Goal: Task Accomplishment & Management: Manage account settings

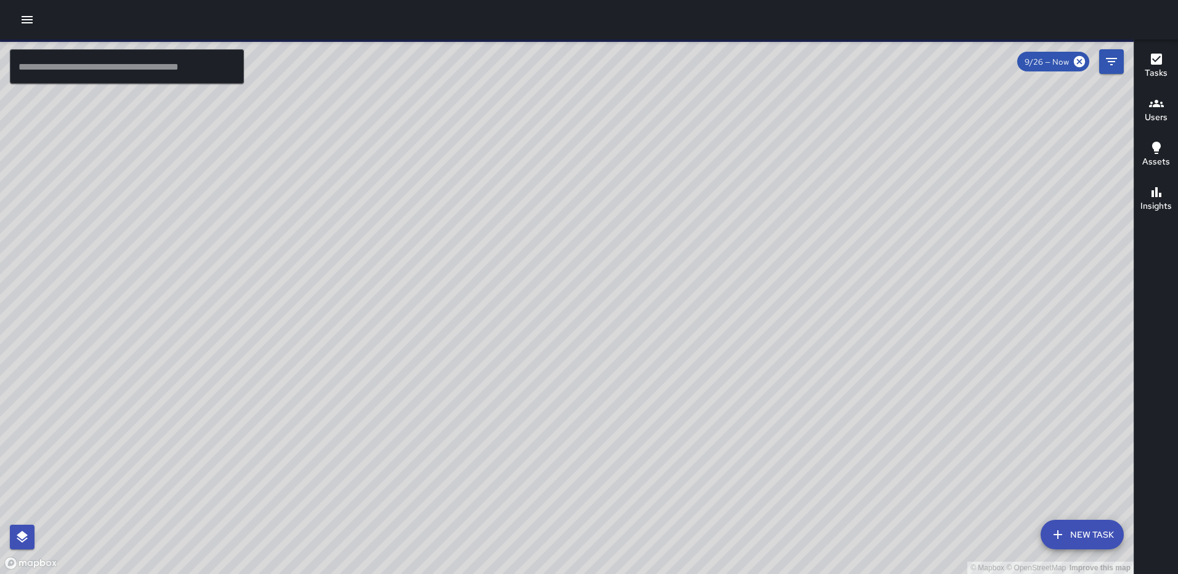
click at [1145, 55] on div "Tasks" at bounding box center [1156, 66] width 23 height 28
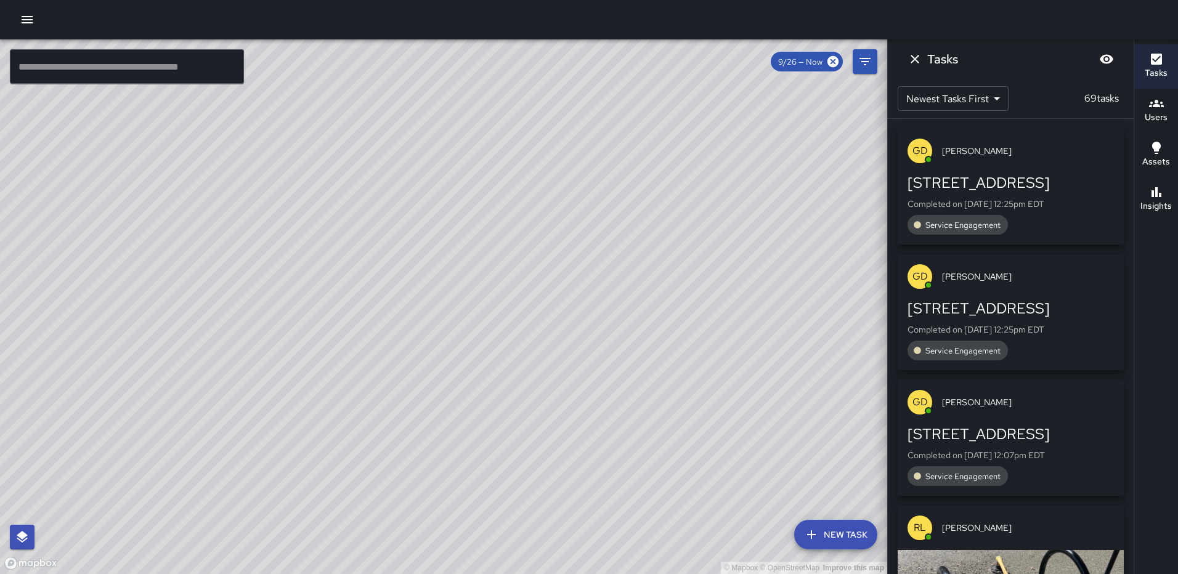
scroll to position [185, 0]
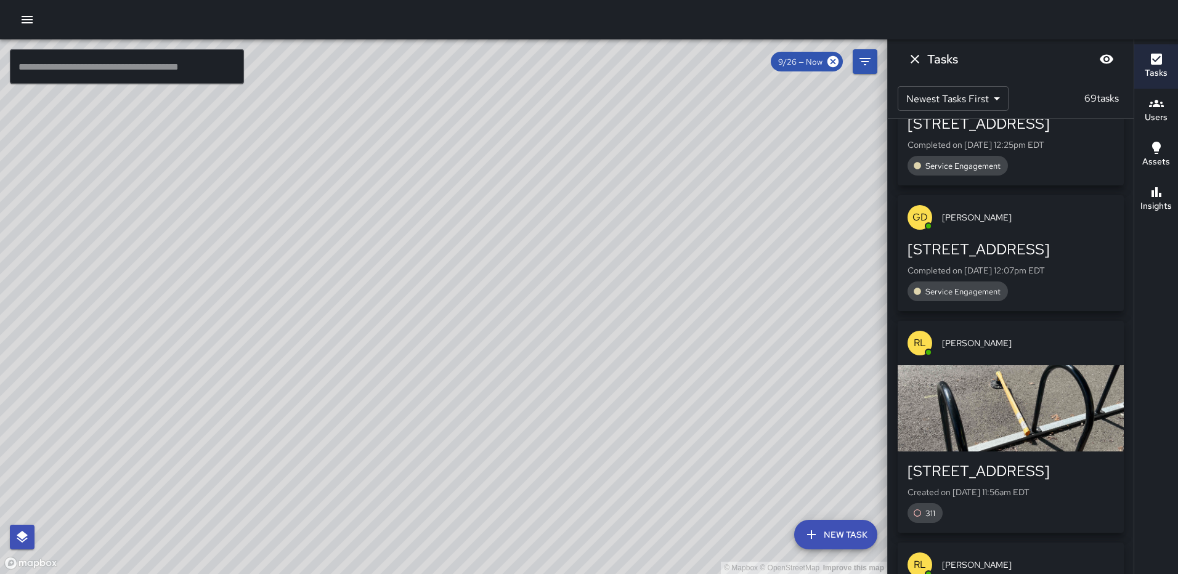
click at [1014, 404] on div "button" at bounding box center [1011, 408] width 226 height 86
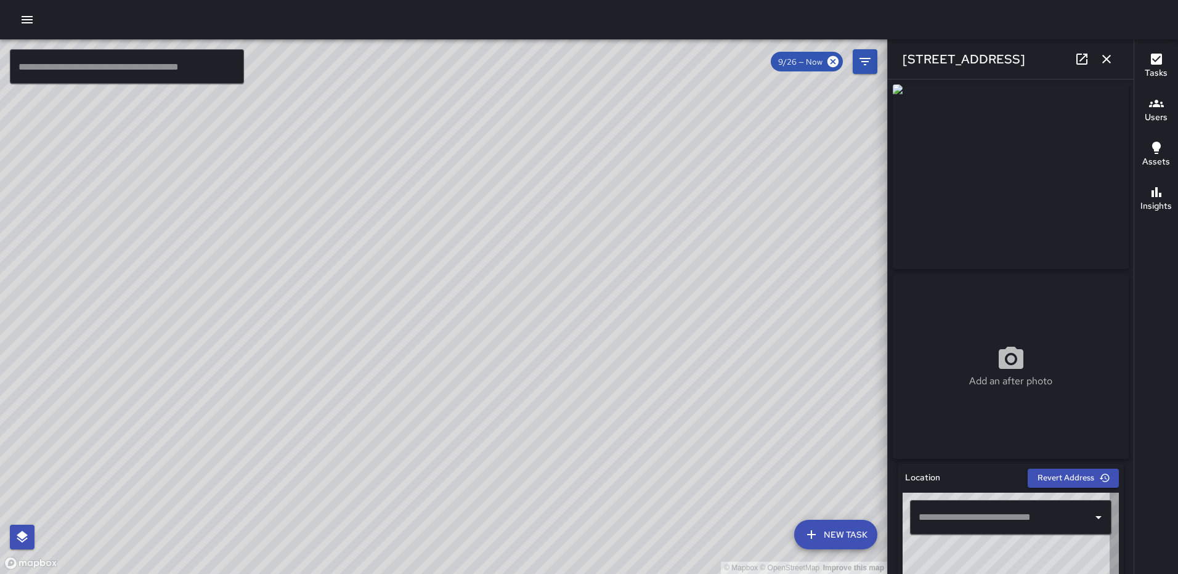
type input "**********"
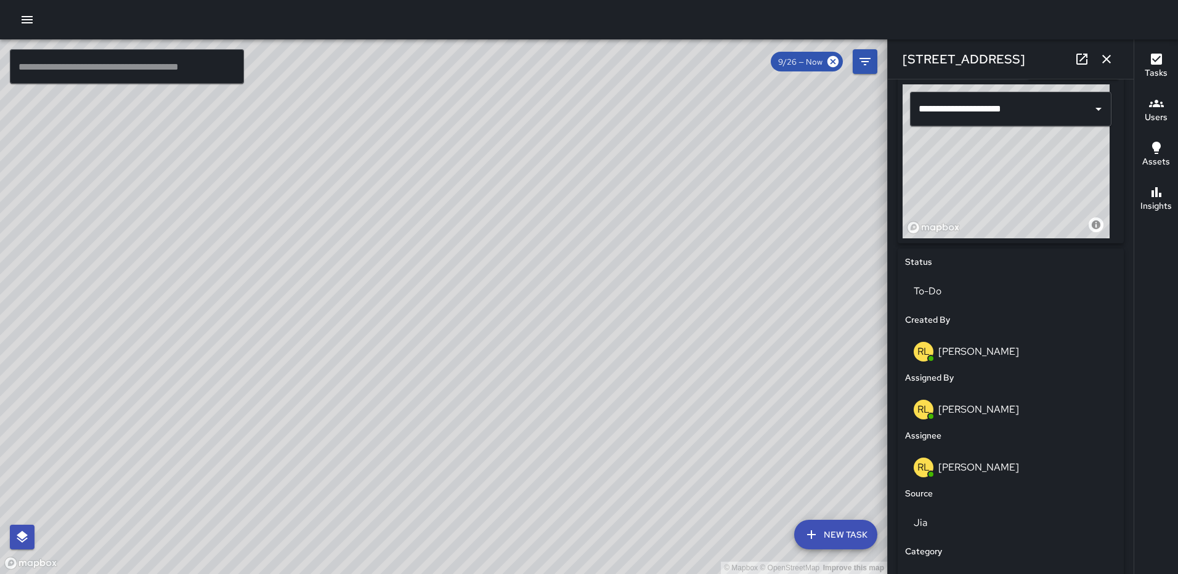
scroll to position [625, 0]
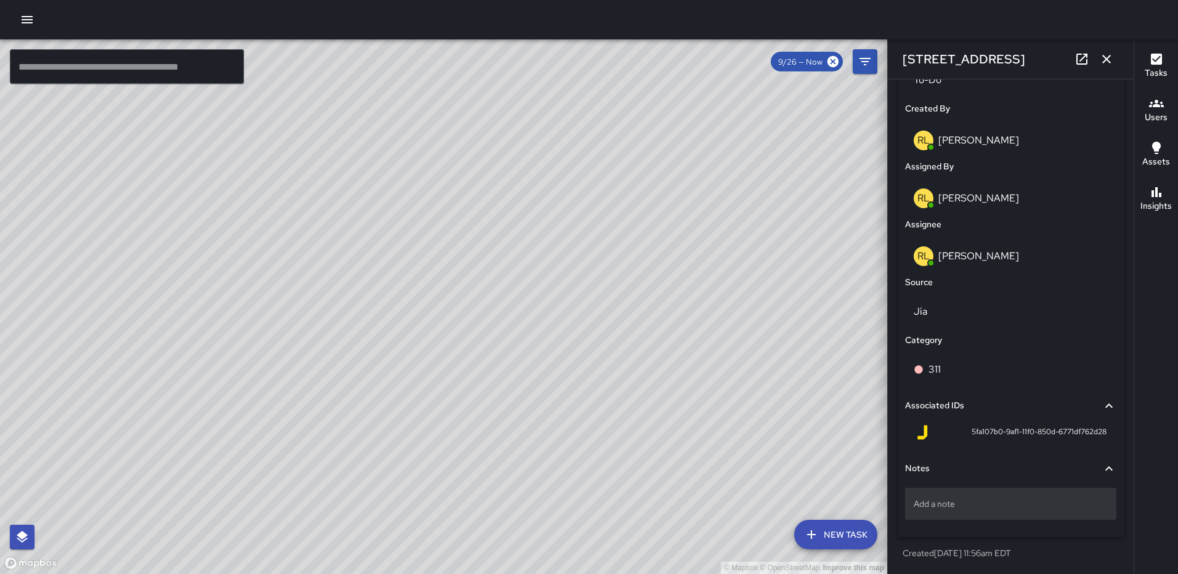
click at [1002, 505] on p "Add a note" at bounding box center [1011, 504] width 194 height 12
type textarea "**********"
click at [1113, 55] on icon "button" at bounding box center [1106, 59] width 15 height 15
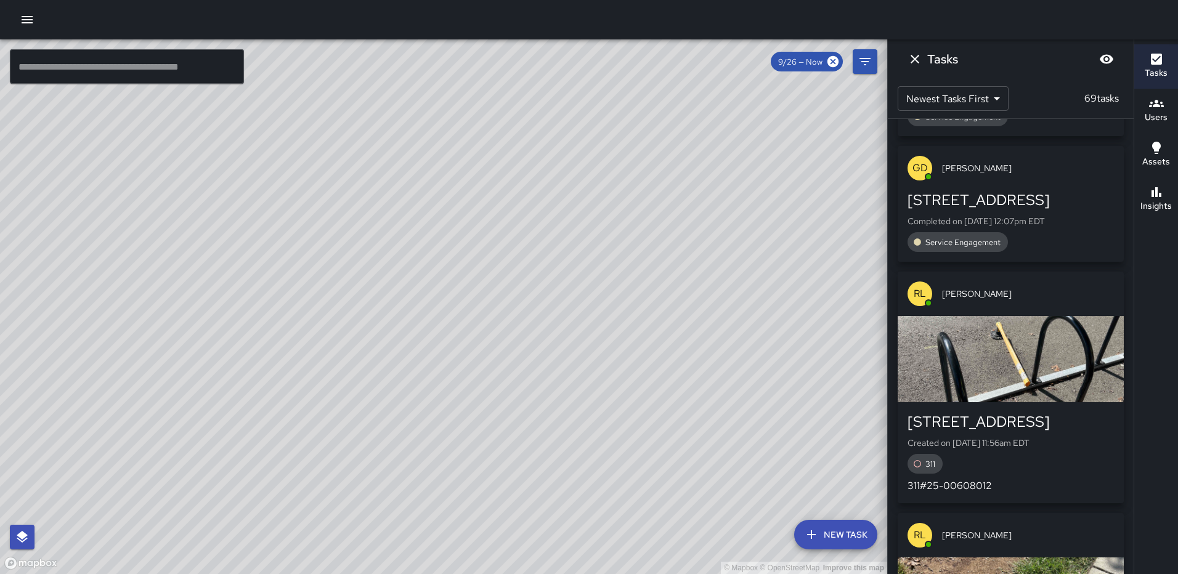
scroll to position [230, 0]
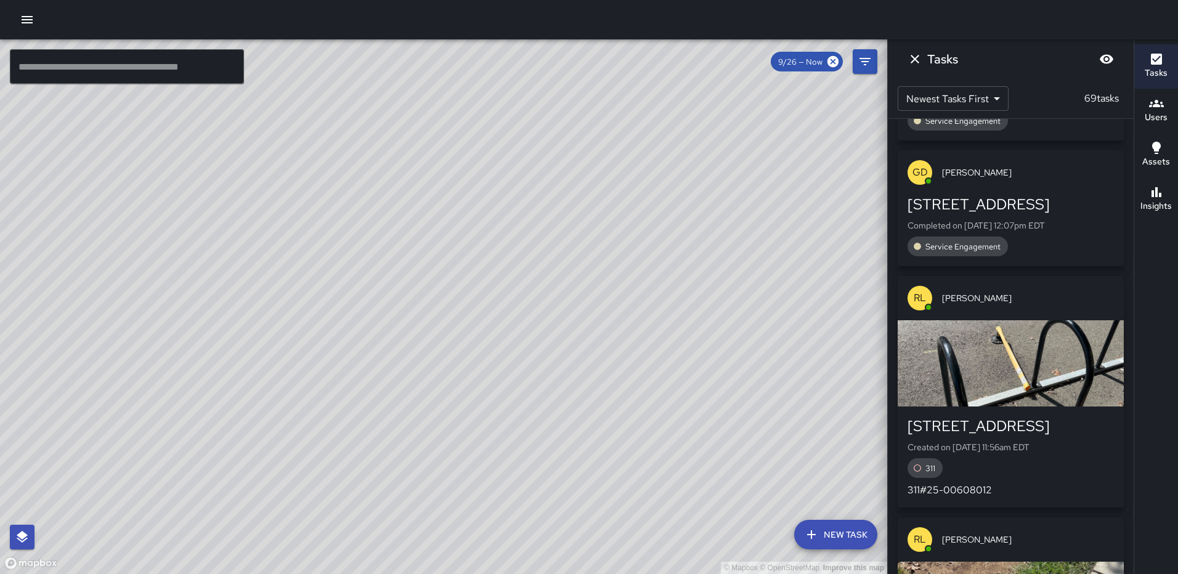
click at [1021, 397] on div "button" at bounding box center [1011, 363] width 226 height 86
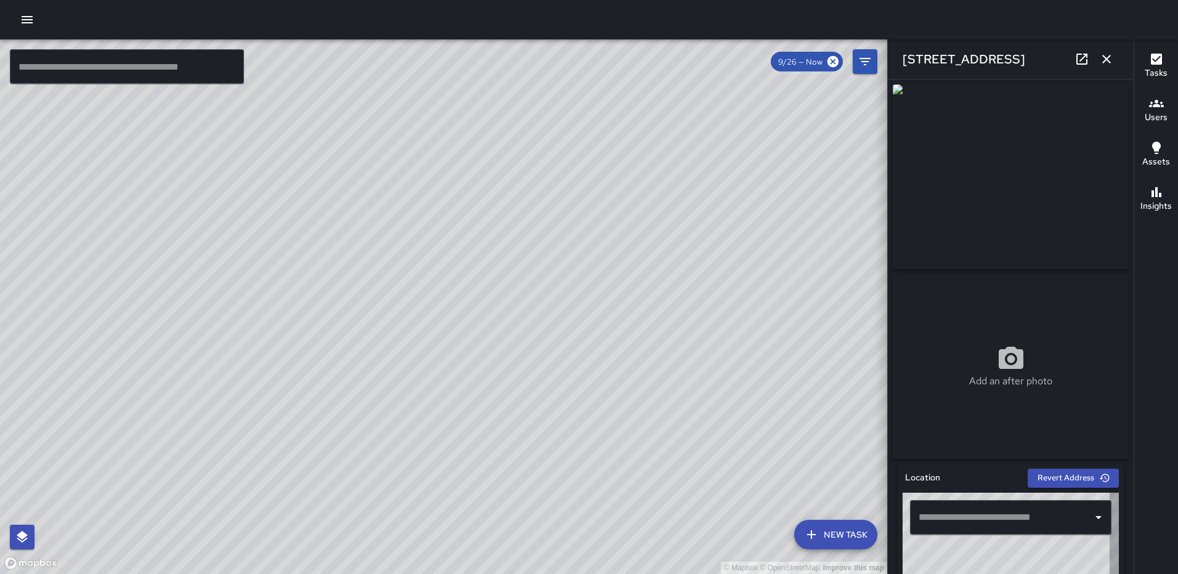
type input "**********"
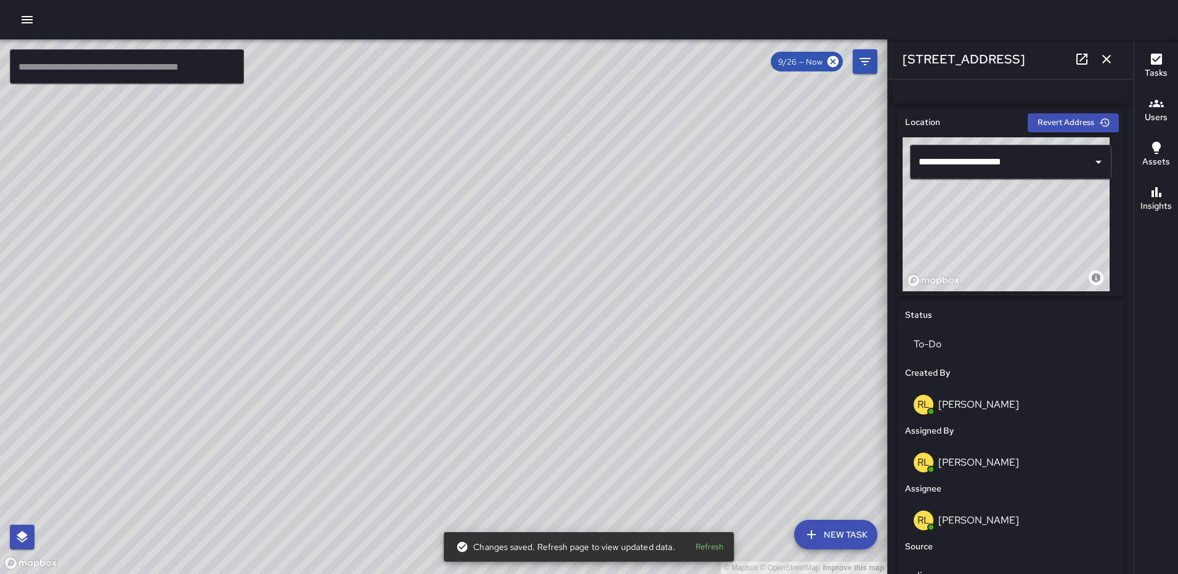
scroll to position [391, 0]
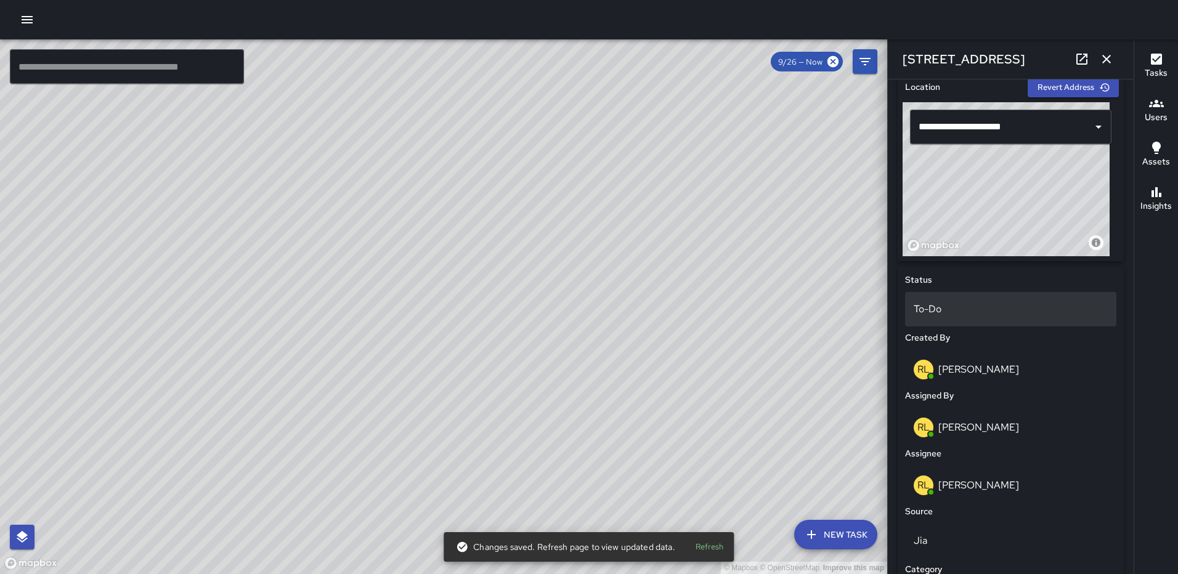
click at [1020, 310] on p "To-Do" at bounding box center [1011, 309] width 194 height 15
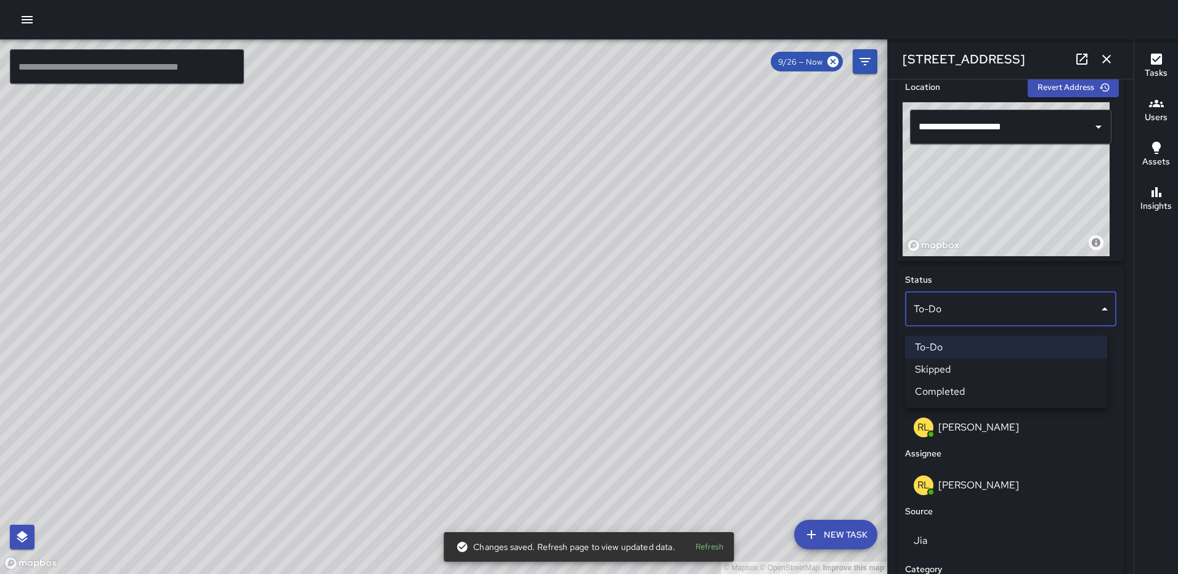
click at [974, 383] on li "Completed" at bounding box center [1006, 392] width 202 height 22
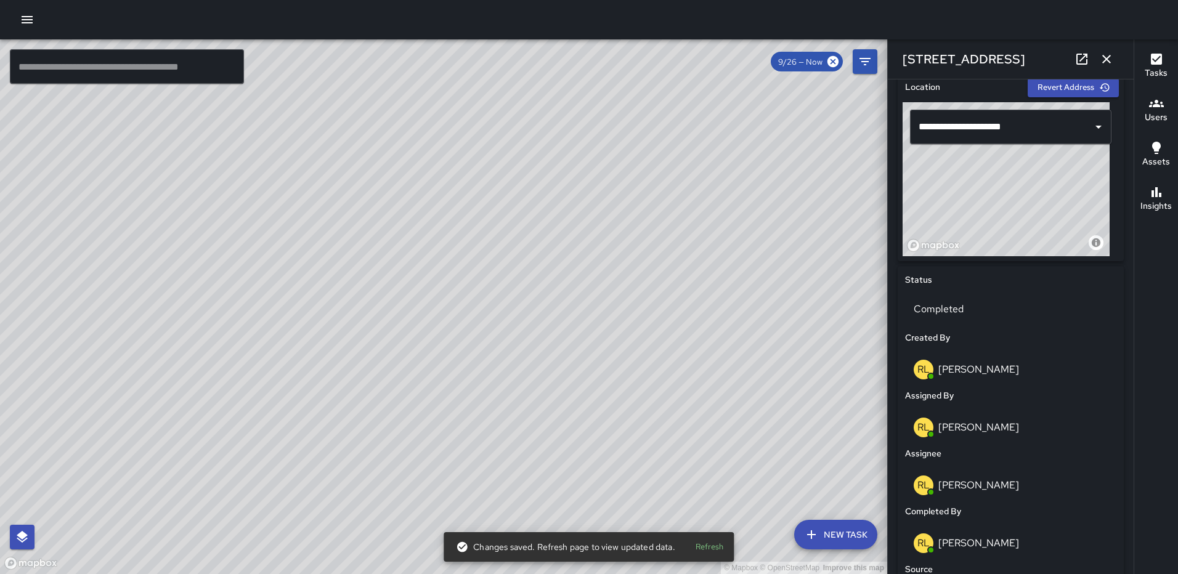
click at [1109, 56] on icon "button" at bounding box center [1106, 59] width 9 height 9
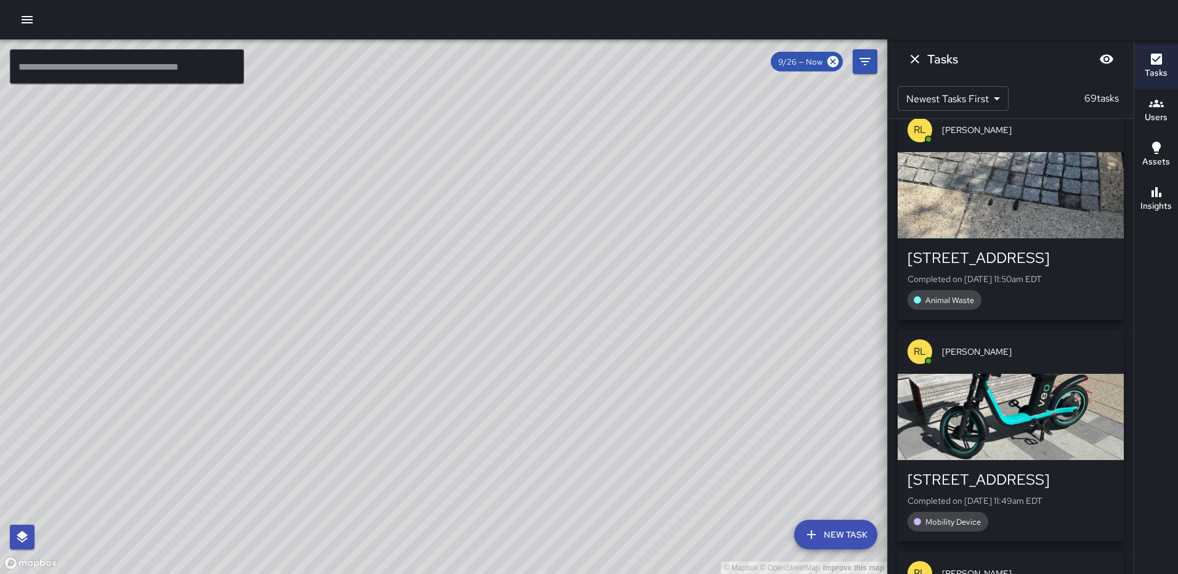
scroll to position [1215, 0]
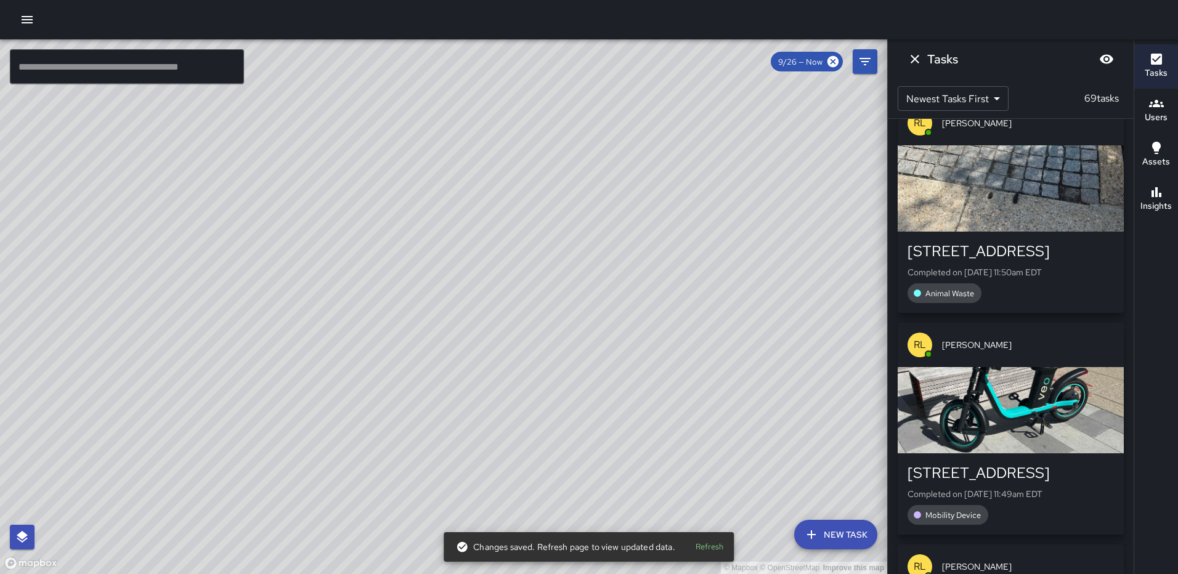
click at [1012, 232] on div "button" at bounding box center [1011, 188] width 226 height 86
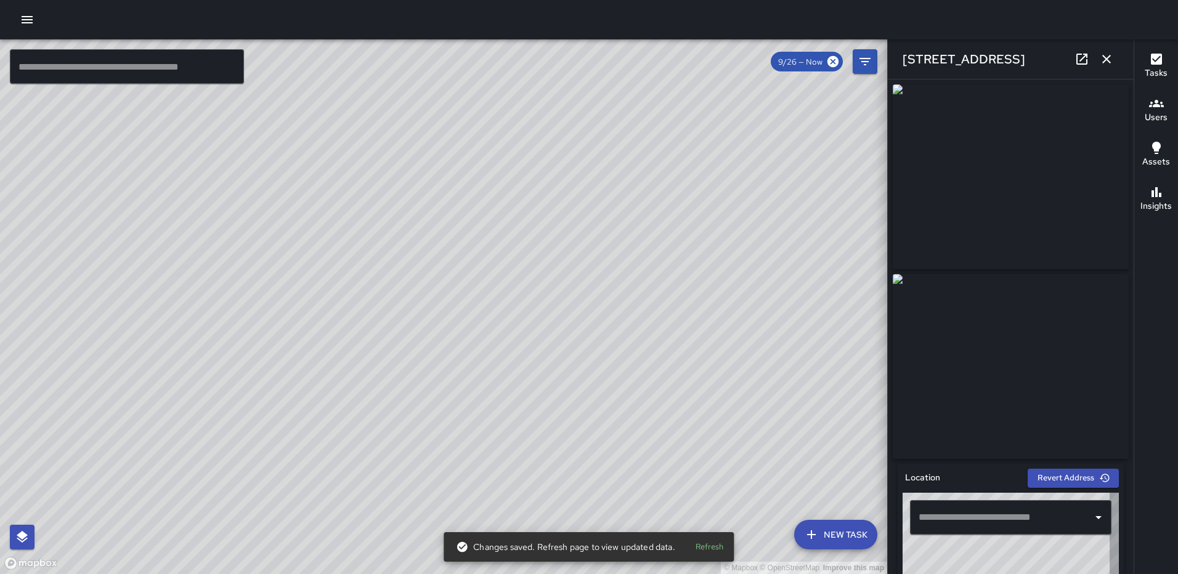
type input "**********"
click at [1107, 59] on icon "button" at bounding box center [1106, 59] width 9 height 9
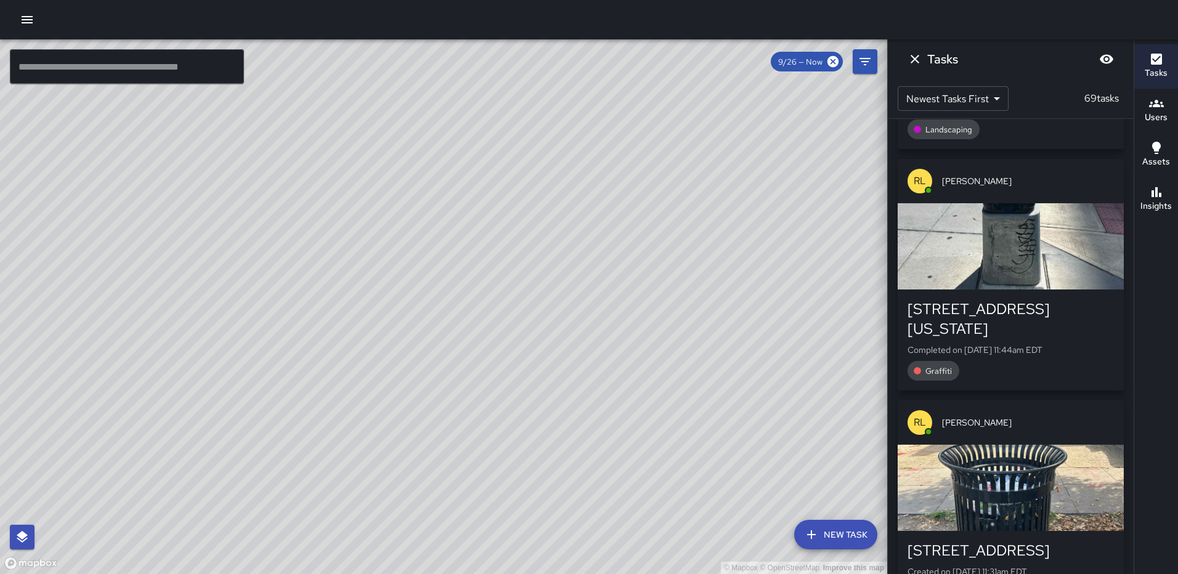
scroll to position [1982, 0]
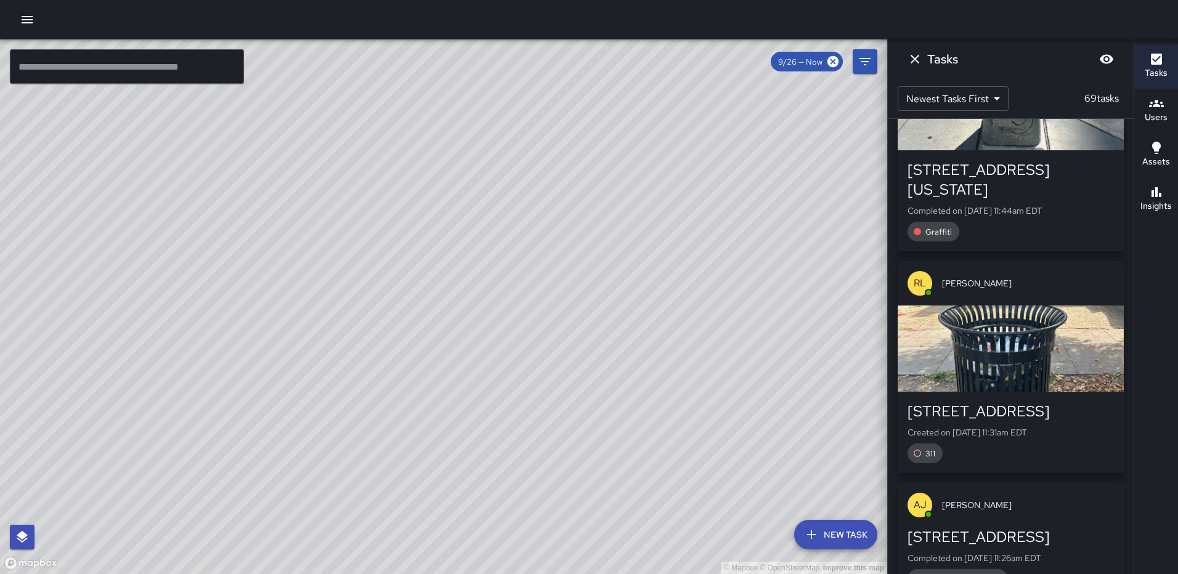
click at [1005, 339] on div "button" at bounding box center [1011, 349] width 226 height 86
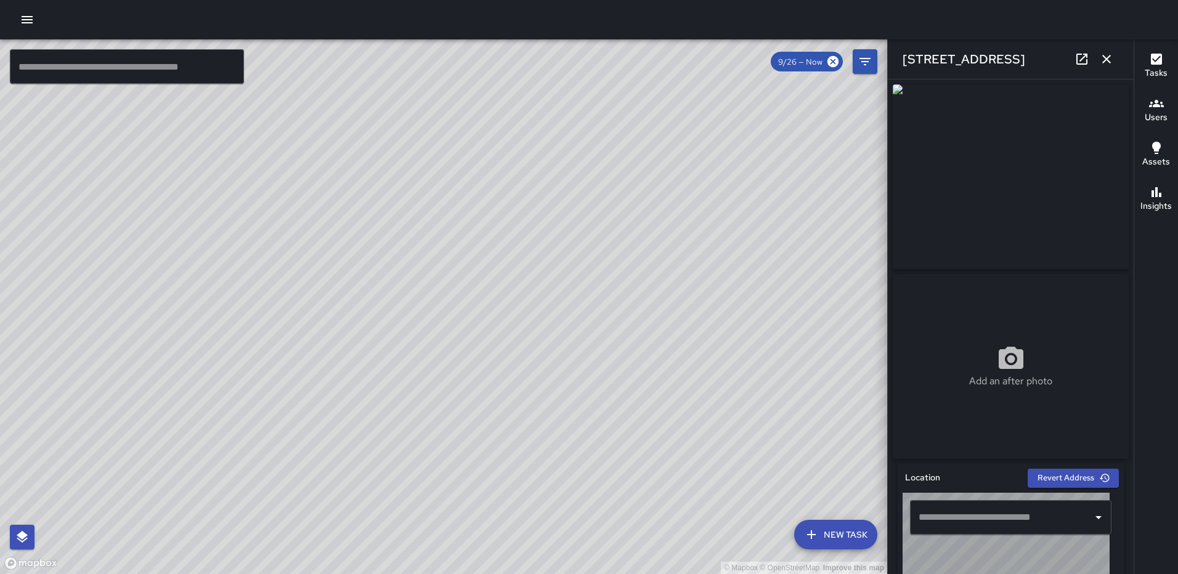
type input "**********"
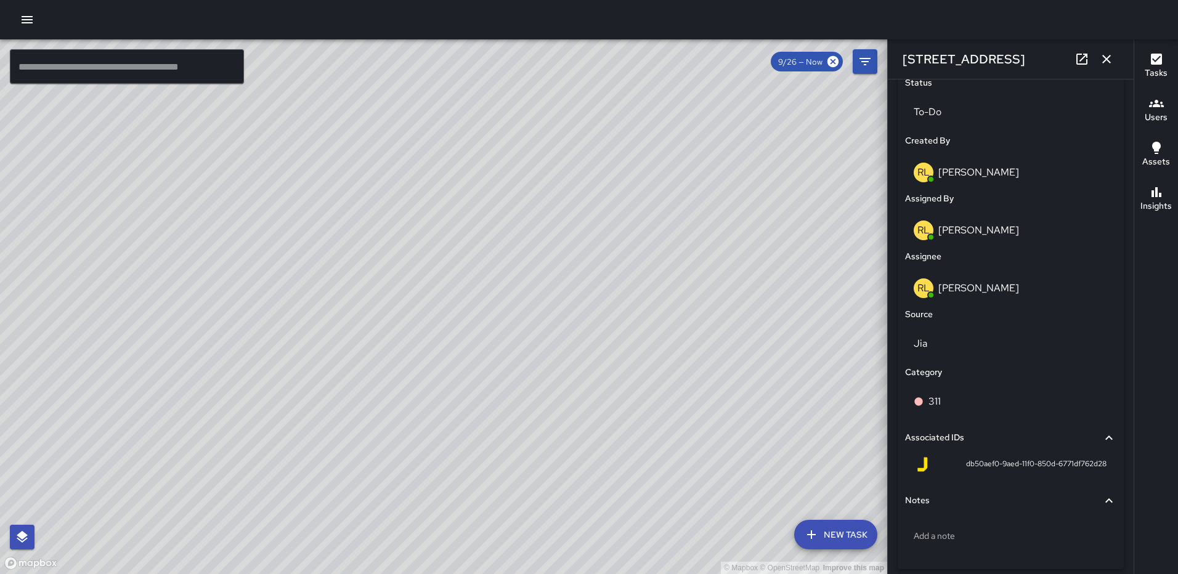
scroll to position [592, 0]
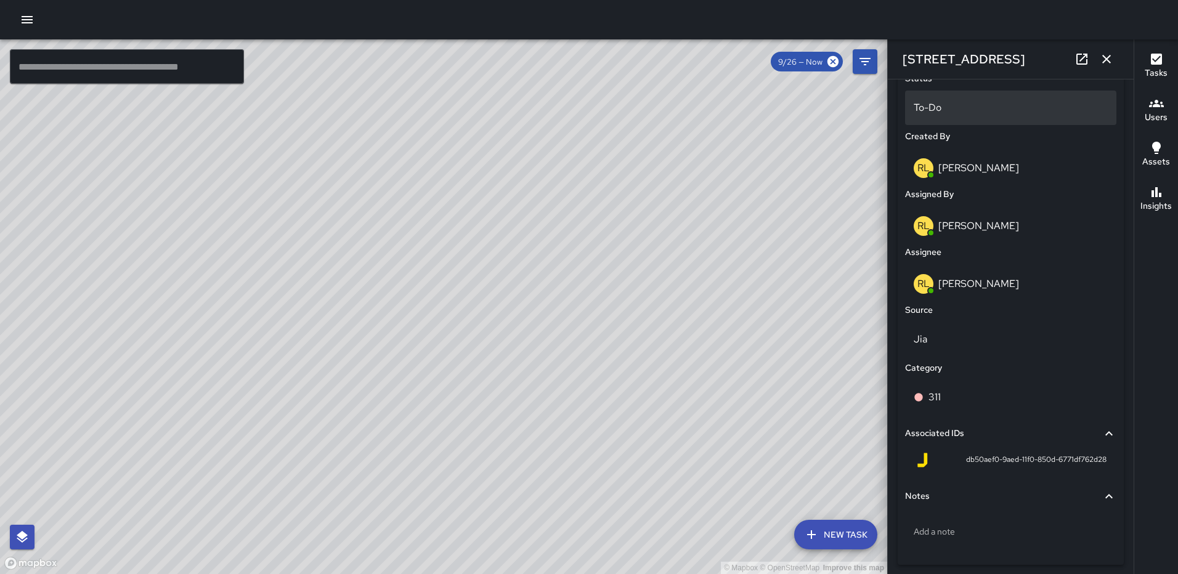
click at [960, 114] on p "To-Do" at bounding box center [1011, 107] width 194 height 15
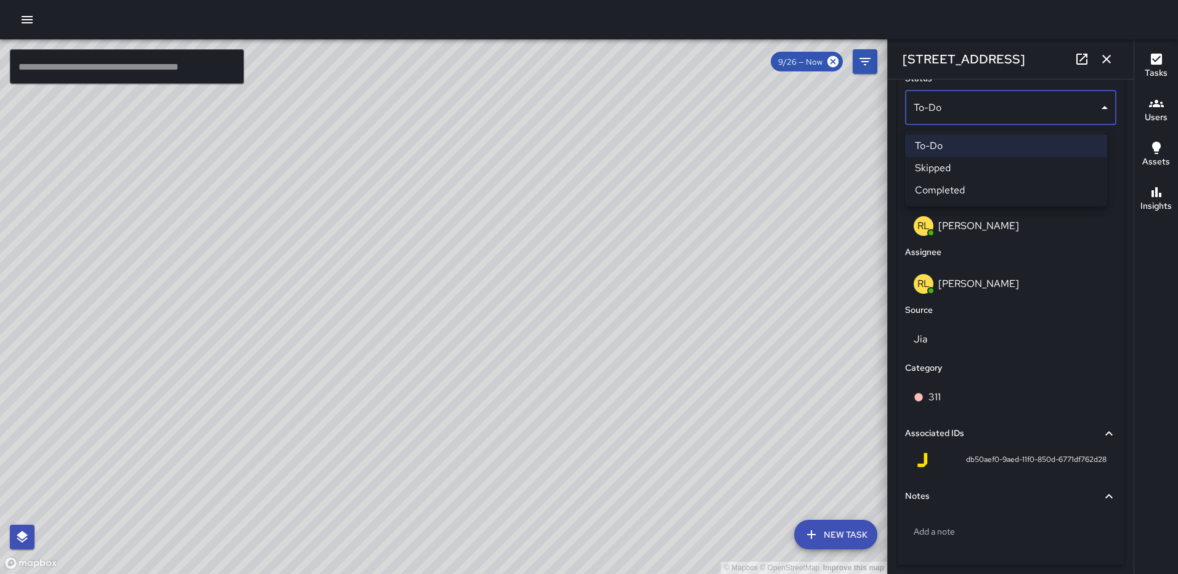
click at [950, 186] on li "Completed" at bounding box center [1006, 190] width 202 height 22
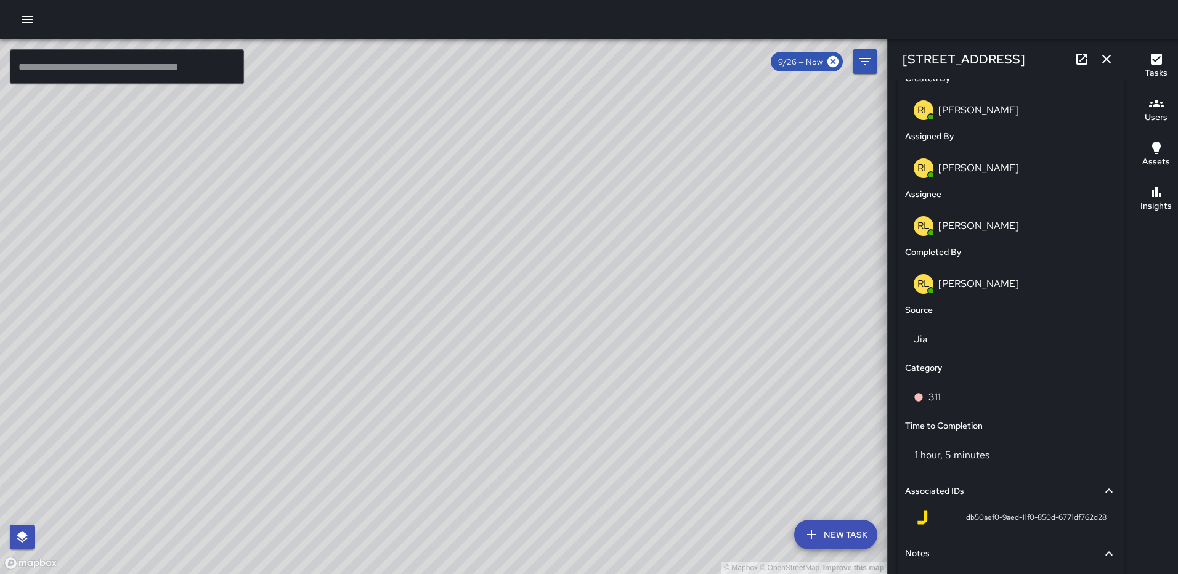
scroll to position [715, 0]
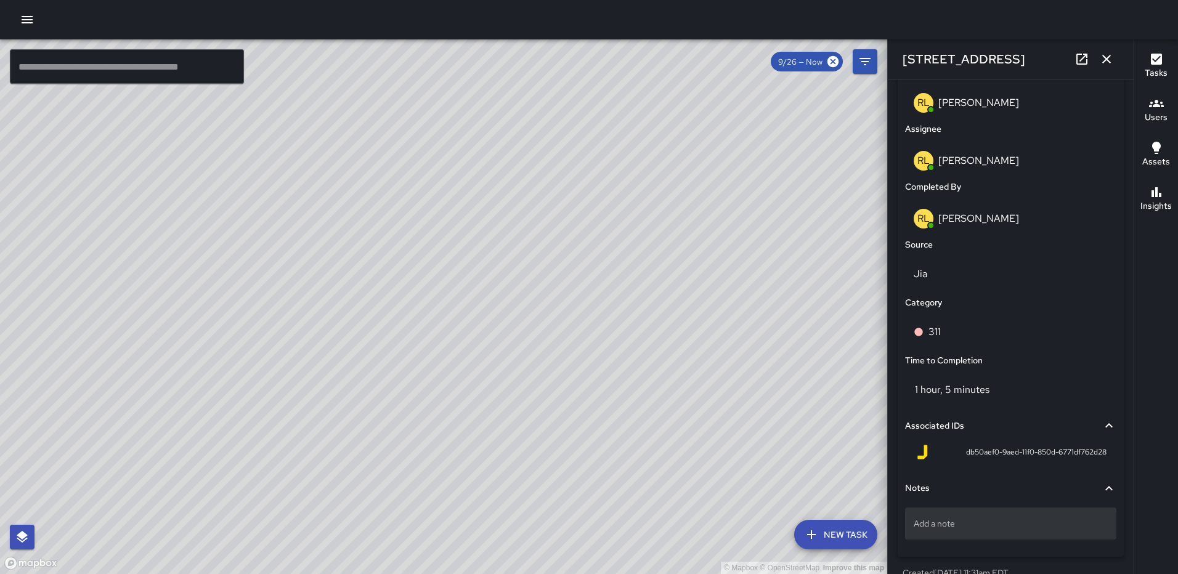
click at [946, 523] on p "Add a note" at bounding box center [1011, 523] width 194 height 12
type textarea "**********"
click at [1100, 64] on icon "button" at bounding box center [1106, 59] width 15 height 15
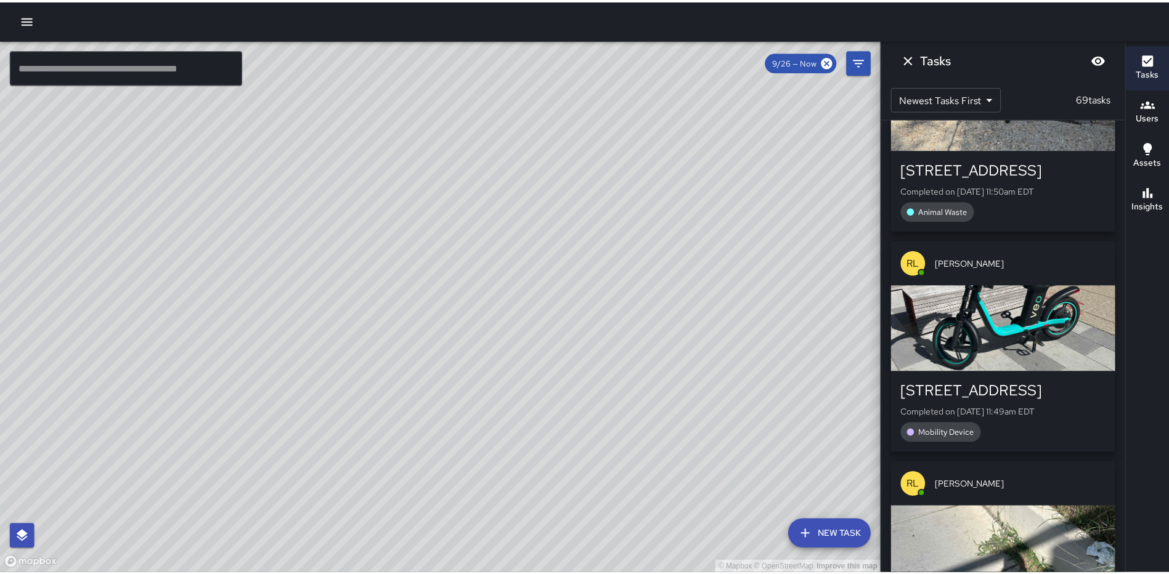
scroll to position [1385, 0]
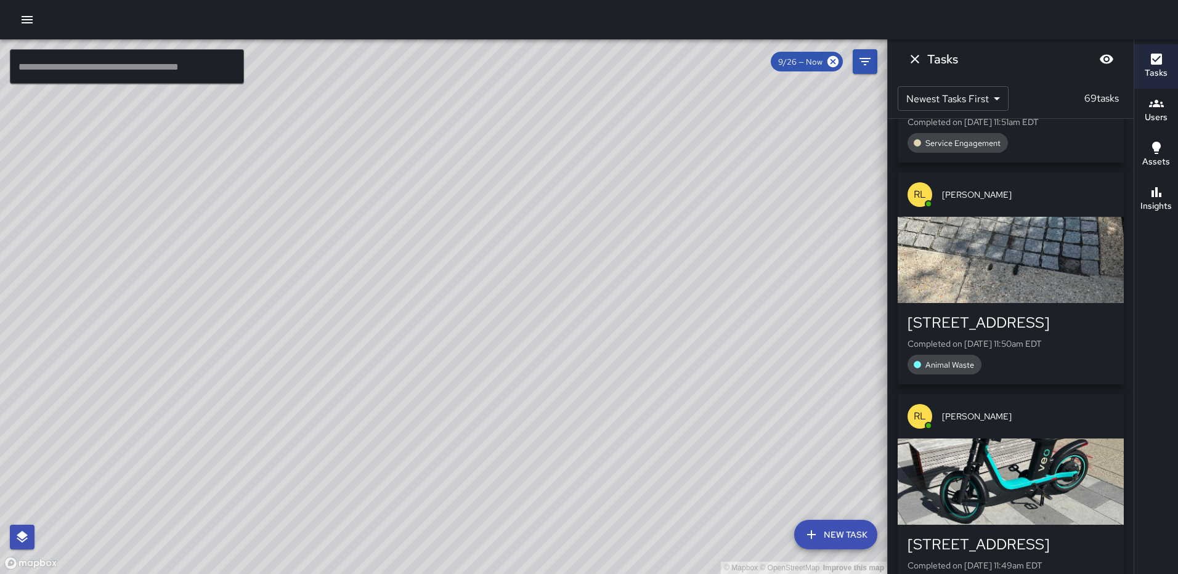
click at [913, 59] on icon "Dismiss" at bounding box center [914, 59] width 15 height 15
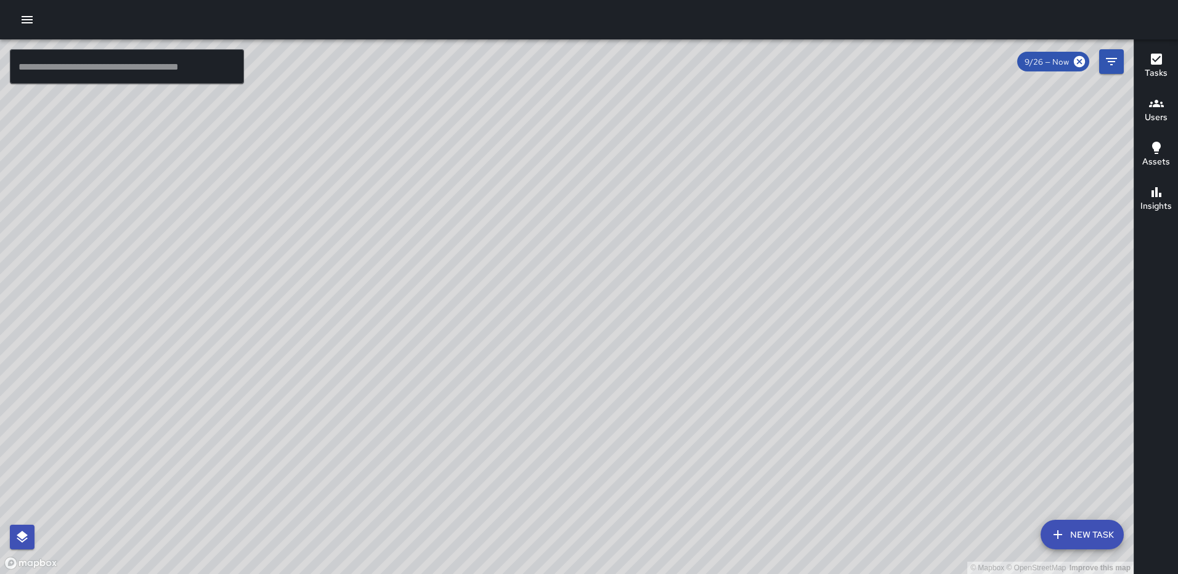
click at [18, 20] on button "button" at bounding box center [27, 19] width 25 height 25
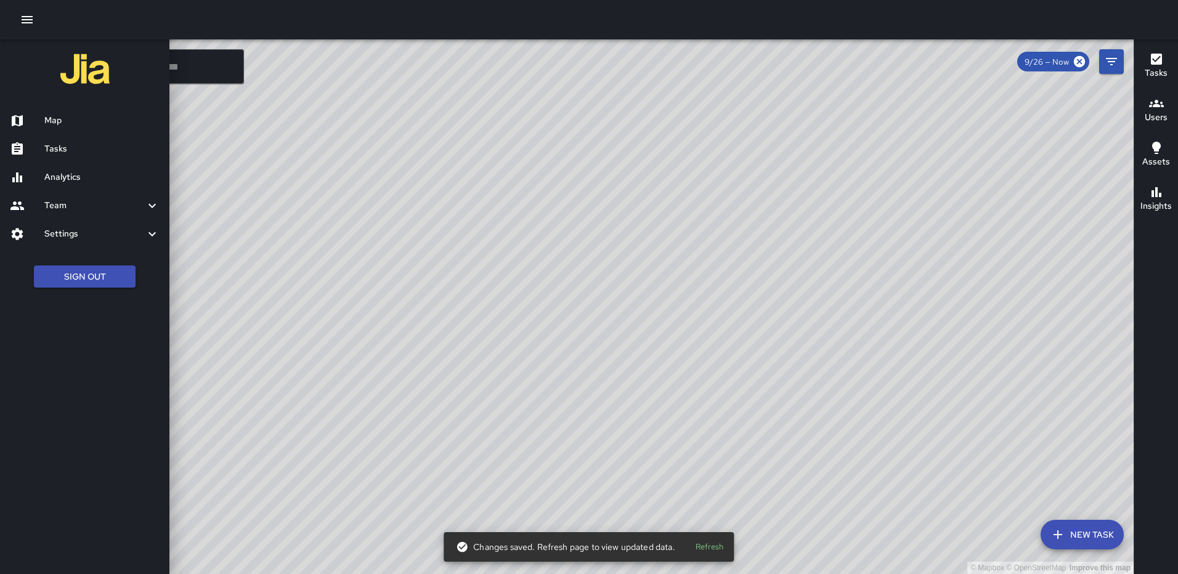
click at [57, 182] on h6 "Analytics" at bounding box center [101, 178] width 115 height 14
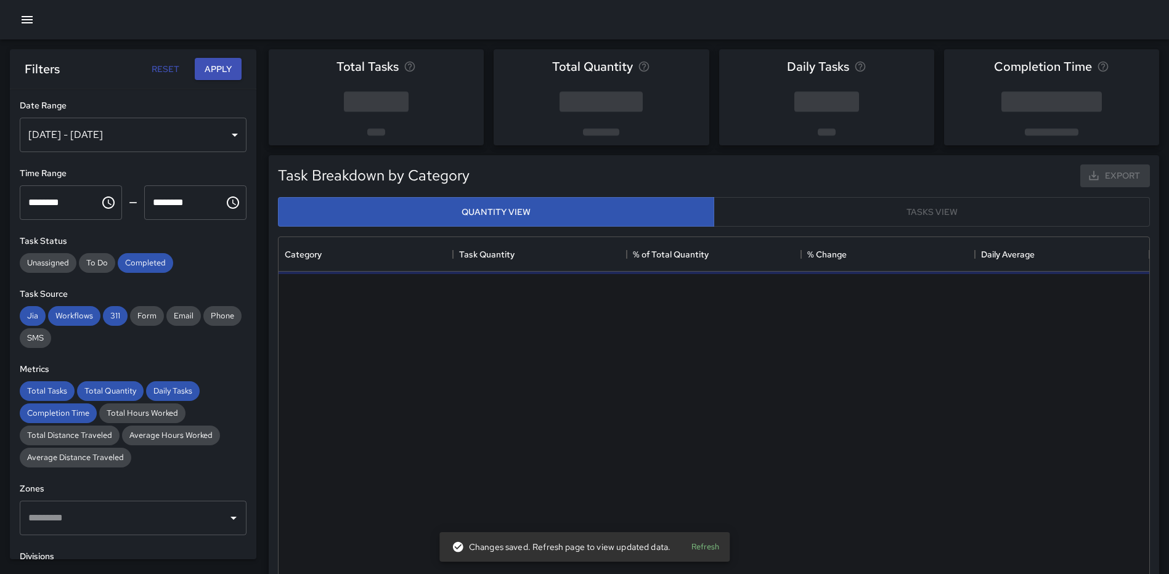
scroll to position [359, 861]
click at [219, 140] on div "[DATE] - [DATE]" at bounding box center [133, 135] width 227 height 34
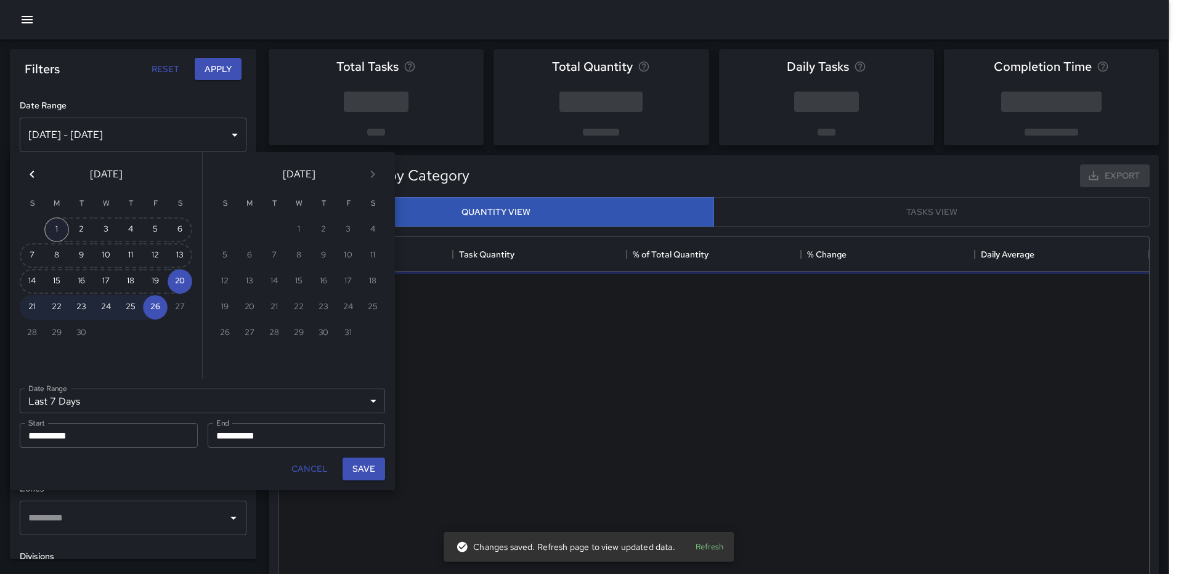
click at [55, 229] on button "1" at bounding box center [56, 229] width 25 height 25
type input "******"
type input "**********"
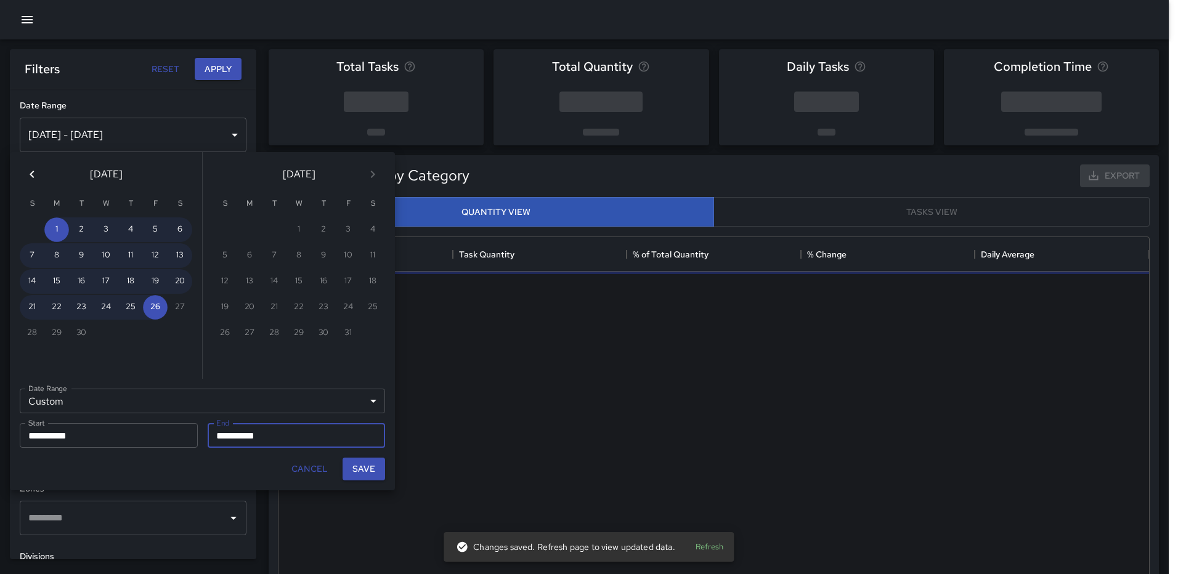
click at [352, 467] on button "Save" at bounding box center [364, 469] width 43 height 23
type input "**********"
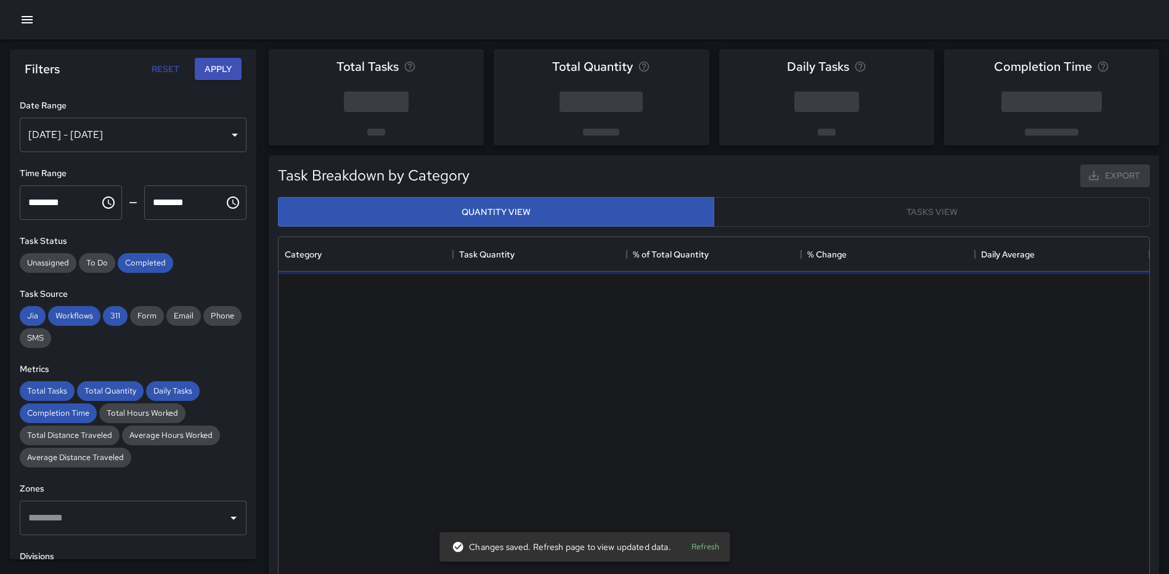
scroll to position [10, 10]
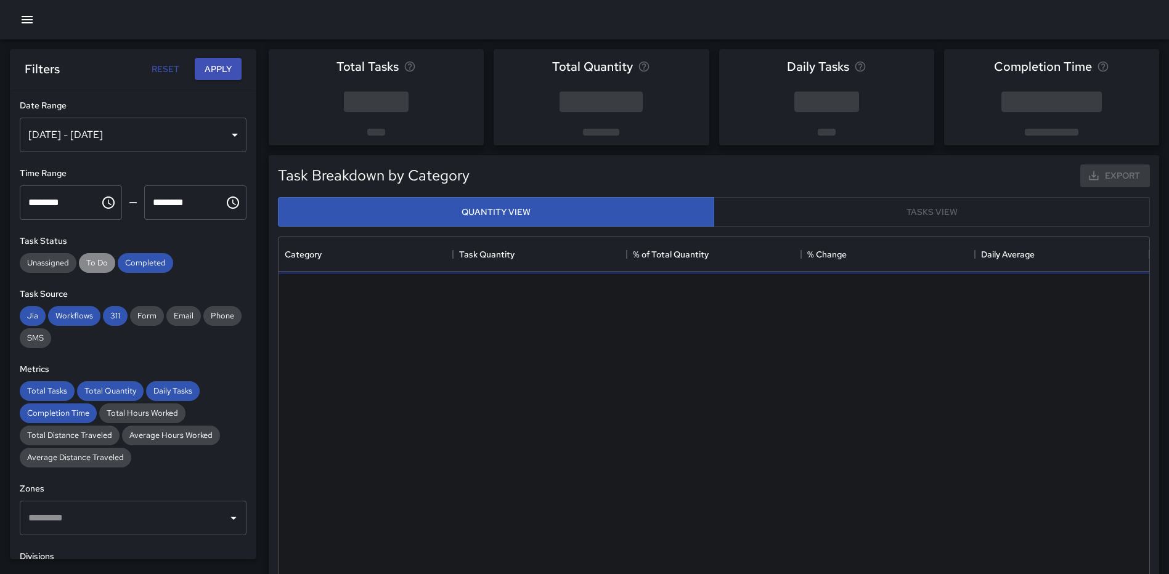
click at [89, 258] on span "To Do" at bounding box center [97, 263] width 36 height 10
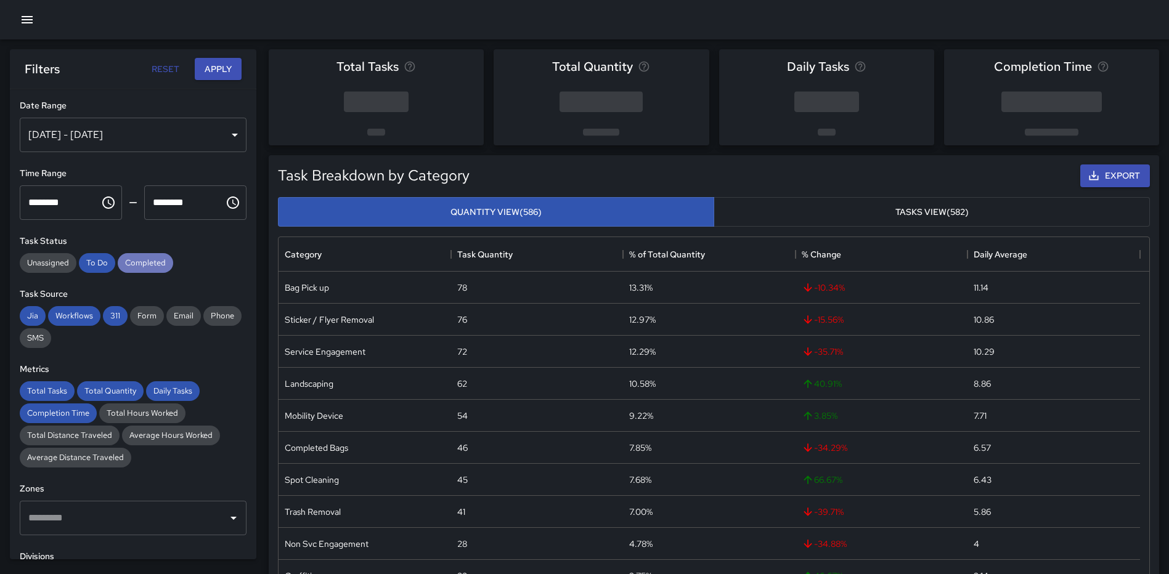
click at [159, 262] on span "Completed" at bounding box center [145, 263] width 55 height 10
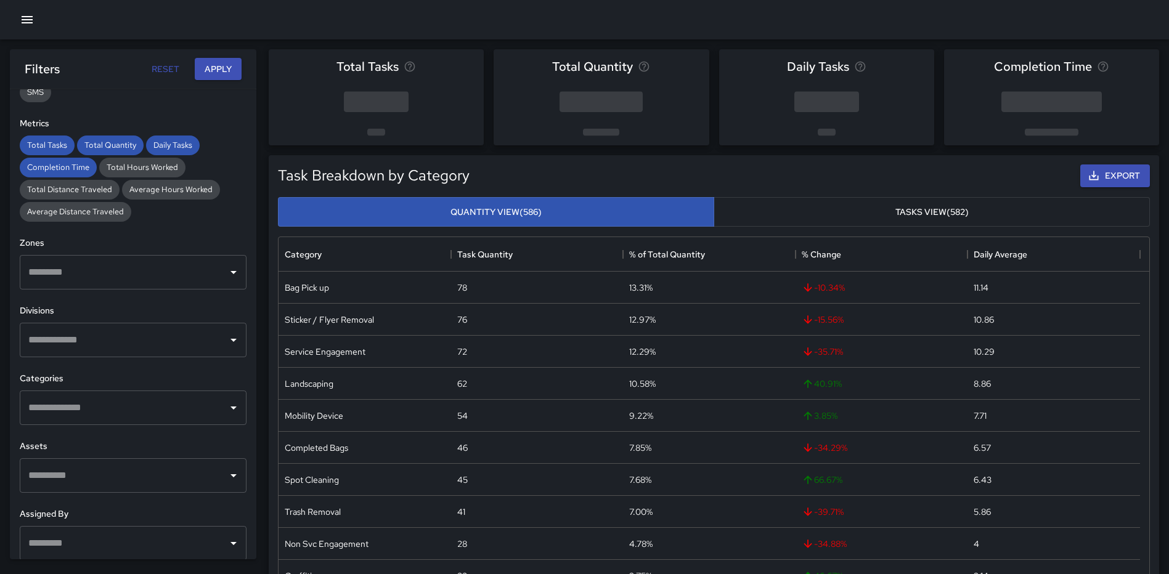
scroll to position [246, 0]
click at [159, 341] on input "text" at bounding box center [123, 339] width 197 height 23
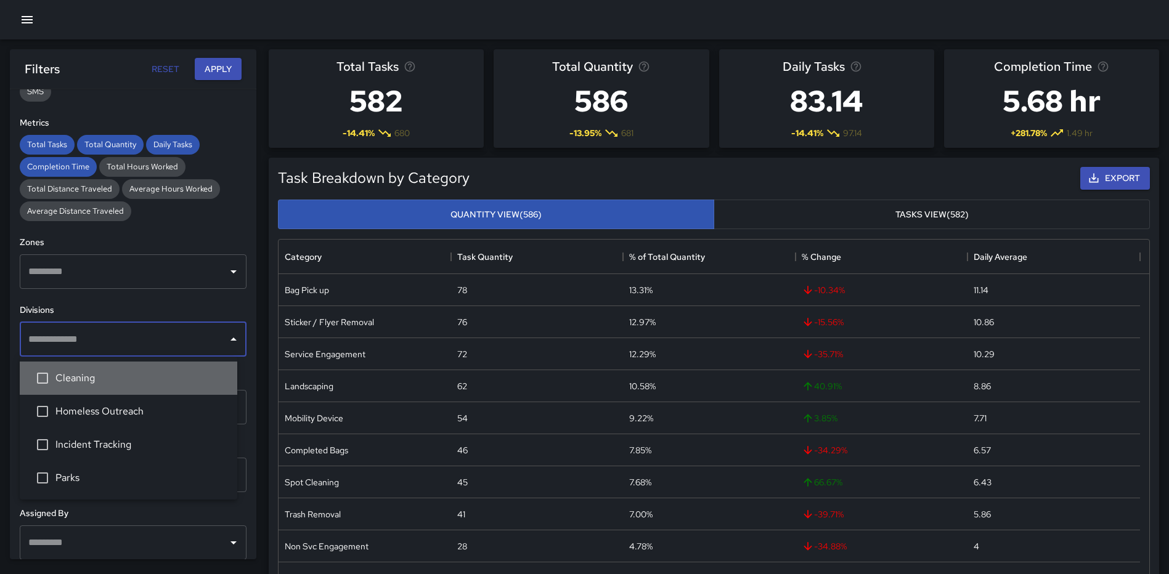
click at [118, 371] on span "Cleaning" at bounding box center [141, 378] width 172 height 15
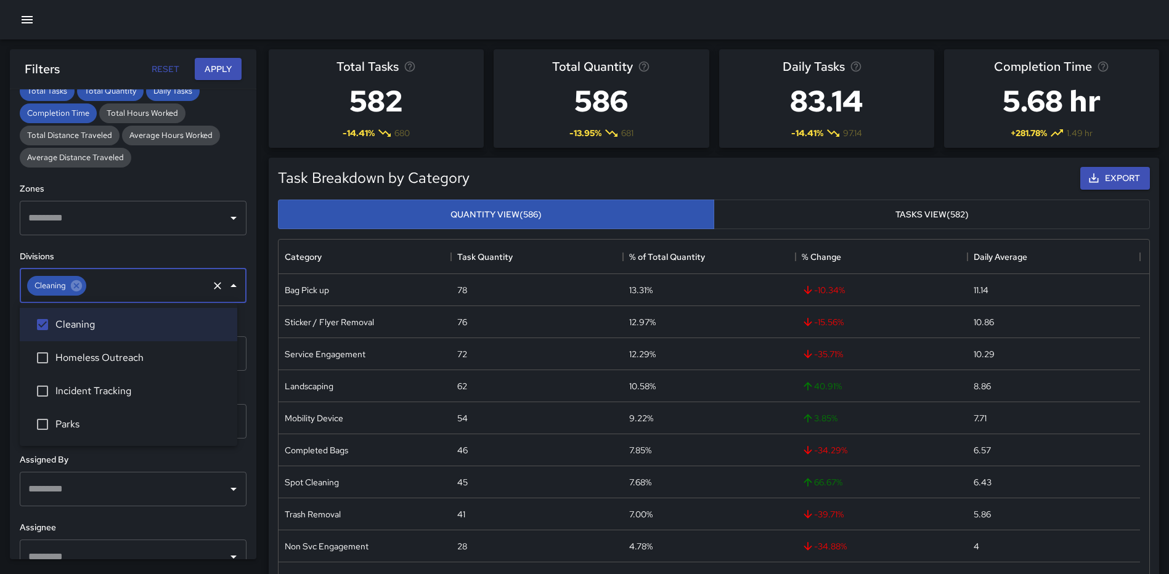
scroll to position [325, 0]
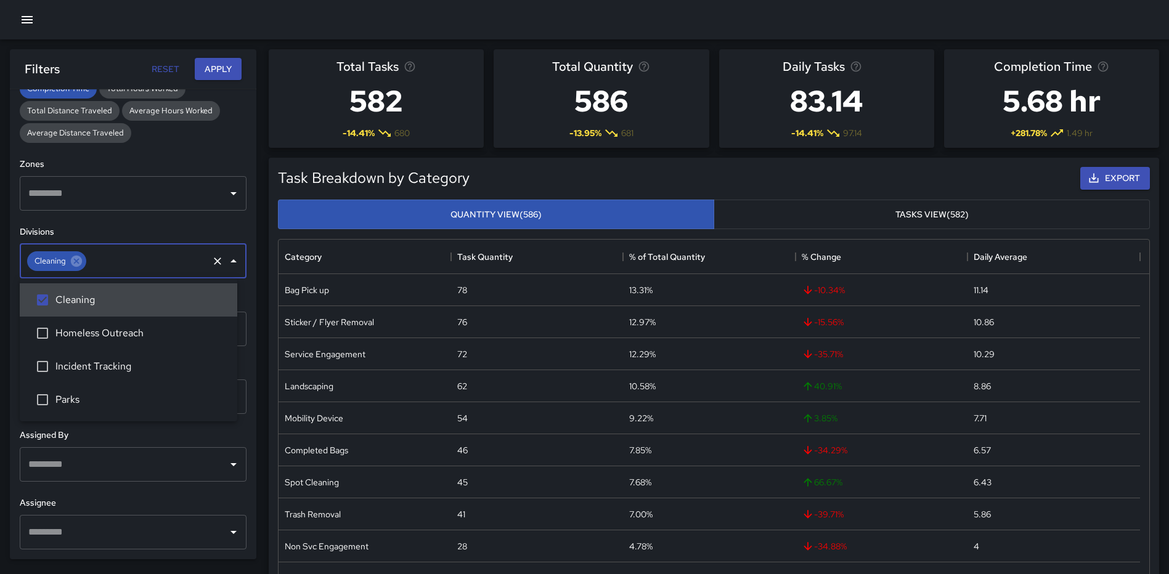
click at [243, 246] on div "**********" at bounding box center [133, 324] width 246 height 470
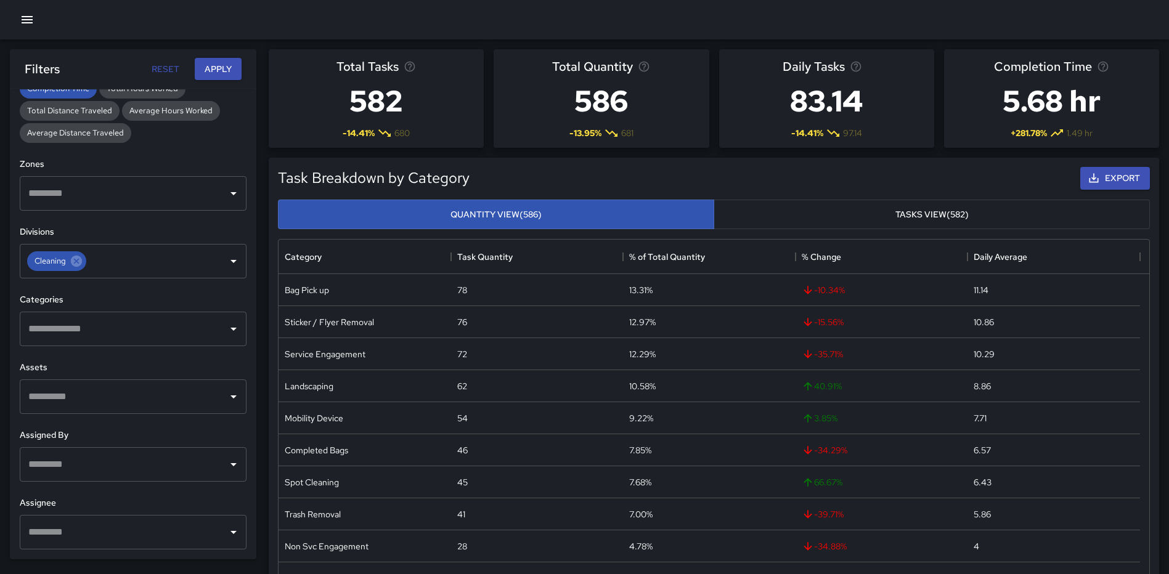
click at [187, 332] on input "text" at bounding box center [123, 328] width 197 height 23
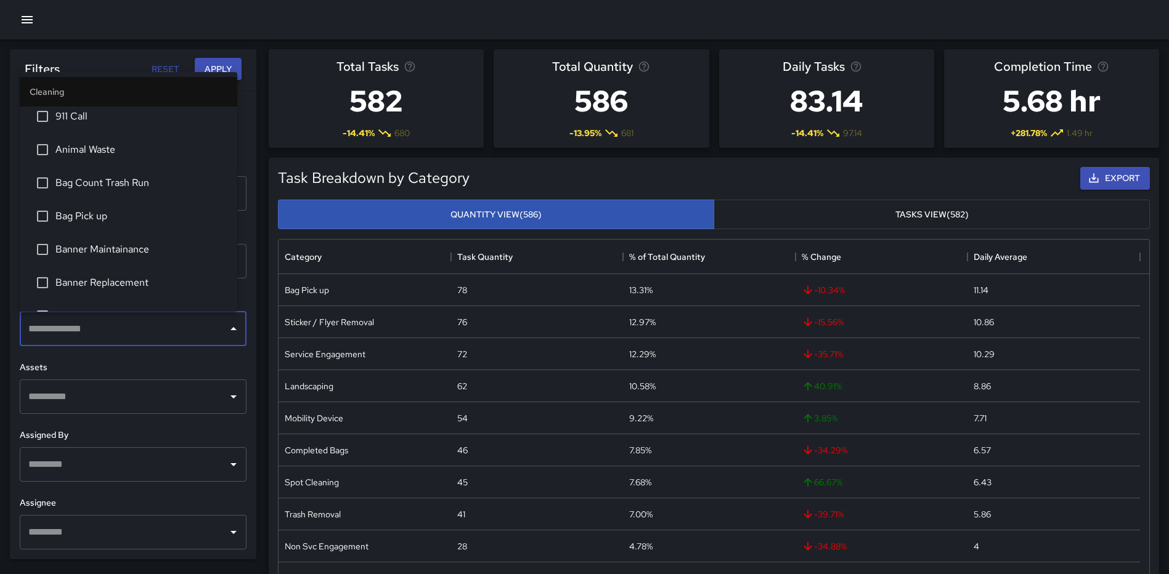
scroll to position [62, 0]
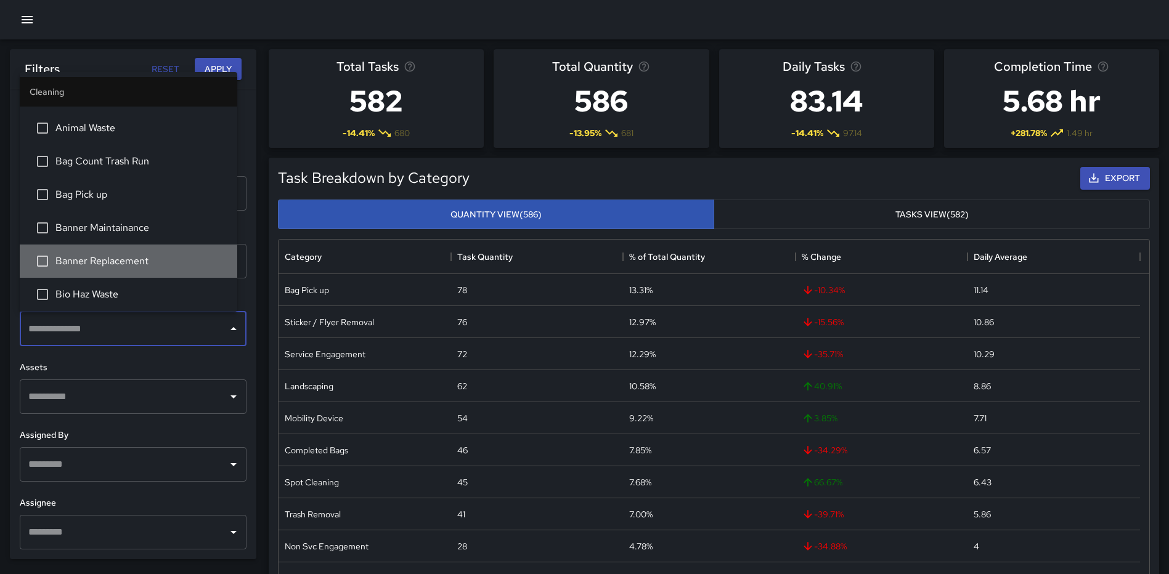
click at [145, 253] on li "Banner Replacement" at bounding box center [128, 261] width 217 height 33
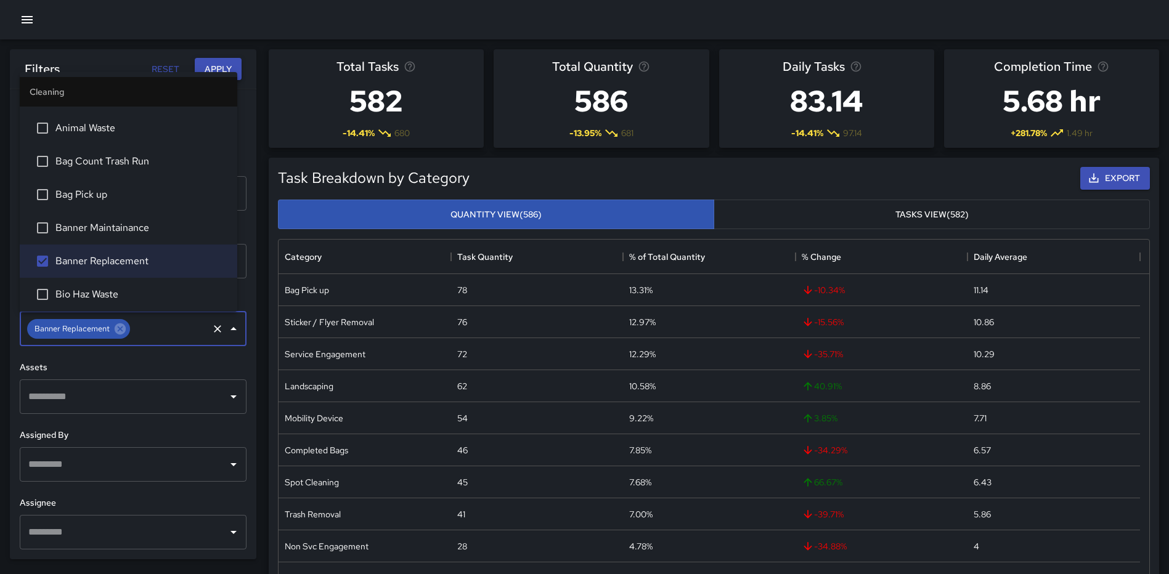
click at [221, 64] on button "Apply" at bounding box center [218, 69] width 47 height 23
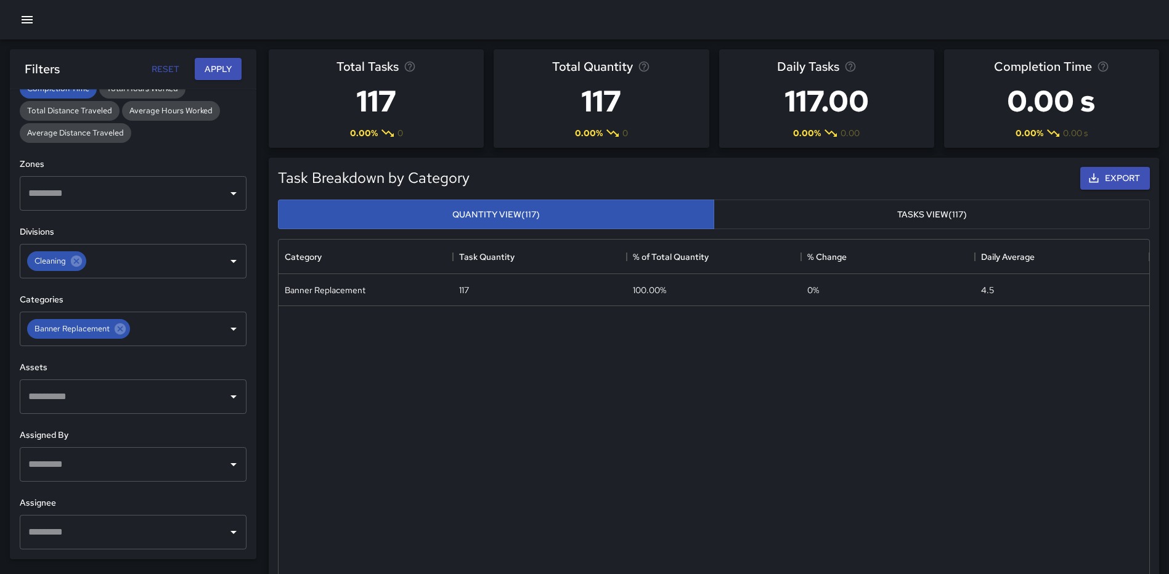
click at [902, 210] on button "Tasks View (117)" at bounding box center [931, 215] width 436 height 30
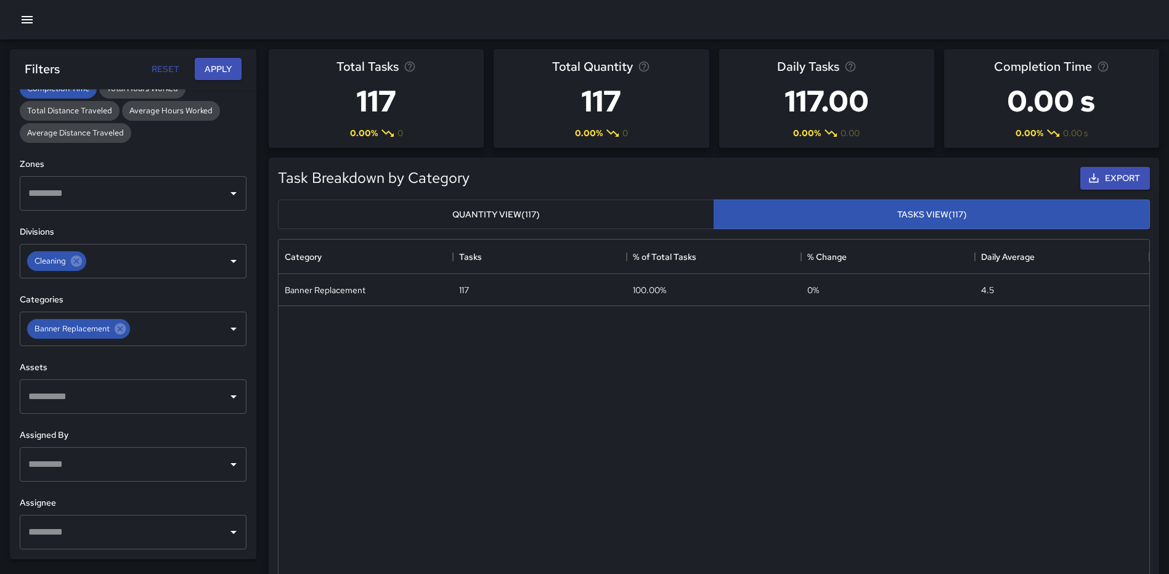
click at [464, 206] on button "Quantity View (117)" at bounding box center [496, 215] width 436 height 30
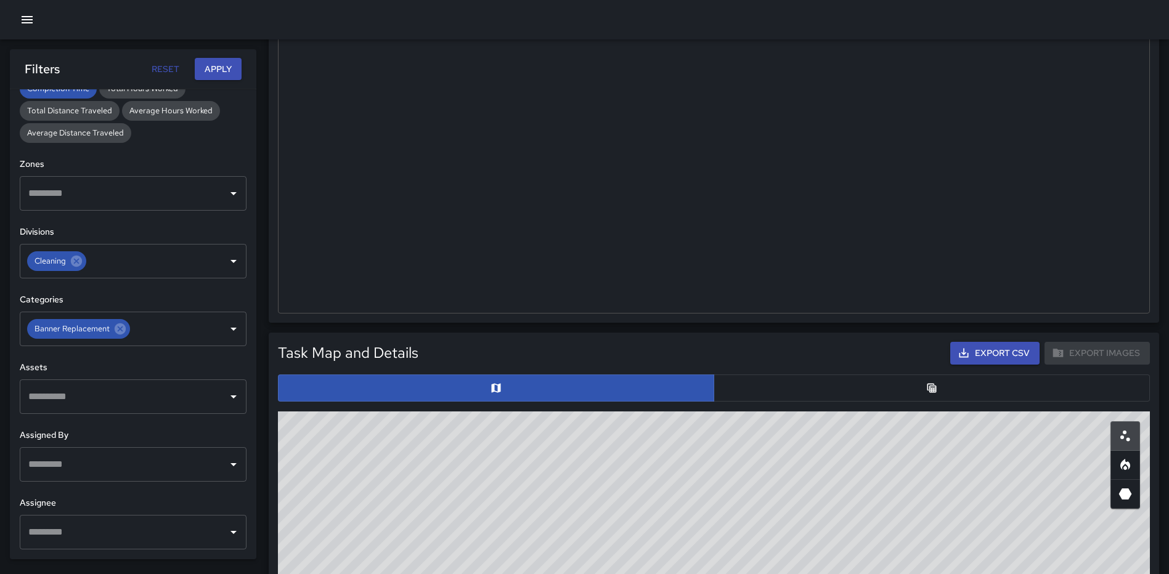
scroll to position [308, 0]
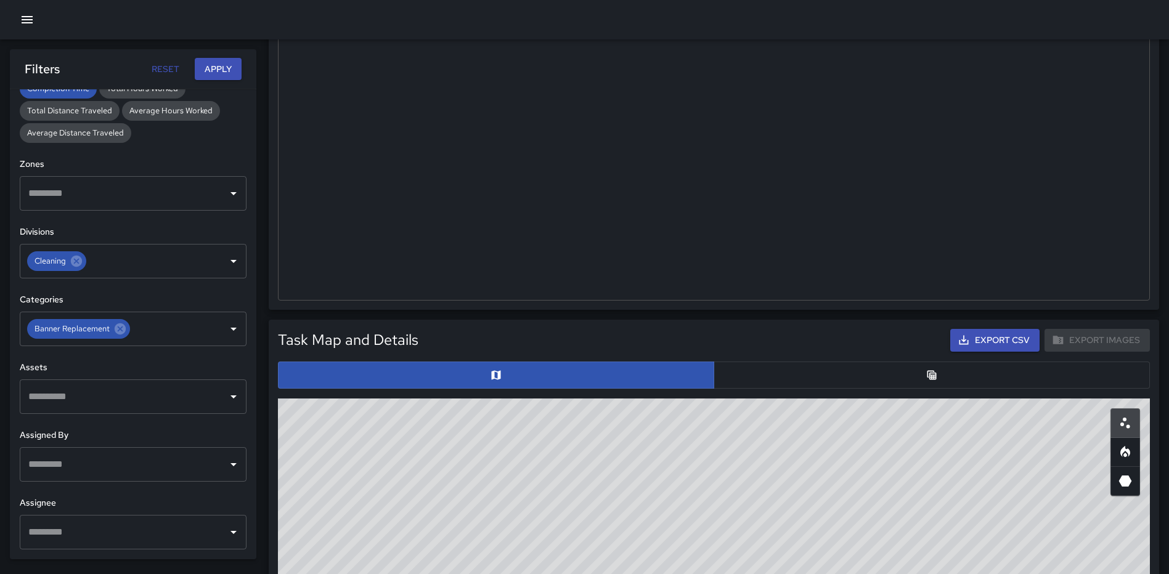
drag, startPoint x: 817, startPoint y: 503, endPoint x: 821, endPoint y: 483, distance: 20.1
drag, startPoint x: 852, startPoint y: 300, endPoint x: 840, endPoint y: 183, distance: 117.6
click at [840, 183] on div "Banner Replacement 117 100.00% 0 % 4.5" at bounding box center [713, 133] width 870 height 334
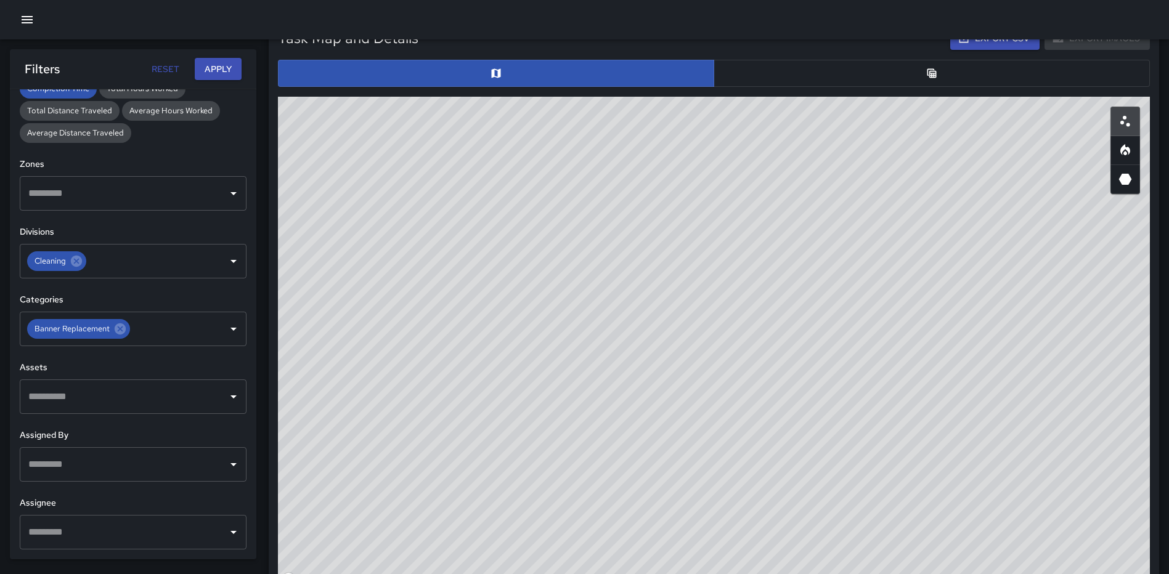
scroll to position [612, 0]
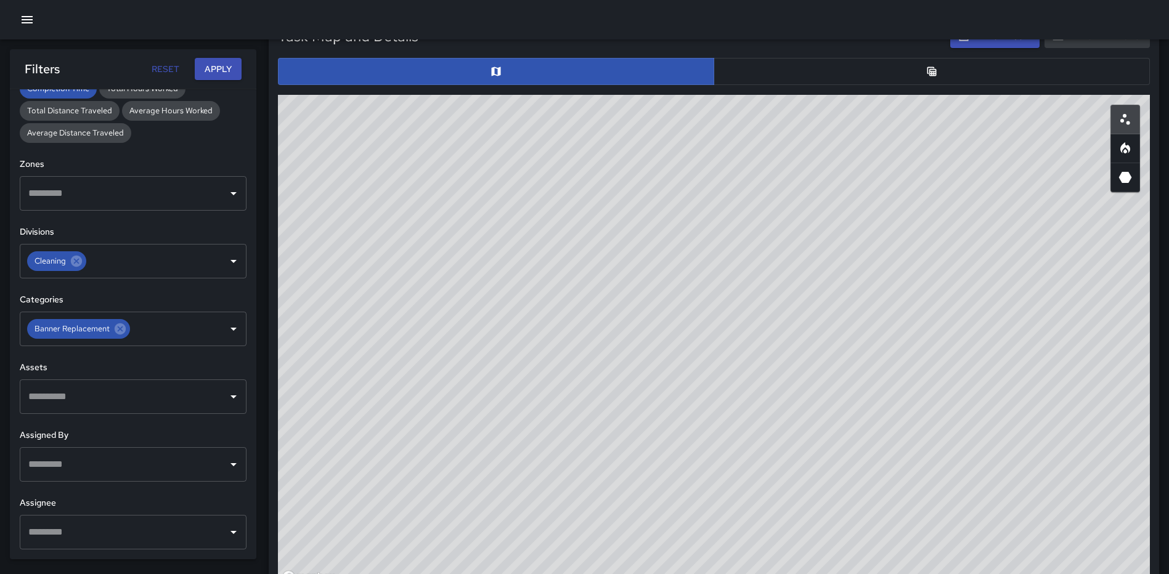
drag, startPoint x: 841, startPoint y: 286, endPoint x: 833, endPoint y: 429, distance: 142.5
click at [841, 437] on div "© Mapbox © OpenStreetMap Improve this map" at bounding box center [714, 341] width 872 height 493
drag, startPoint x: 713, startPoint y: 396, endPoint x: 905, endPoint y: 402, distance: 192.3
click at [904, 402] on div "© Mapbox © OpenStreetMap Improve this map" at bounding box center [714, 341] width 872 height 493
drag, startPoint x: 940, startPoint y: 386, endPoint x: 891, endPoint y: 487, distance: 112.7
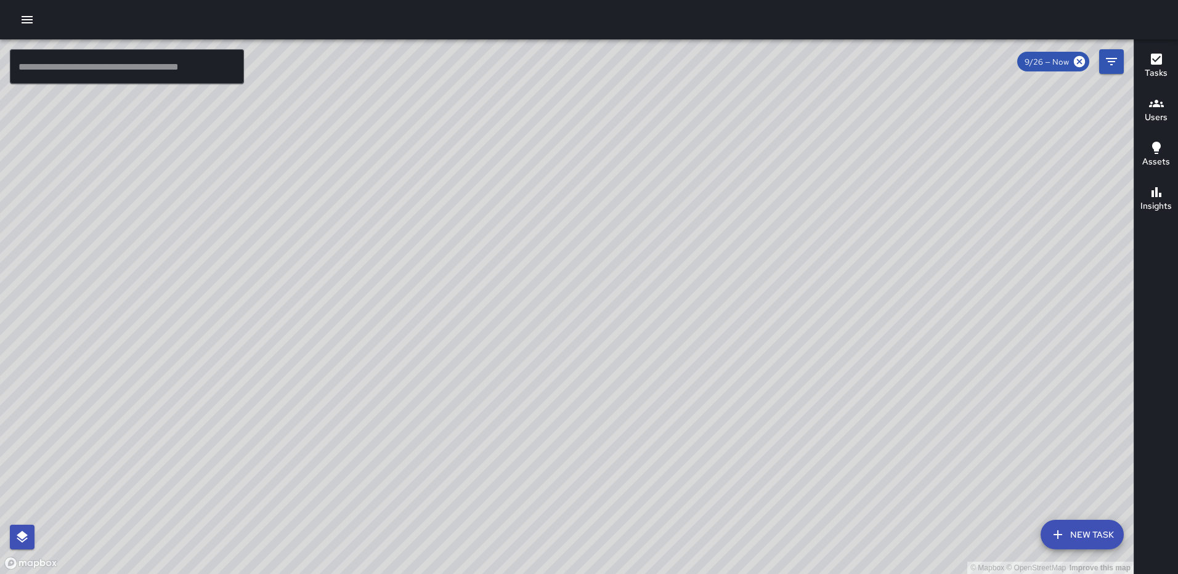
click at [23, 17] on icon "button" at bounding box center [27, 19] width 11 height 7
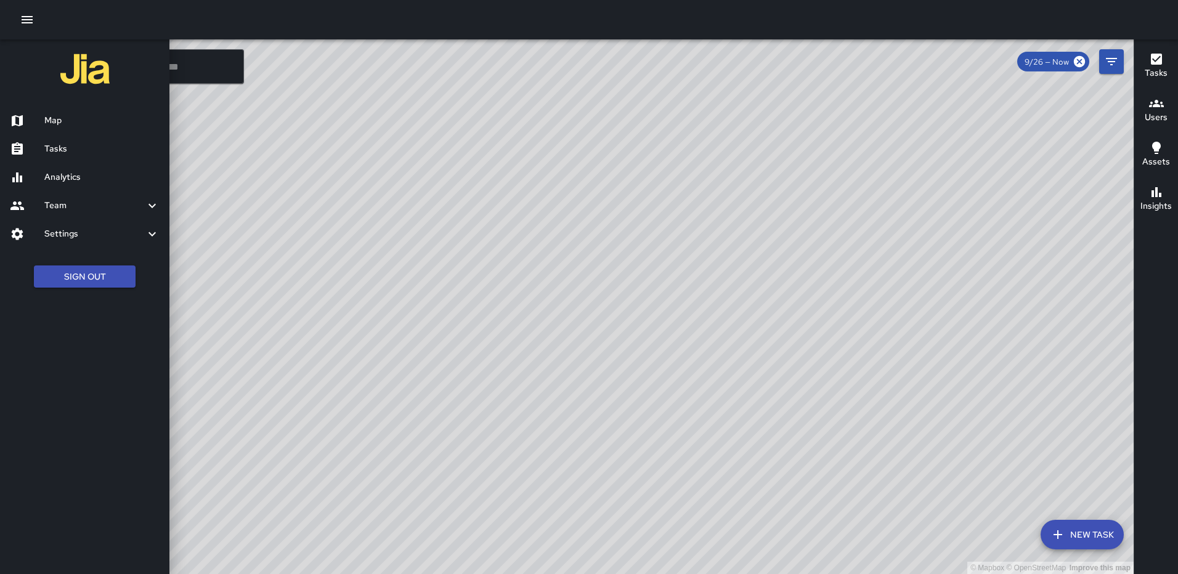
click at [74, 168] on div "Analytics" at bounding box center [84, 177] width 169 height 28
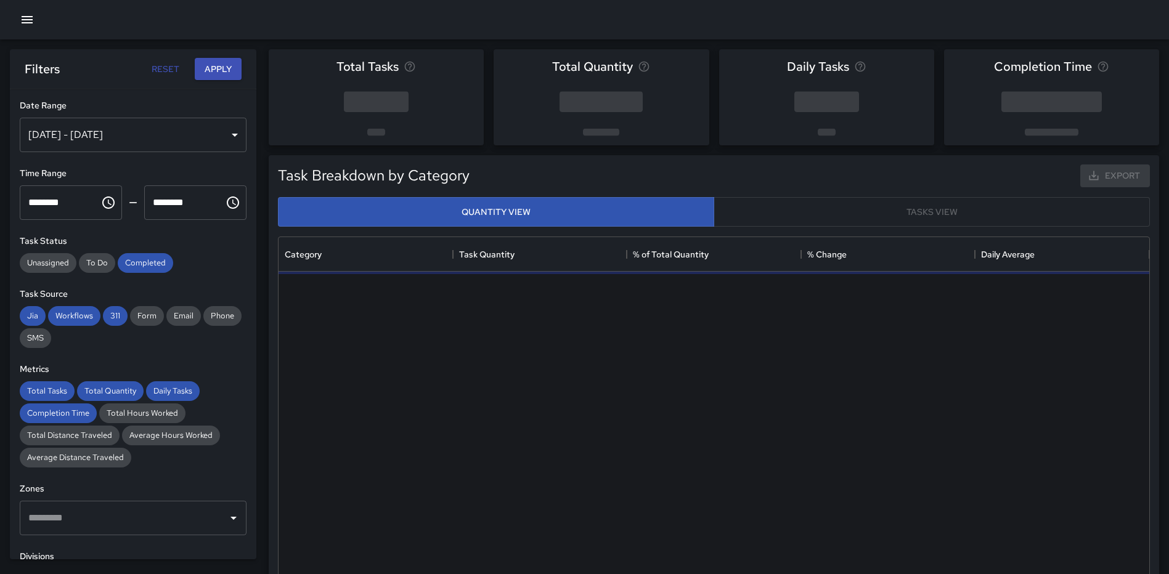
scroll to position [359, 861]
click at [219, 136] on div "[DATE] - [DATE]" at bounding box center [133, 135] width 227 height 34
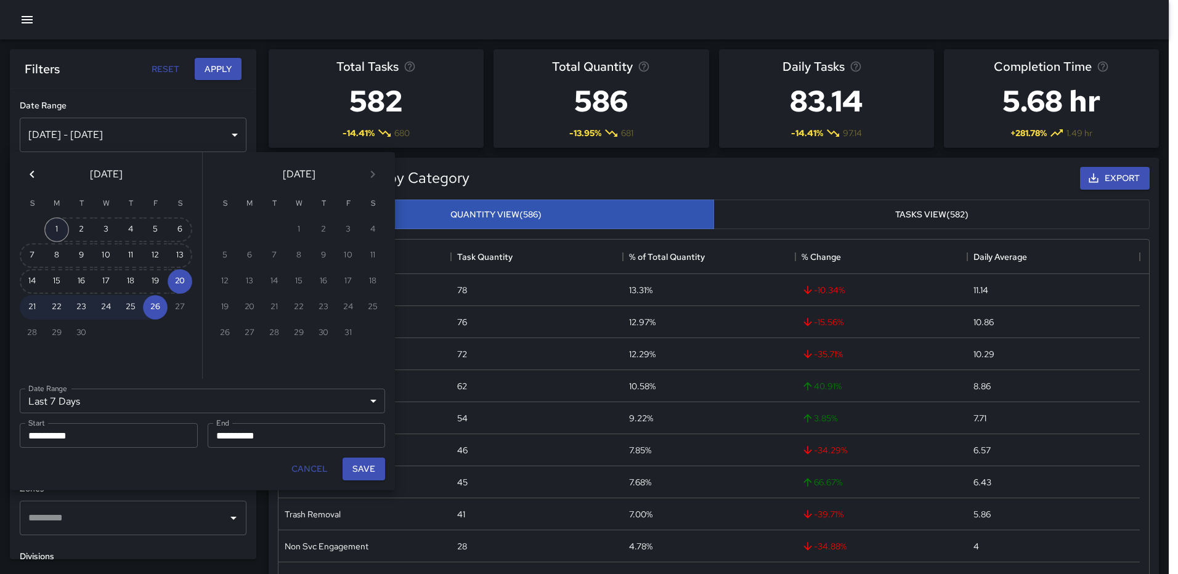
click at [47, 229] on button "1" at bounding box center [56, 229] width 25 height 25
type input "******"
type input "**********"
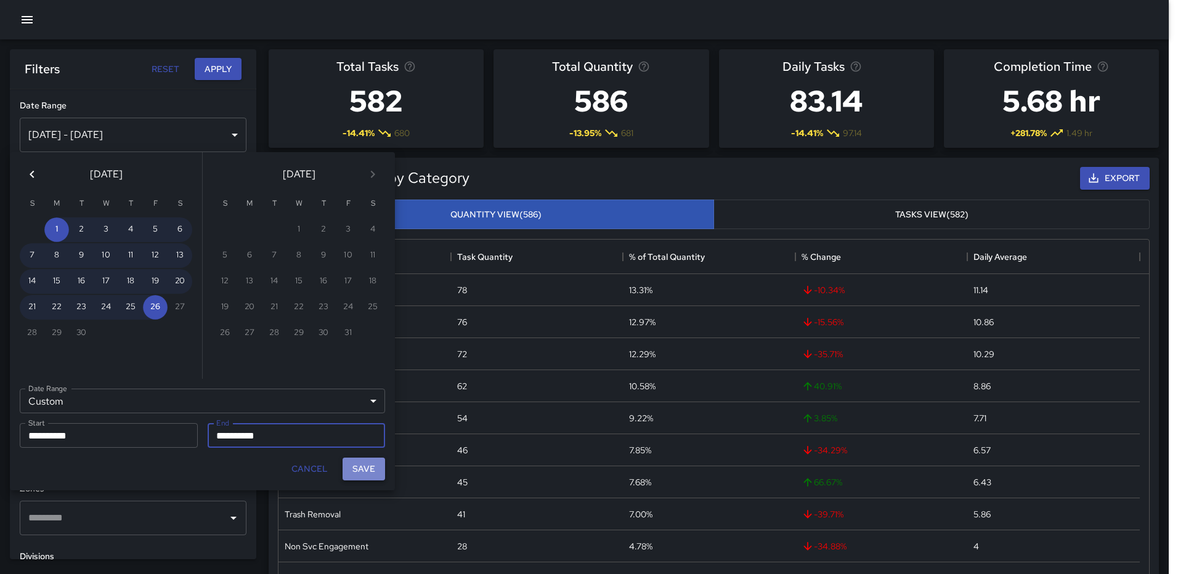
click at [373, 468] on button "Save" at bounding box center [364, 469] width 43 height 23
type input "**********"
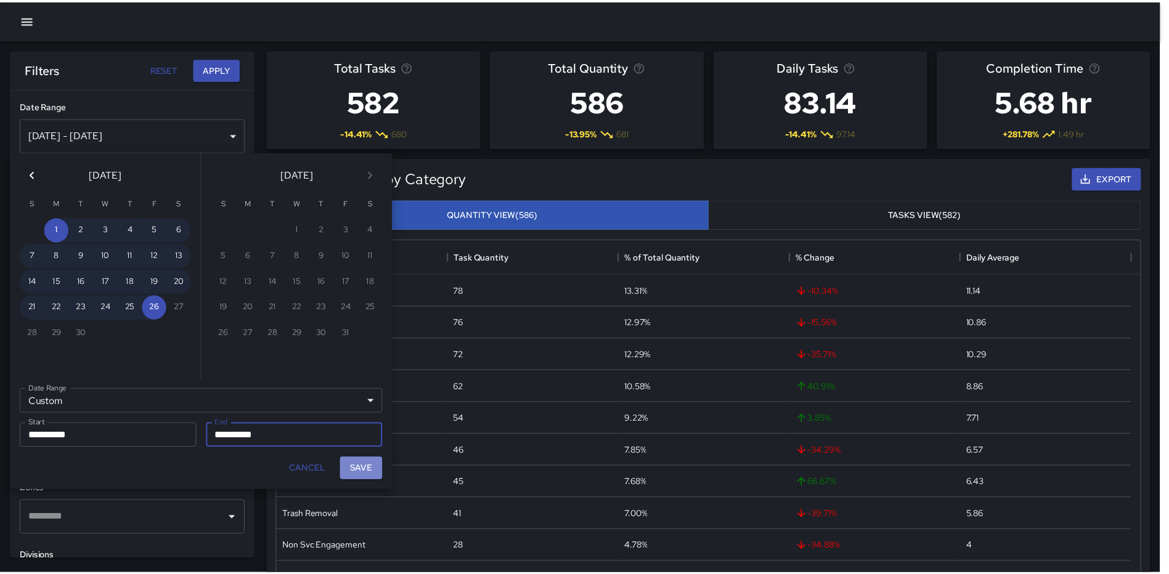
scroll to position [10, 10]
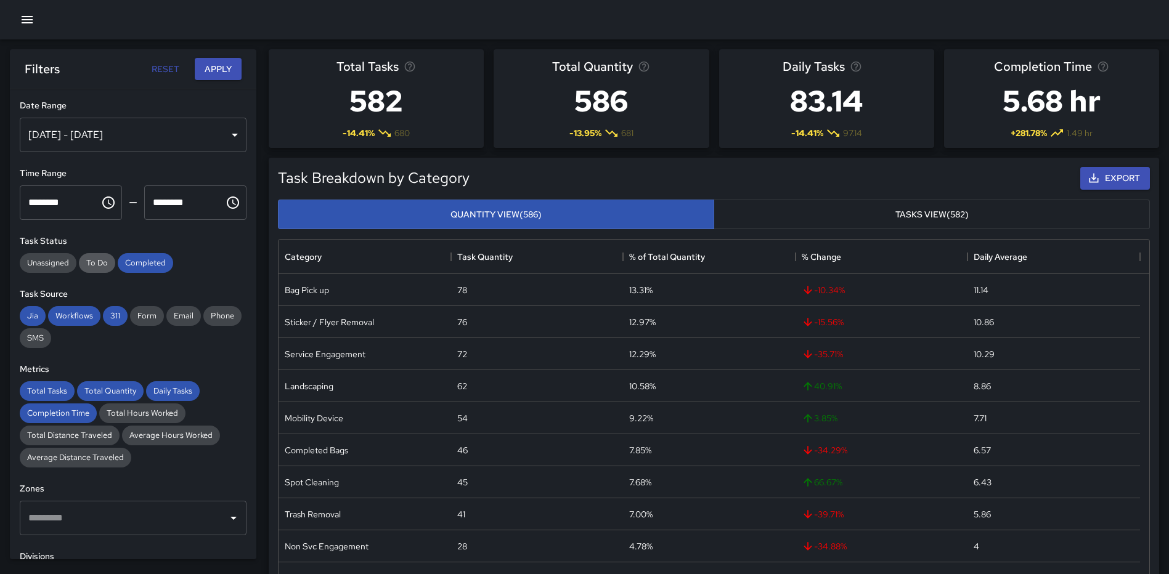
click at [100, 254] on div "To Do" at bounding box center [97, 263] width 36 height 20
click at [153, 257] on div "Completed" at bounding box center [145, 263] width 55 height 20
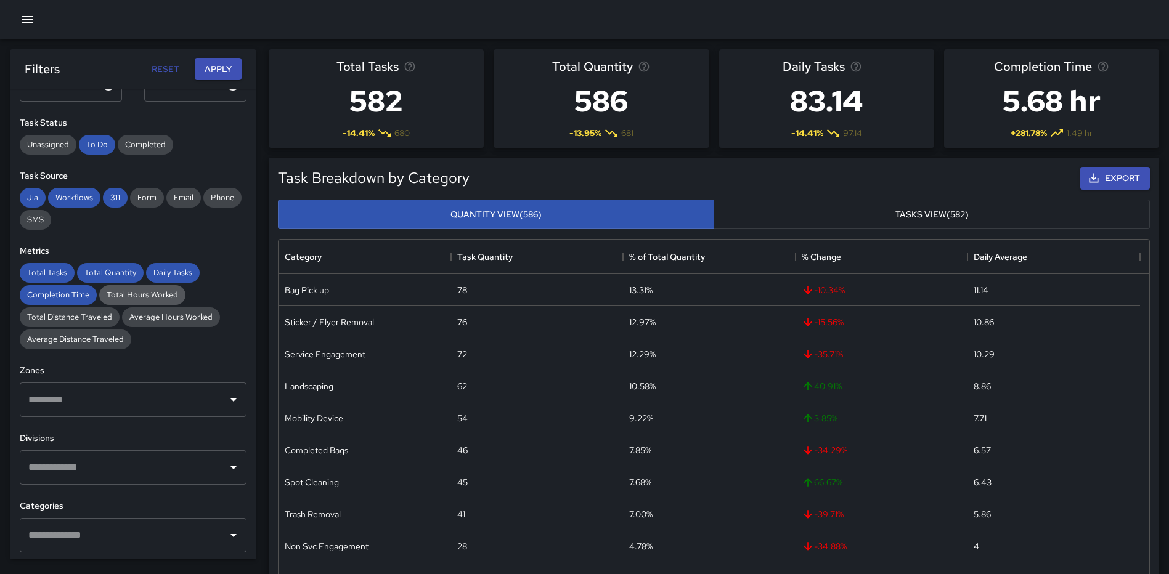
scroll to position [123, 0]
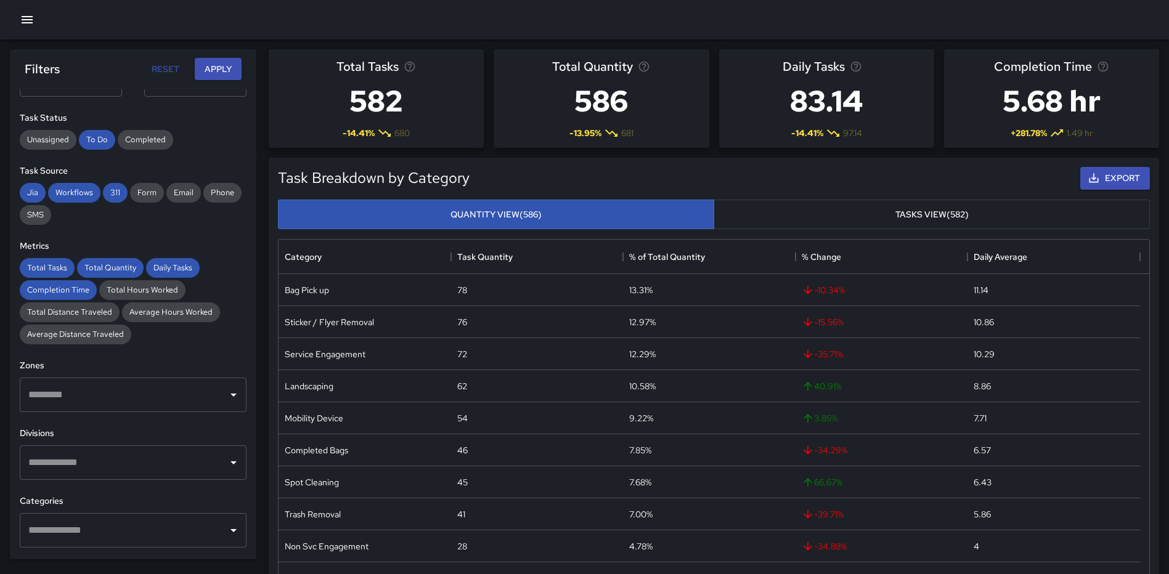
click at [161, 387] on input "text" at bounding box center [123, 394] width 197 height 23
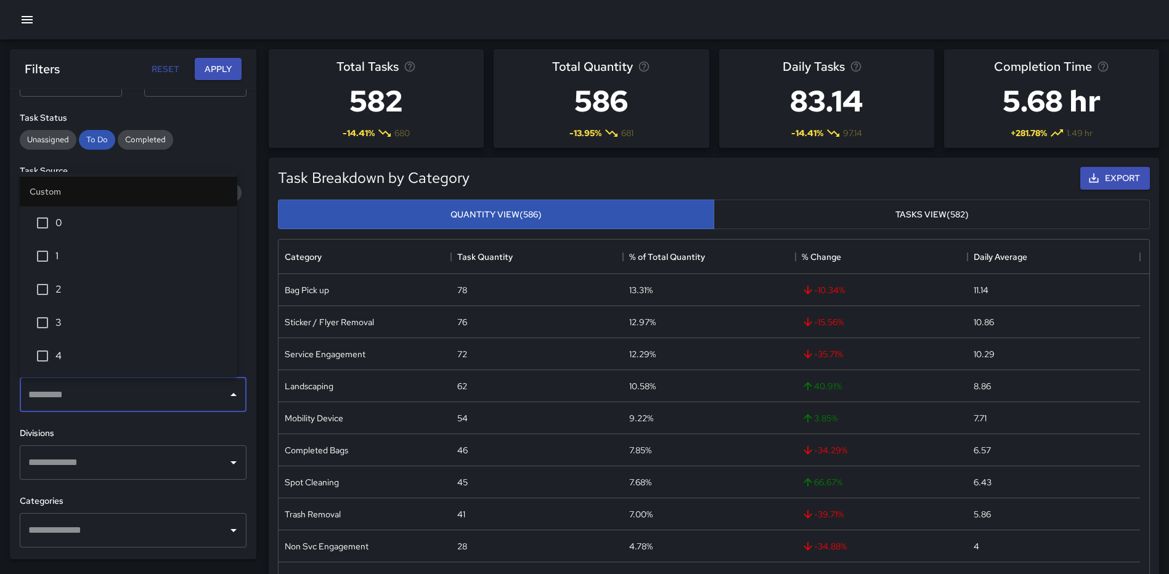
click at [58, 290] on span "2" at bounding box center [141, 289] width 172 height 15
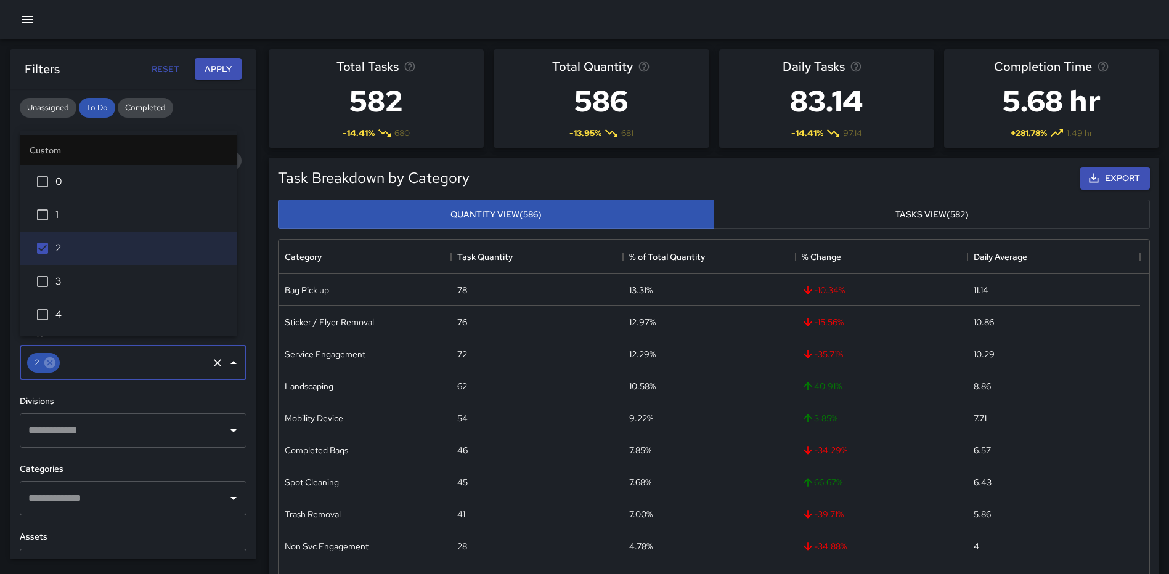
scroll to position [185, 0]
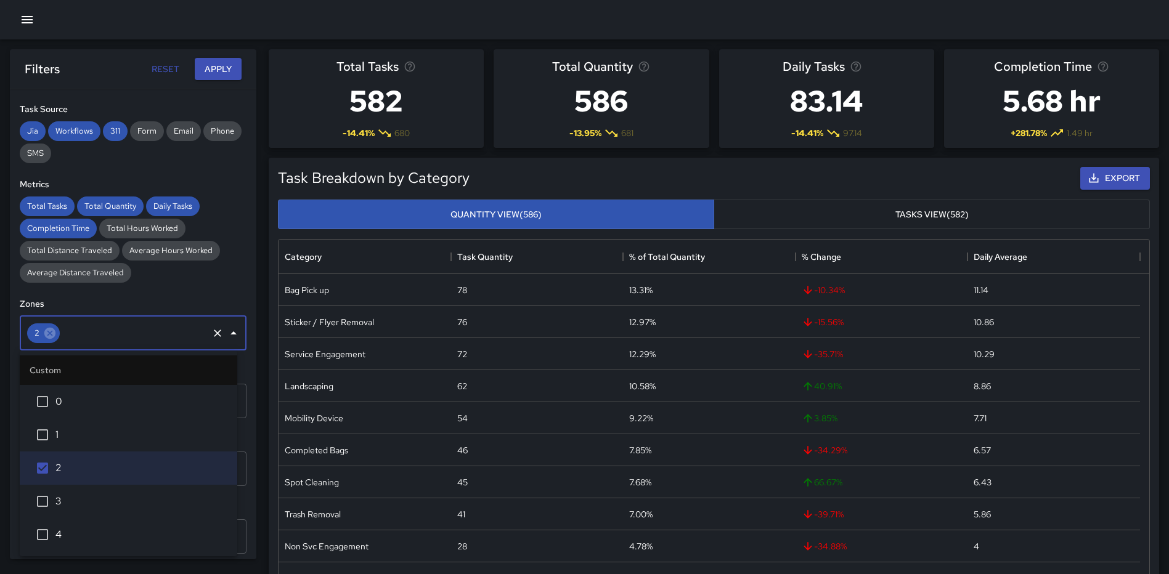
click at [78, 404] on span "0" at bounding box center [141, 401] width 172 height 15
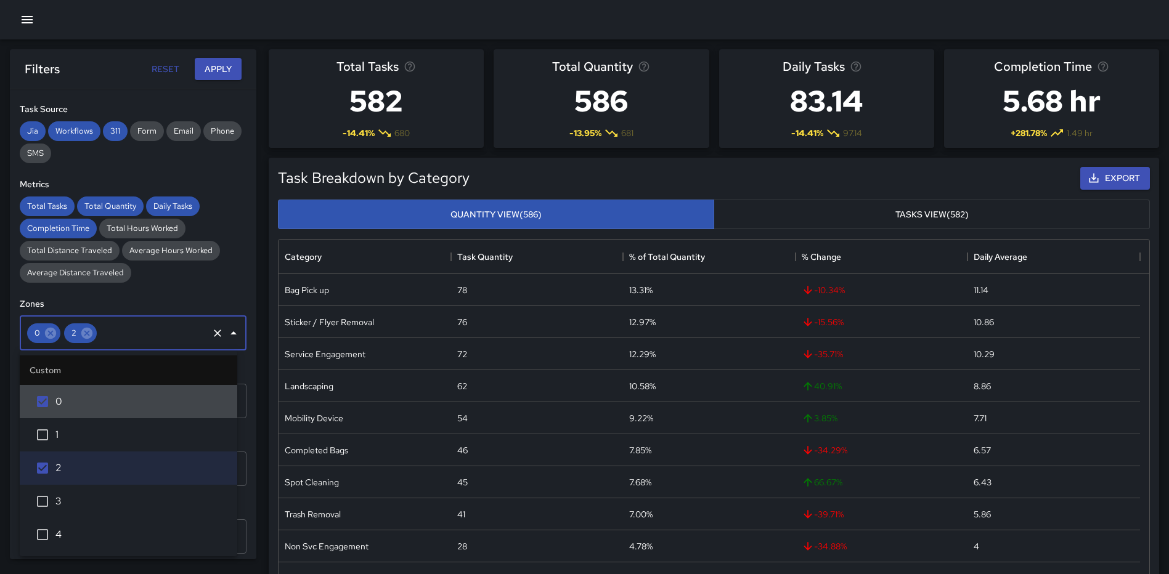
click at [226, 331] on icon "Close" at bounding box center [233, 333] width 15 height 15
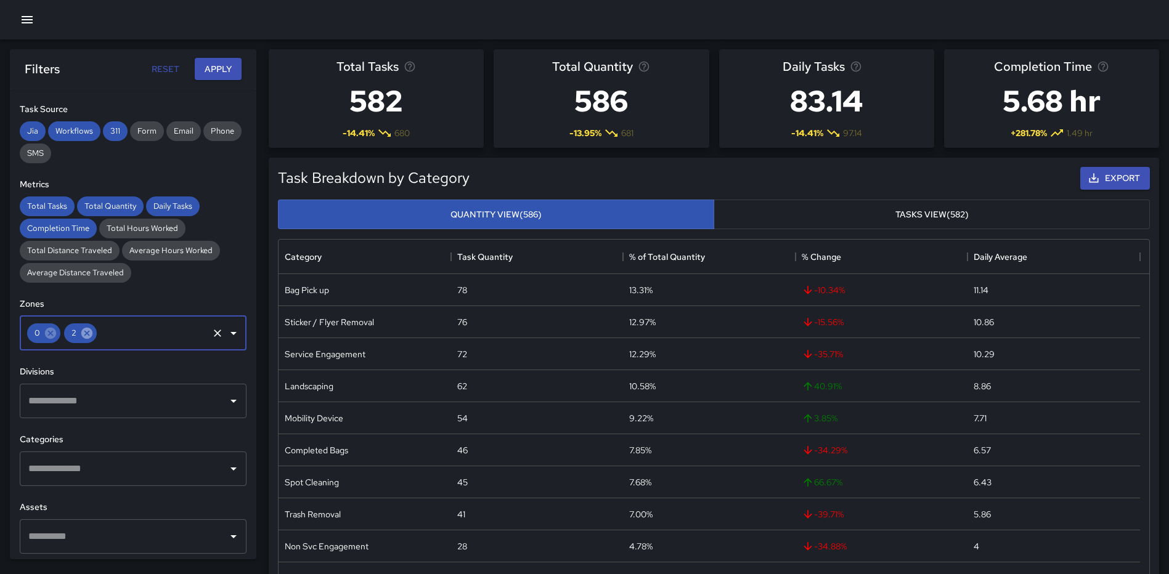
click at [83, 333] on icon at bounding box center [86, 333] width 11 height 11
click at [56, 333] on icon at bounding box center [51, 333] width 14 height 14
click at [131, 338] on input "text" at bounding box center [123, 333] width 197 height 23
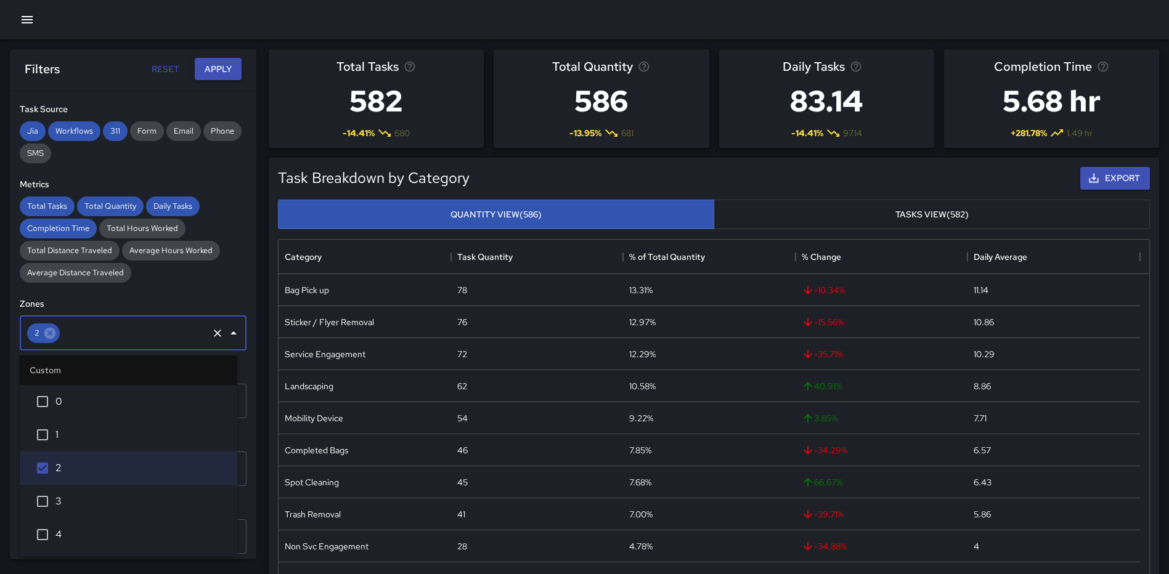
click at [219, 70] on button "Apply" at bounding box center [218, 69] width 47 height 23
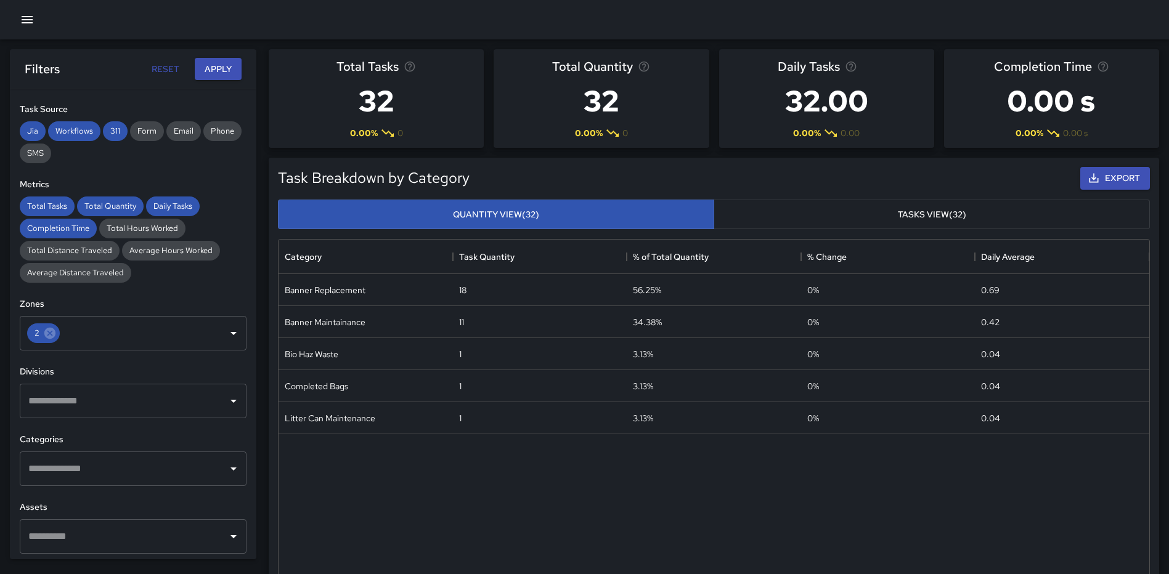
scroll to position [325, 0]
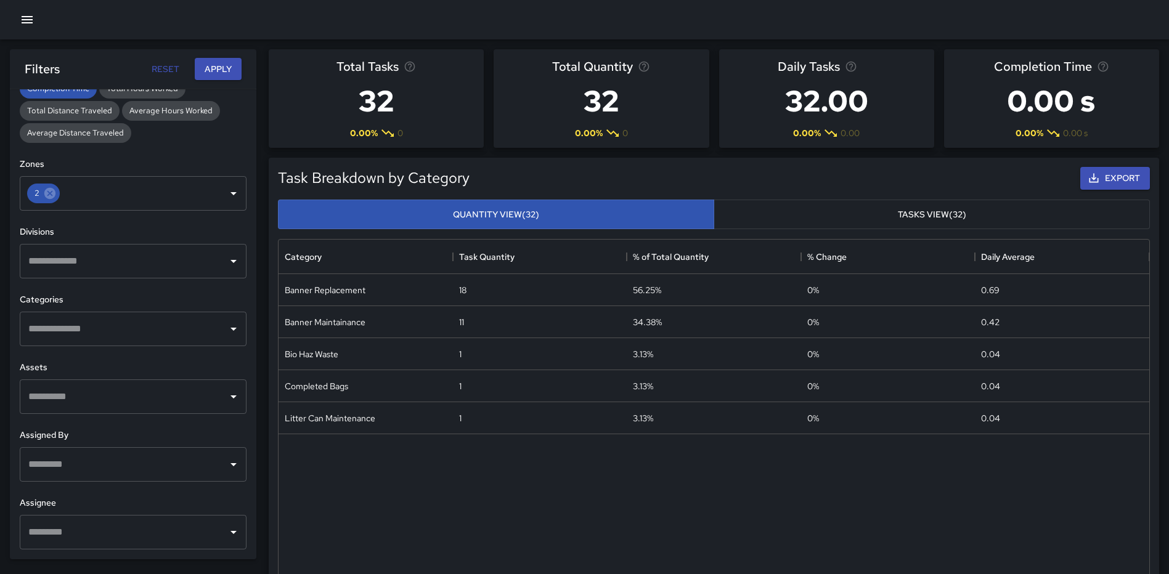
click at [137, 331] on input "text" at bounding box center [123, 328] width 197 height 23
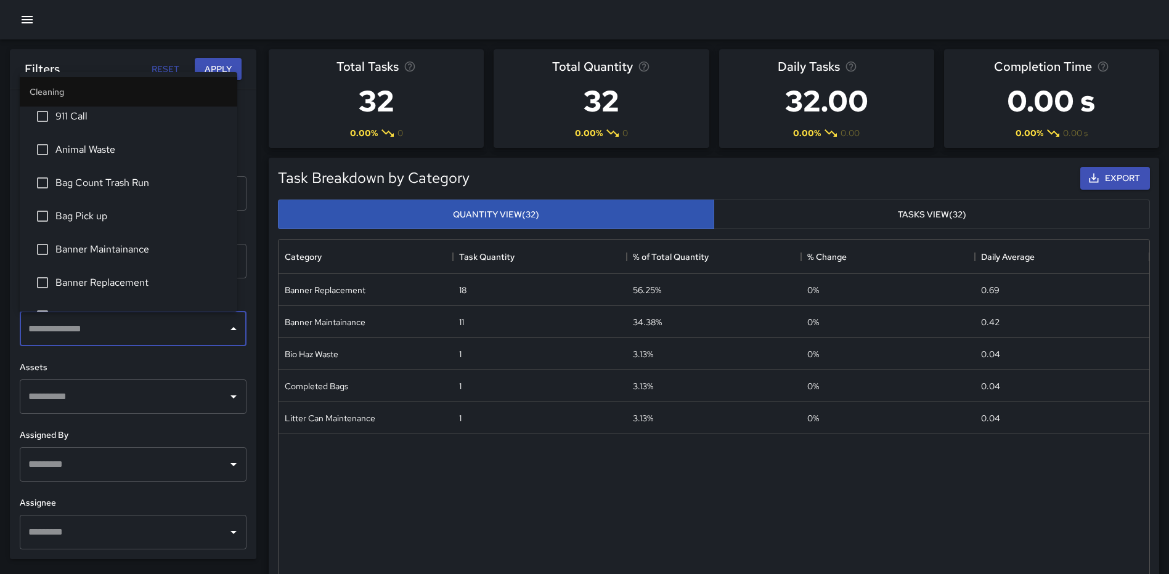
scroll to position [62, 0]
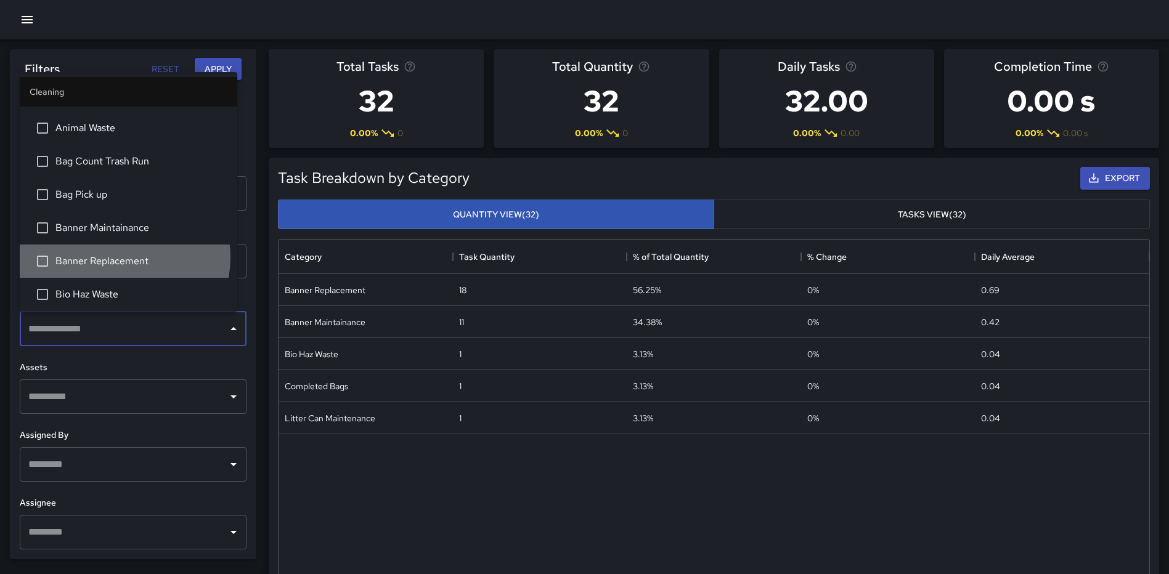
click at [120, 257] on span "Banner Replacement" at bounding box center [141, 261] width 172 height 15
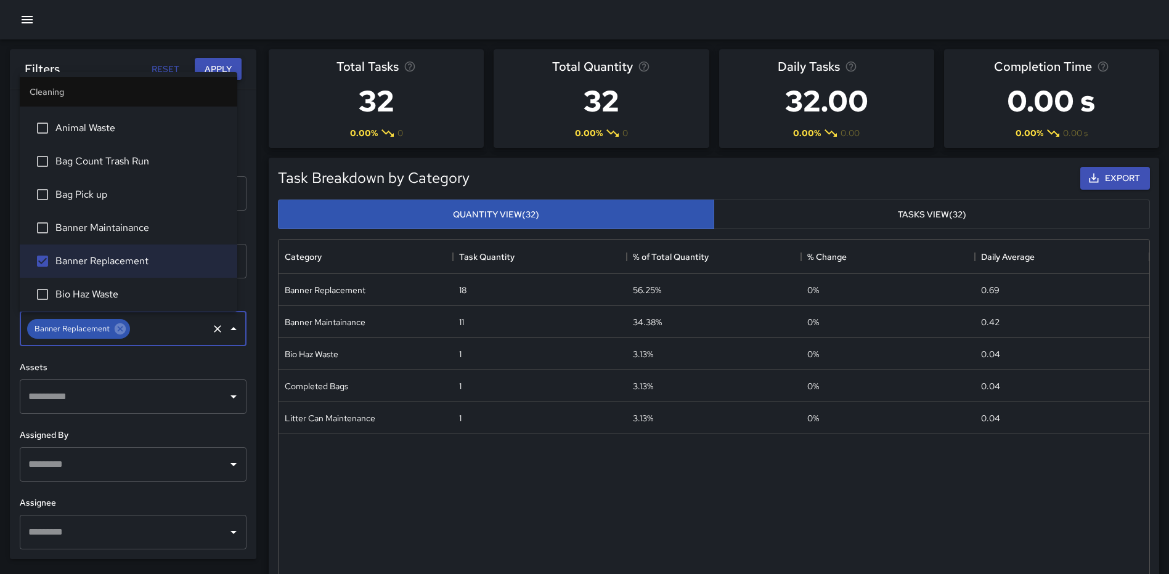
click at [225, 65] on button "Apply" at bounding box center [218, 69] width 47 height 23
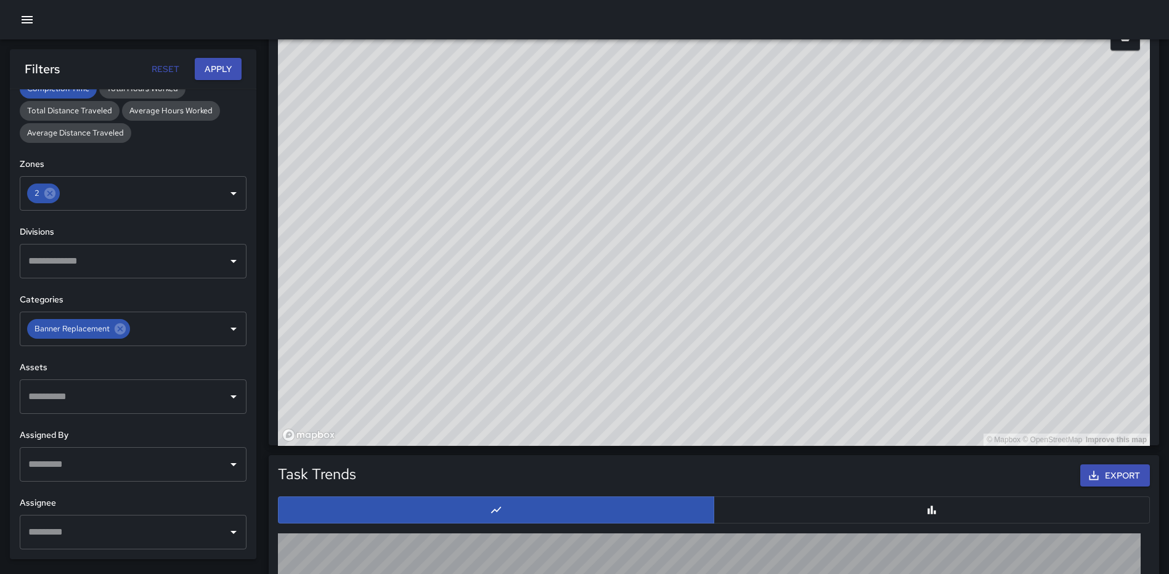
scroll to position [769, 0]
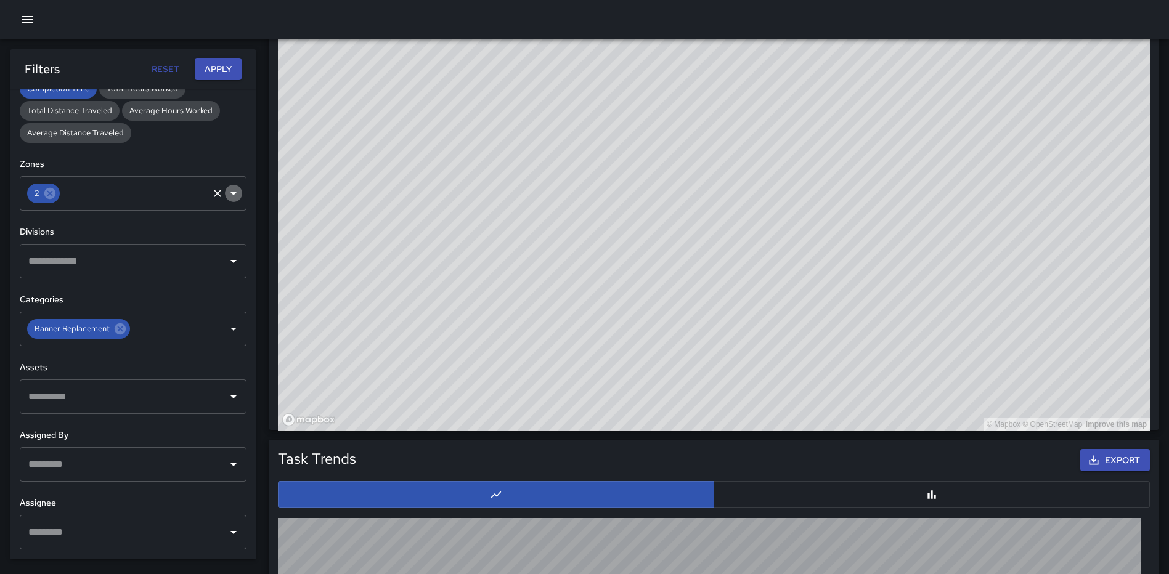
click at [226, 188] on icon "Open" at bounding box center [233, 193] width 15 height 15
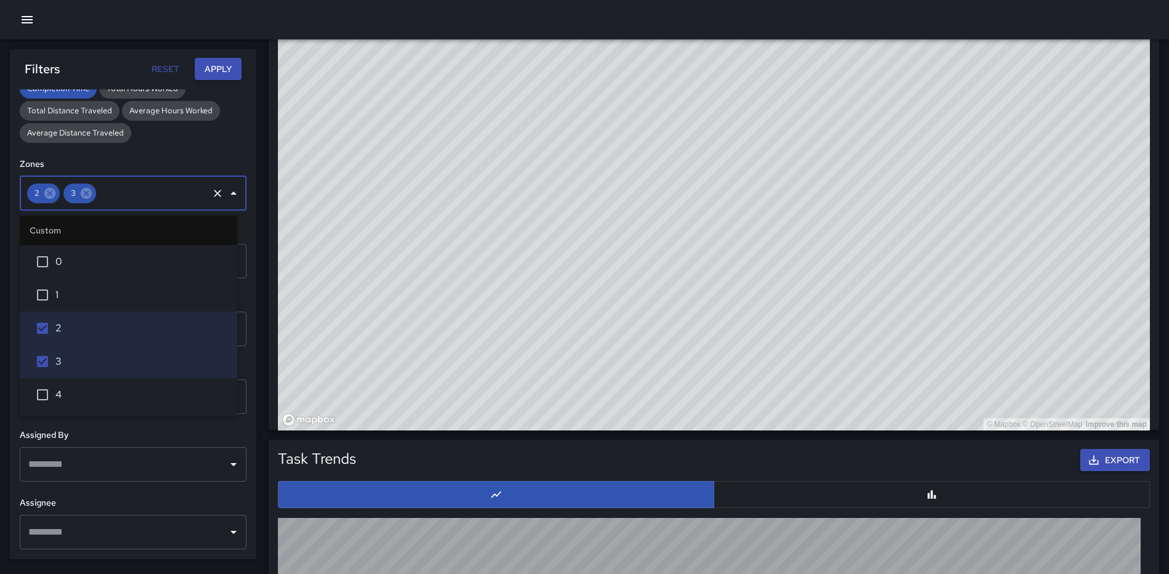
click at [206, 60] on button "Apply" at bounding box center [218, 69] width 47 height 23
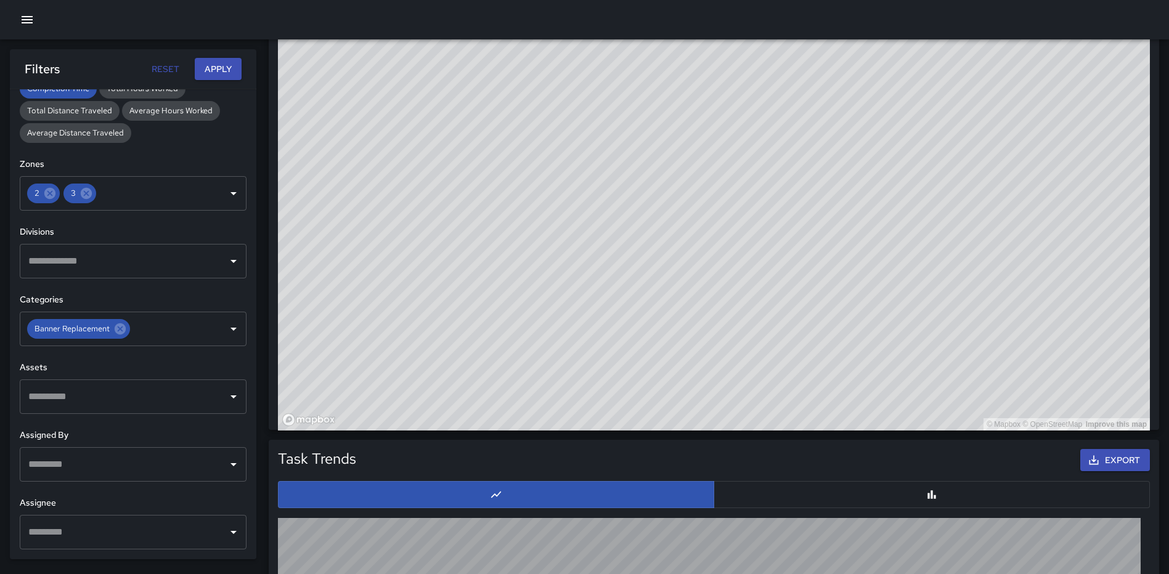
drag, startPoint x: 943, startPoint y: 189, endPoint x: 898, endPoint y: 338, distance: 155.5
drag, startPoint x: 898, startPoint y: 338, endPoint x: 912, endPoint y: 268, distance: 70.9
click at [912, 268] on div "© Mapbox © OpenStreetMap Improve this map" at bounding box center [714, 184] width 872 height 493
click at [920, 336] on div "© Mapbox © OpenStreetMap Improve this map" at bounding box center [714, 184] width 872 height 493
click at [21, 21] on icon "button" at bounding box center [27, 19] width 15 height 15
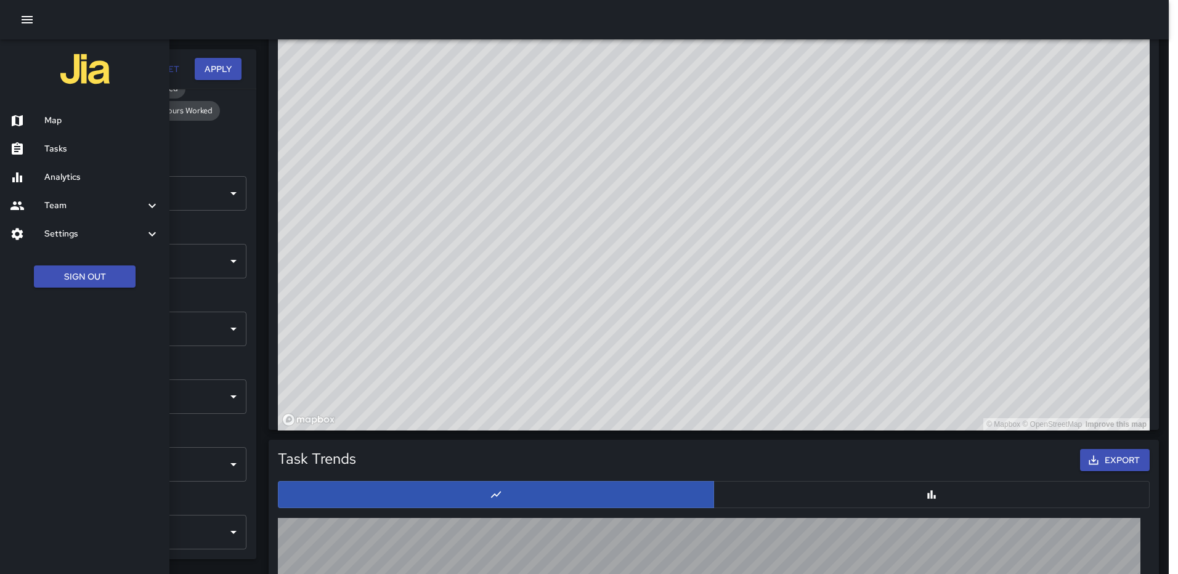
click at [57, 118] on h6 "Map" at bounding box center [101, 121] width 115 height 14
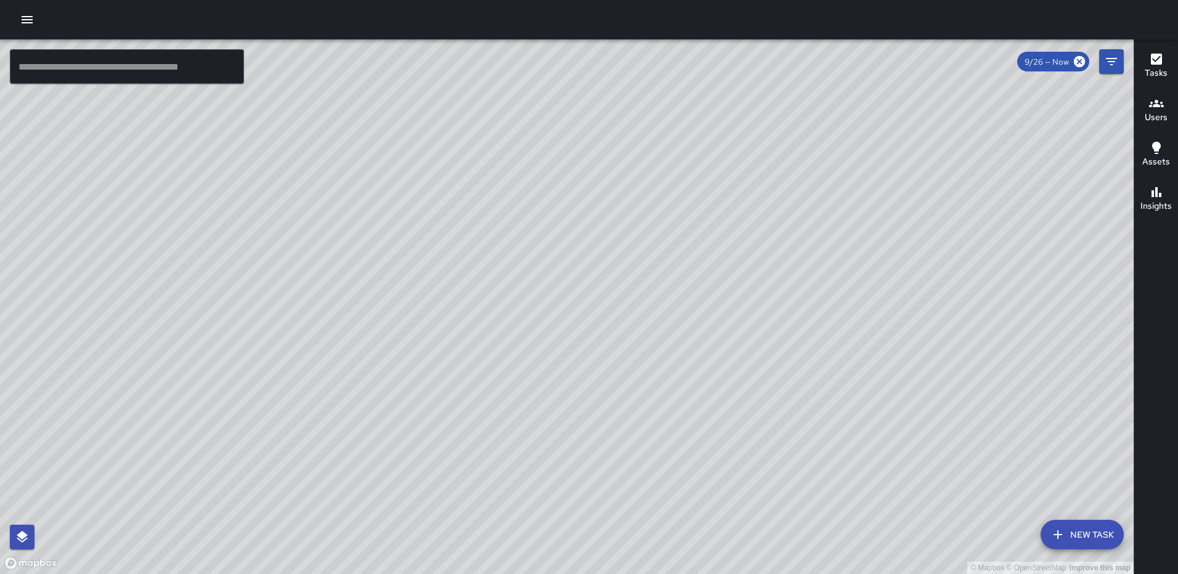
click at [25, 16] on icon "button" at bounding box center [27, 19] width 11 height 7
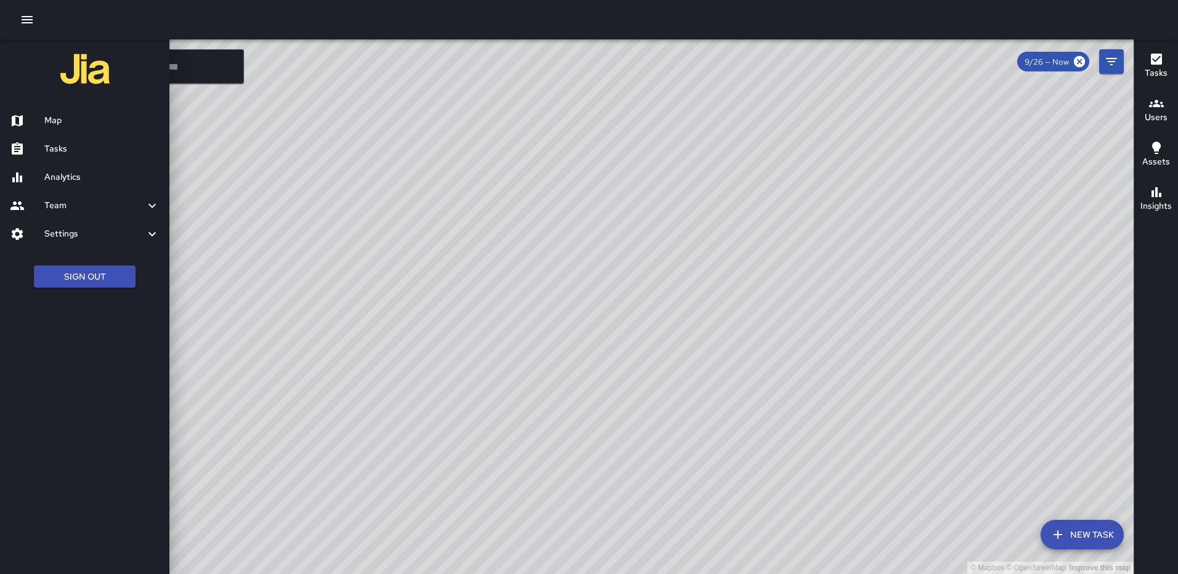
click at [59, 145] on h6 "Tasks" at bounding box center [101, 149] width 115 height 14
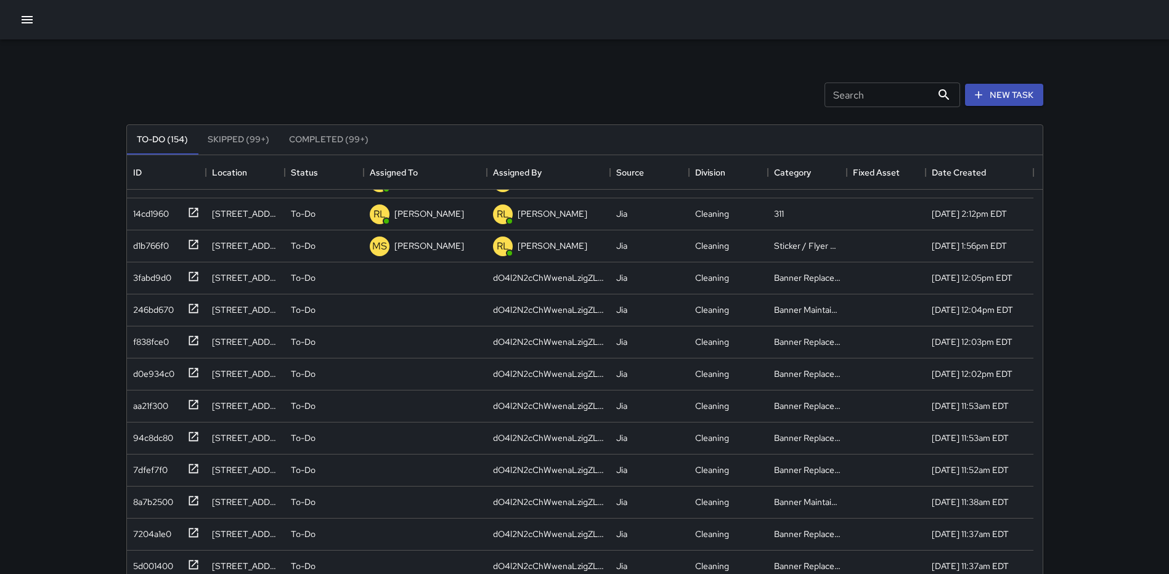
scroll to position [1602, 0]
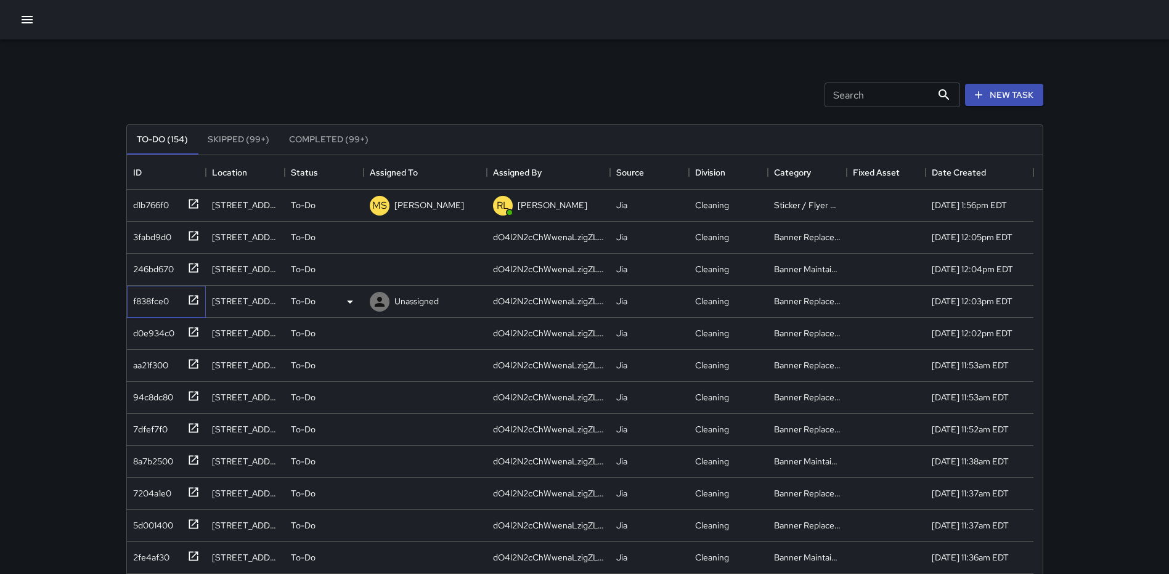
click at [195, 301] on icon at bounding box center [193, 300] width 12 height 12
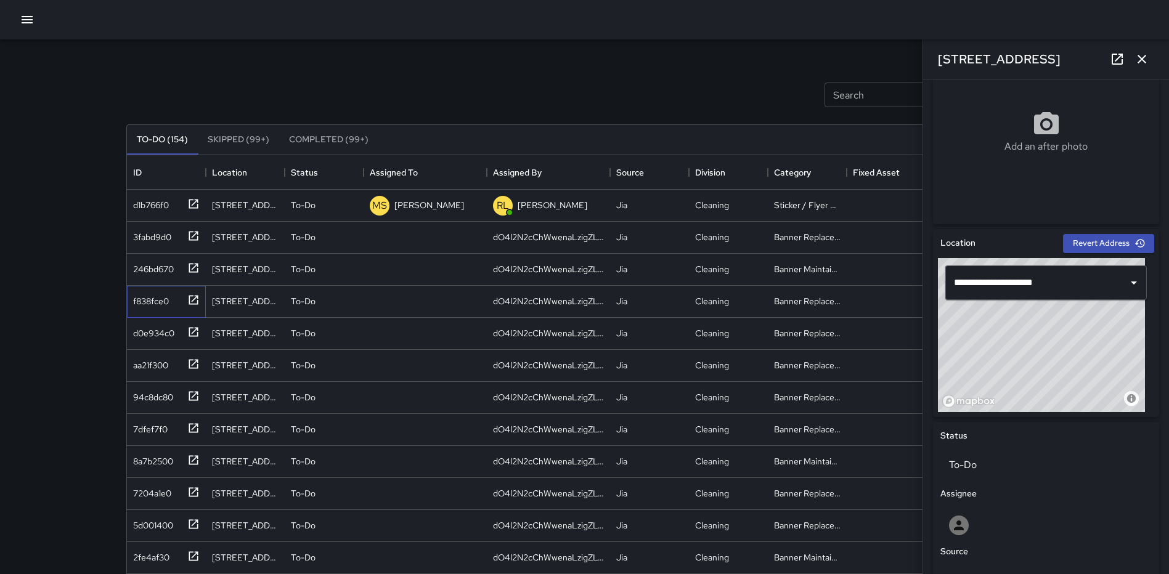
scroll to position [0, 0]
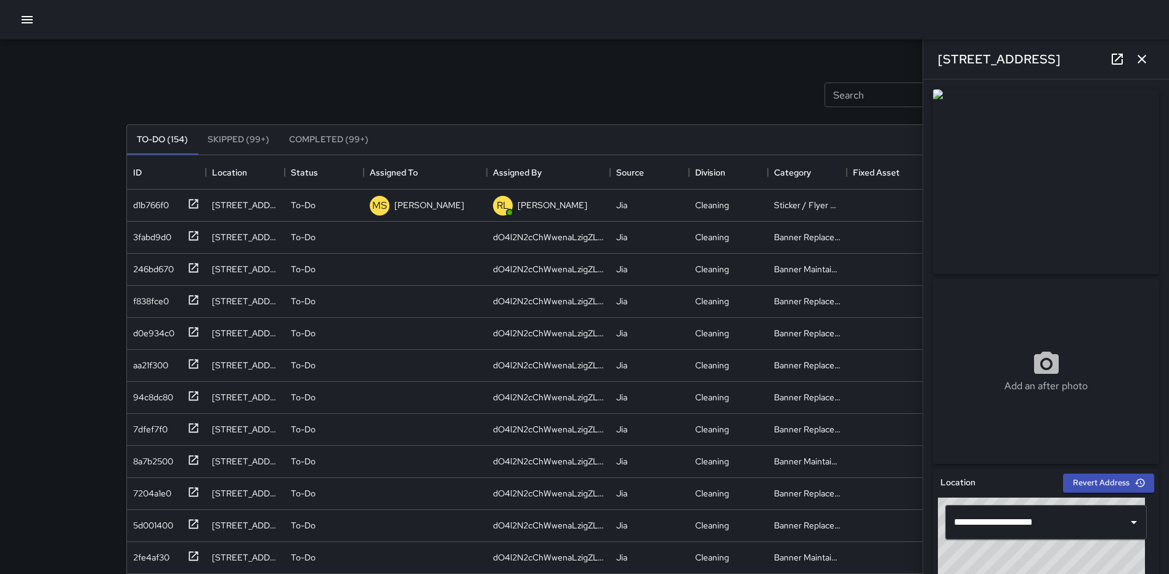
click at [1143, 63] on icon "button" at bounding box center [1141, 59] width 15 height 15
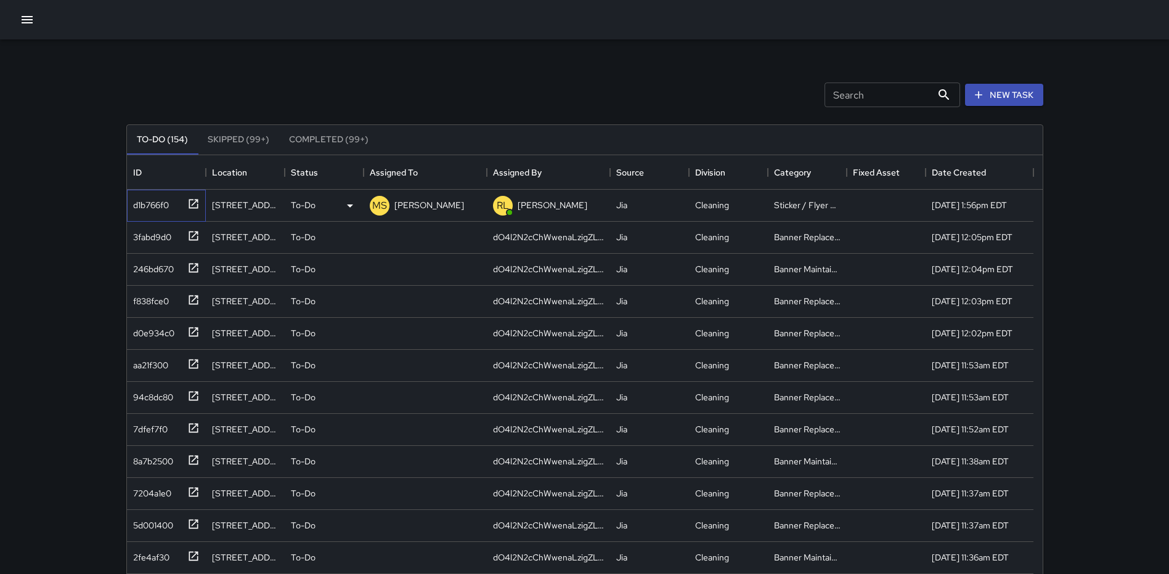
click at [188, 201] on icon at bounding box center [193, 204] width 12 height 12
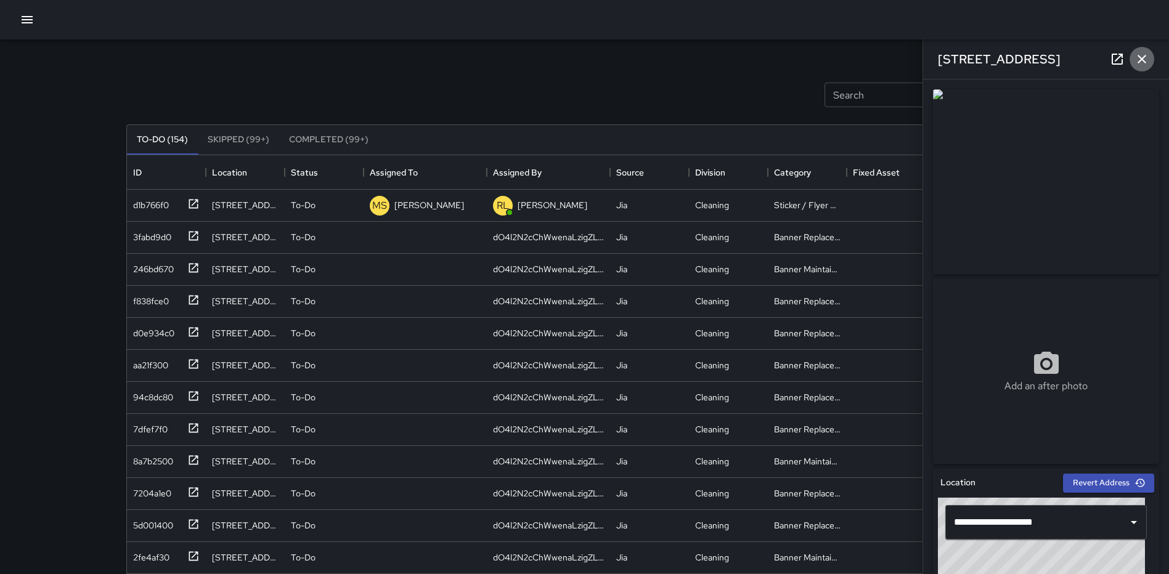
click at [1132, 54] on button "button" at bounding box center [1141, 59] width 25 height 25
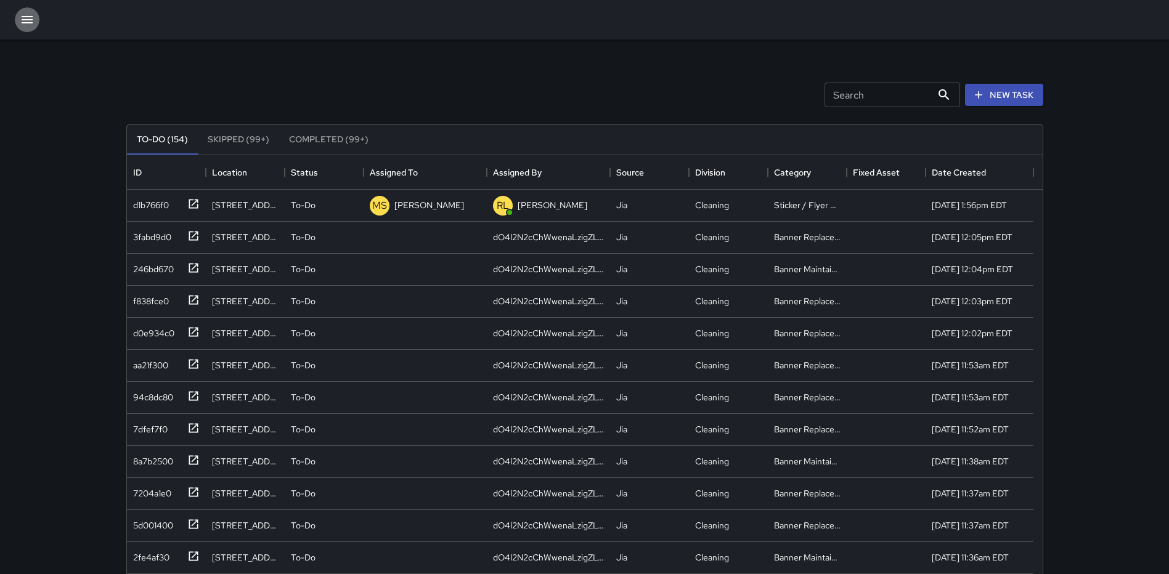
click at [23, 25] on icon "button" at bounding box center [27, 19] width 15 height 15
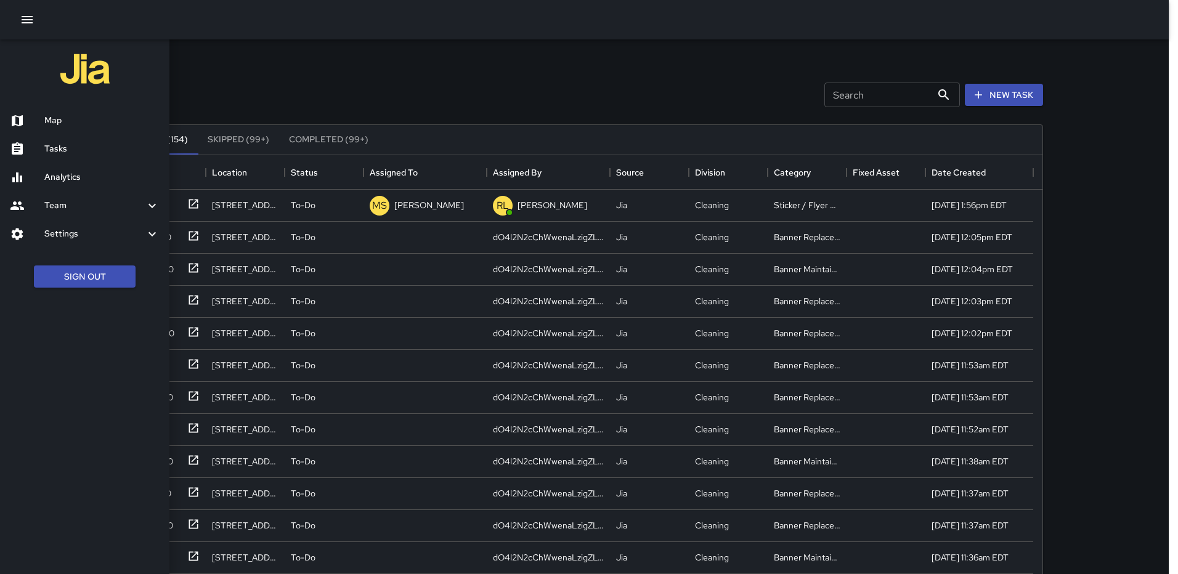
click at [65, 123] on h6 "Map" at bounding box center [101, 121] width 115 height 14
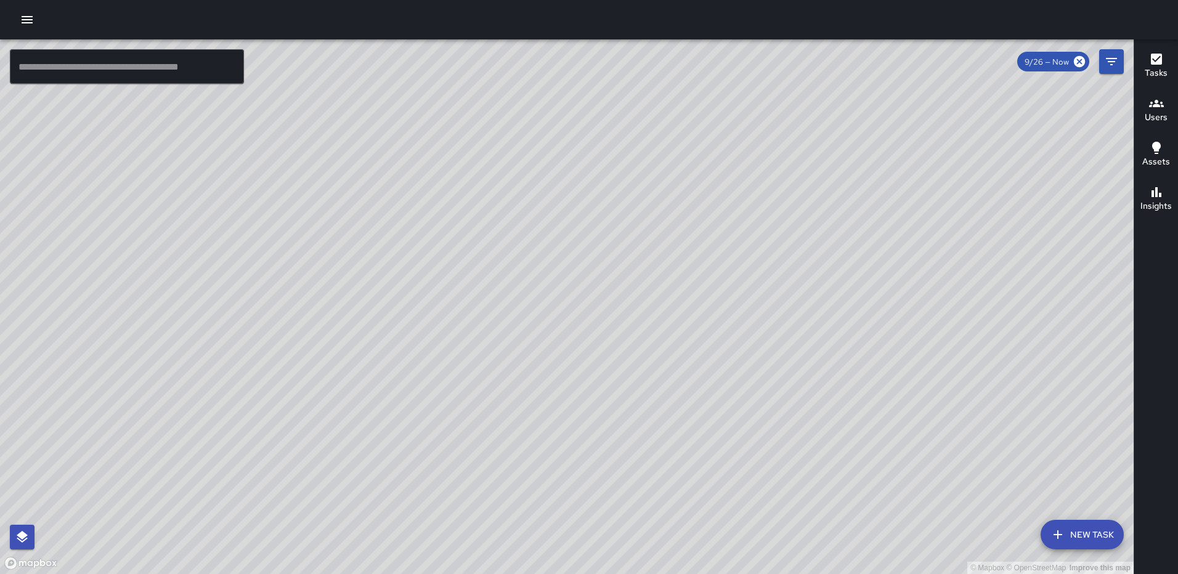
click at [34, 20] on icon "button" at bounding box center [27, 19] width 15 height 15
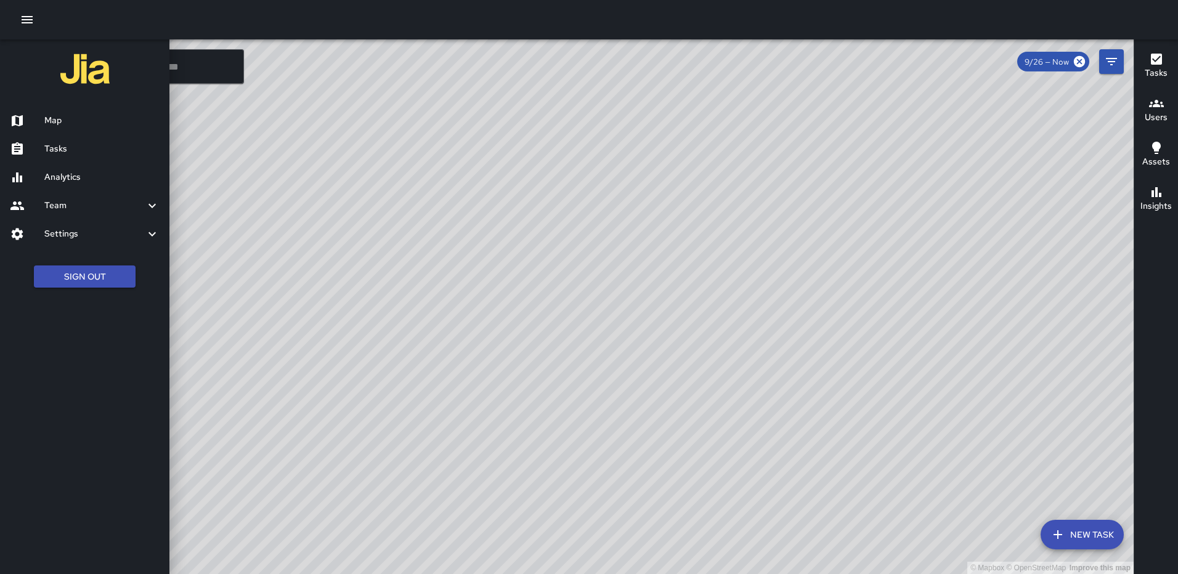
click at [339, 35] on div at bounding box center [589, 19] width 1178 height 39
click at [28, 18] on icon "button" at bounding box center [27, 19] width 15 height 15
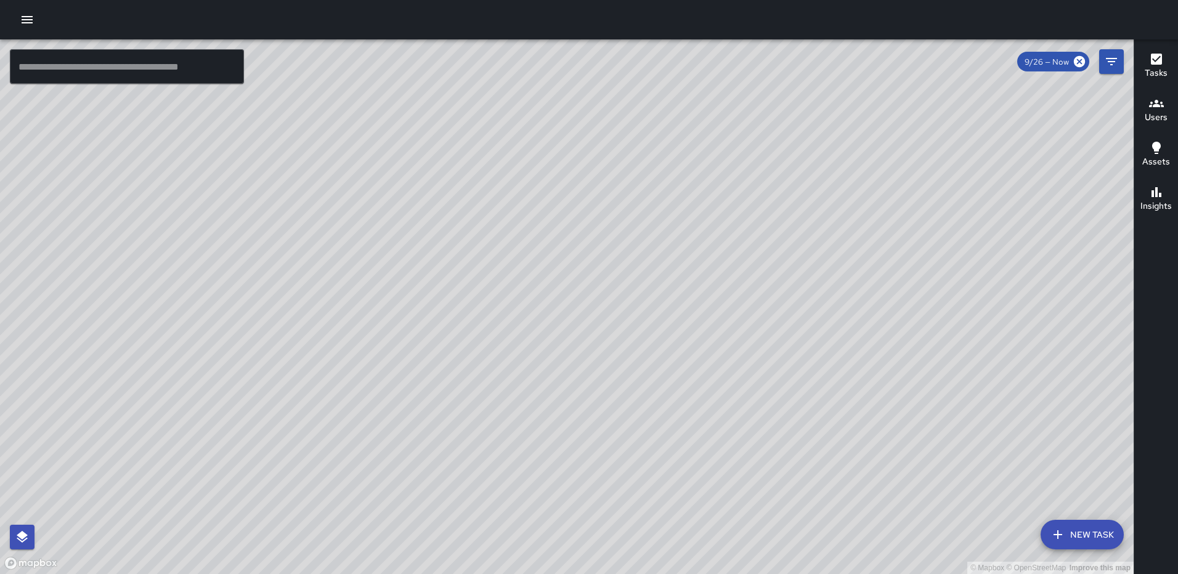
click at [22, 16] on icon "button" at bounding box center [27, 19] width 11 height 7
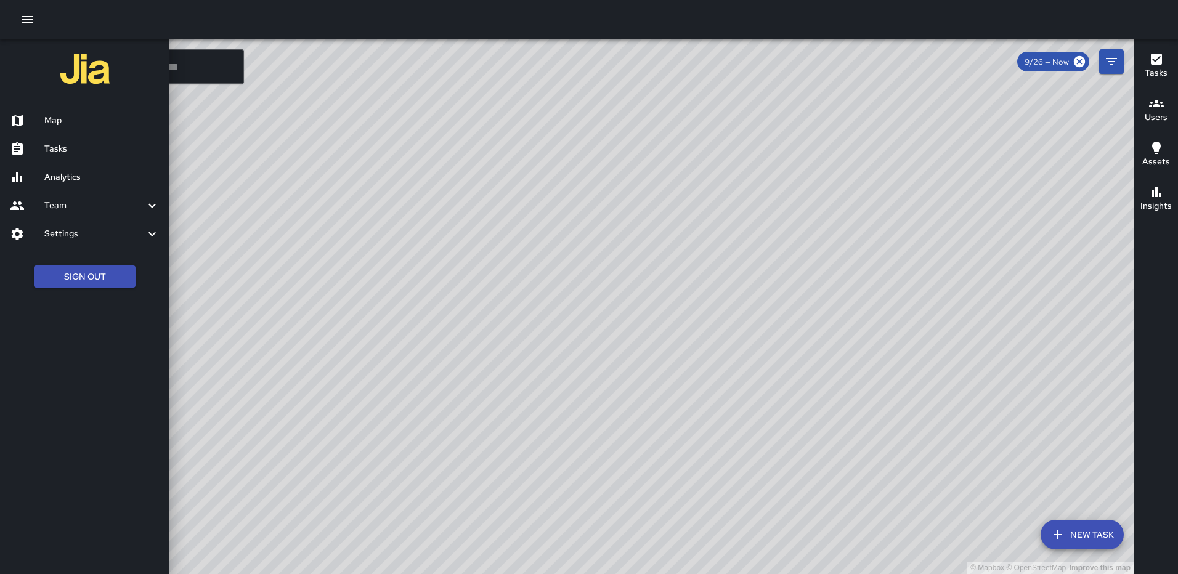
click at [48, 146] on h6 "Tasks" at bounding box center [101, 149] width 115 height 14
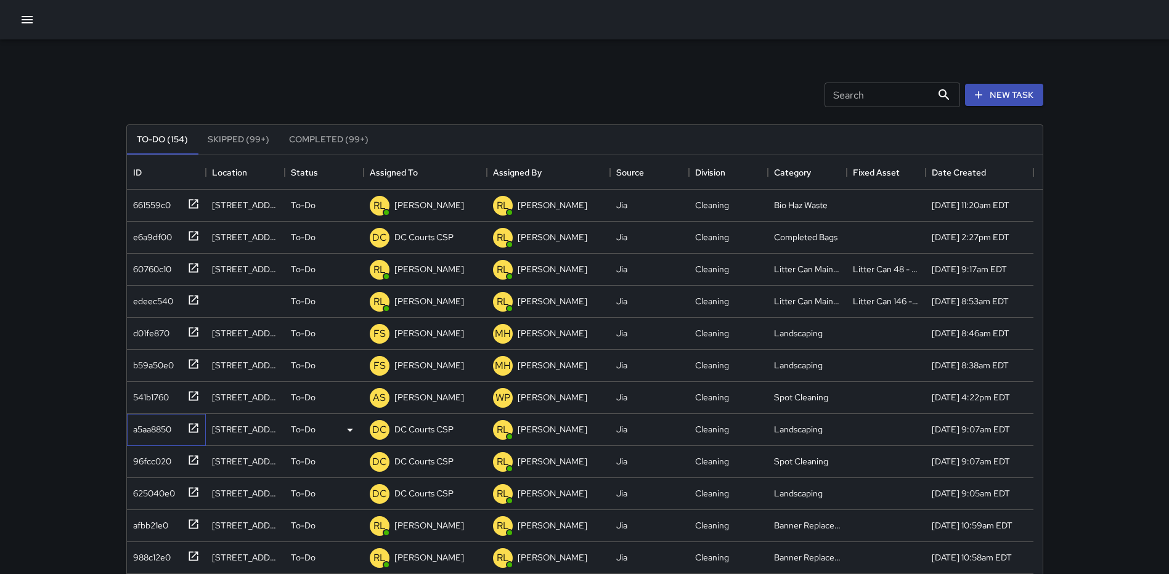
click at [189, 424] on icon at bounding box center [193, 427] width 9 height 9
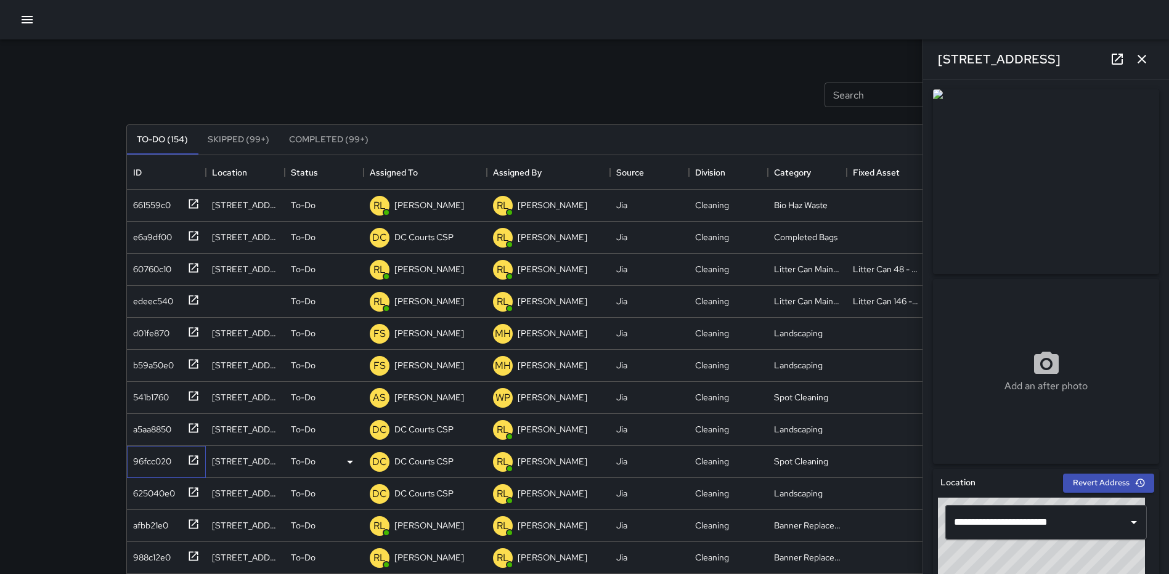
click at [190, 457] on icon at bounding box center [193, 460] width 12 height 12
click at [307, 464] on p "To-Do" at bounding box center [303, 461] width 25 height 12
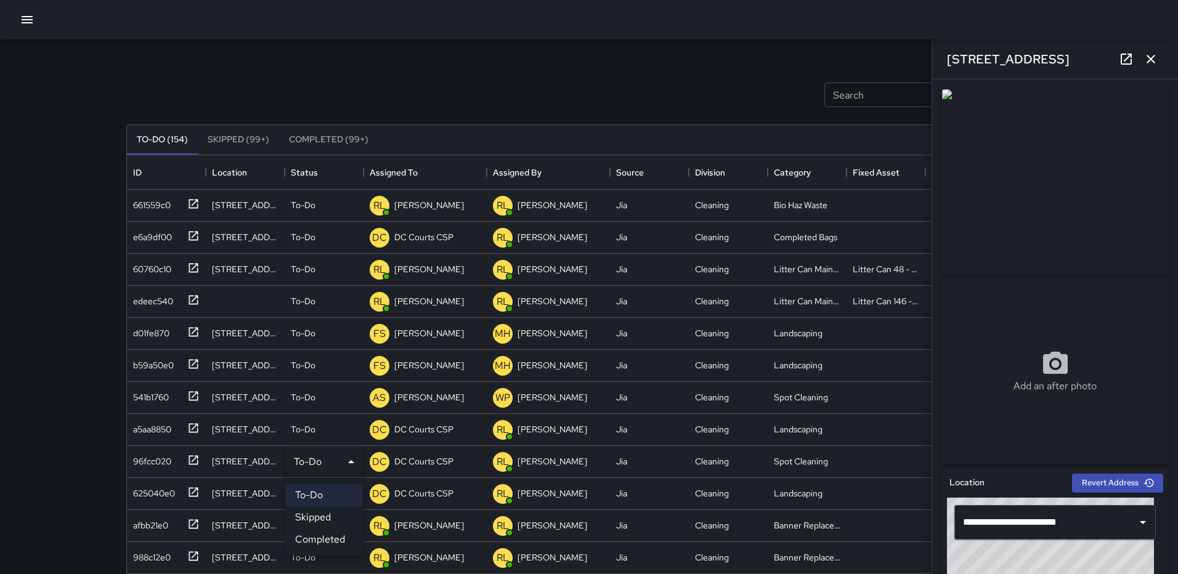
click at [310, 511] on li "Skipped" at bounding box center [324, 517] width 78 height 22
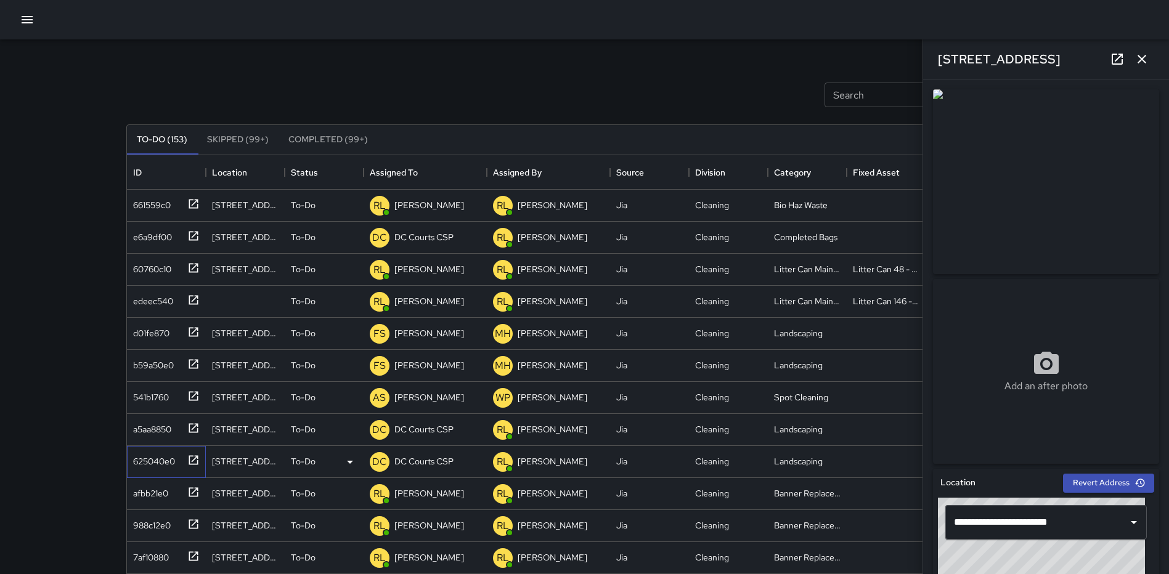
click at [192, 458] on icon at bounding box center [193, 460] width 12 height 12
click at [314, 462] on p "To-Do" at bounding box center [303, 461] width 25 height 12
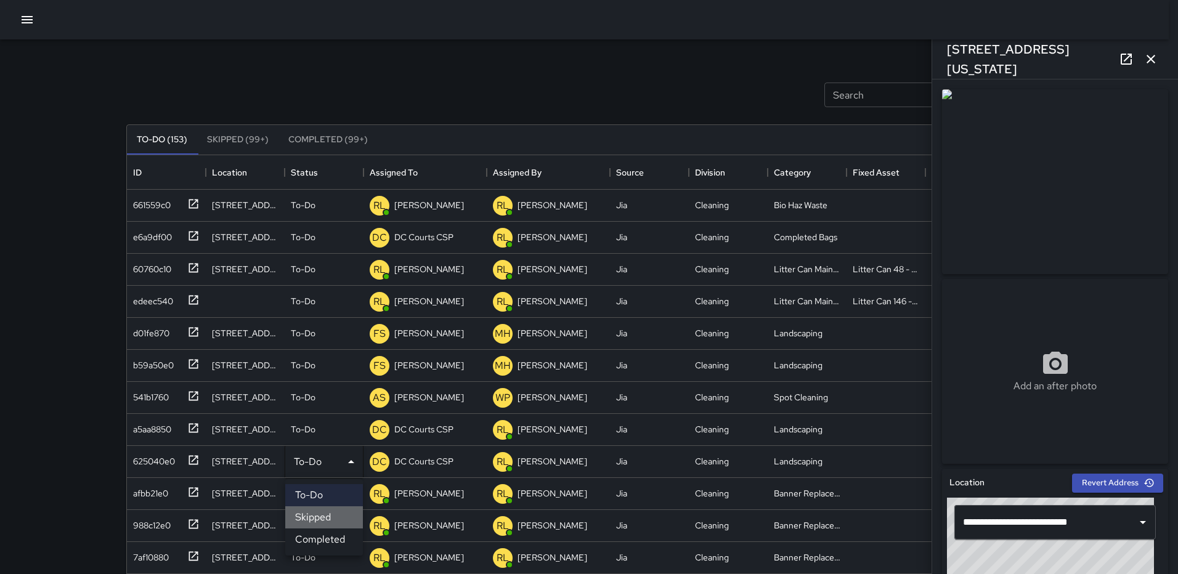
click at [307, 513] on li "Skipped" at bounding box center [324, 517] width 78 height 22
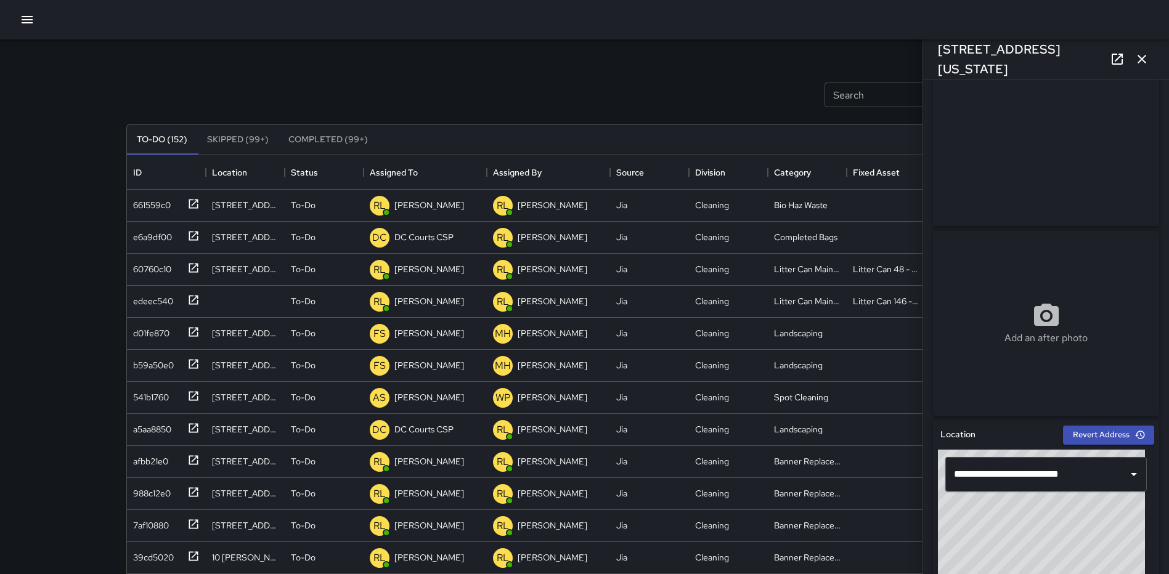
scroll to position [185, 0]
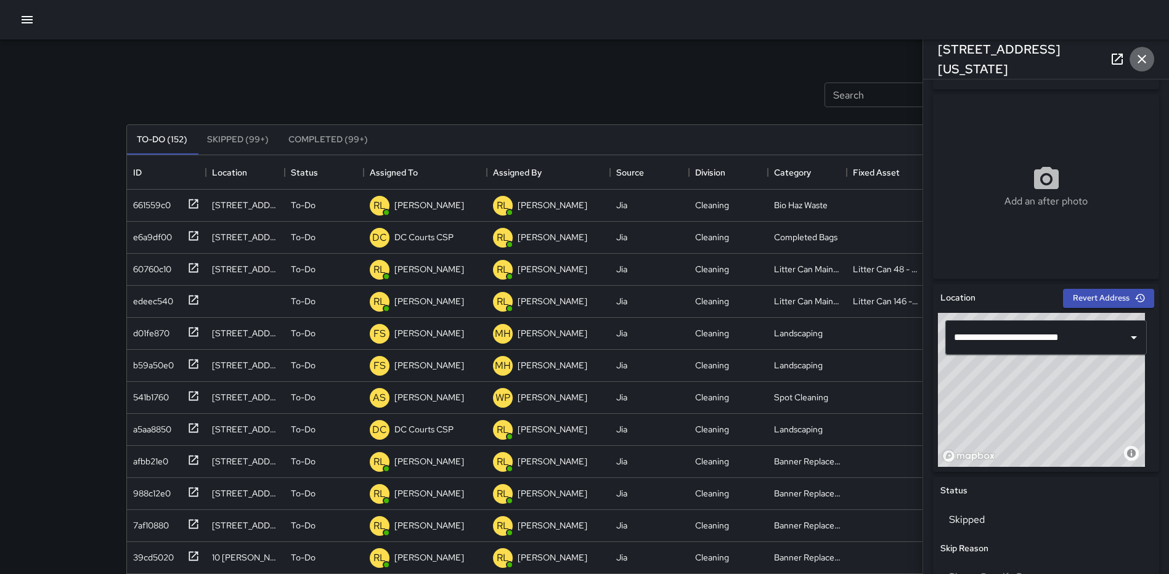
click at [1141, 58] on icon "button" at bounding box center [1141, 59] width 9 height 9
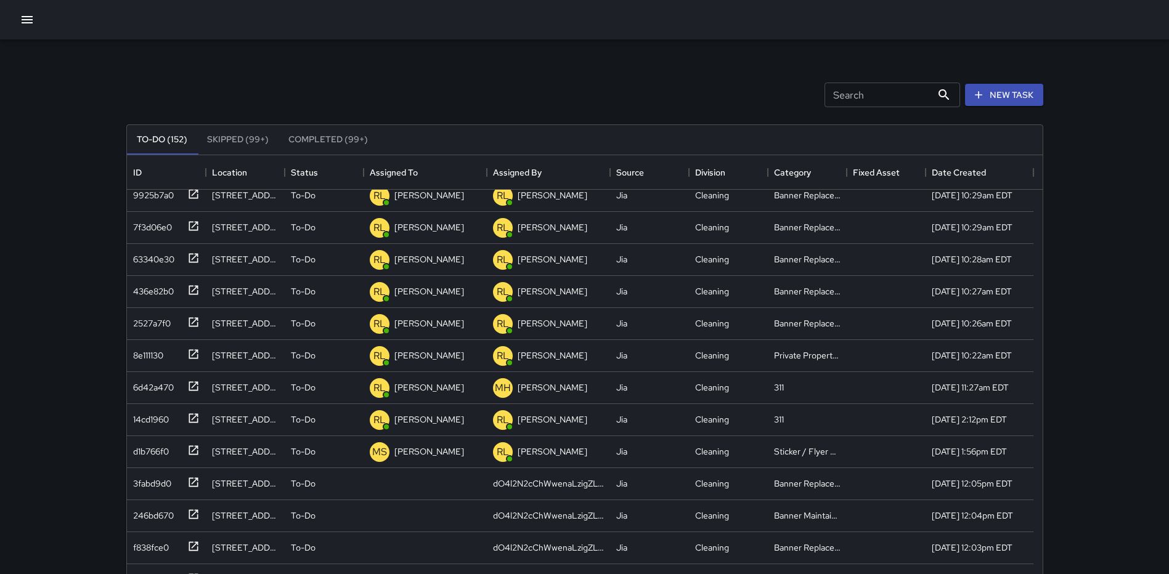
scroll to position [1292, 0]
click at [188, 381] on icon at bounding box center [193, 385] width 12 height 12
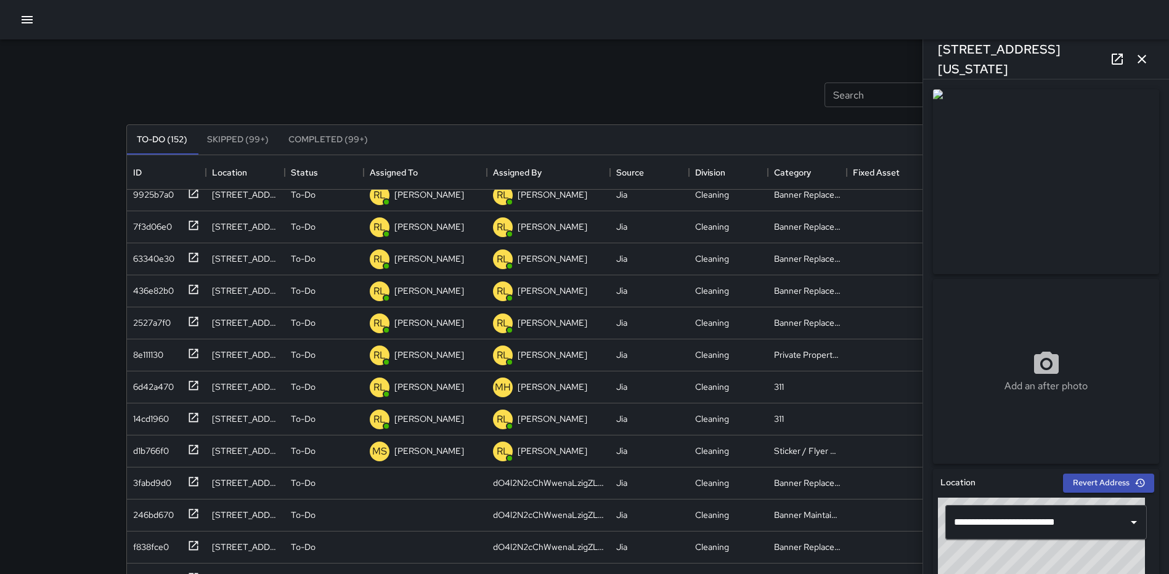
click at [1142, 57] on icon "button" at bounding box center [1141, 59] width 15 height 15
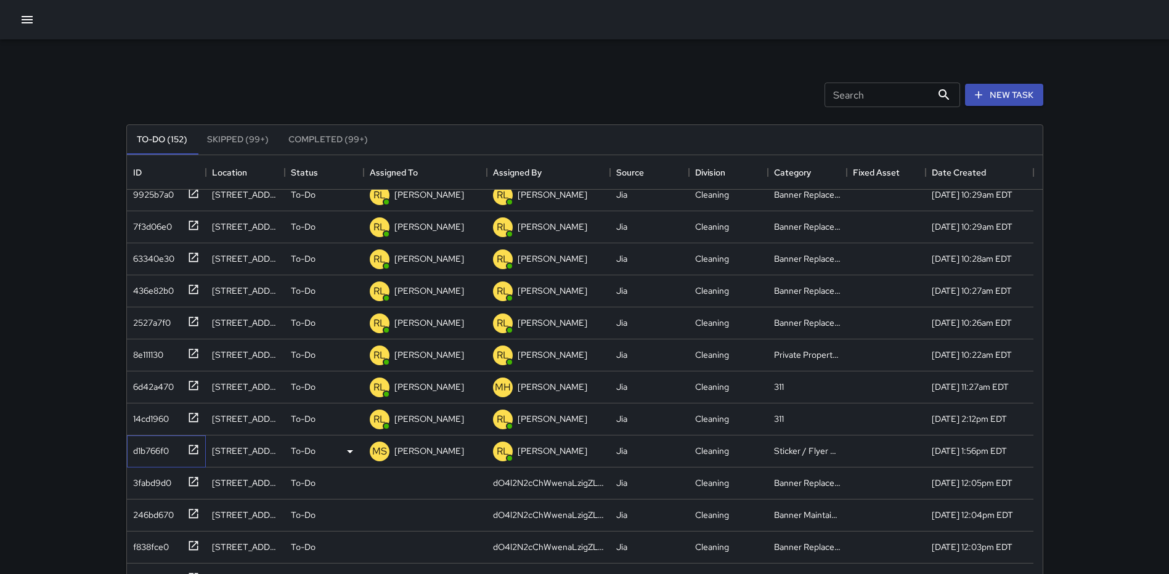
click at [193, 446] on icon at bounding box center [193, 450] width 12 height 12
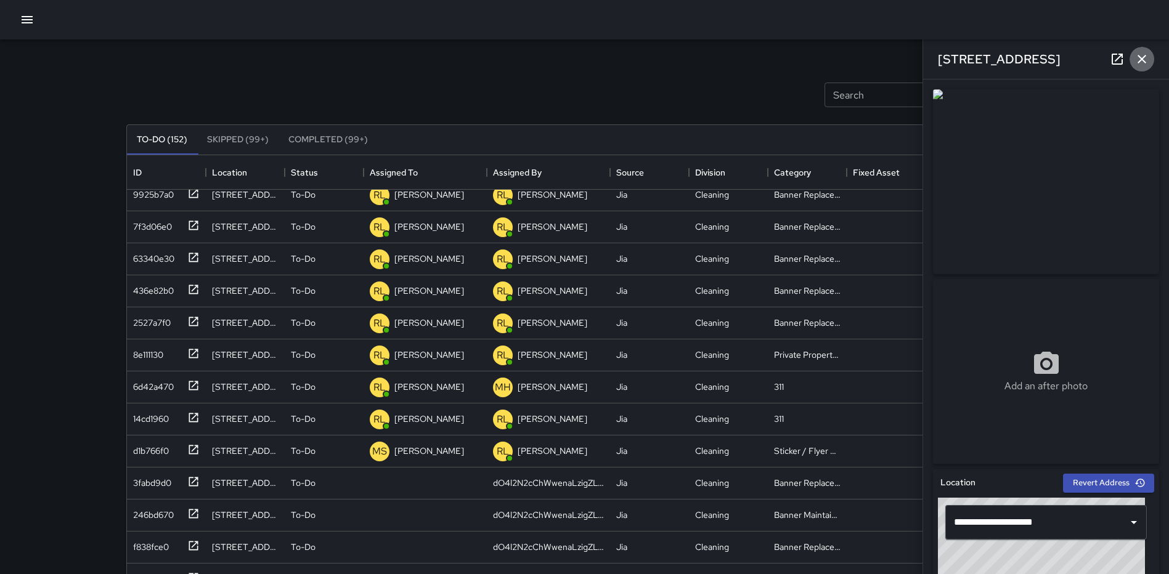
click at [1144, 54] on icon "button" at bounding box center [1141, 59] width 15 height 15
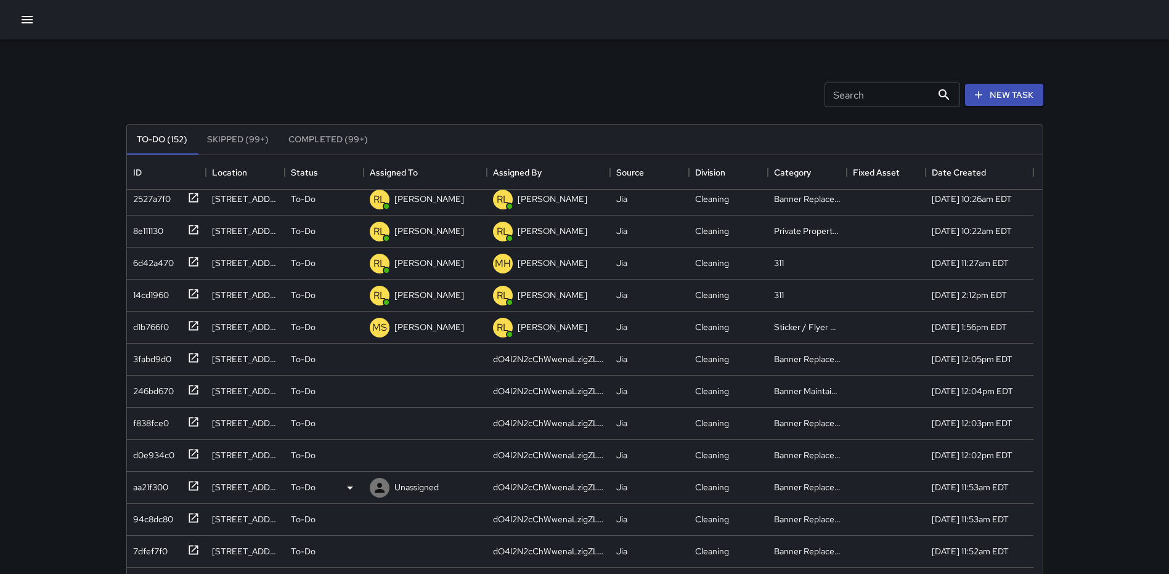
scroll to position [1477, 0]
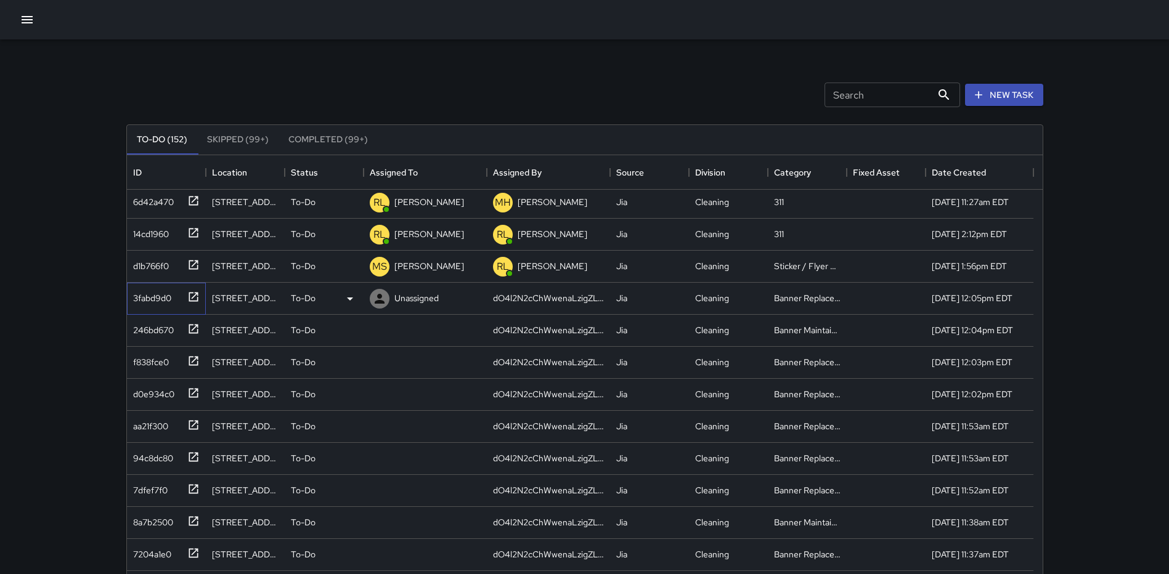
click at [187, 301] on icon at bounding box center [193, 297] width 12 height 12
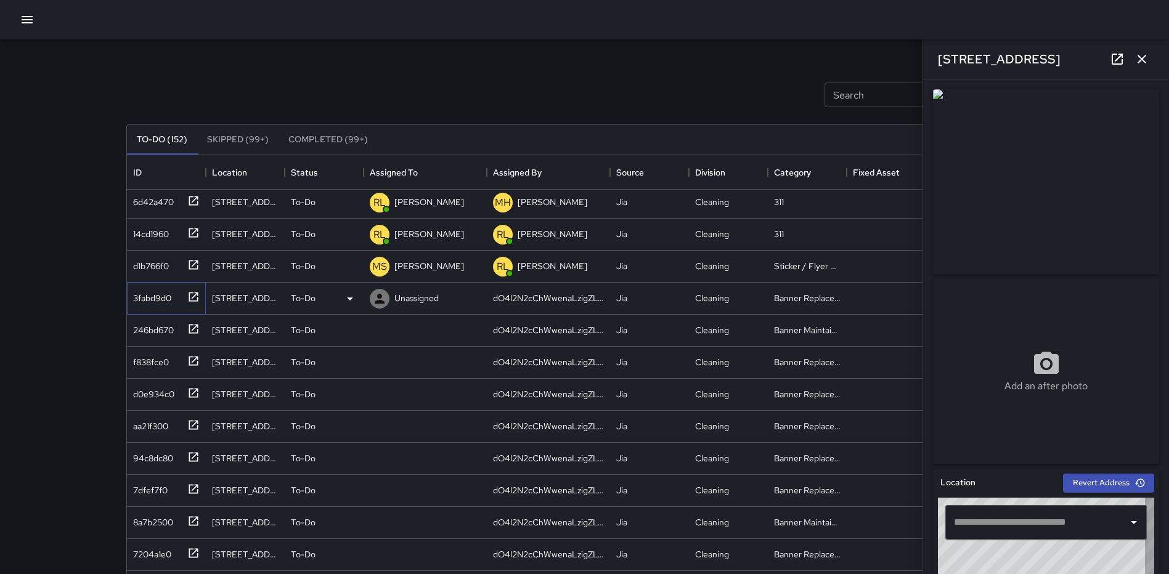
type input "**********"
click at [1138, 54] on icon "button" at bounding box center [1141, 59] width 15 height 15
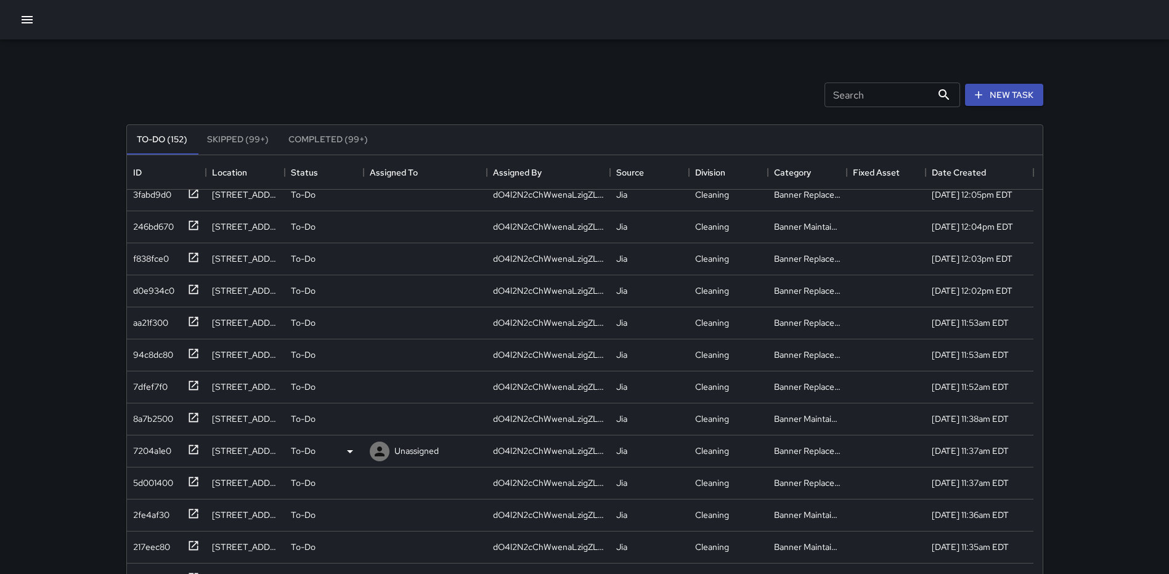
scroll to position [1600, 0]
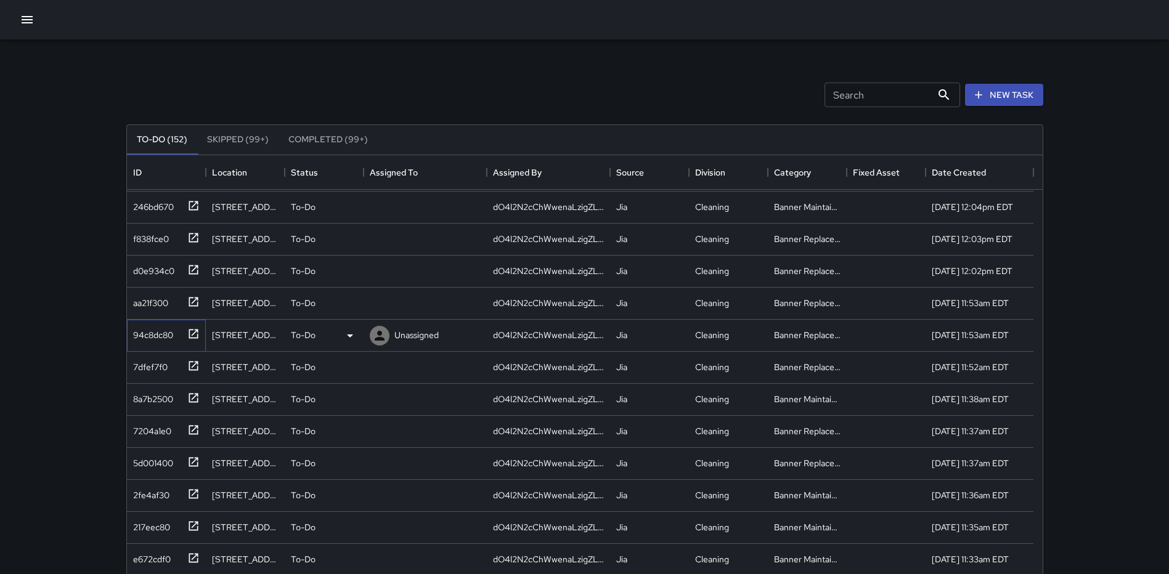
click at [193, 333] on icon at bounding box center [193, 334] width 12 height 12
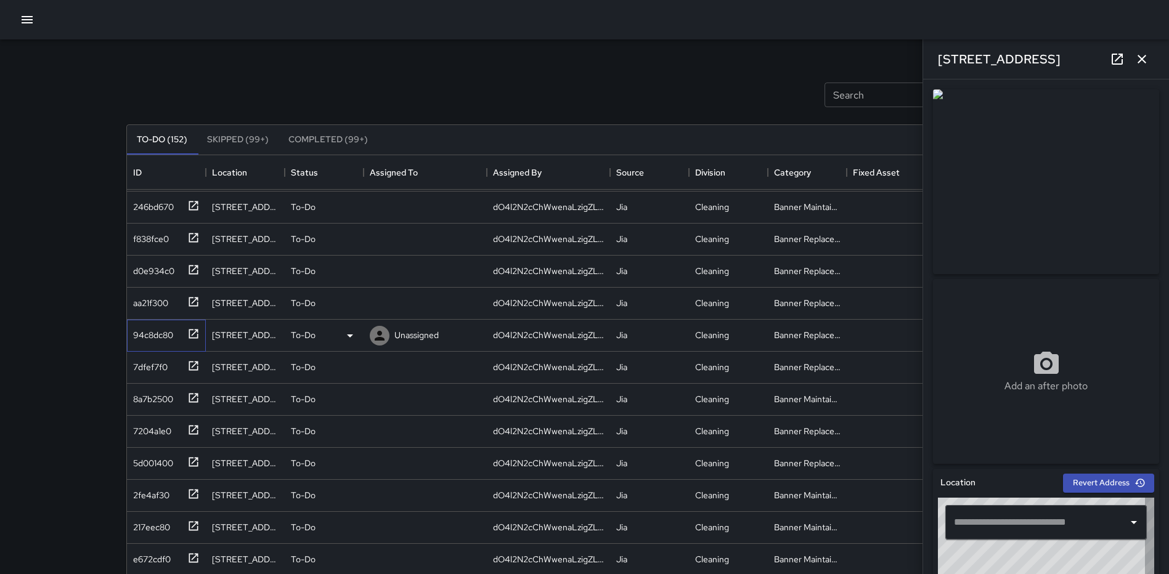
type input "**********"
click at [193, 365] on icon at bounding box center [193, 365] width 9 height 9
click at [187, 399] on icon at bounding box center [193, 398] width 12 height 12
click at [191, 430] on icon at bounding box center [193, 430] width 12 height 12
click at [190, 395] on icon at bounding box center [193, 398] width 12 height 12
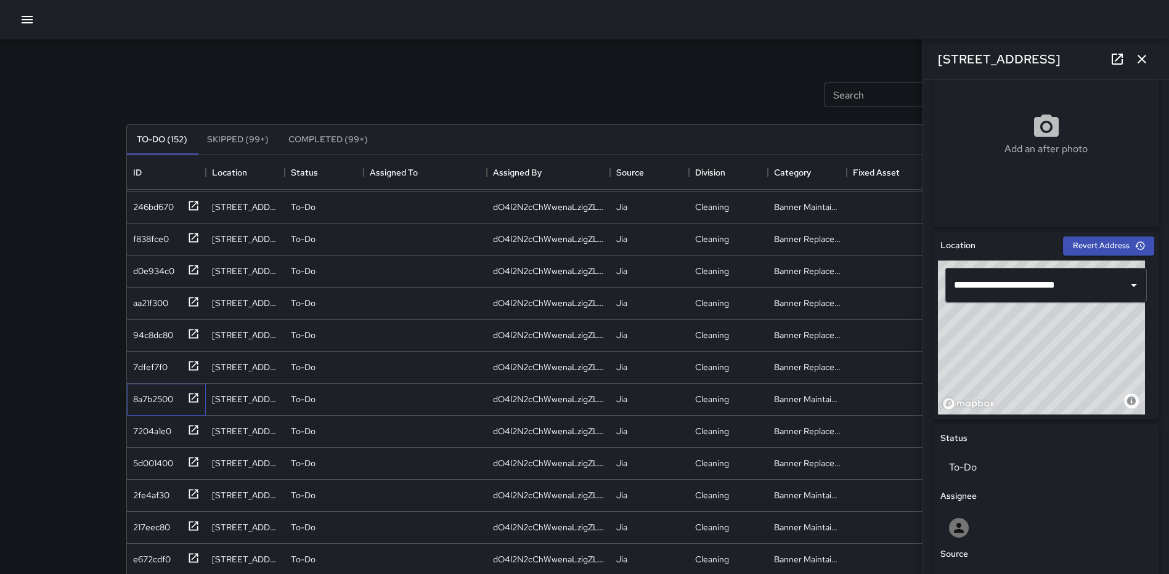
scroll to position [244, 0]
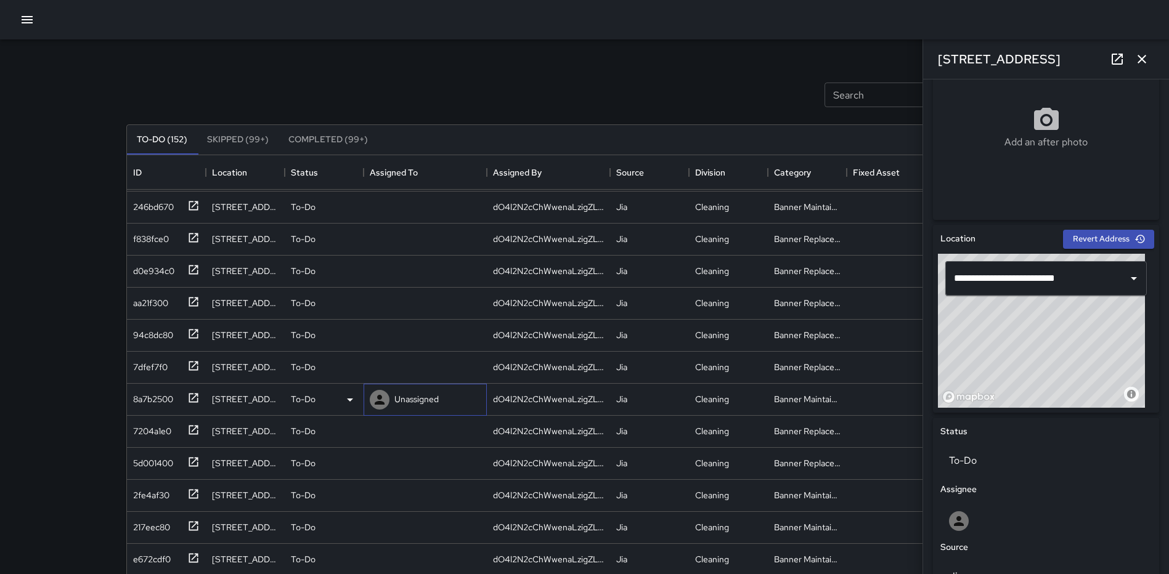
click at [395, 392] on div "Unassigned" at bounding box center [416, 399] width 49 height 17
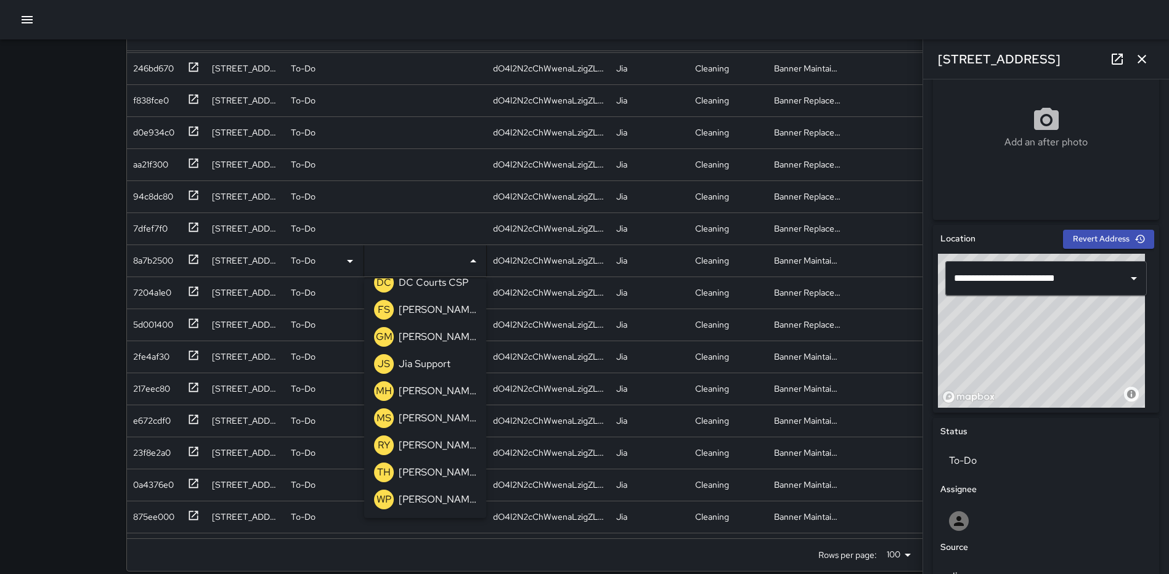
scroll to position [153, 0]
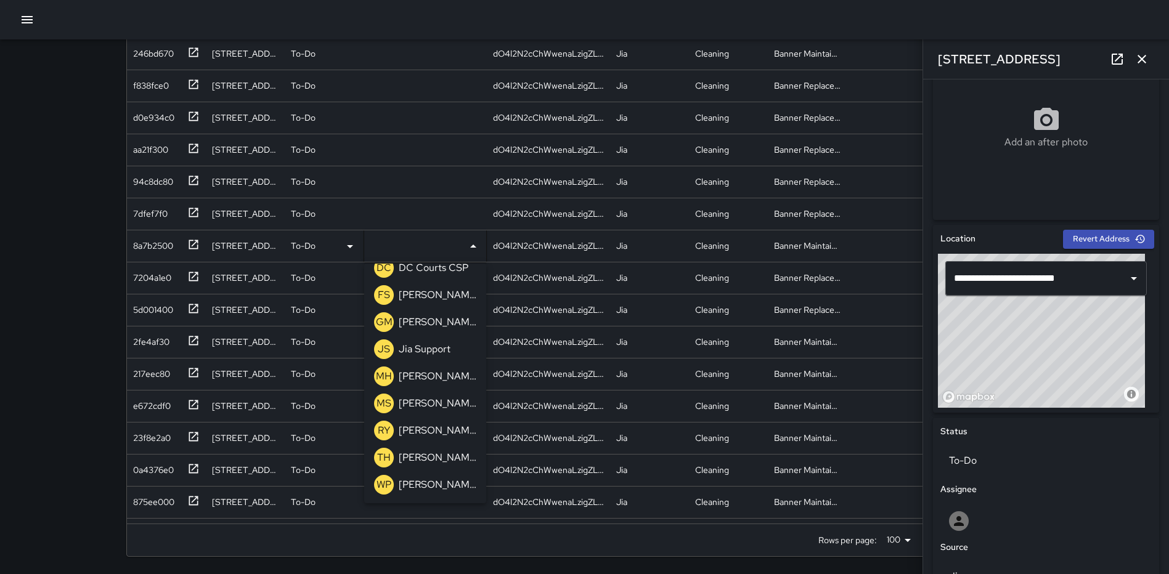
click at [414, 479] on p "[PERSON_NAME]" at bounding box center [438, 484] width 78 height 15
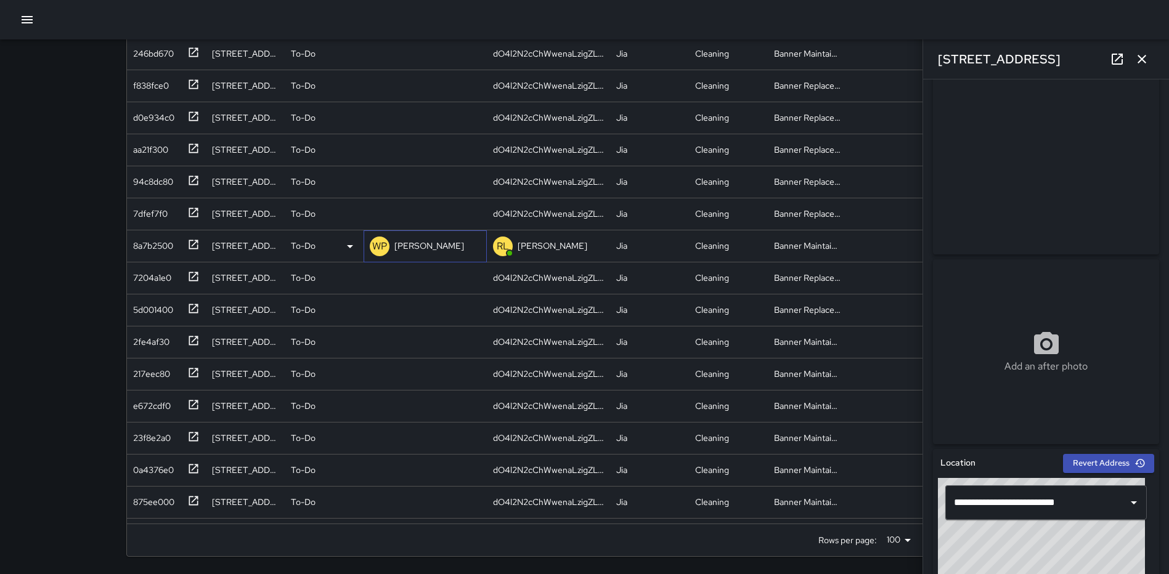
scroll to position [0, 0]
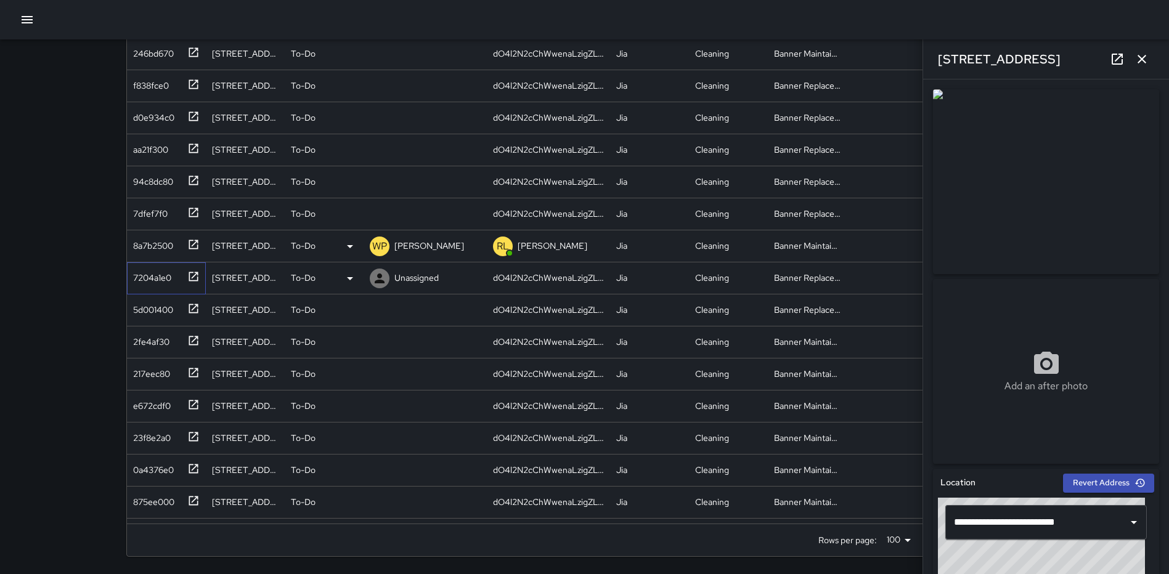
click at [198, 276] on icon at bounding box center [193, 276] width 12 height 12
click at [407, 277] on p "Unassigned" at bounding box center [416, 278] width 44 height 12
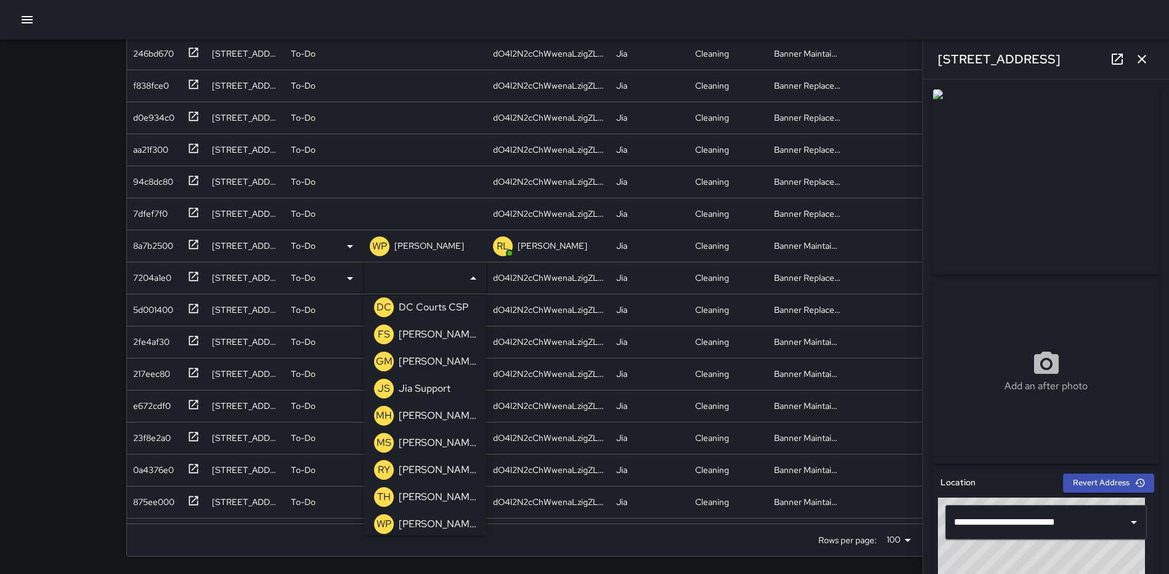
scroll to position [475, 0]
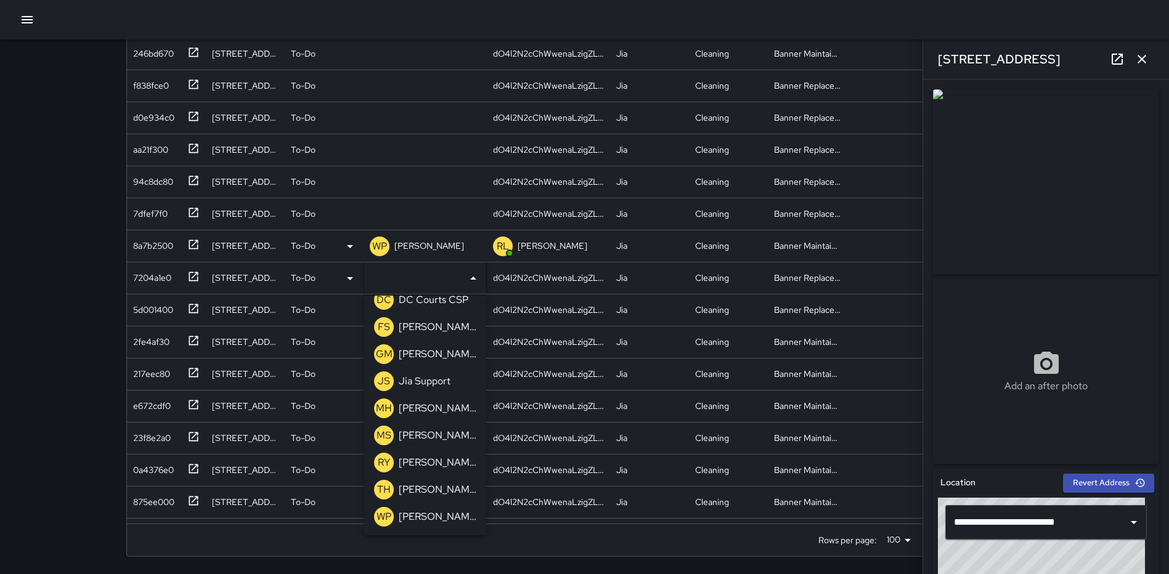
click at [424, 514] on p "[PERSON_NAME]" at bounding box center [438, 516] width 78 height 15
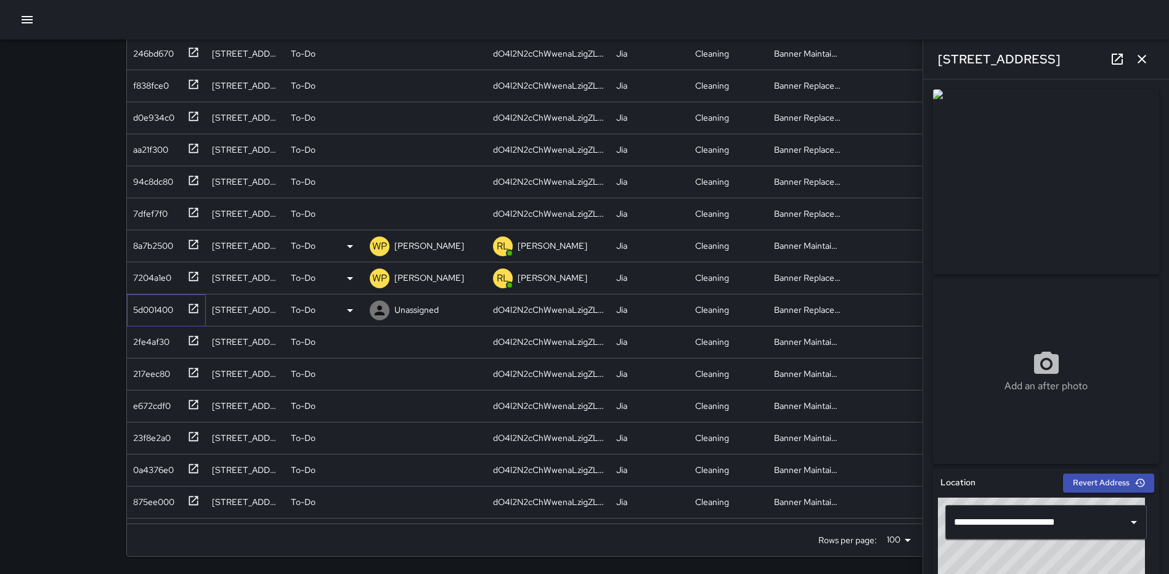
click at [193, 307] on icon at bounding box center [193, 308] width 12 height 12
click at [407, 309] on p "Unassigned" at bounding box center [416, 310] width 44 height 12
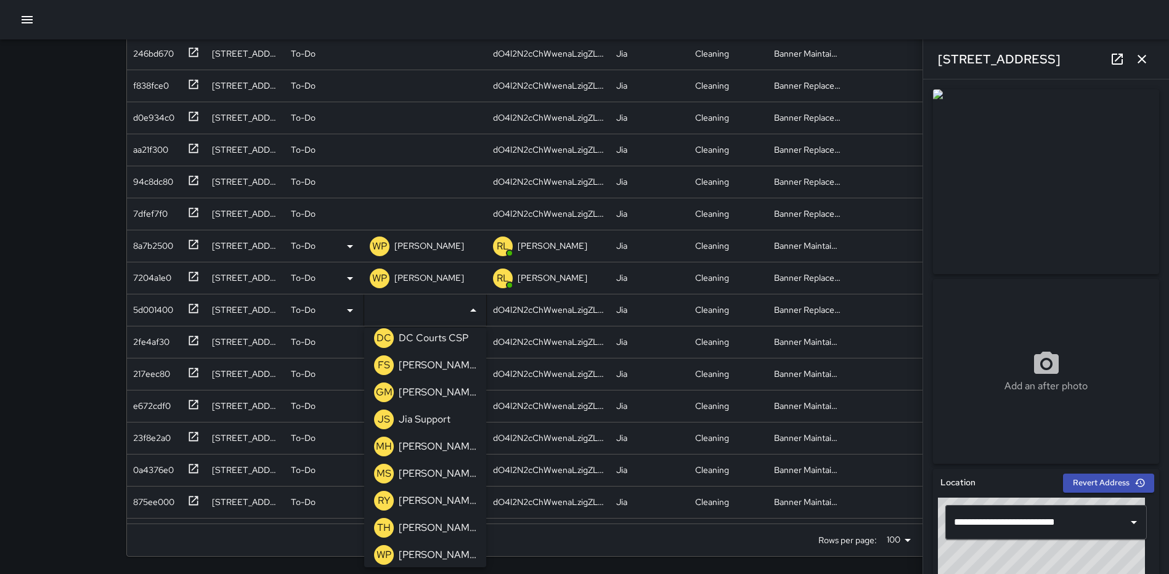
scroll to position [475, 0]
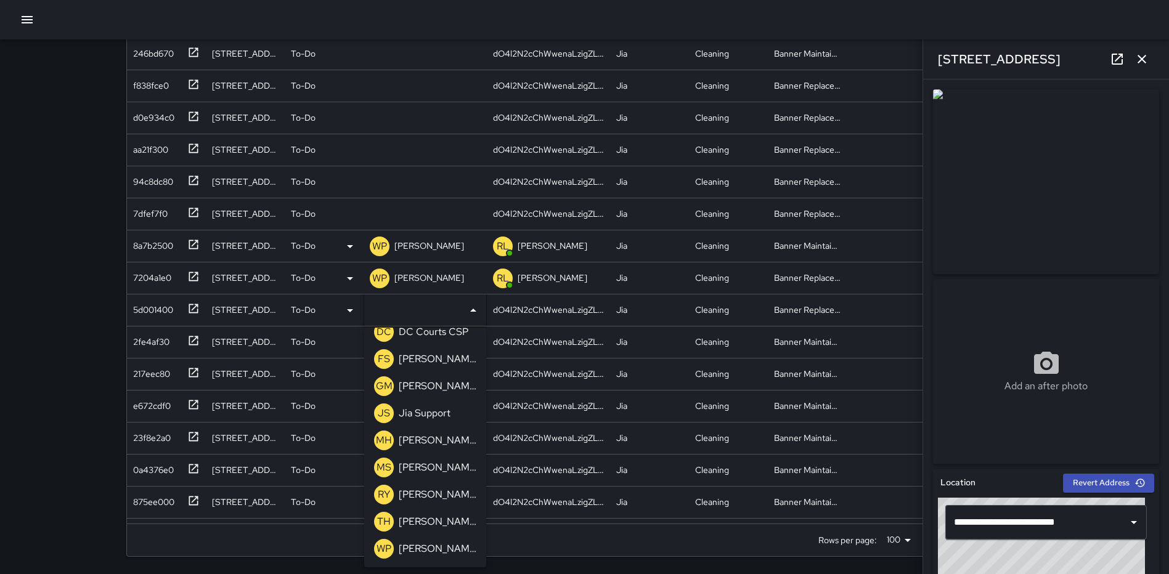
click at [422, 542] on p "[PERSON_NAME]" at bounding box center [438, 548] width 78 height 15
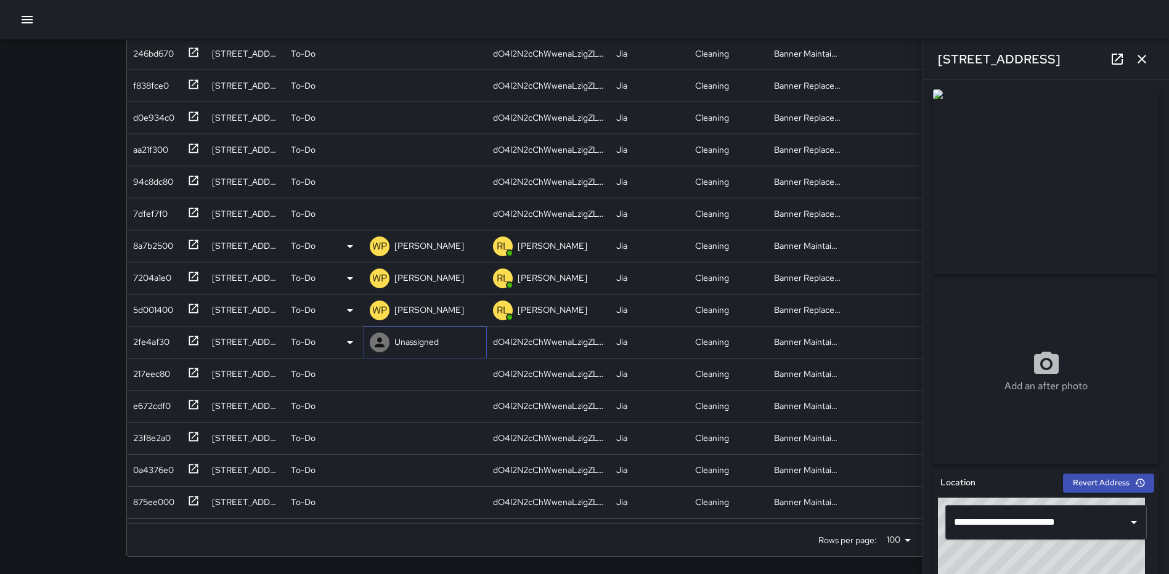
click at [410, 343] on p "Unassigned" at bounding box center [416, 342] width 44 height 12
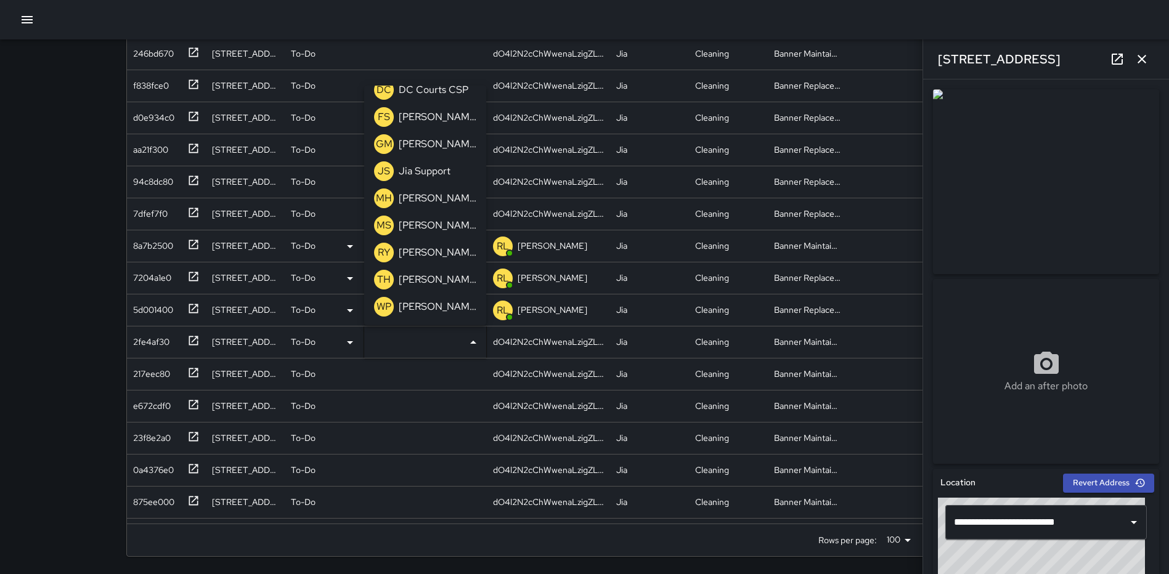
click at [411, 307] on p "[PERSON_NAME]" at bounding box center [438, 306] width 78 height 15
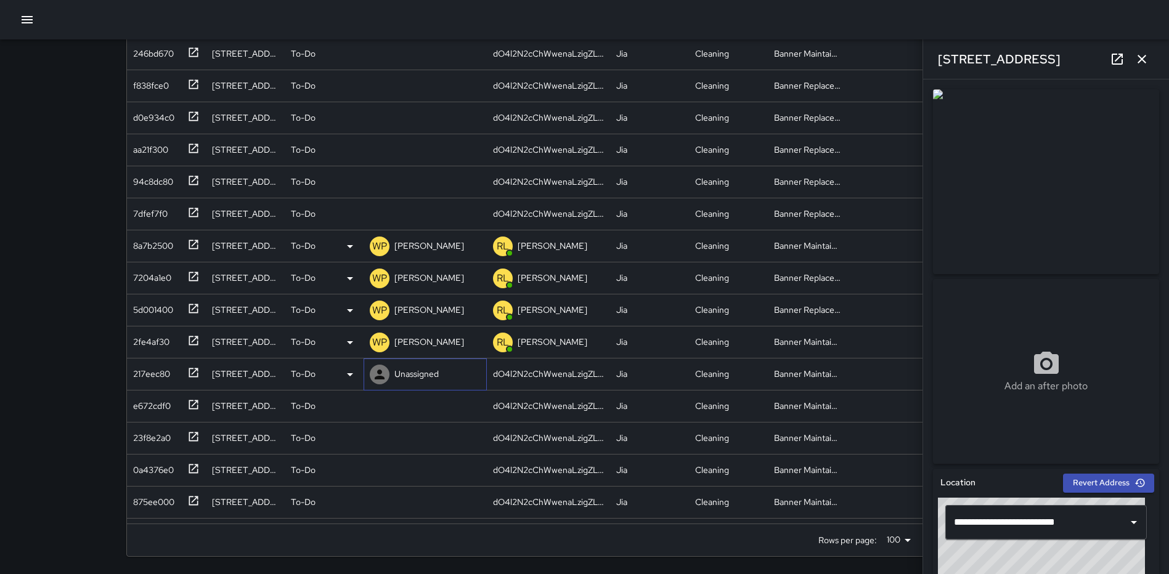
click at [398, 373] on p "Unassigned" at bounding box center [416, 374] width 44 height 12
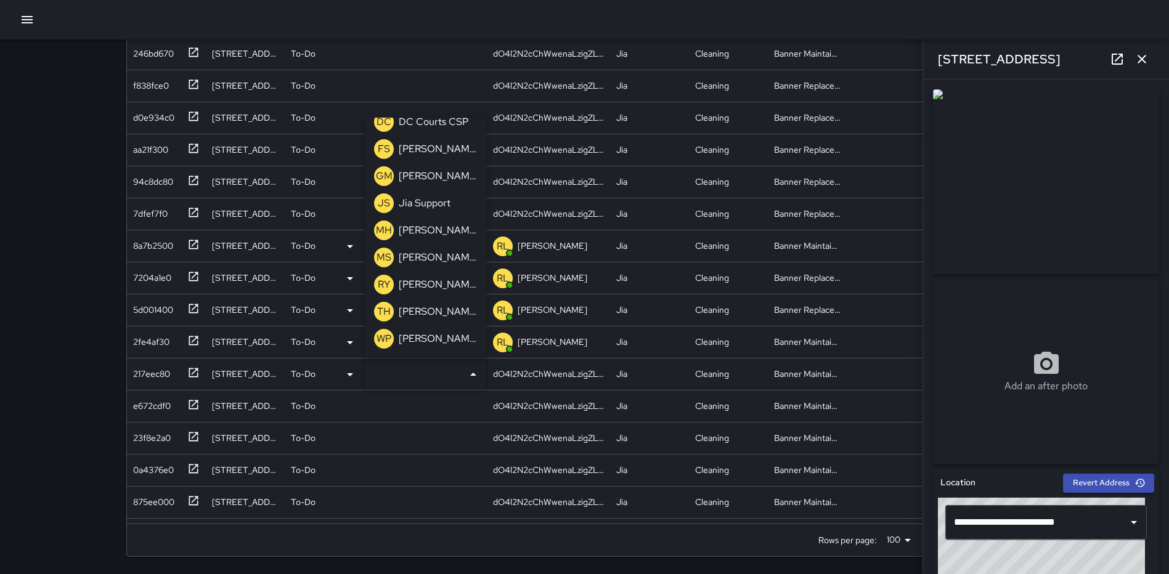
click at [416, 332] on p "[PERSON_NAME]" at bounding box center [438, 338] width 78 height 15
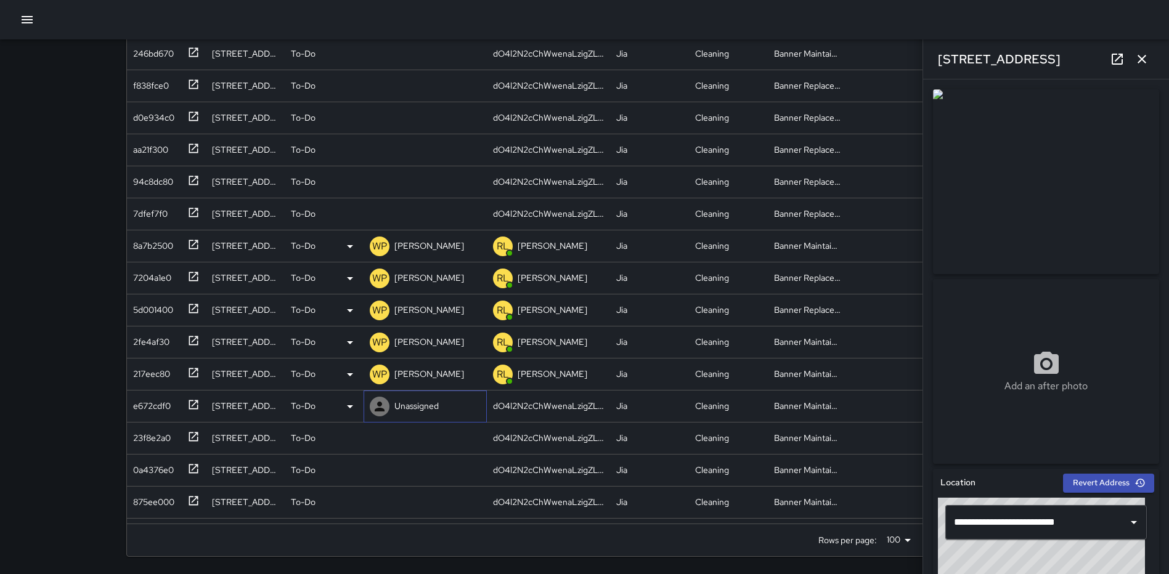
click at [405, 404] on p "Unassigned" at bounding box center [416, 406] width 44 height 12
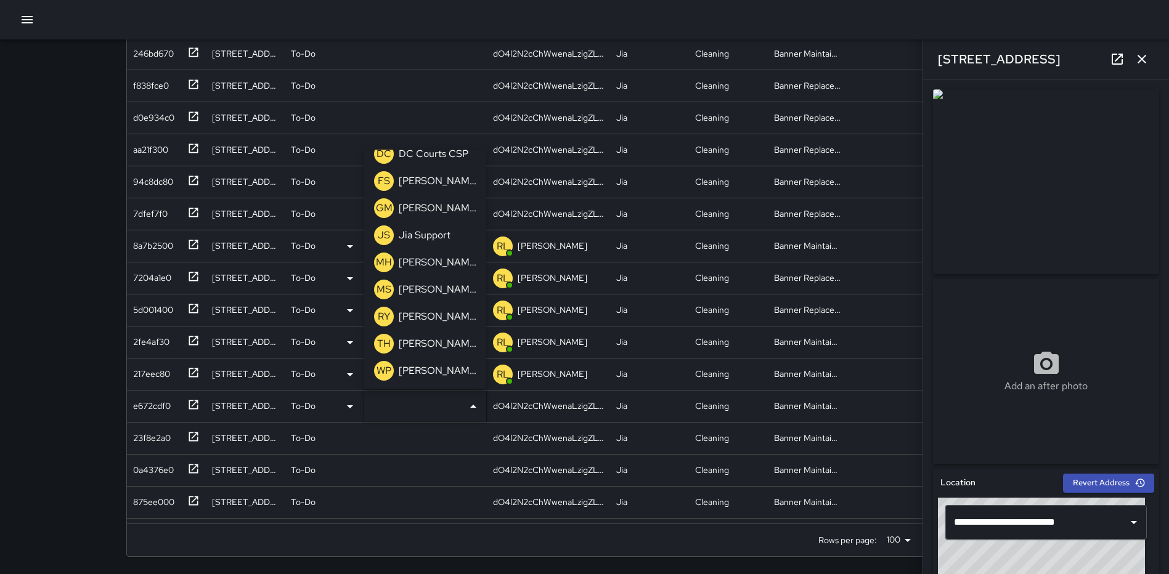
click at [413, 365] on p "[PERSON_NAME]" at bounding box center [438, 370] width 78 height 15
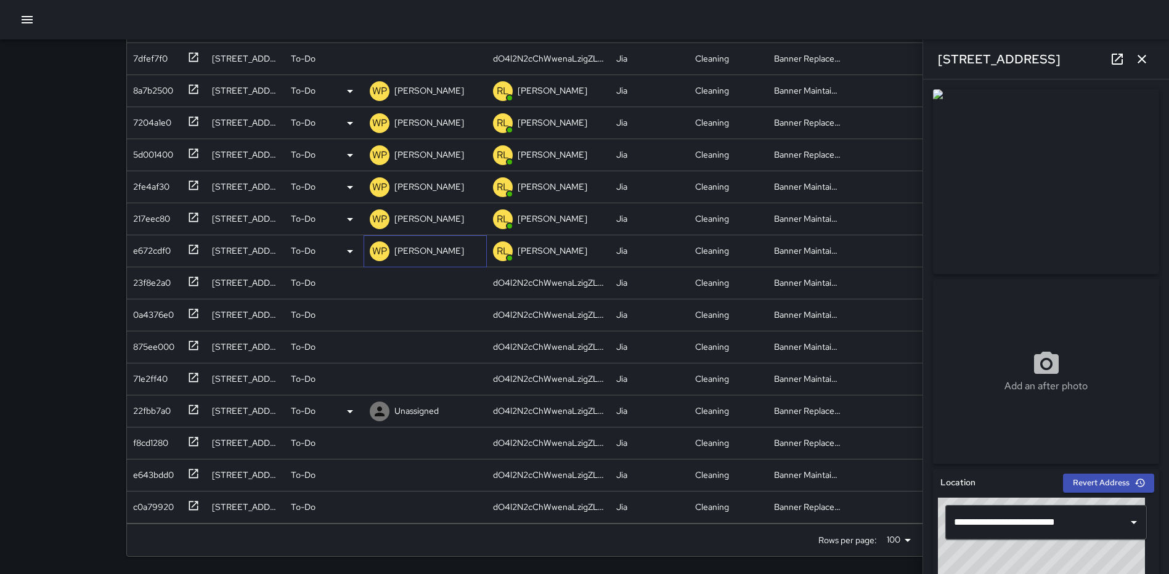
scroll to position [1785, 0]
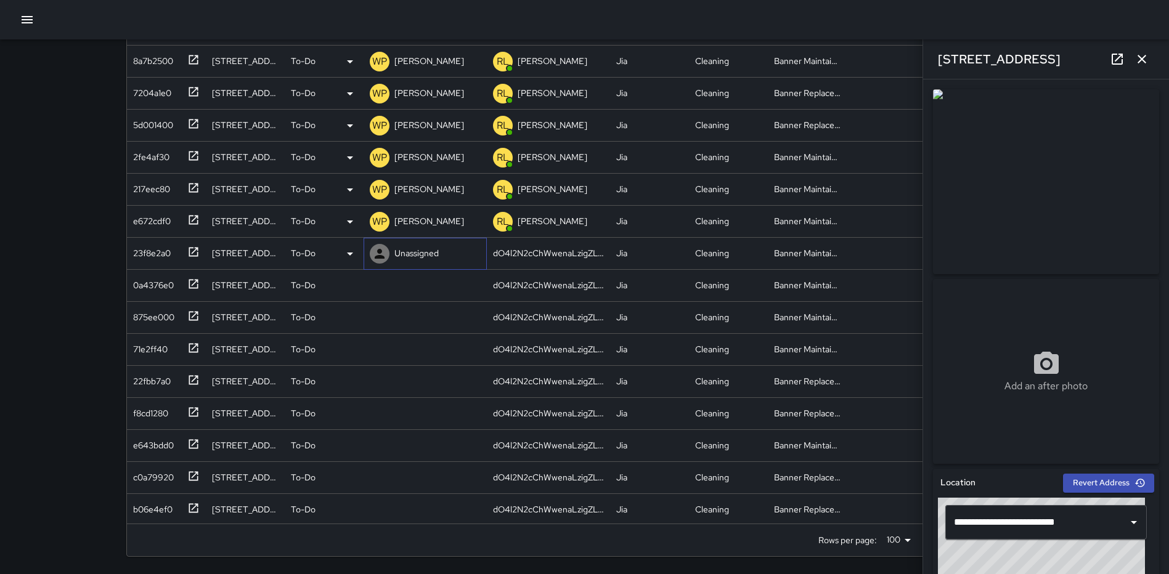
click at [425, 253] on p "Unassigned" at bounding box center [416, 253] width 44 height 12
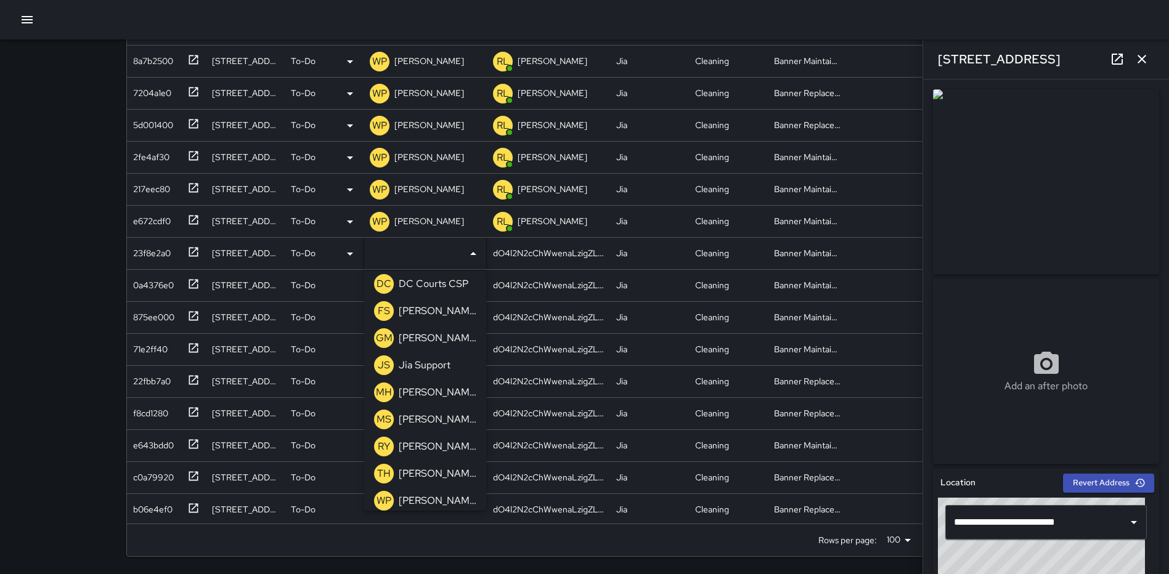
scroll to position [475, 0]
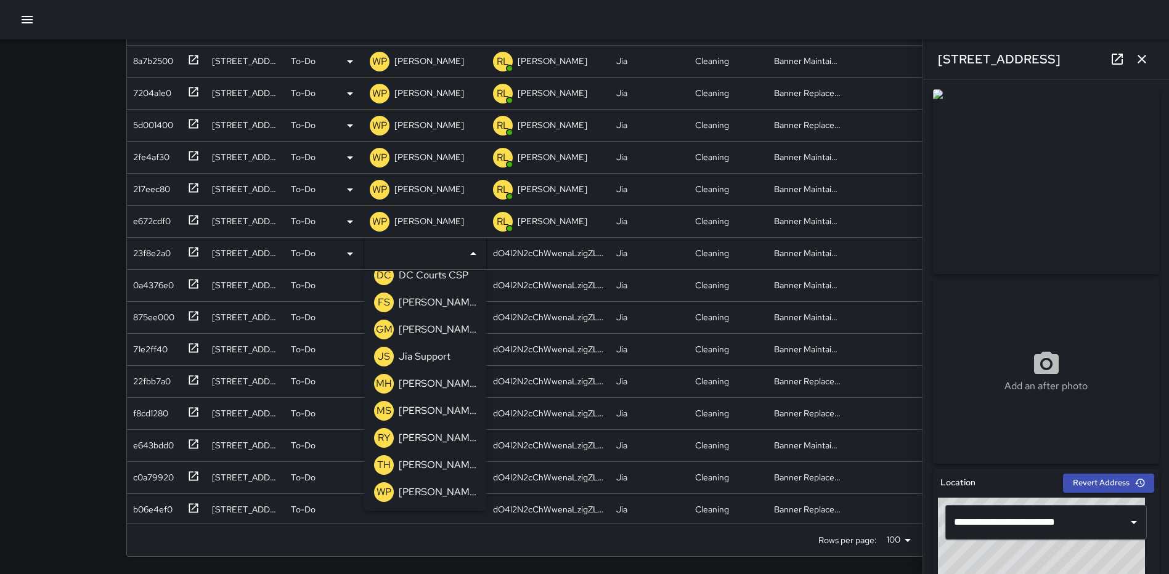
click at [434, 490] on p "[PERSON_NAME]" at bounding box center [438, 492] width 78 height 15
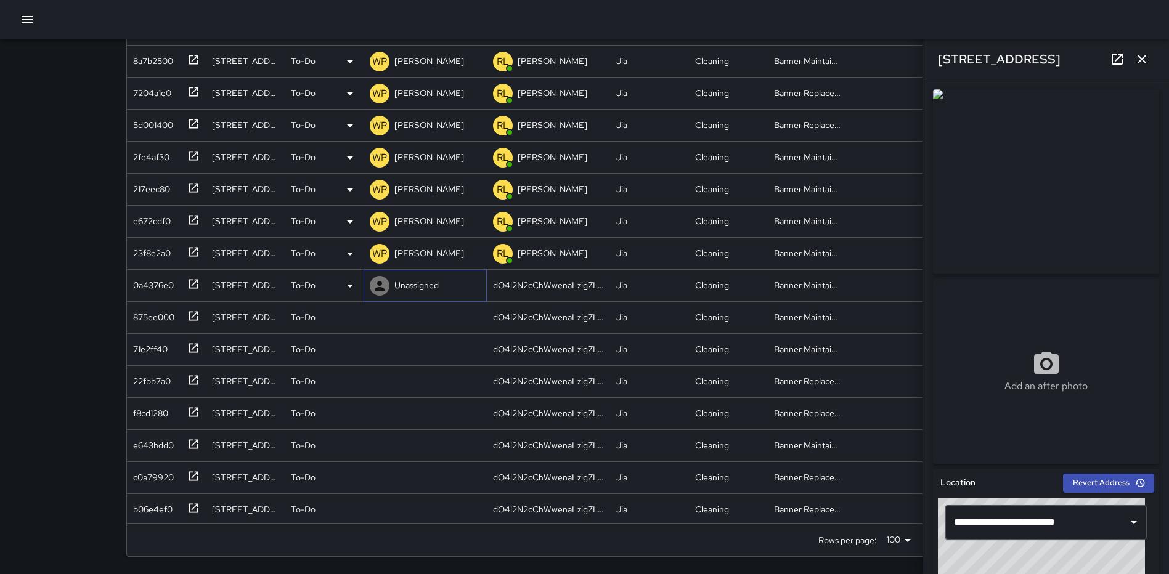
click at [419, 283] on p "Unassigned" at bounding box center [416, 285] width 44 height 12
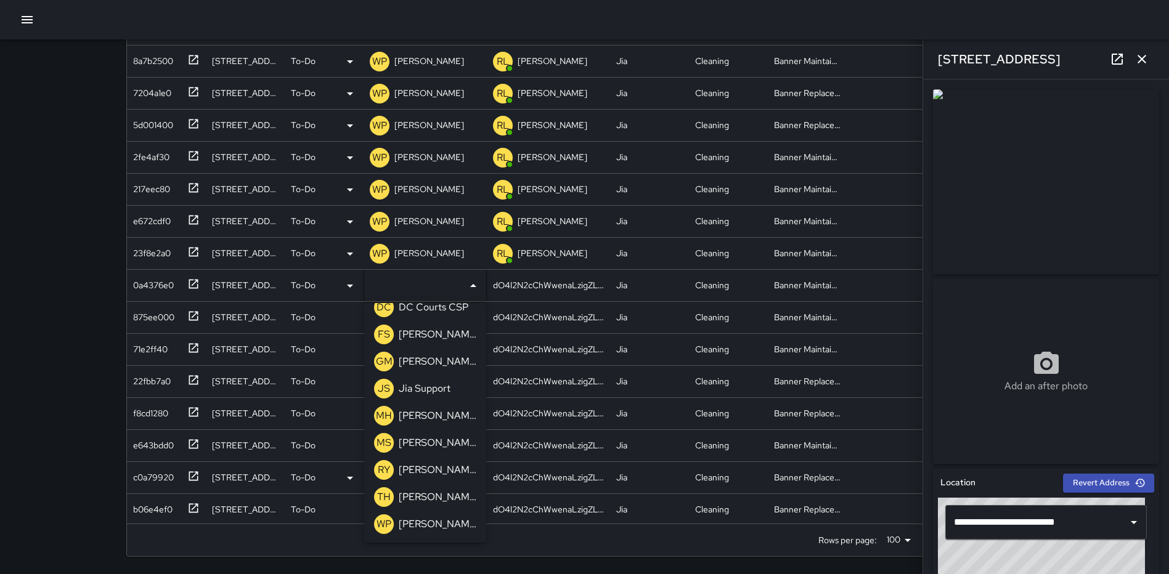
drag, startPoint x: 426, startPoint y: 522, endPoint x: 437, endPoint y: 465, distance: 57.7
click at [426, 522] on p "[PERSON_NAME]" at bounding box center [438, 524] width 78 height 15
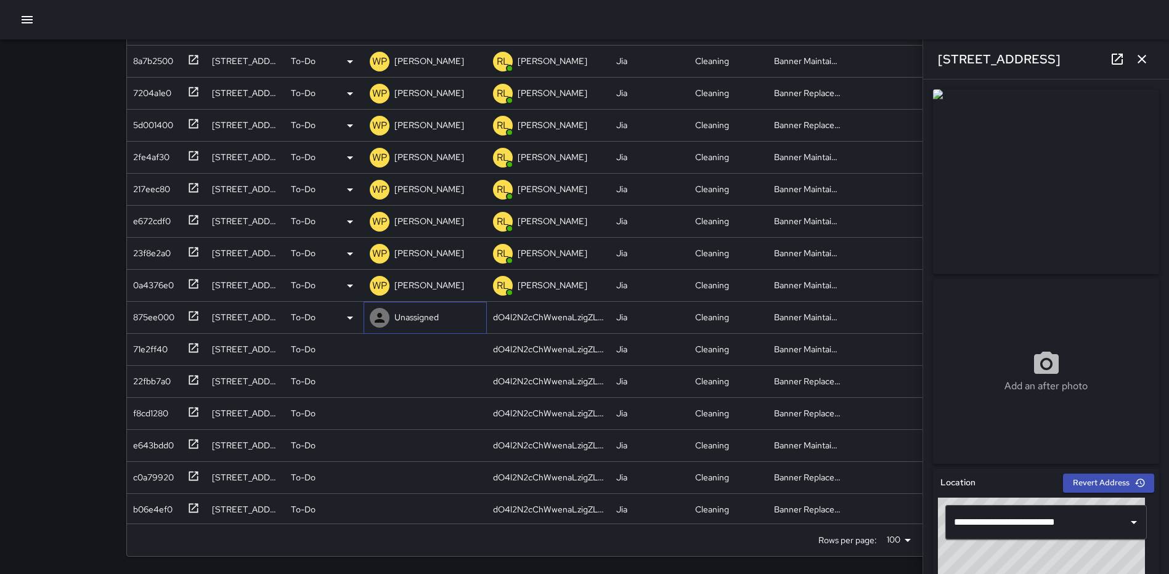
click at [423, 315] on p "Unassigned" at bounding box center [416, 317] width 44 height 12
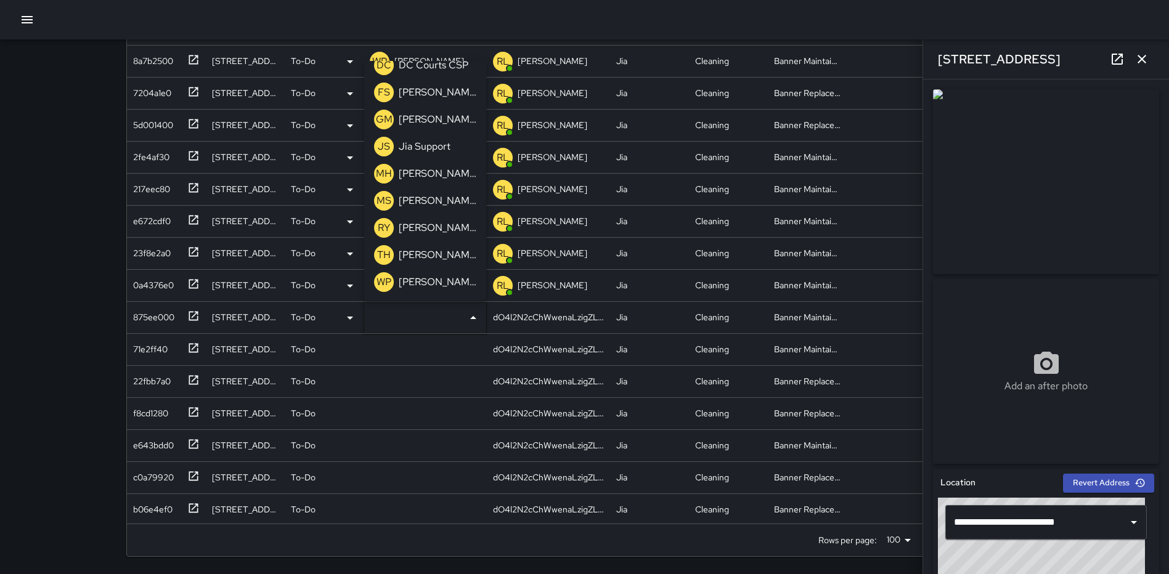
click at [429, 284] on p "[PERSON_NAME]" at bounding box center [438, 282] width 78 height 15
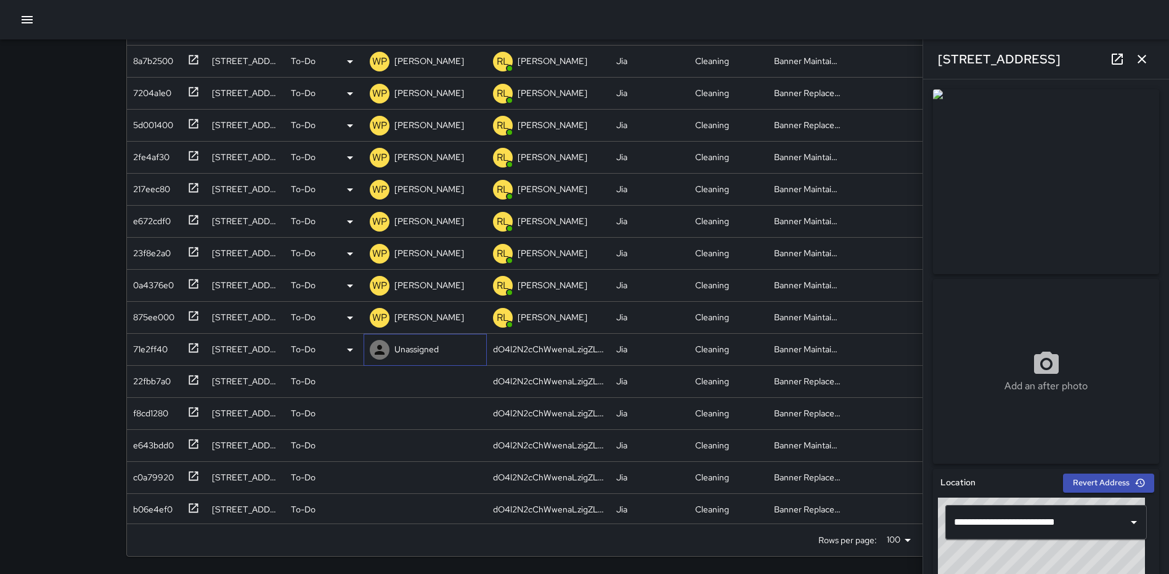
click at [415, 343] on p "Unassigned" at bounding box center [416, 349] width 44 height 12
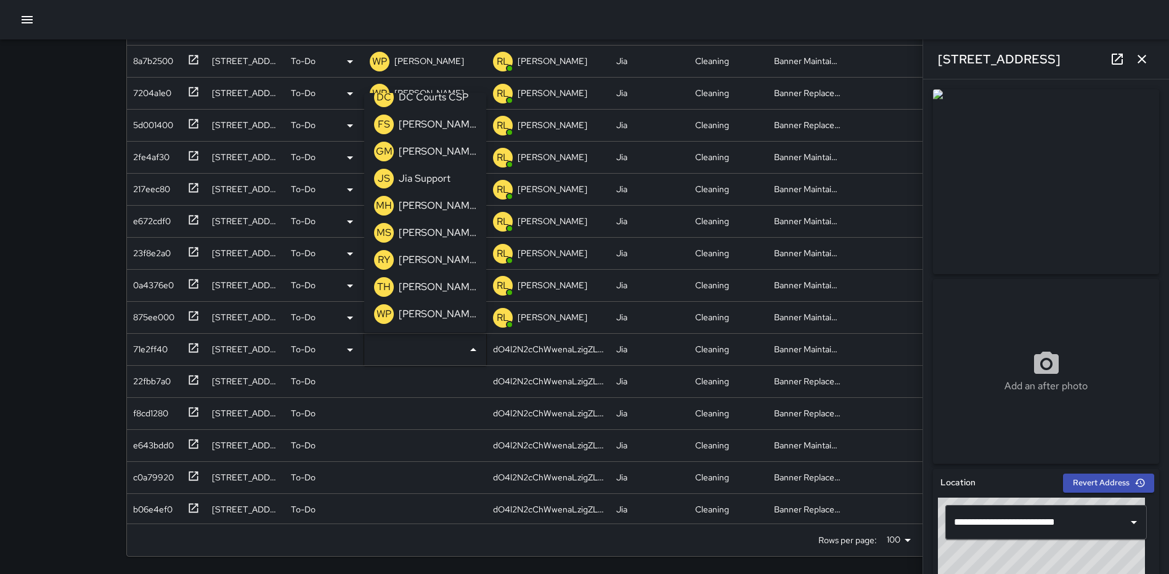
click at [424, 314] on p "[PERSON_NAME]" at bounding box center [438, 314] width 78 height 15
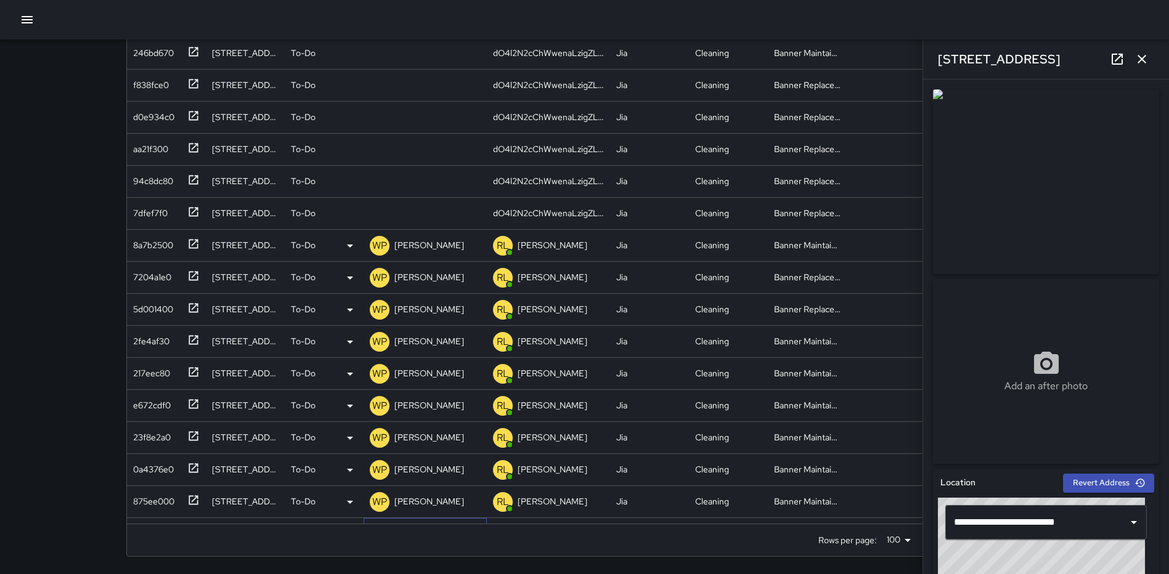
scroll to position [1600, 0]
click at [198, 148] on icon at bounding box center [193, 148] width 12 height 12
click at [188, 79] on icon at bounding box center [193, 84] width 12 height 12
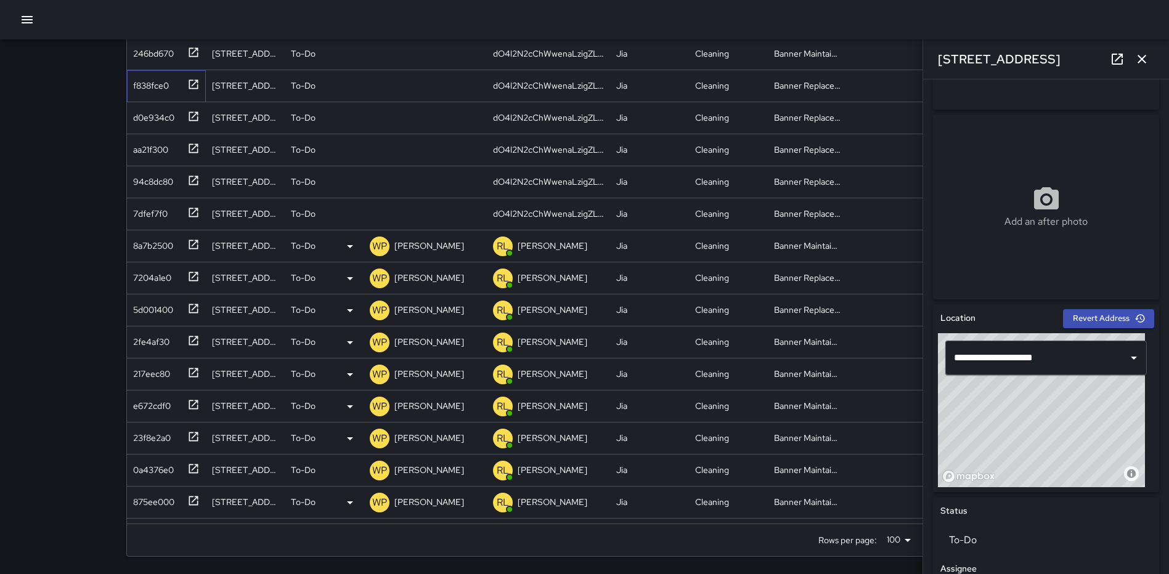
scroll to position [195, 0]
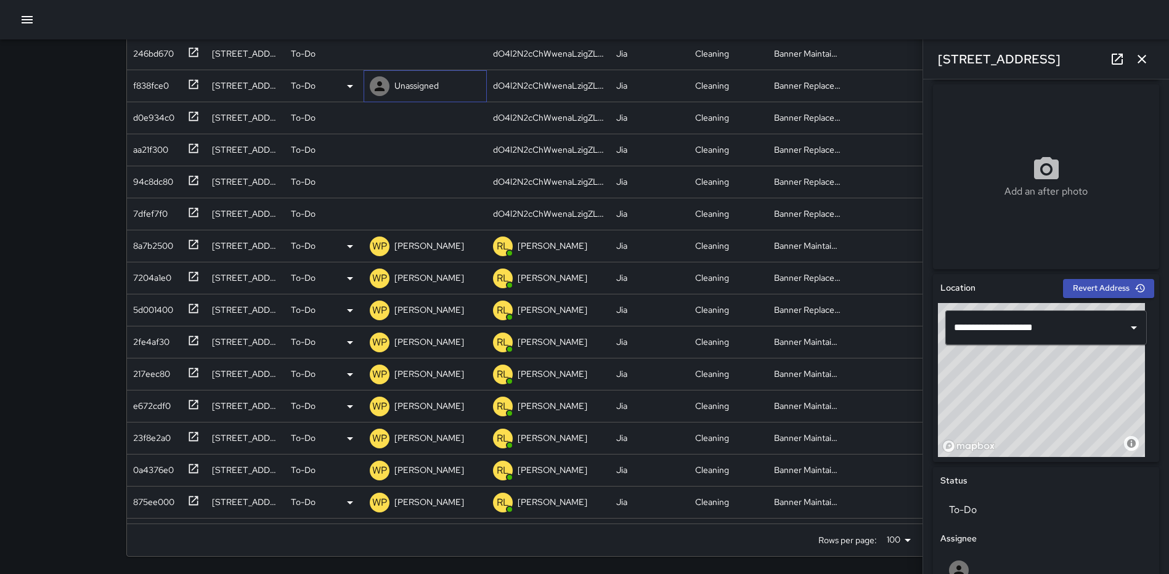
click at [424, 79] on div "Unassigned" at bounding box center [416, 85] width 49 height 17
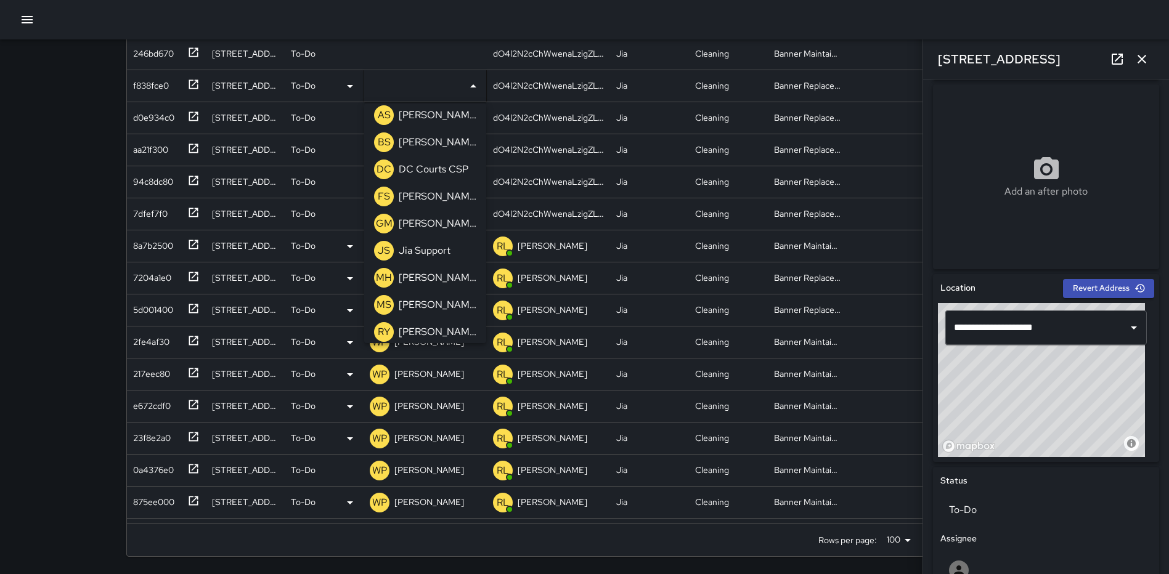
scroll to position [475, 0]
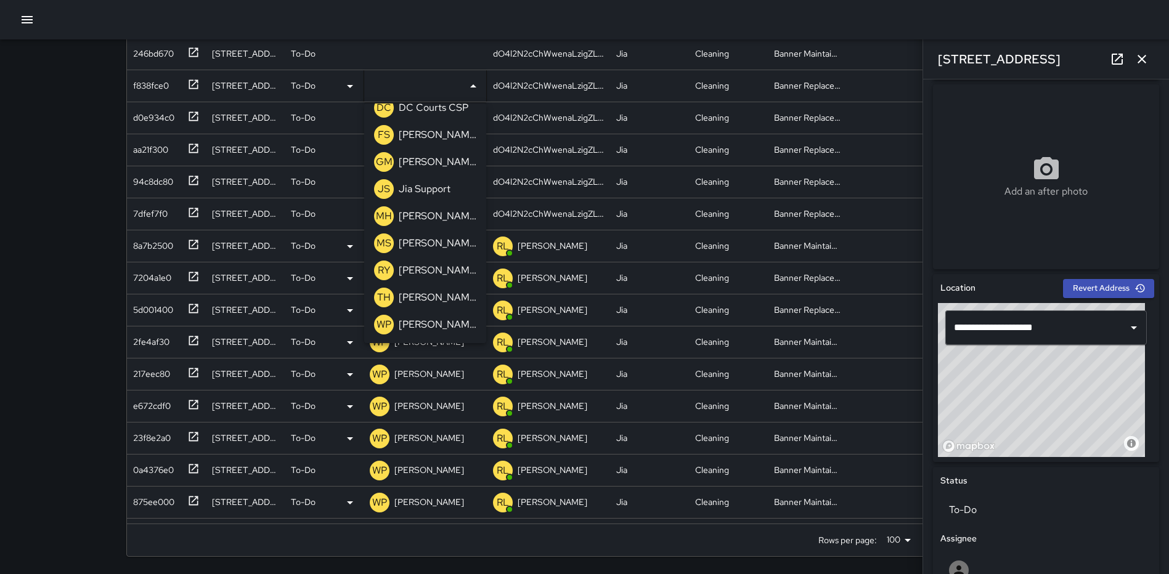
click at [426, 317] on p "[PERSON_NAME]" at bounding box center [438, 324] width 78 height 15
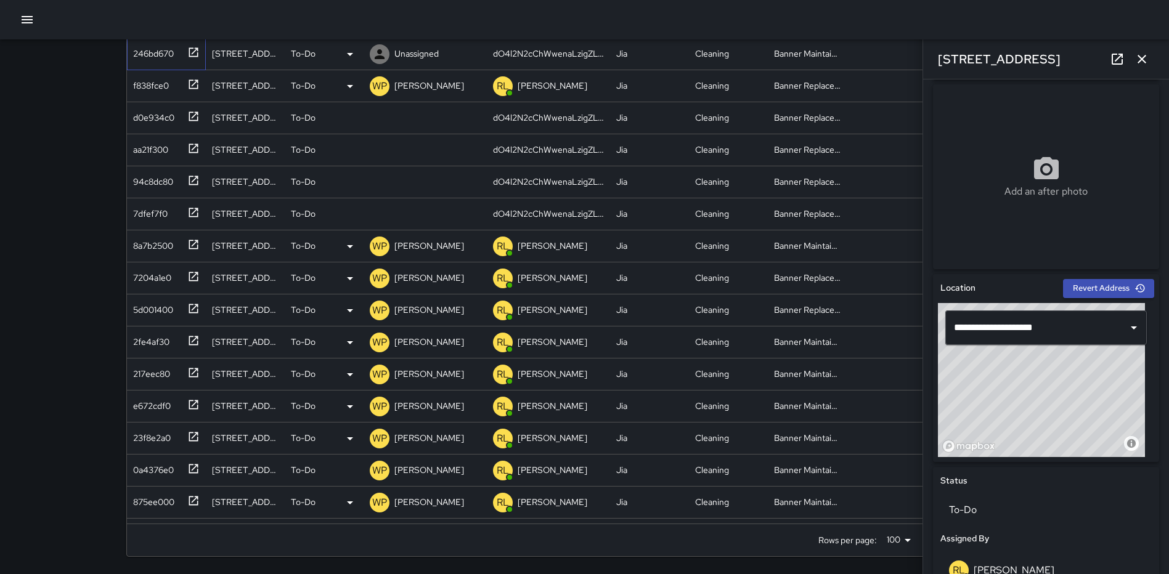
click at [193, 52] on icon at bounding box center [193, 52] width 12 height 12
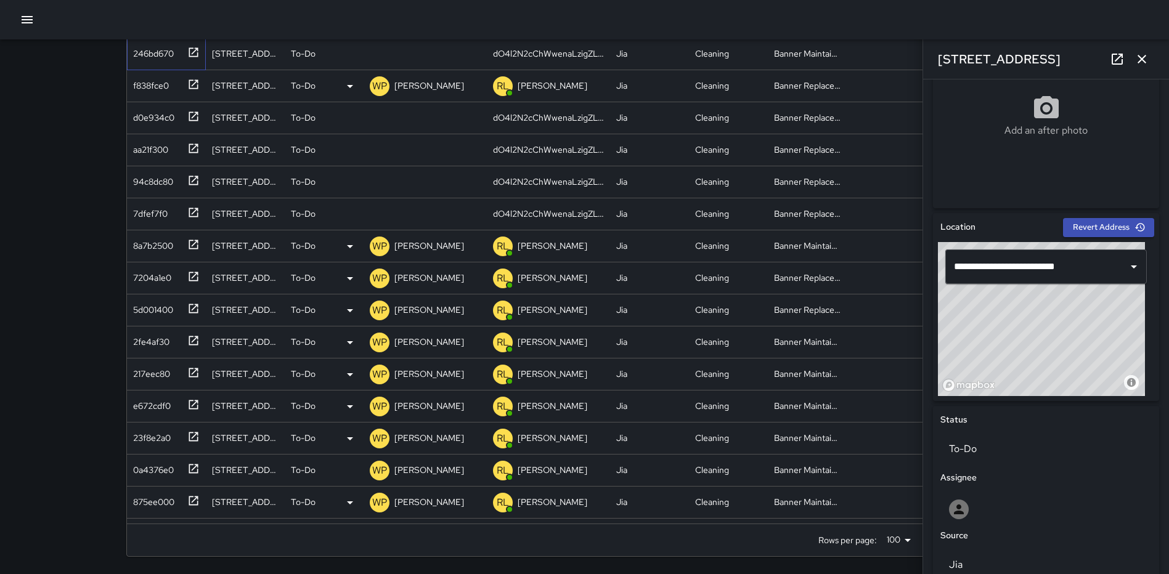
scroll to position [0, 0]
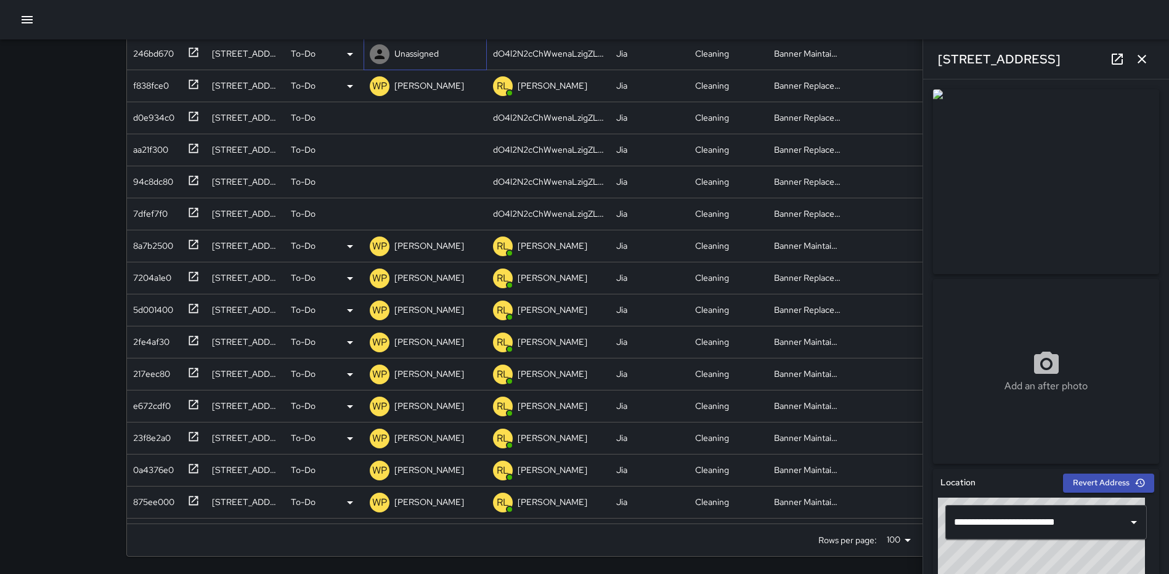
click at [423, 57] on p "Unassigned" at bounding box center [416, 53] width 44 height 12
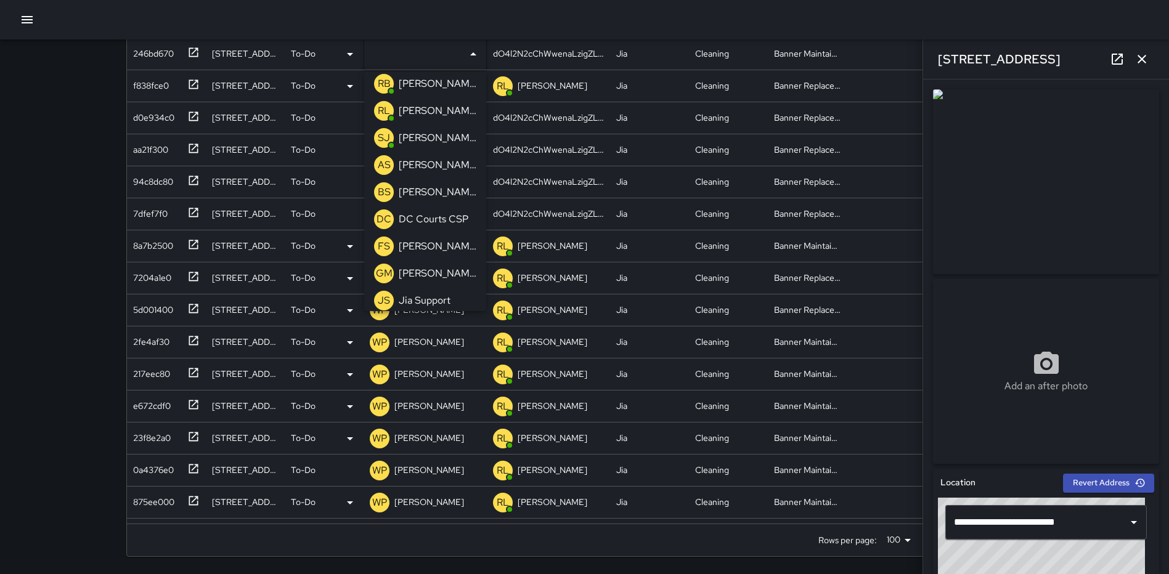
scroll to position [475, 0]
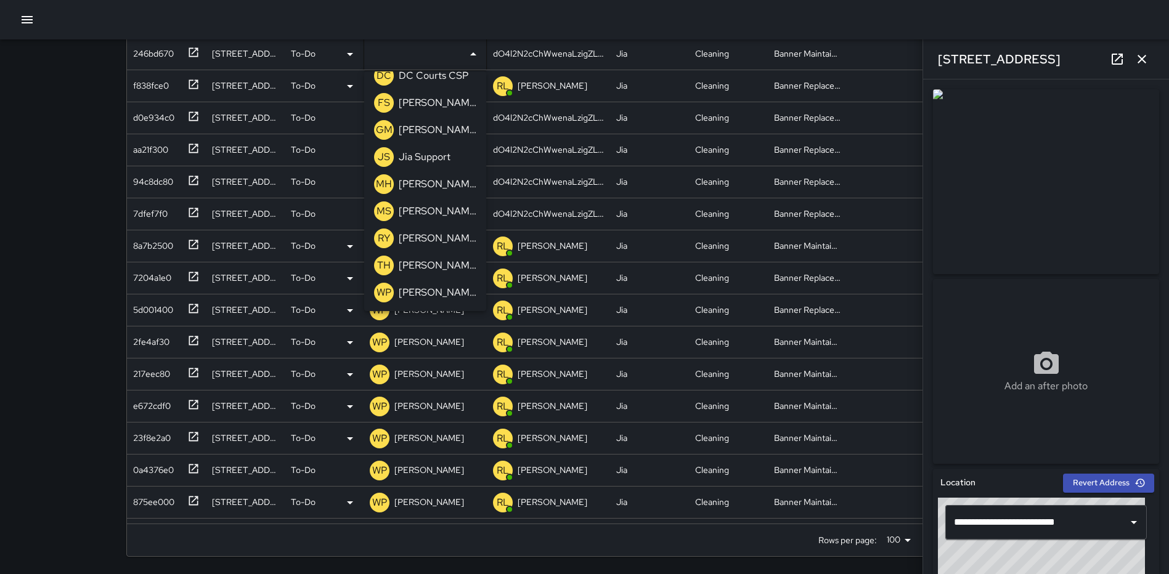
click at [423, 286] on p "[PERSON_NAME]" at bounding box center [438, 292] width 78 height 15
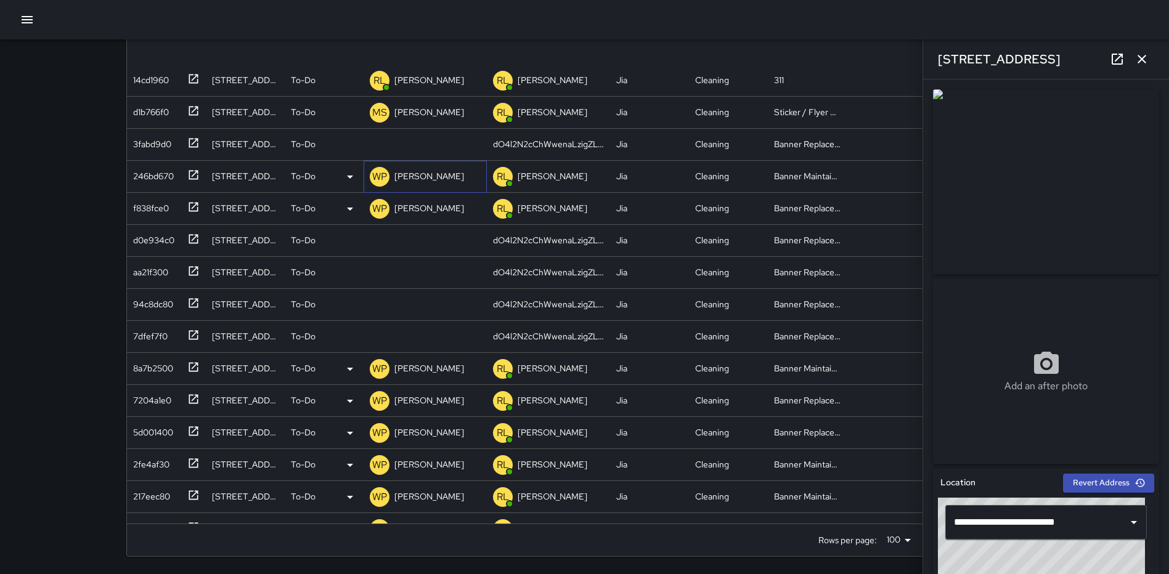
scroll to position [1477, 0]
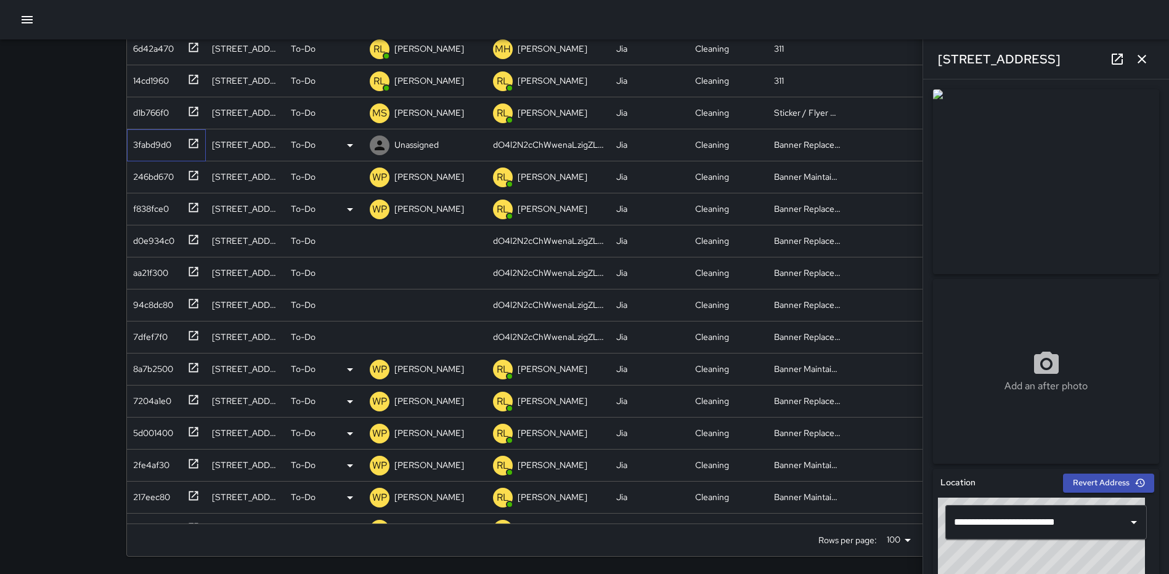
click at [198, 144] on icon at bounding box center [193, 143] width 9 height 9
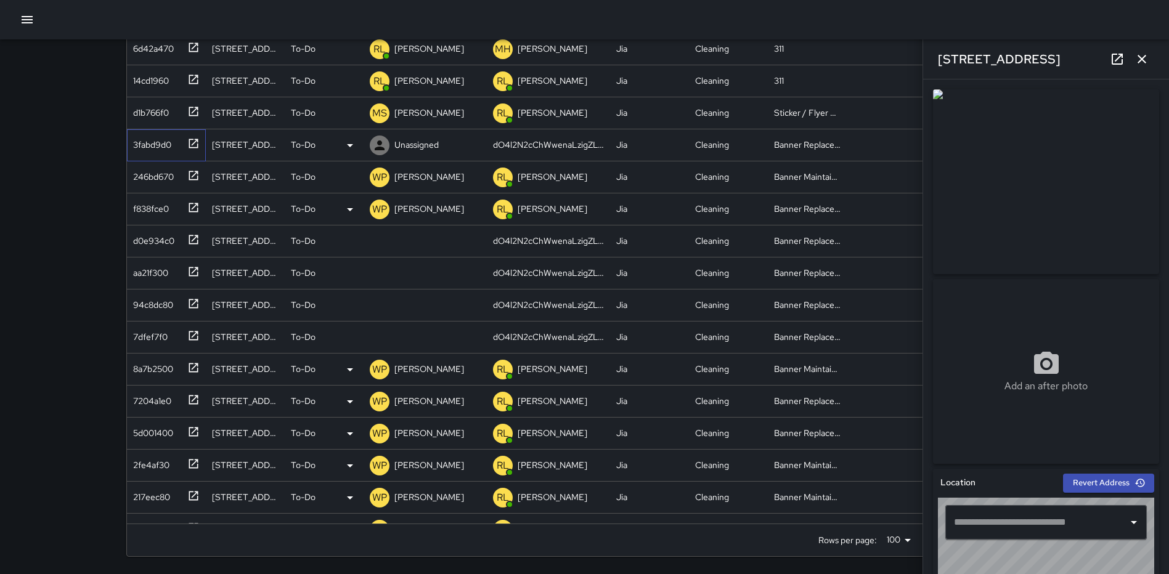
type input "**********"
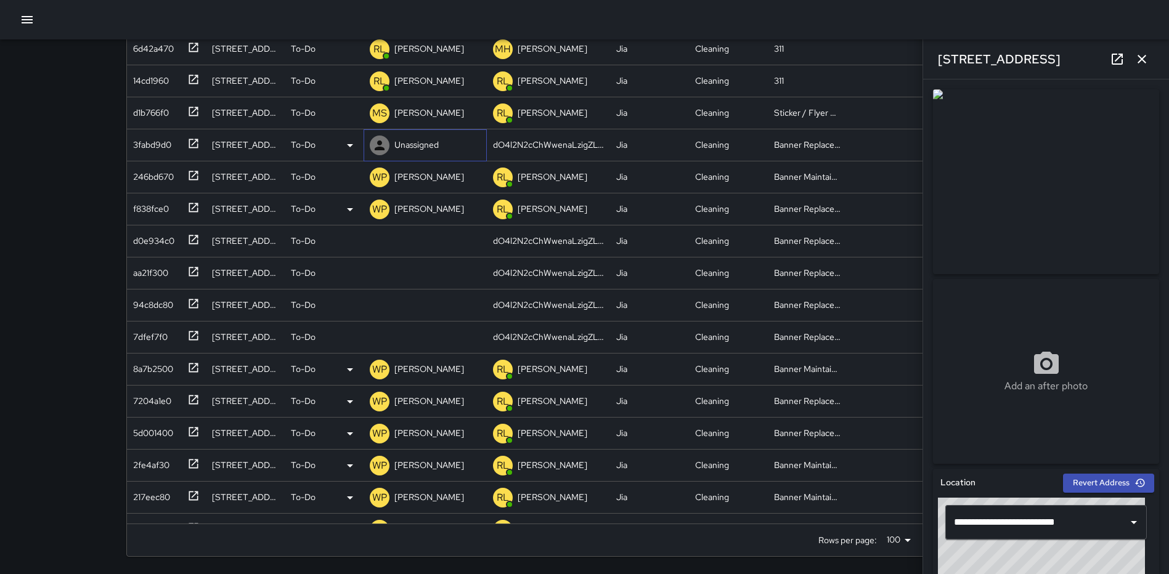
click at [410, 141] on p "Unassigned" at bounding box center [416, 145] width 44 height 12
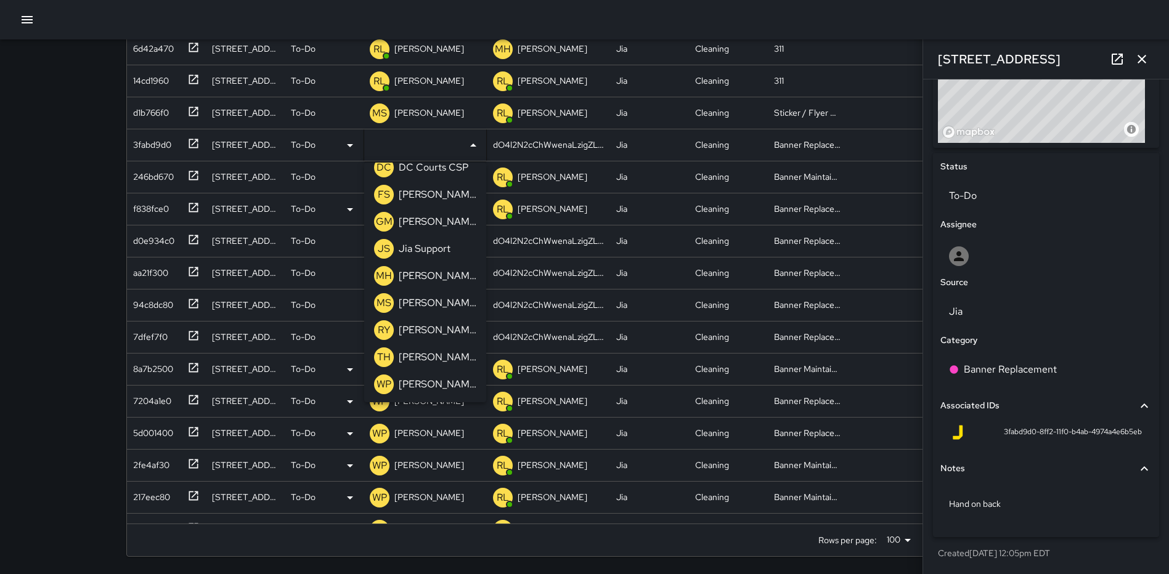
scroll to position [475, 0]
click at [427, 380] on p "[PERSON_NAME]" at bounding box center [438, 383] width 78 height 15
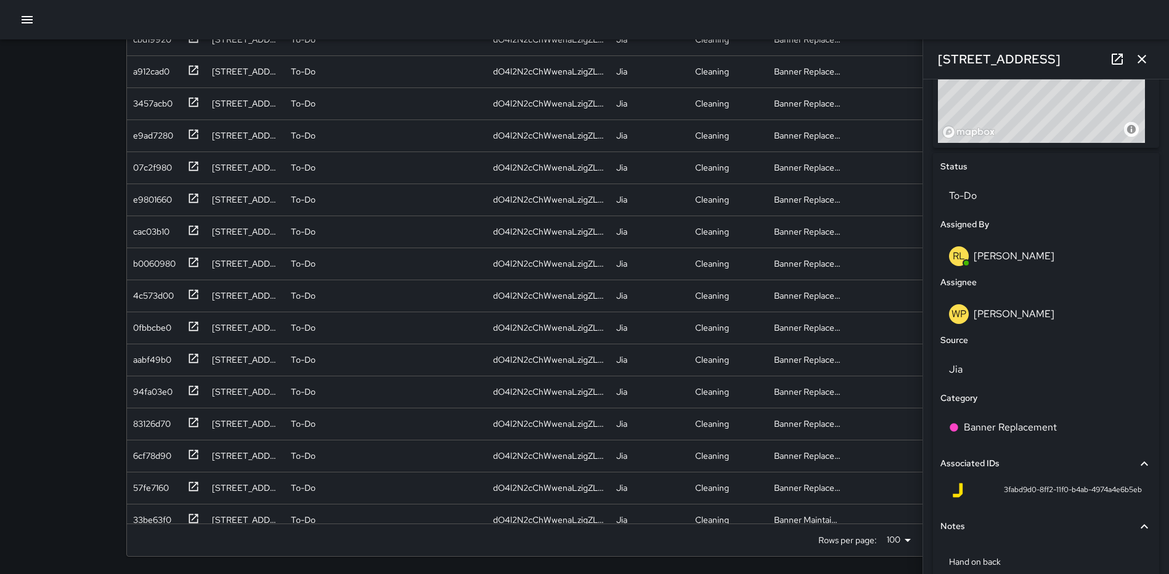
scroll to position [2716, 0]
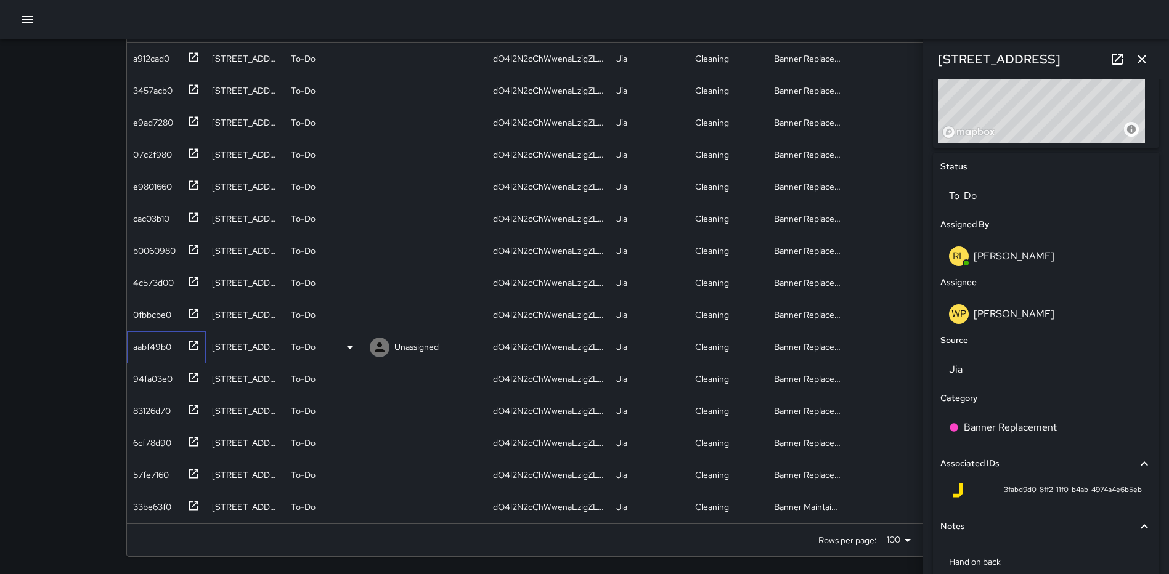
click at [188, 345] on icon at bounding box center [193, 345] width 12 height 12
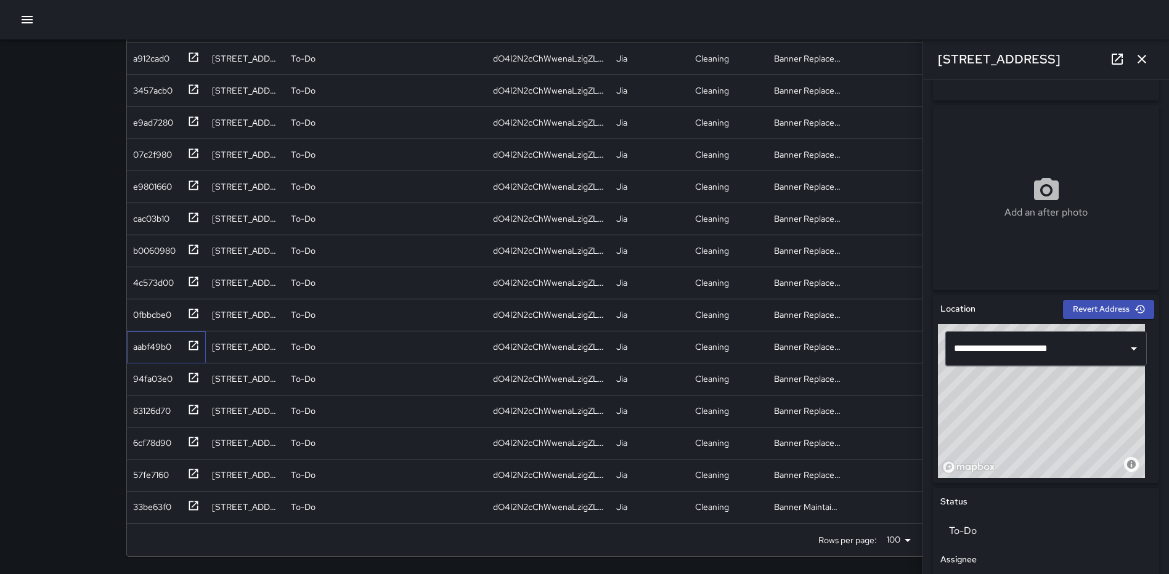
scroll to position [175, 0]
click at [192, 503] on icon at bounding box center [193, 506] width 12 height 12
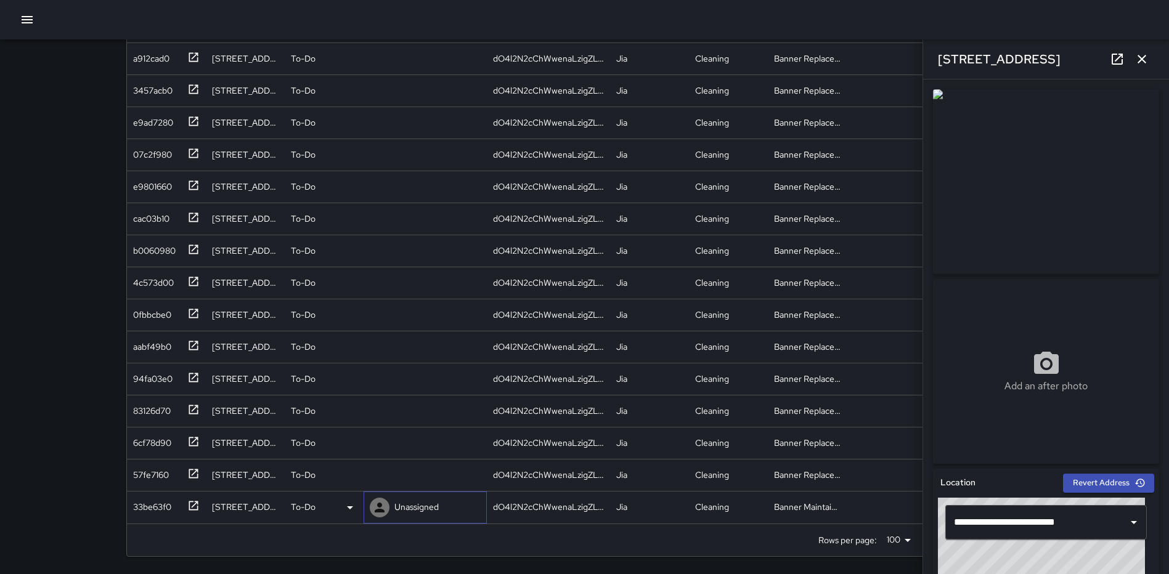
click at [433, 506] on p "Unassigned" at bounding box center [416, 507] width 44 height 12
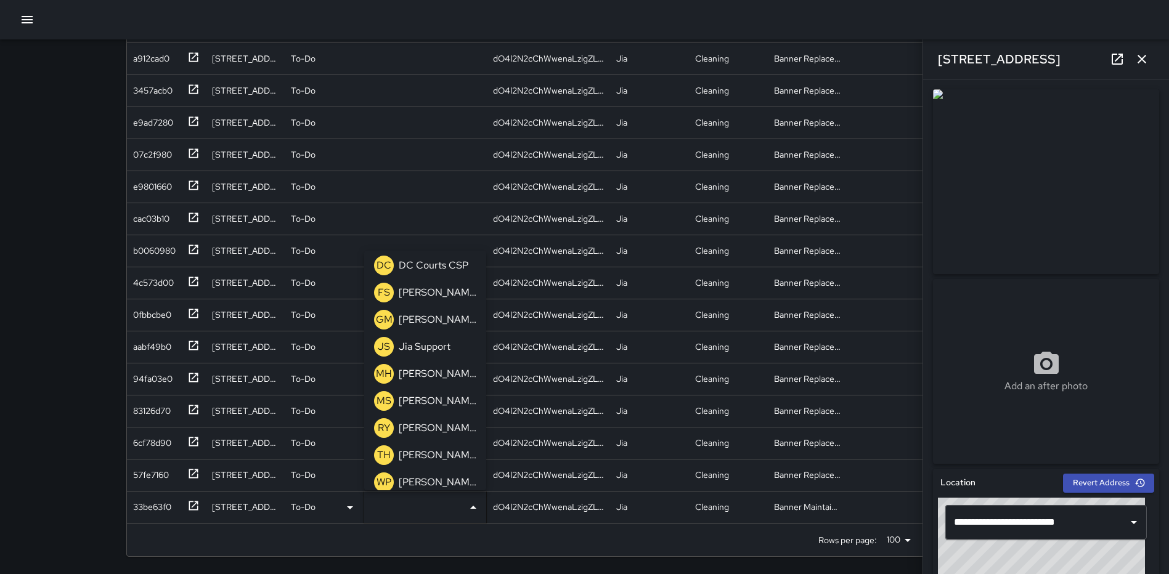
scroll to position [475, 0]
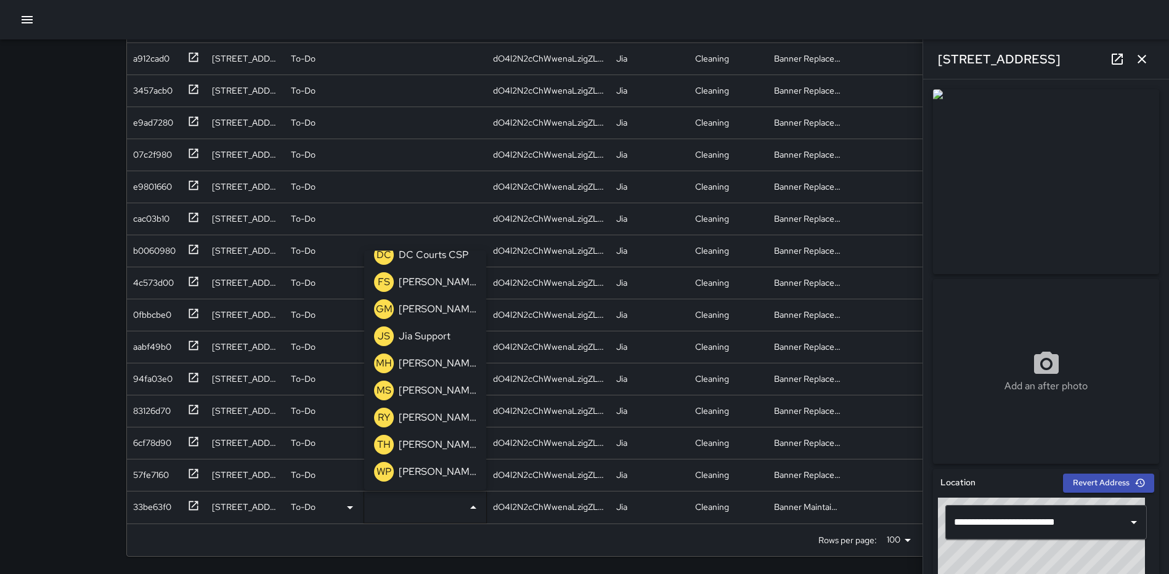
click at [435, 469] on p "[PERSON_NAME]" at bounding box center [438, 471] width 78 height 15
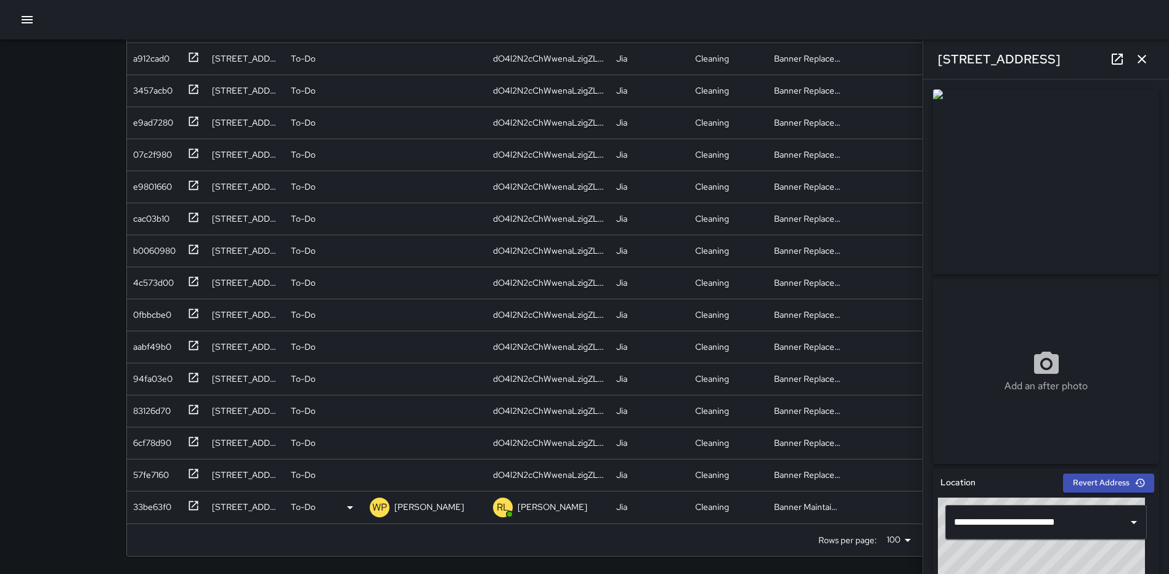
click at [1144, 54] on icon "button" at bounding box center [1141, 59] width 15 height 15
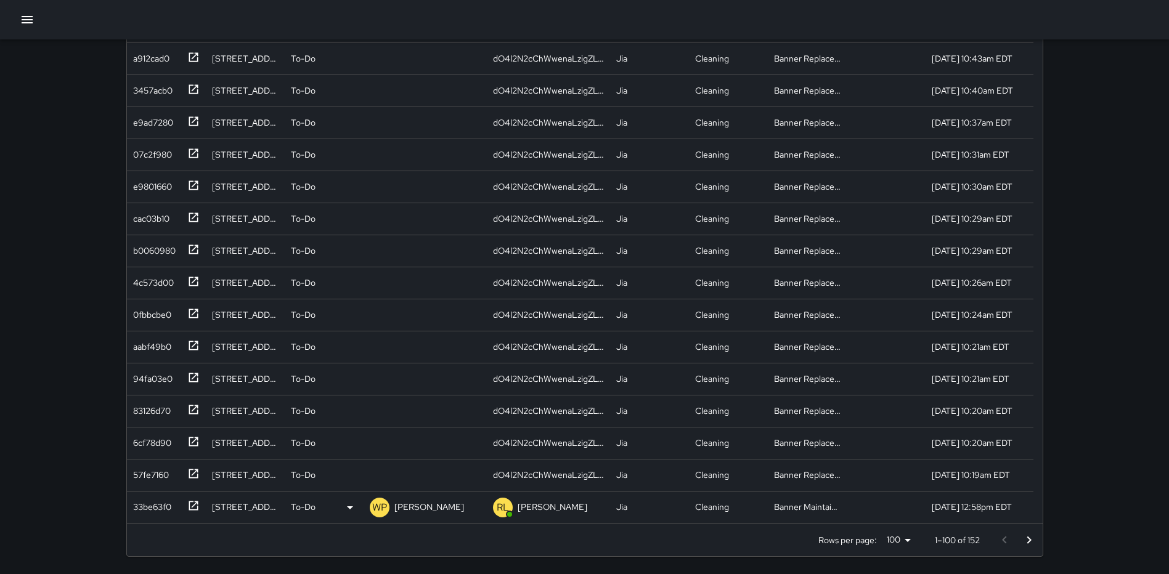
click at [1032, 537] on icon "Go to next page" at bounding box center [1028, 540] width 15 height 15
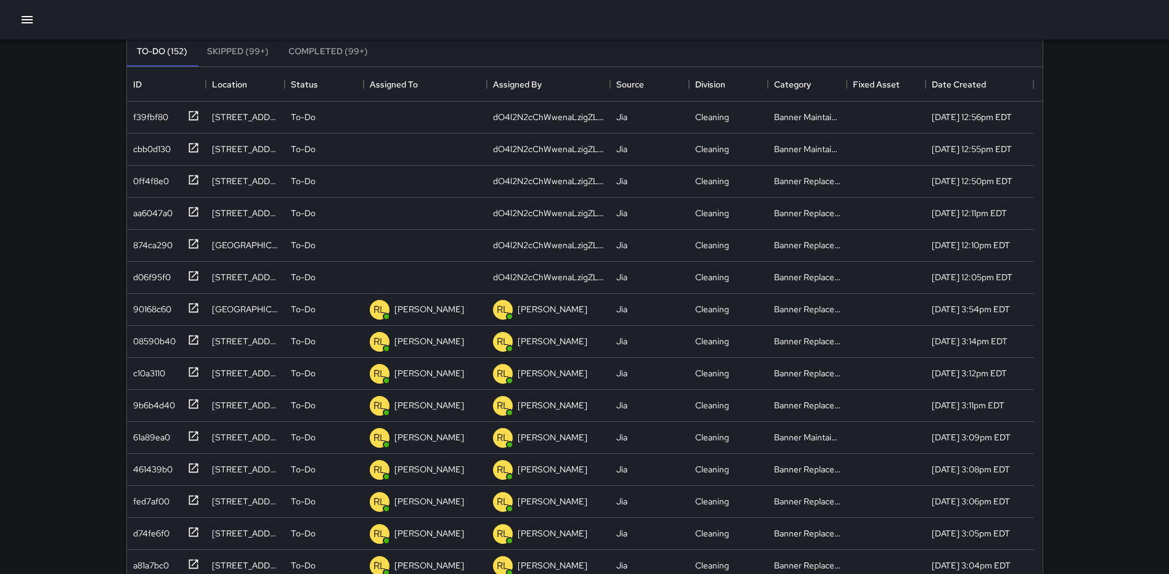
scroll to position [0, 0]
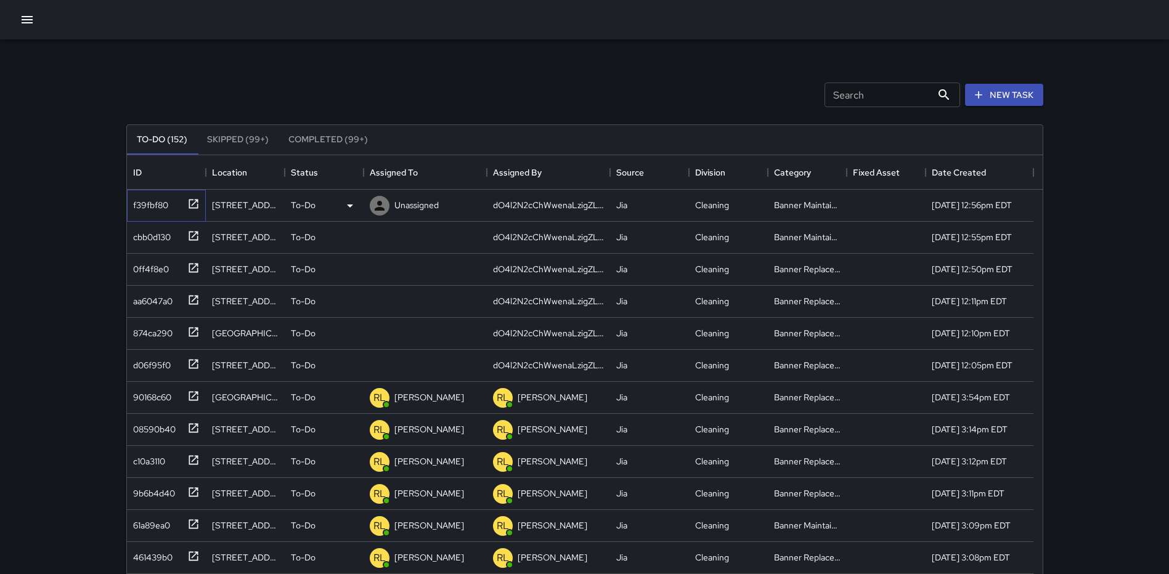
click at [197, 202] on icon at bounding box center [193, 204] width 12 height 12
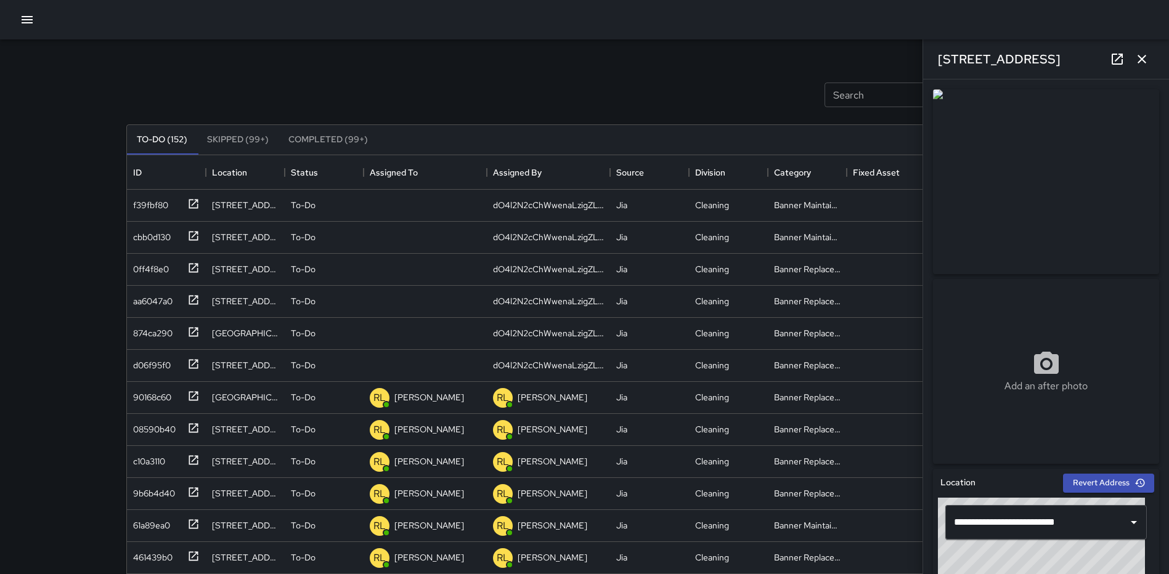
click at [1112, 61] on icon at bounding box center [1116, 59] width 11 height 11
click at [187, 302] on icon at bounding box center [193, 300] width 12 height 12
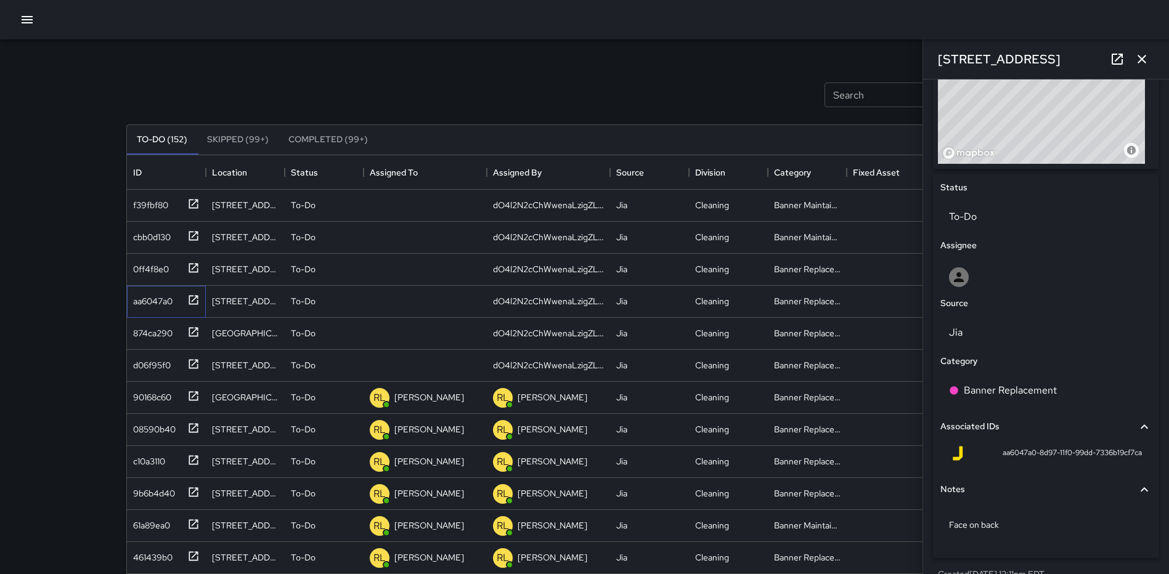
scroll to position [509, 0]
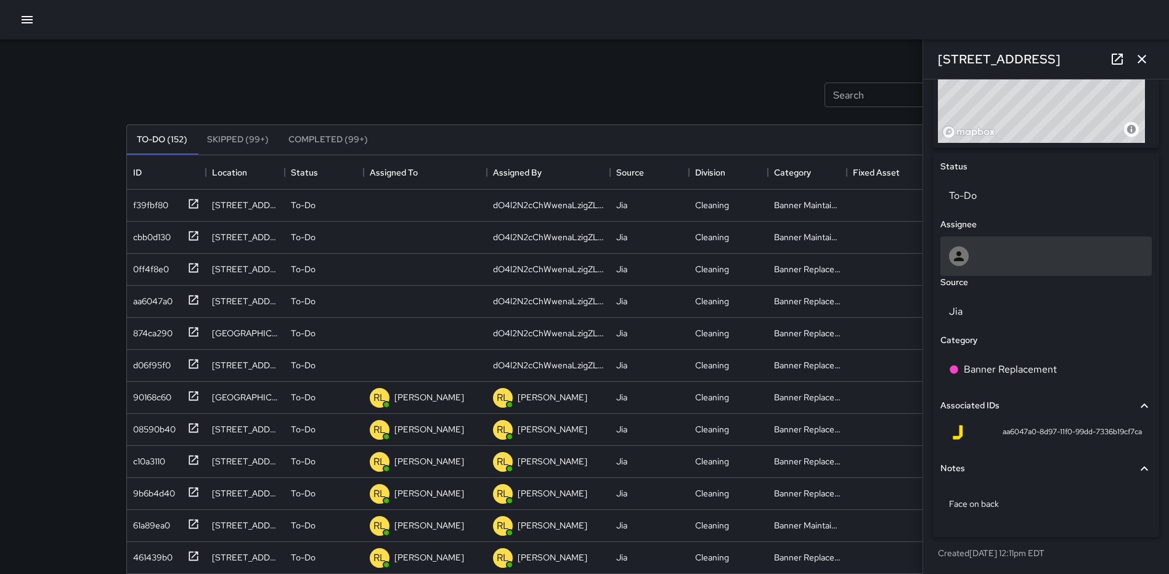
click at [1004, 254] on div at bounding box center [1046, 256] width 194 height 20
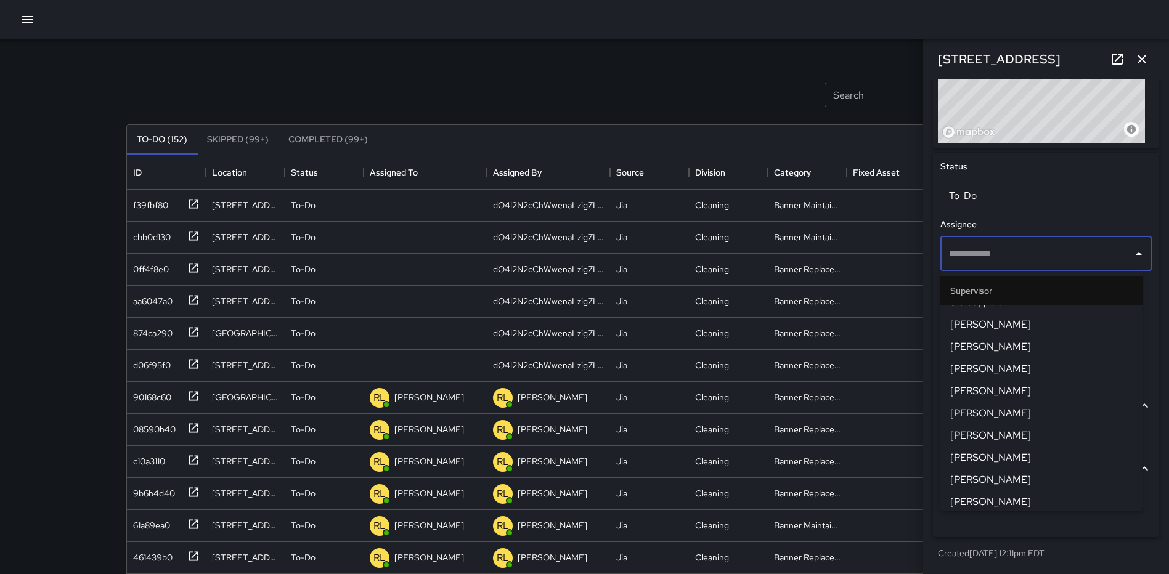
scroll to position [406, 0]
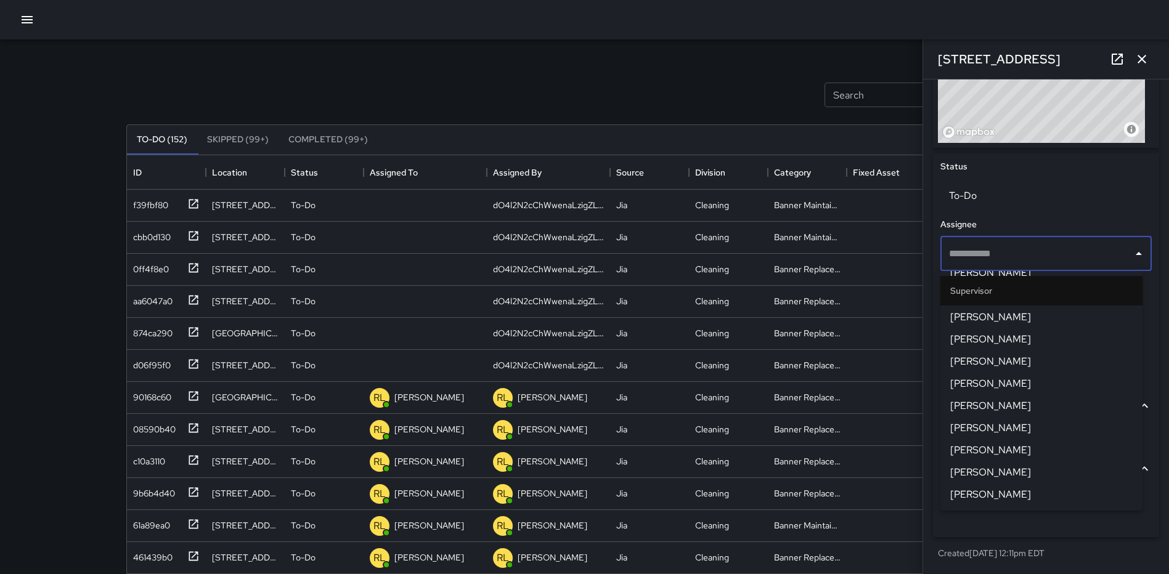
click at [996, 360] on span "[PERSON_NAME]" at bounding box center [1041, 361] width 182 height 15
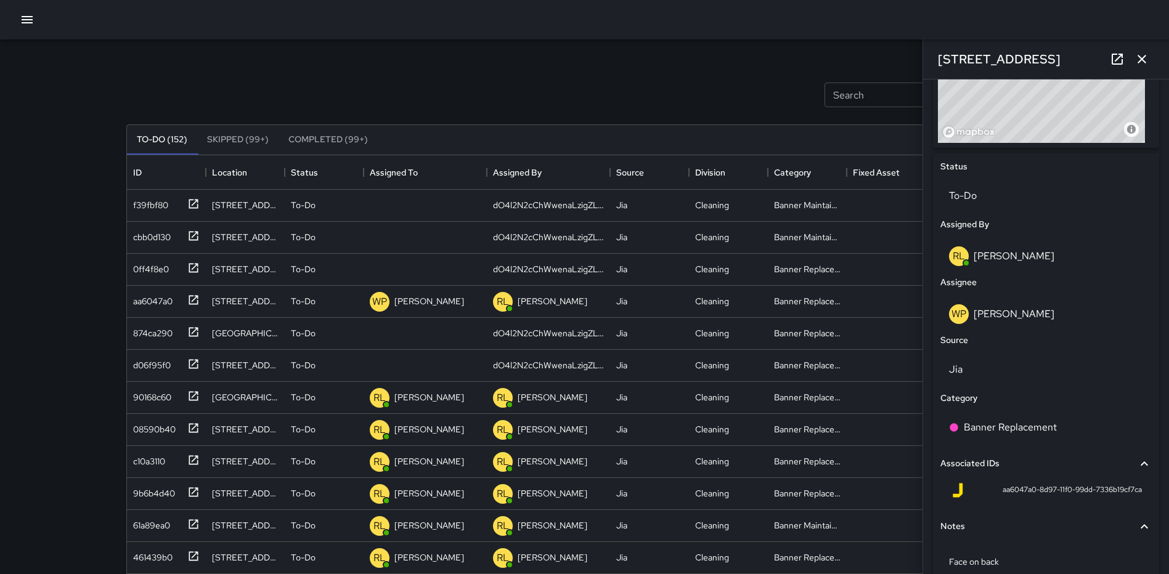
click at [1138, 58] on icon "button" at bounding box center [1141, 59] width 15 height 15
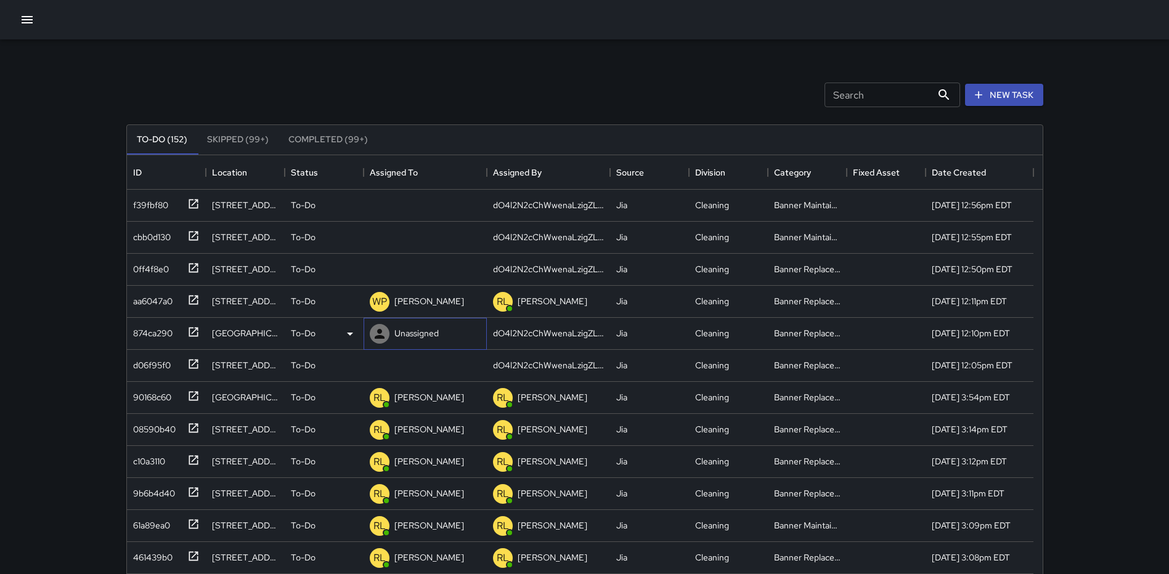
click at [399, 328] on p "Unassigned" at bounding box center [416, 333] width 44 height 12
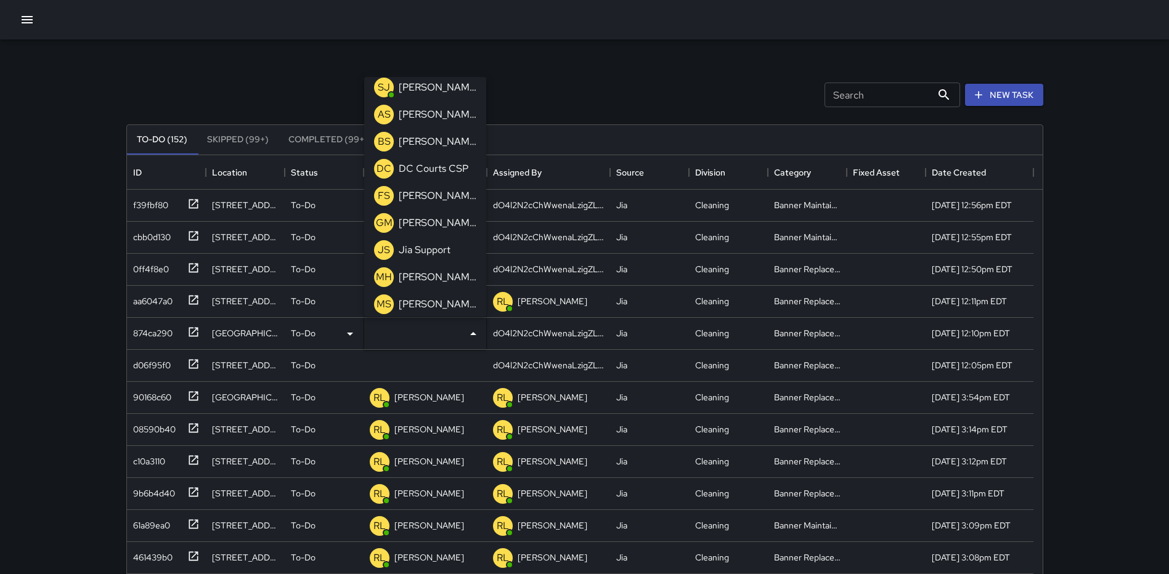
scroll to position [475, 0]
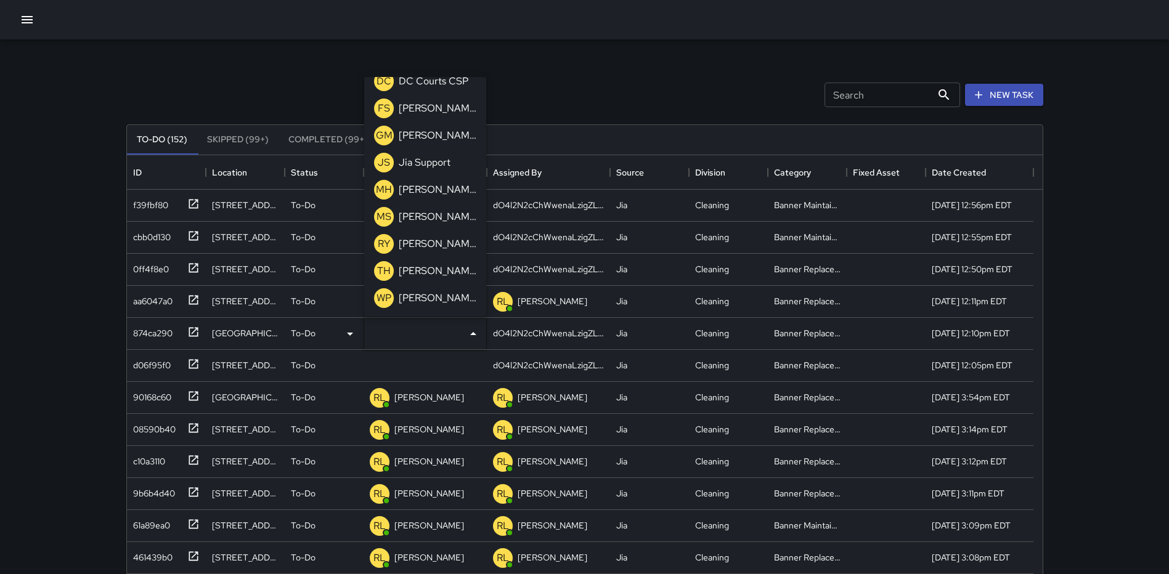
click at [422, 302] on p "[PERSON_NAME]" at bounding box center [438, 298] width 78 height 15
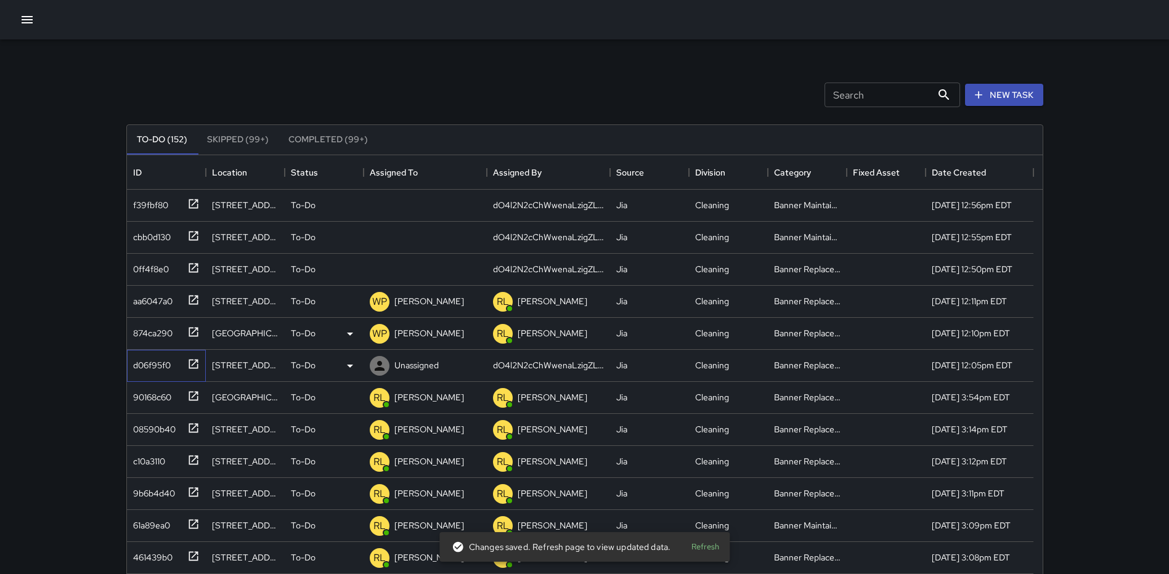
click at [199, 363] on div "d06f95f0" at bounding box center [166, 366] width 79 height 32
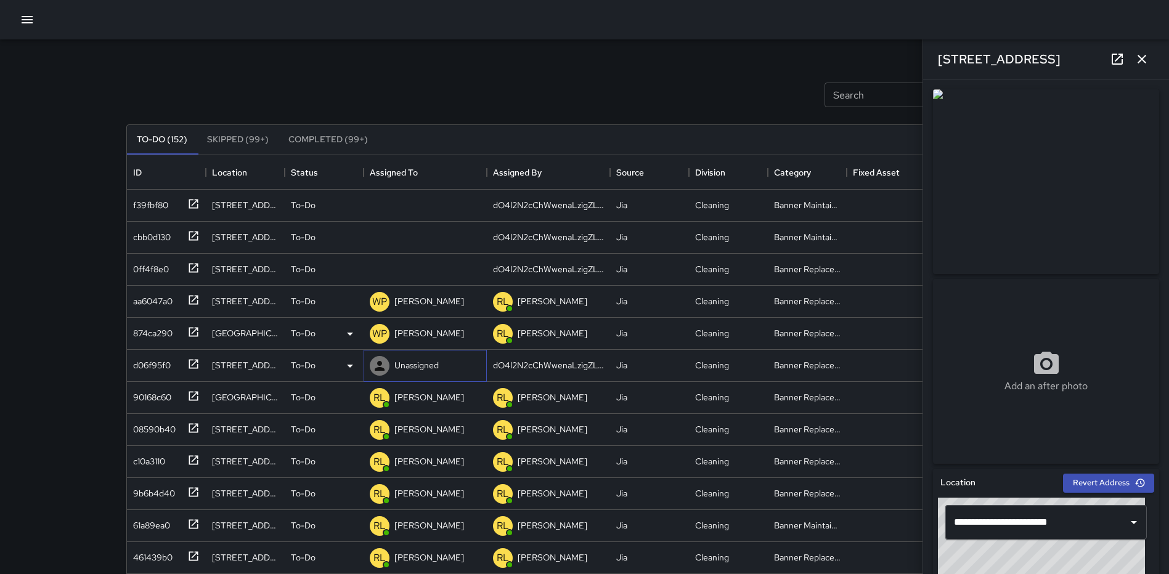
click at [432, 360] on p "Unassigned" at bounding box center [416, 365] width 44 height 12
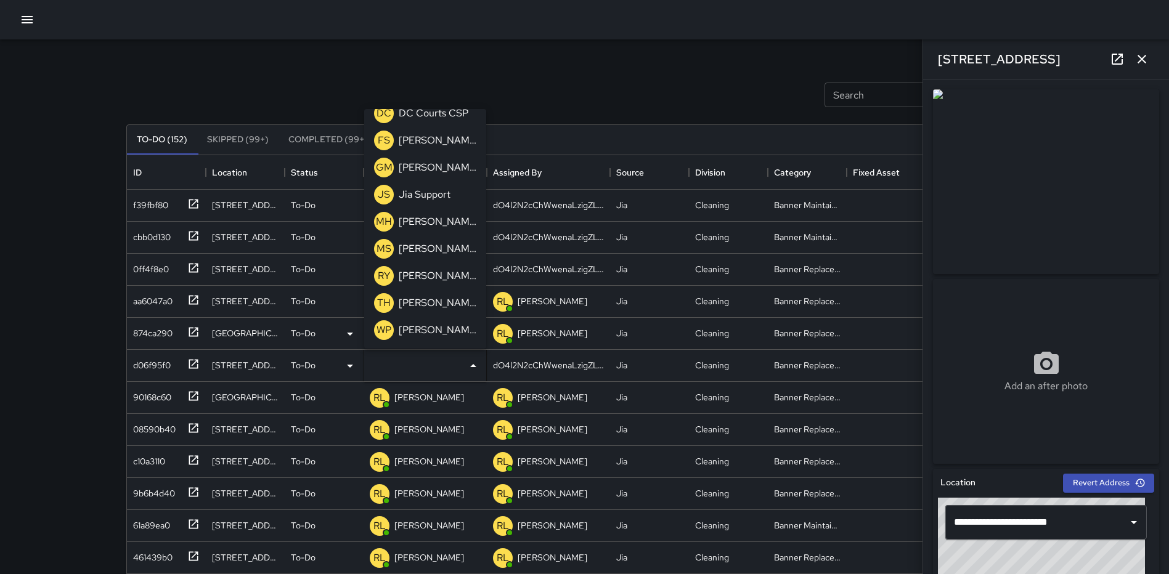
click at [429, 330] on p "[PERSON_NAME]" at bounding box center [438, 330] width 78 height 15
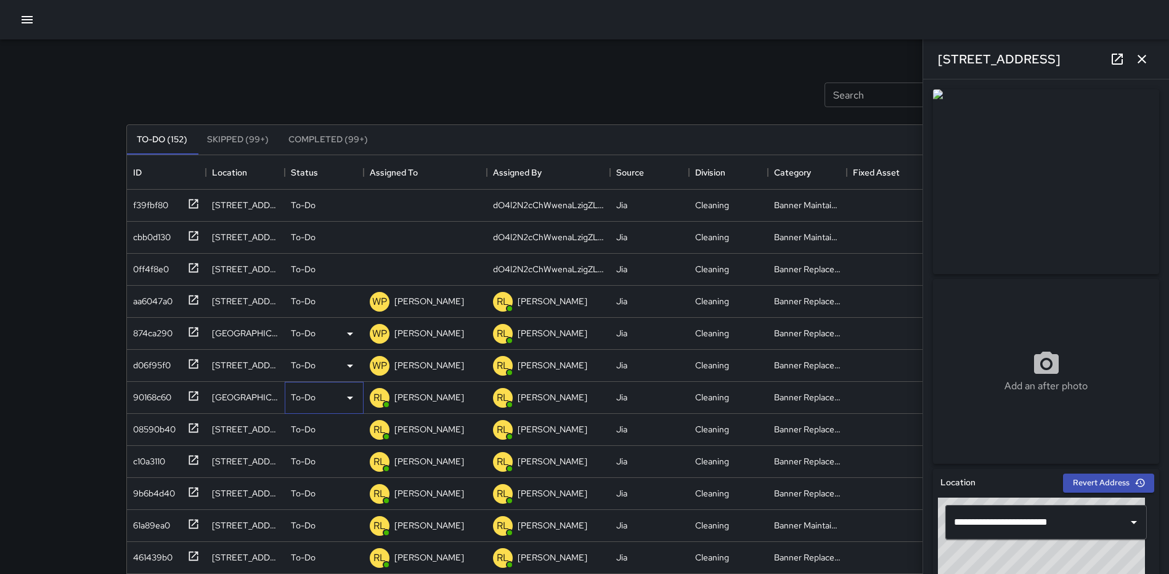
click at [302, 397] on p "To-Do" at bounding box center [303, 397] width 25 height 12
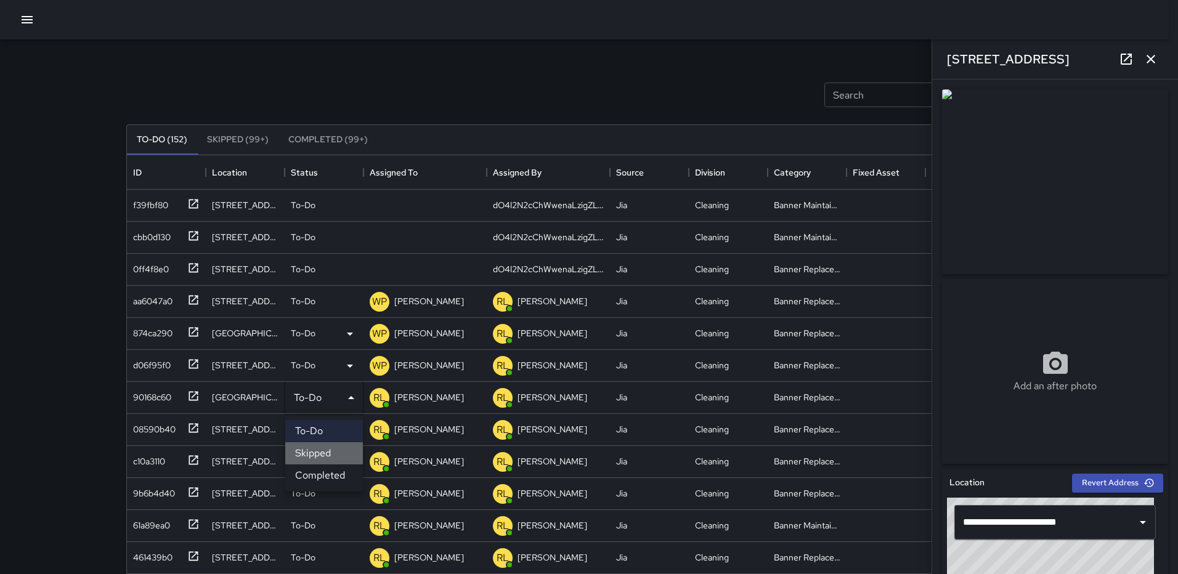
click at [306, 452] on li "Skipped" at bounding box center [324, 453] width 78 height 22
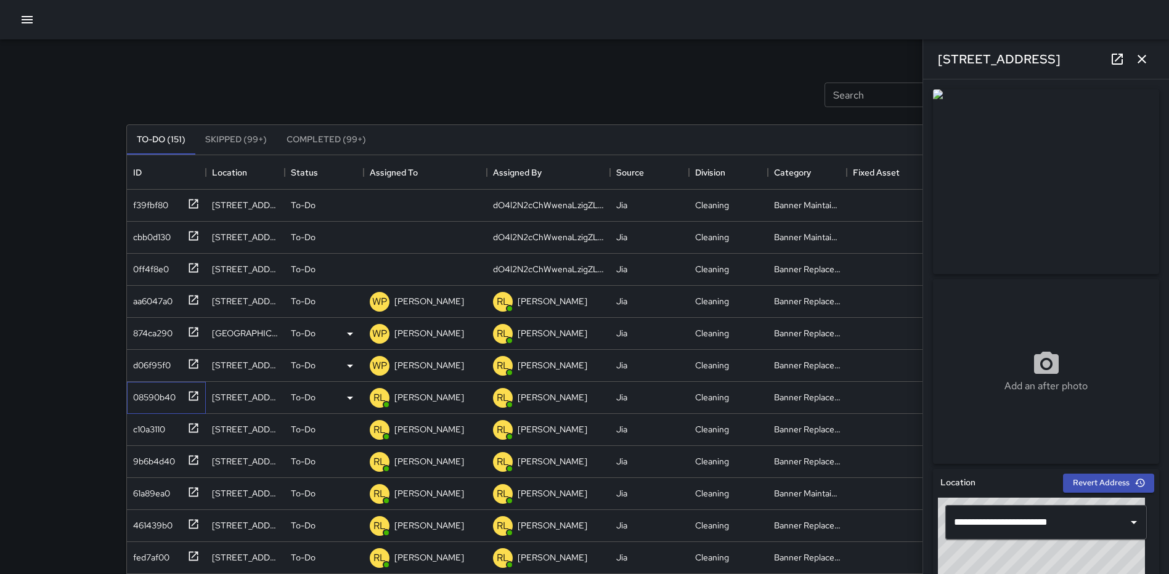
click at [195, 396] on icon at bounding box center [193, 396] width 12 height 12
click at [443, 396] on p "[PERSON_NAME]" at bounding box center [429, 397] width 70 height 12
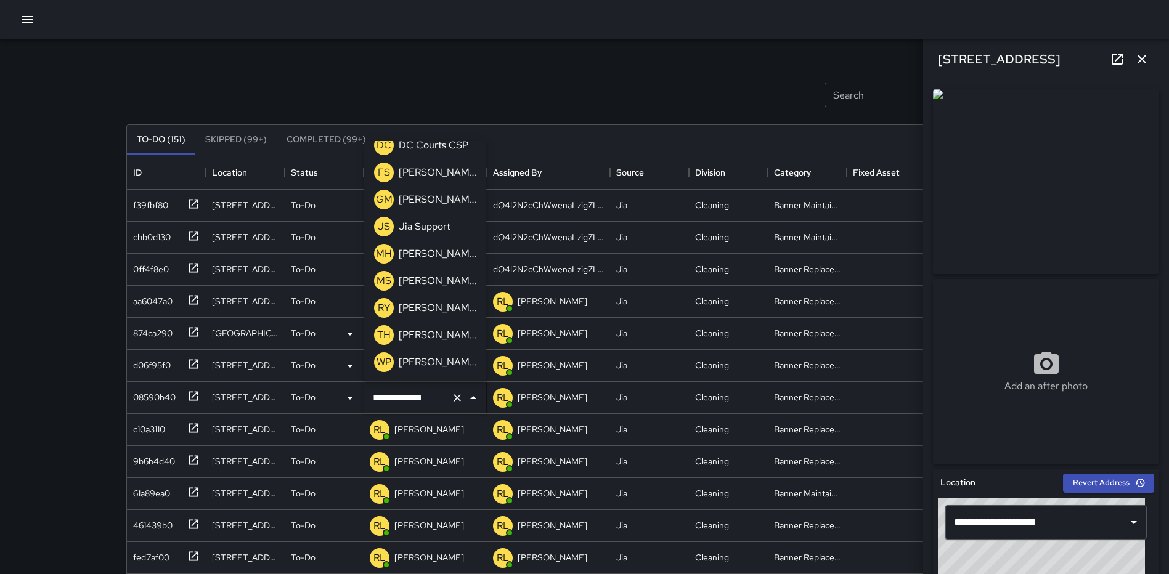
click at [421, 356] on p "[PERSON_NAME]" at bounding box center [438, 362] width 78 height 15
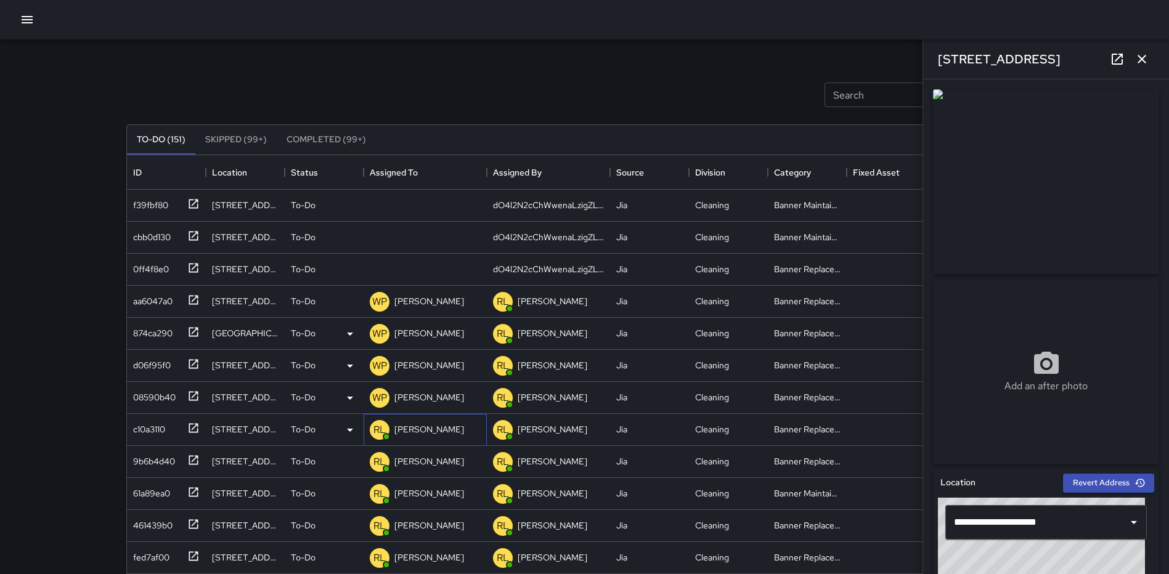
click at [418, 425] on p "[PERSON_NAME]" at bounding box center [429, 429] width 70 height 12
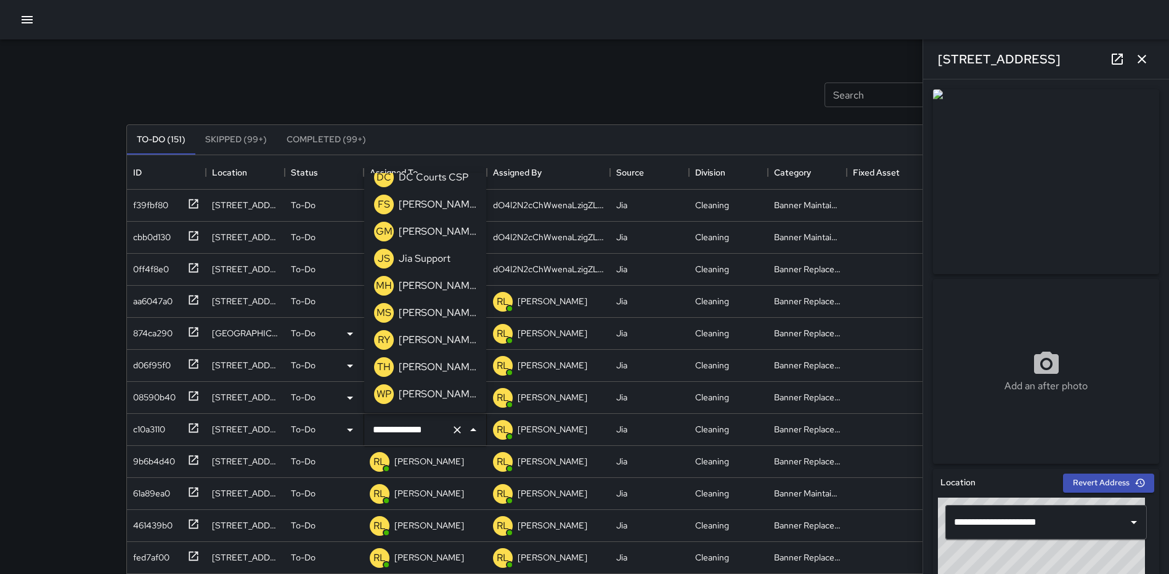
click at [432, 392] on p "[PERSON_NAME]" at bounding box center [438, 394] width 78 height 15
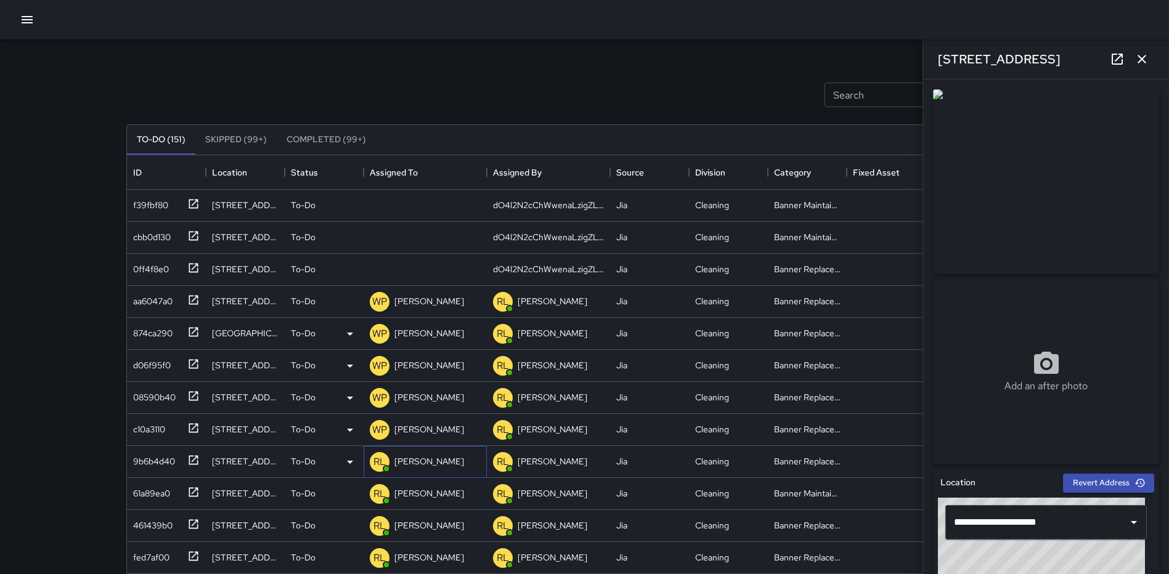
click at [410, 458] on p "[PERSON_NAME]" at bounding box center [429, 461] width 70 height 12
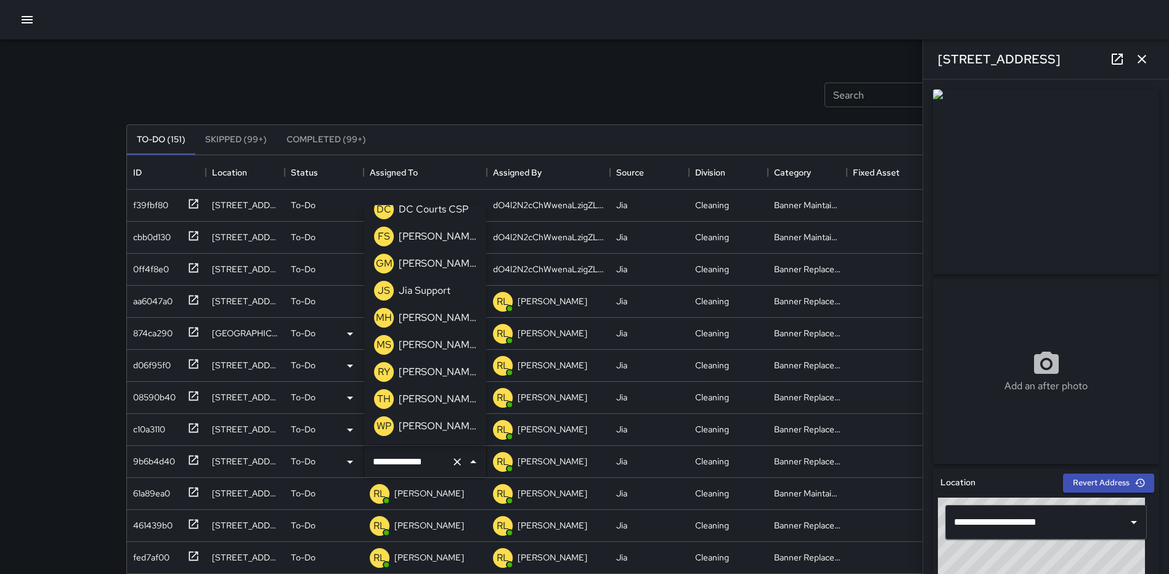
click at [428, 422] on p "[PERSON_NAME]" at bounding box center [438, 426] width 78 height 15
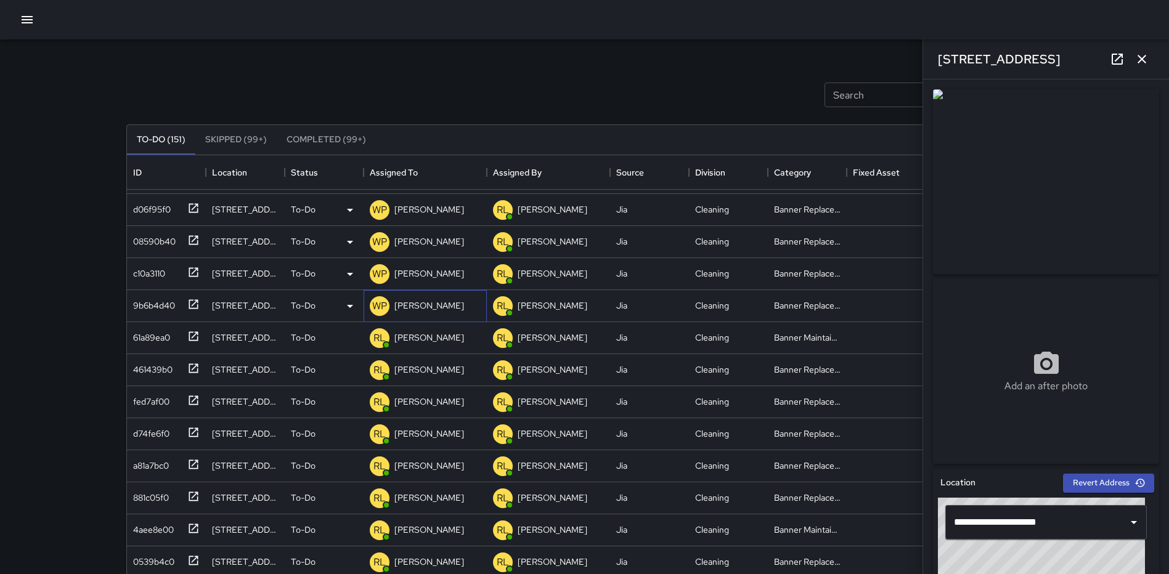
scroll to position [185, 0]
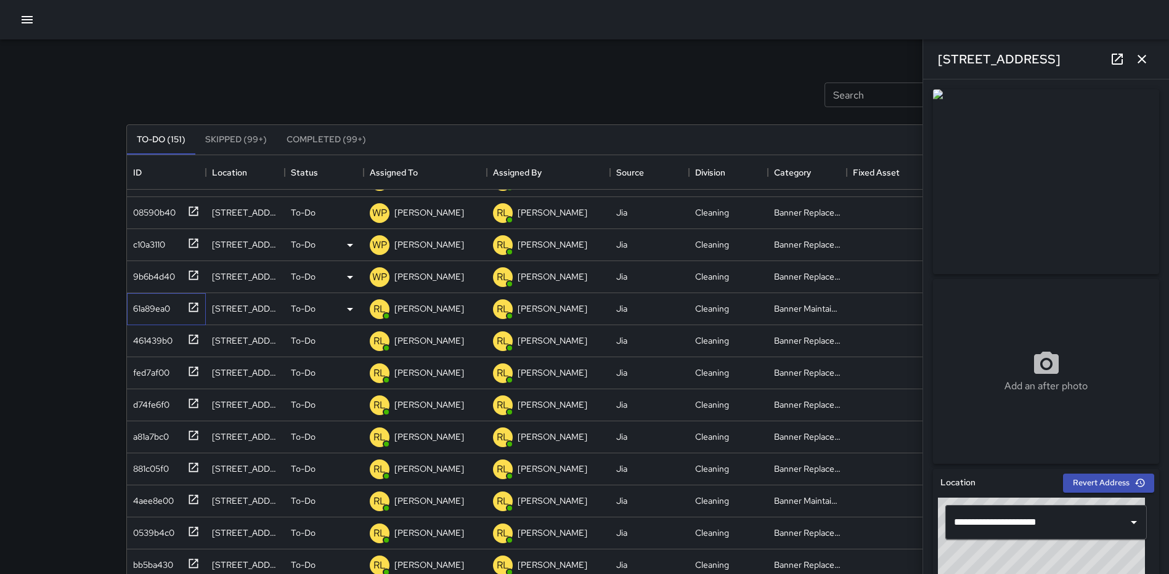
click at [195, 306] on icon at bounding box center [193, 307] width 12 height 12
click at [1135, 53] on icon "button" at bounding box center [1141, 59] width 15 height 15
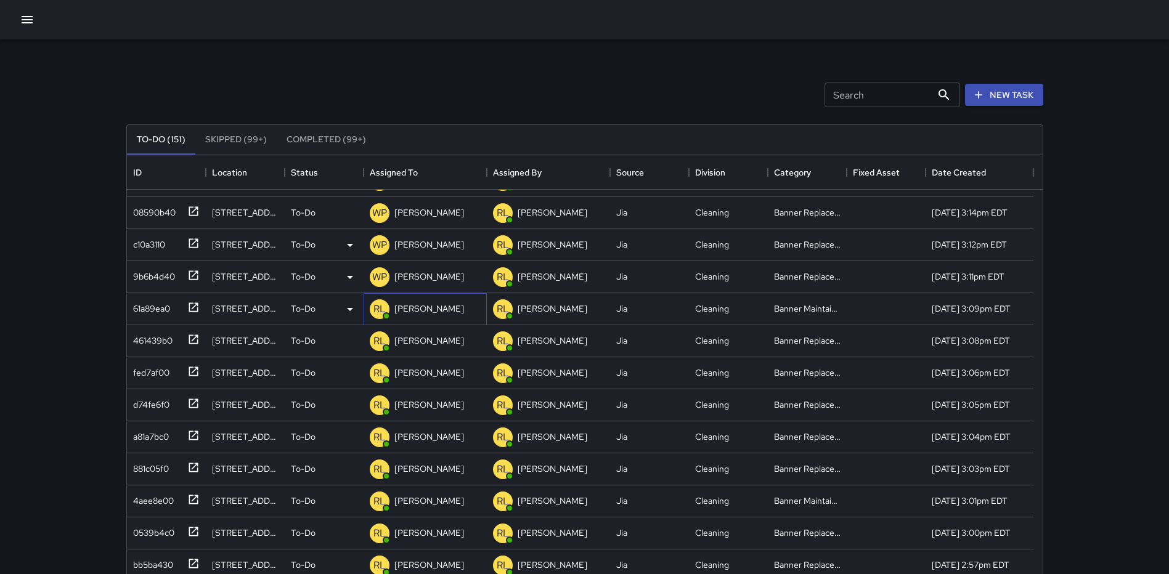
click at [452, 304] on p "[PERSON_NAME]" at bounding box center [429, 308] width 70 height 12
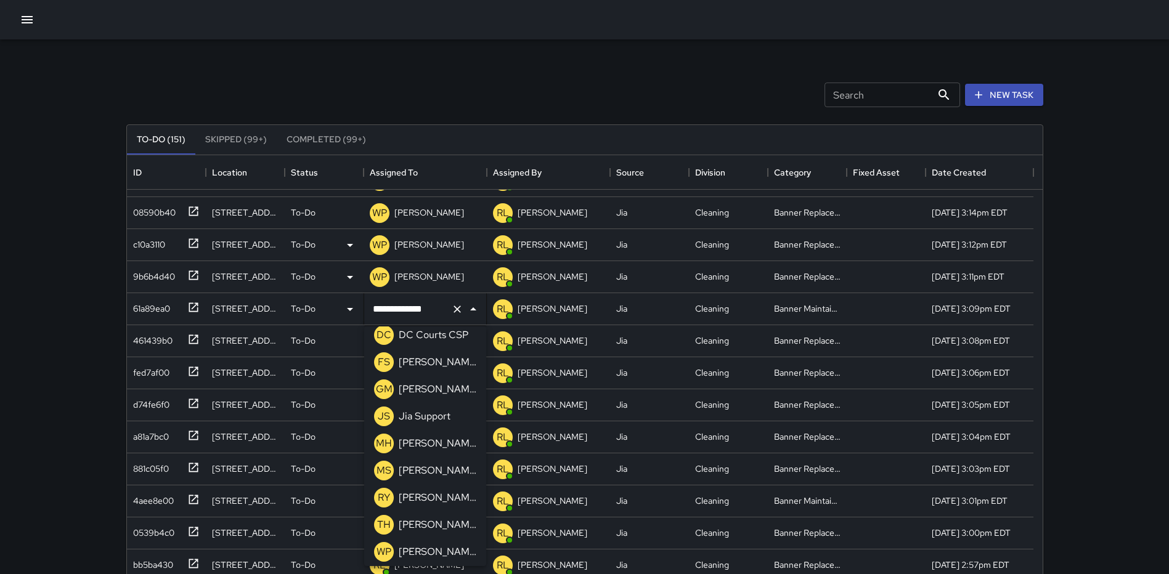
scroll to position [475, 0]
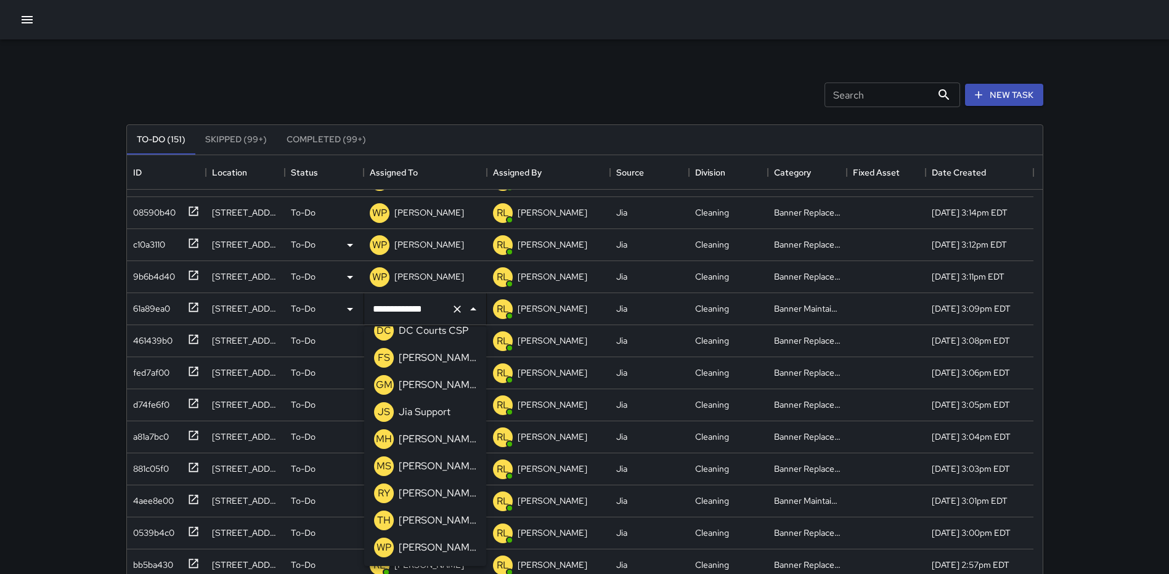
click at [438, 543] on p "[PERSON_NAME]" at bounding box center [438, 547] width 78 height 15
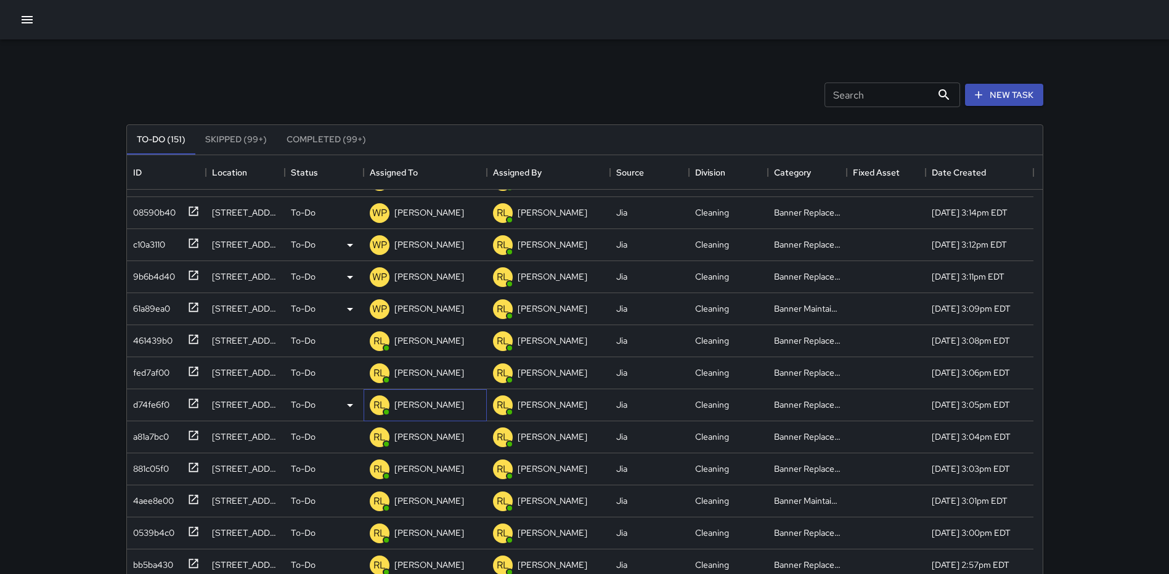
click at [409, 403] on p "[PERSON_NAME]" at bounding box center [429, 405] width 70 height 12
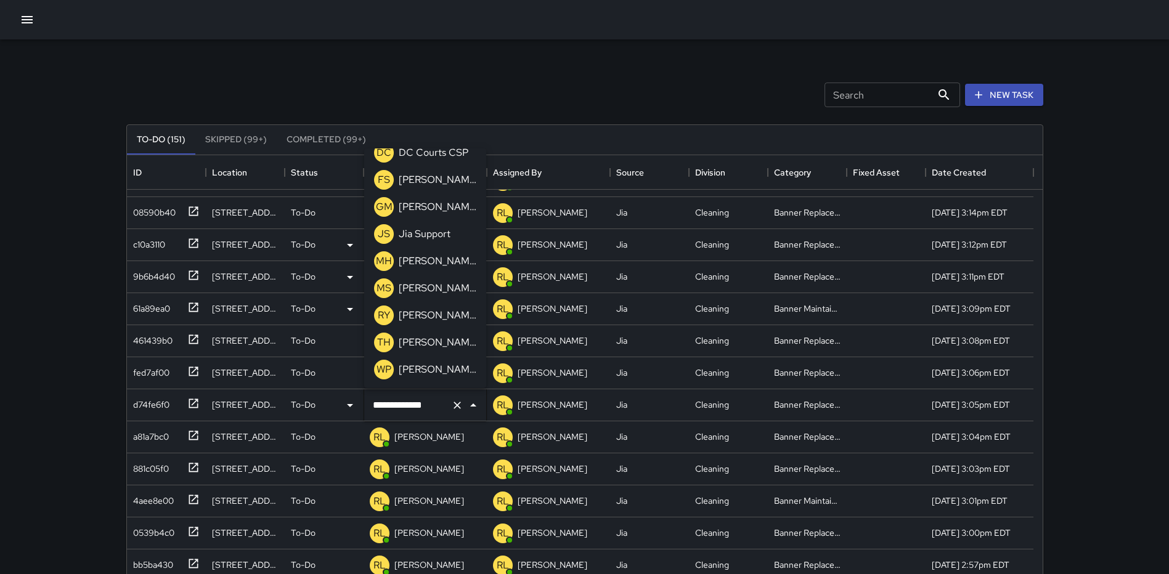
click at [431, 365] on p "[PERSON_NAME]" at bounding box center [438, 369] width 78 height 15
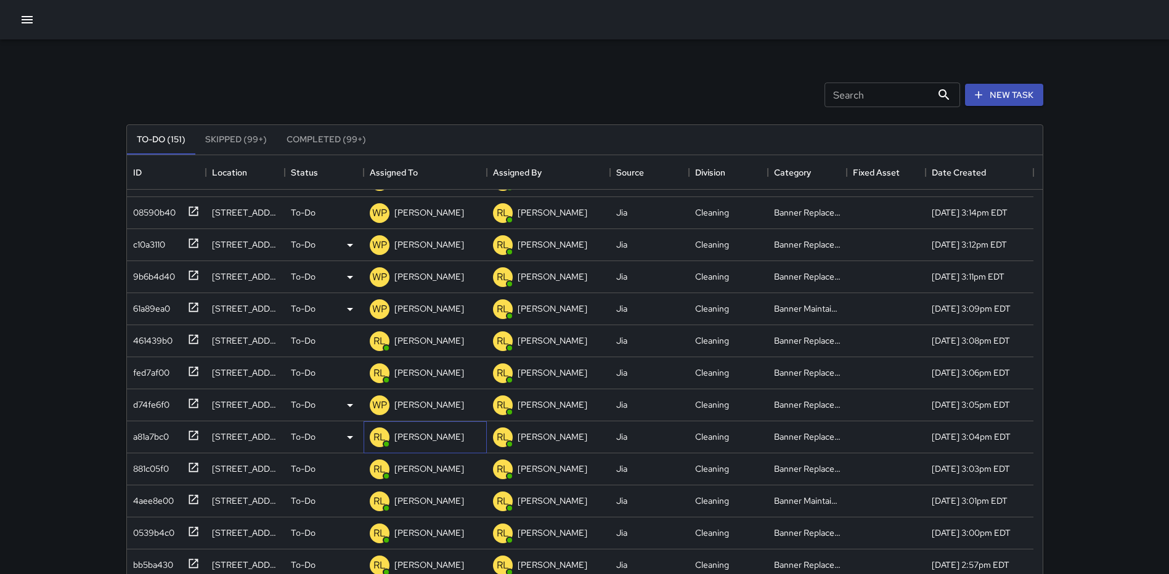
click at [426, 432] on p "[PERSON_NAME]" at bounding box center [429, 437] width 70 height 12
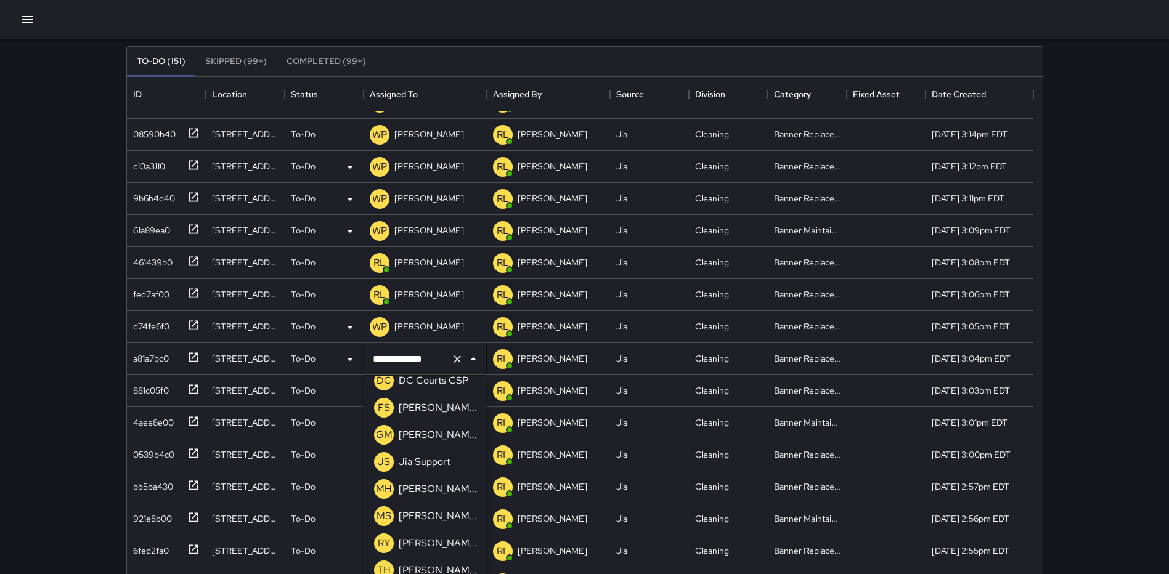
scroll to position [153, 0]
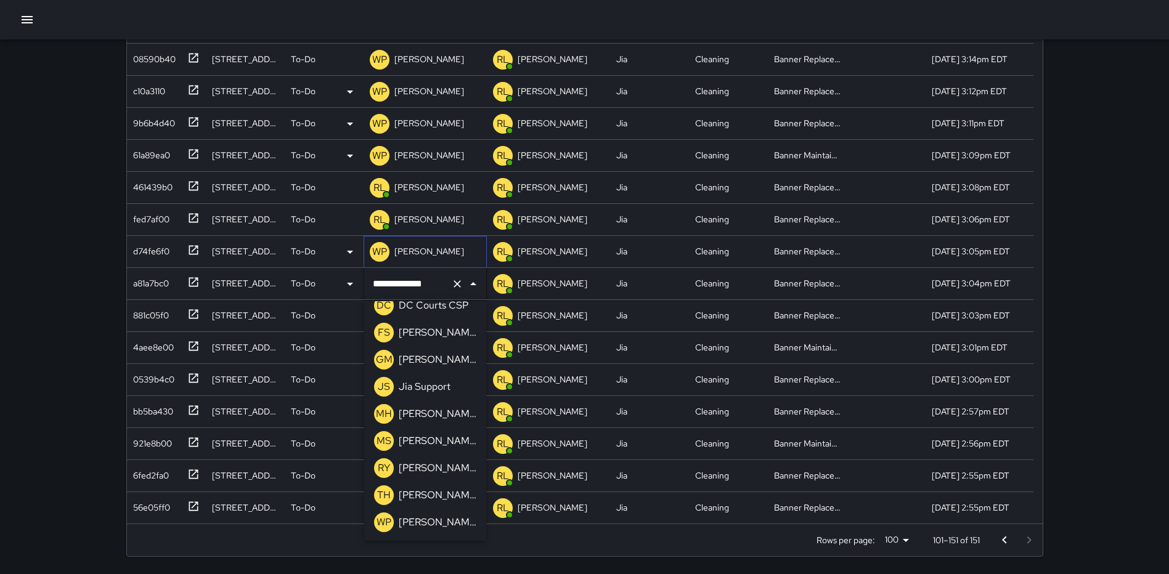
click at [435, 245] on p "[PERSON_NAME]" at bounding box center [429, 251] width 70 height 12
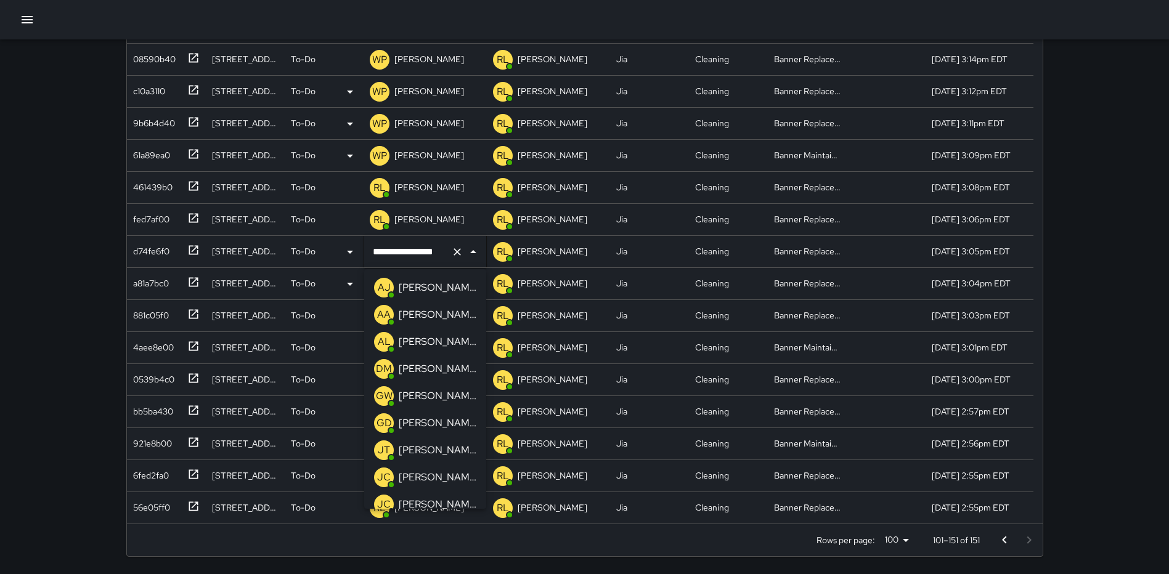
scroll to position [470, 0]
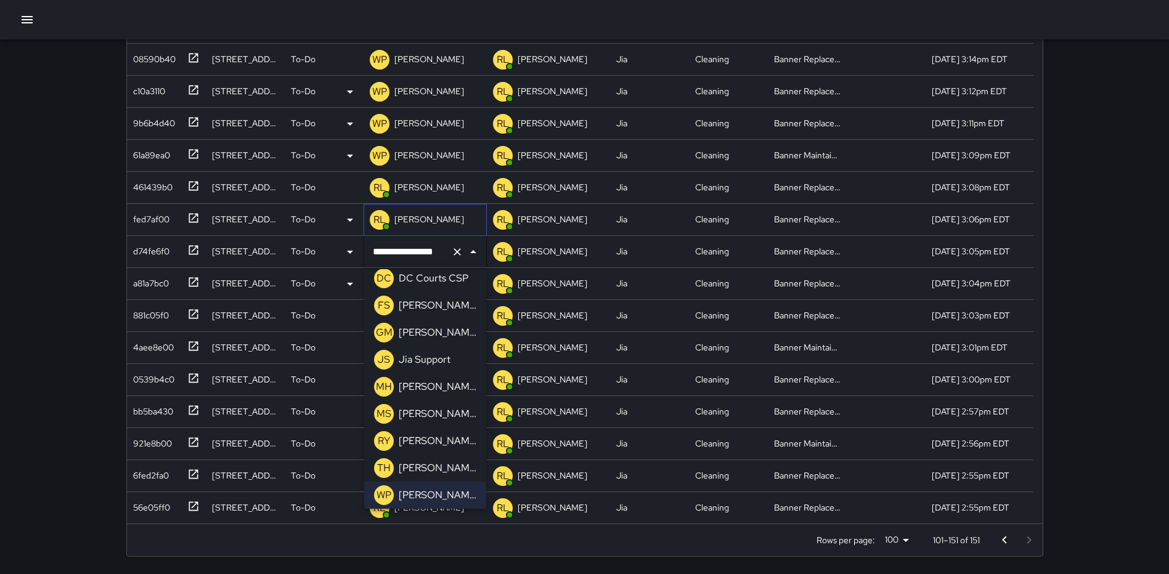
click at [452, 230] on div "[PERSON_NAME]" at bounding box center [416, 220] width 99 height 25
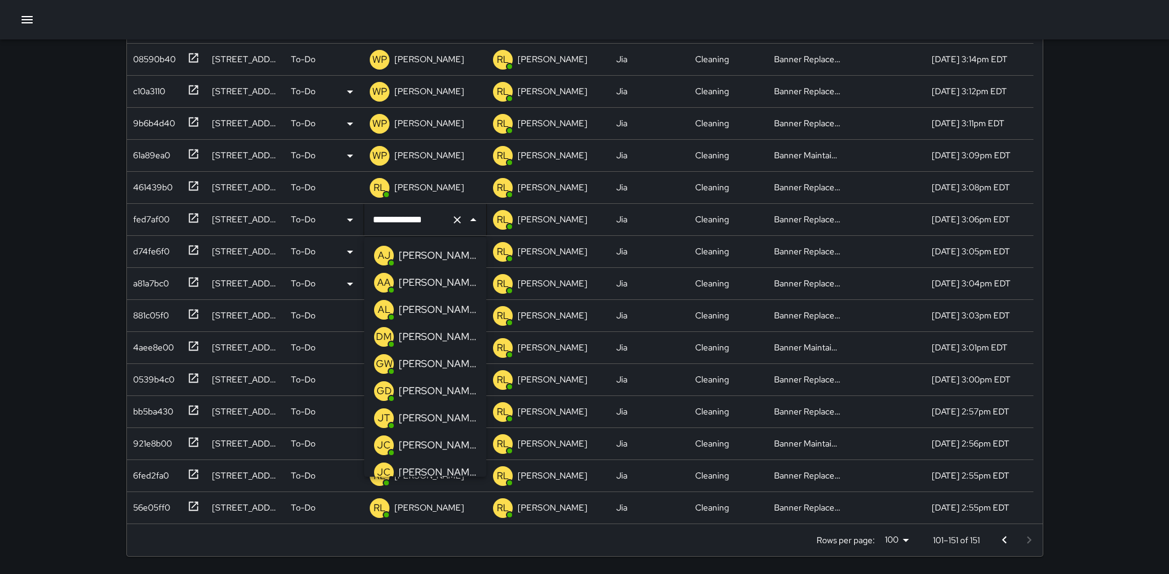
scroll to position [145, 0]
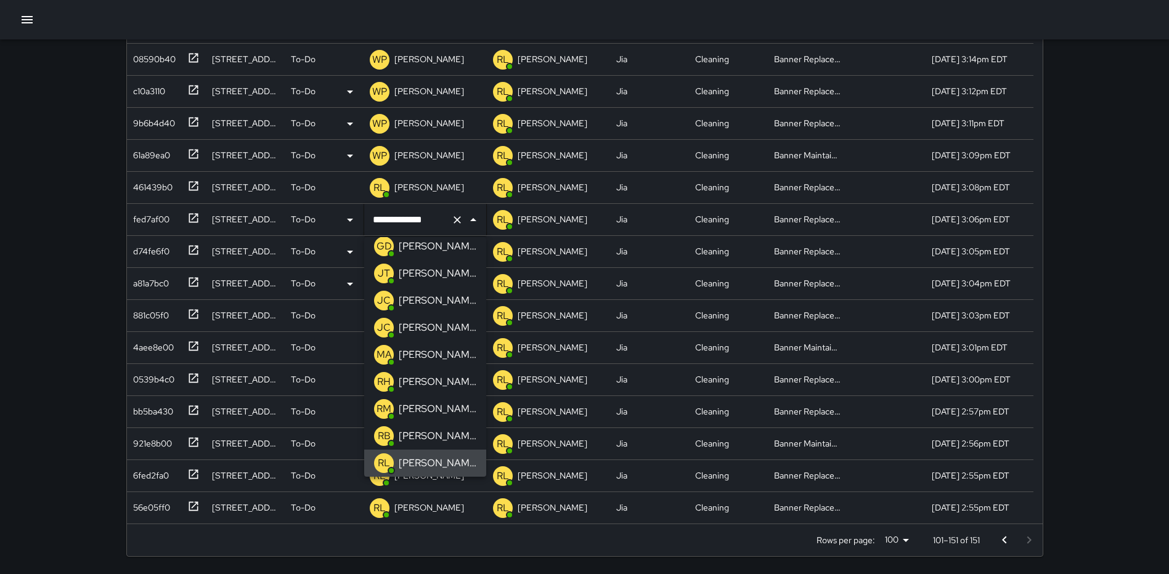
click at [362, 554] on div "Rows per page: 100 *** 101–151 of 151" at bounding box center [584, 540] width 915 height 33
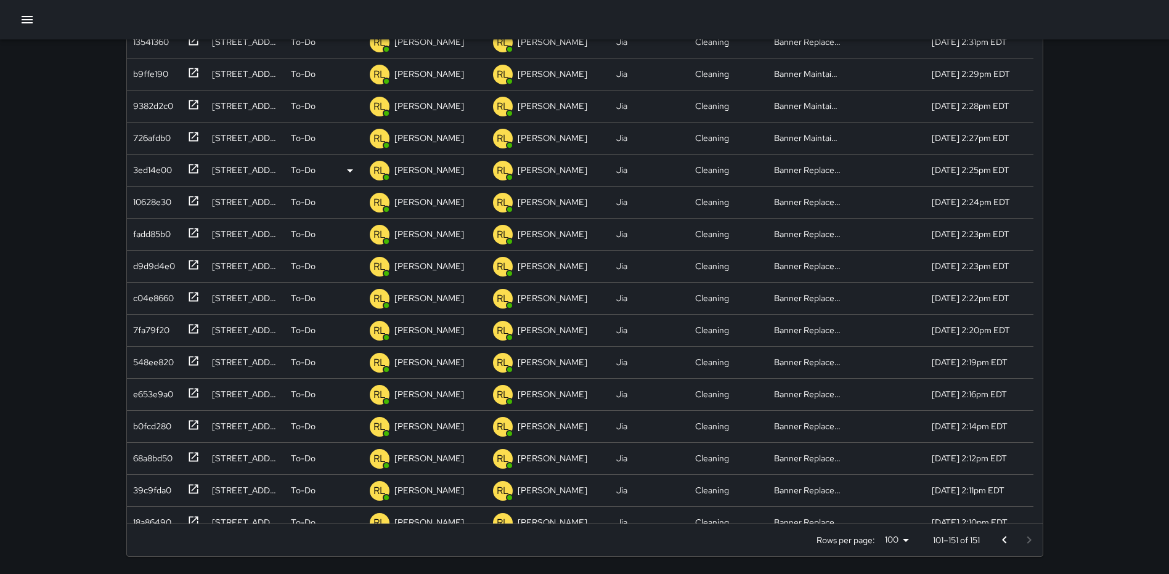
scroll to position [1047, 0]
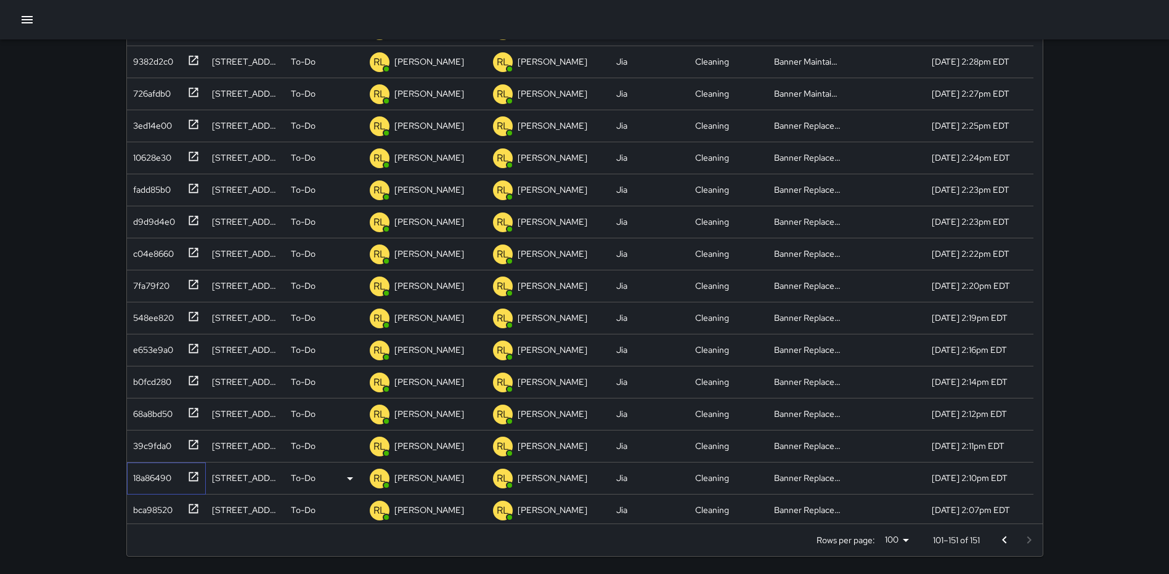
click at [190, 477] on icon at bounding box center [193, 477] width 12 height 12
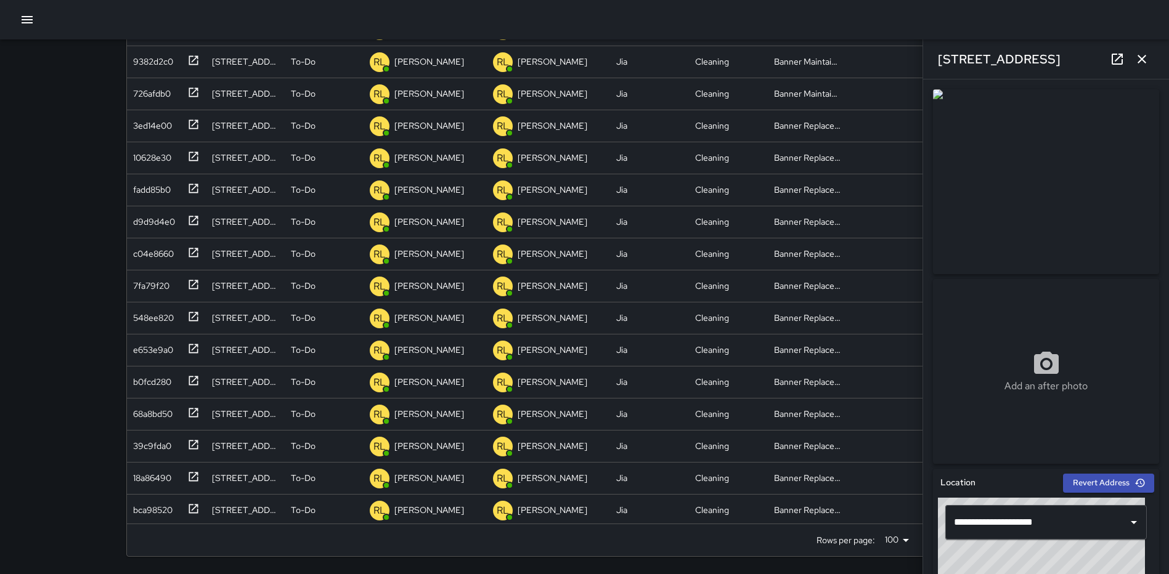
click at [1140, 63] on icon "button" at bounding box center [1141, 59] width 15 height 15
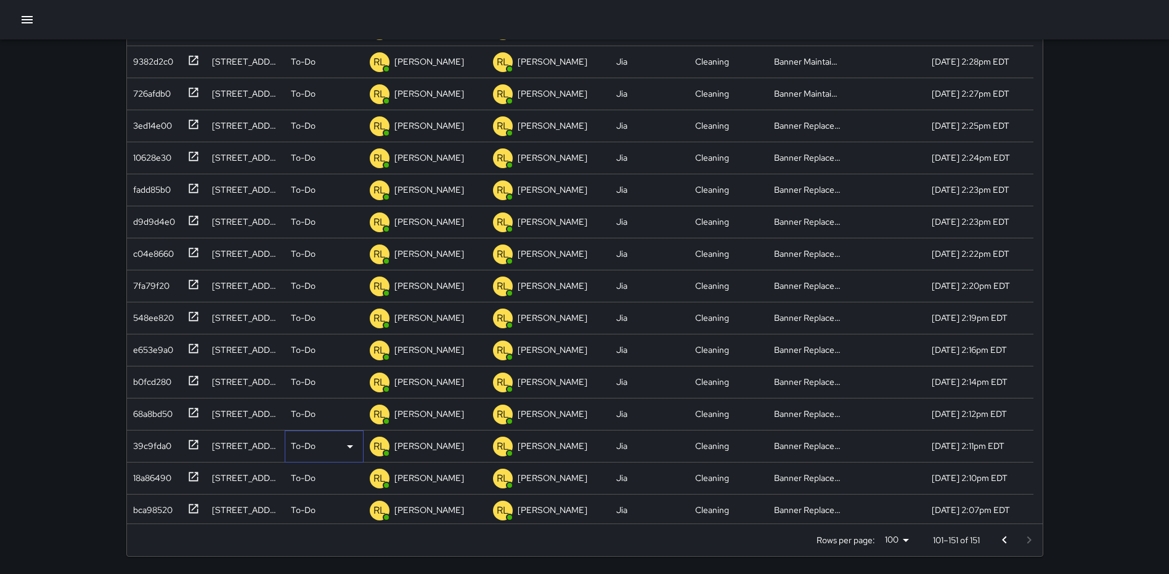
click at [317, 445] on div "To-Do" at bounding box center [324, 446] width 67 height 15
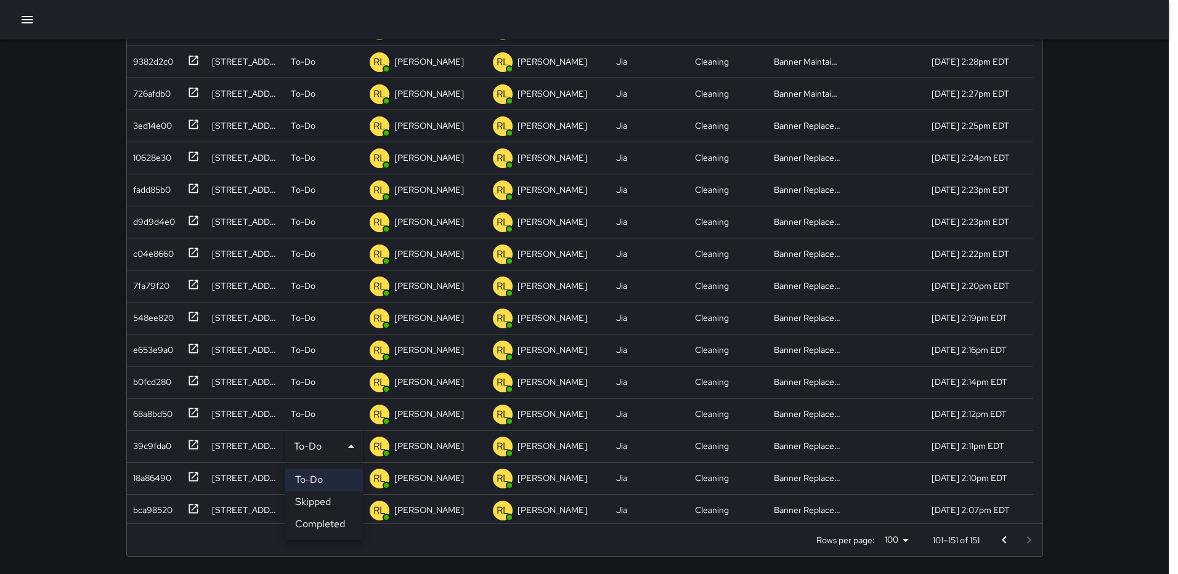
click at [412, 446] on div at bounding box center [589, 287] width 1178 height 574
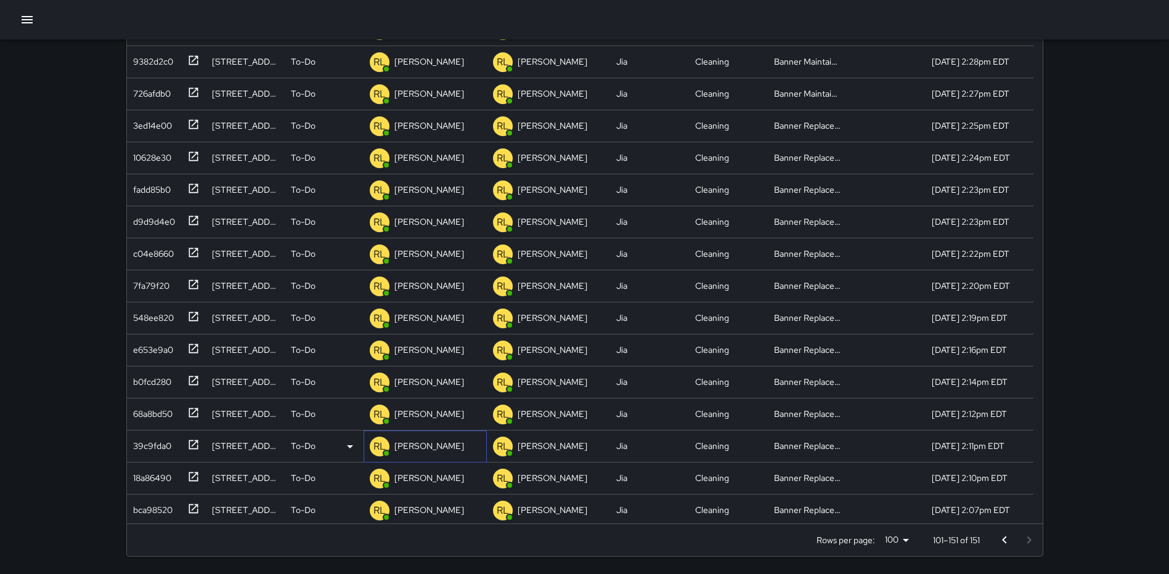
click at [412, 446] on p "[PERSON_NAME]" at bounding box center [429, 446] width 70 height 12
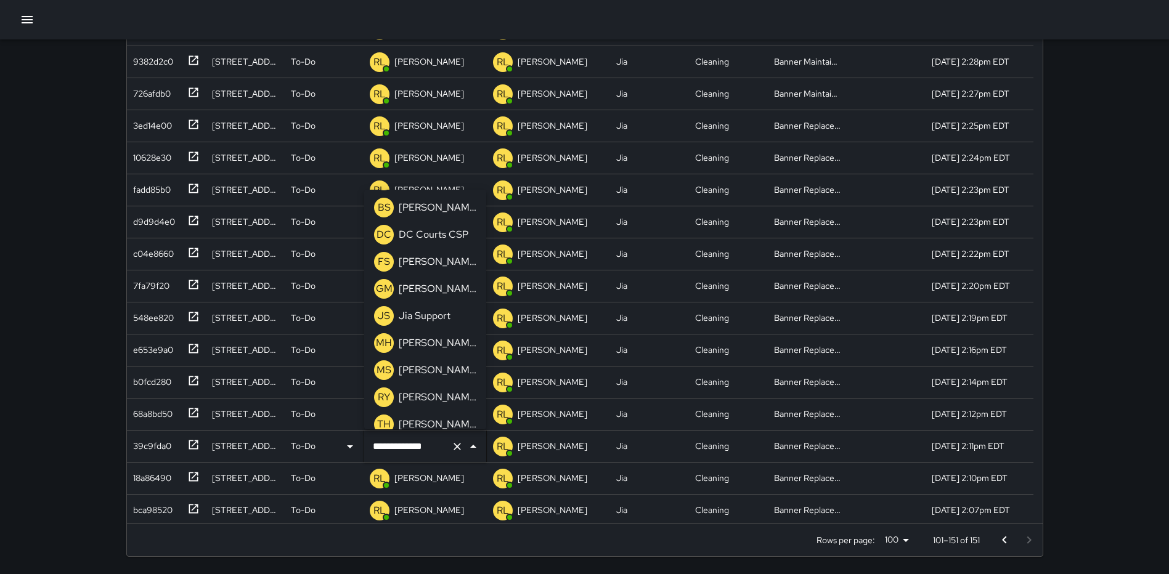
scroll to position [475, 0]
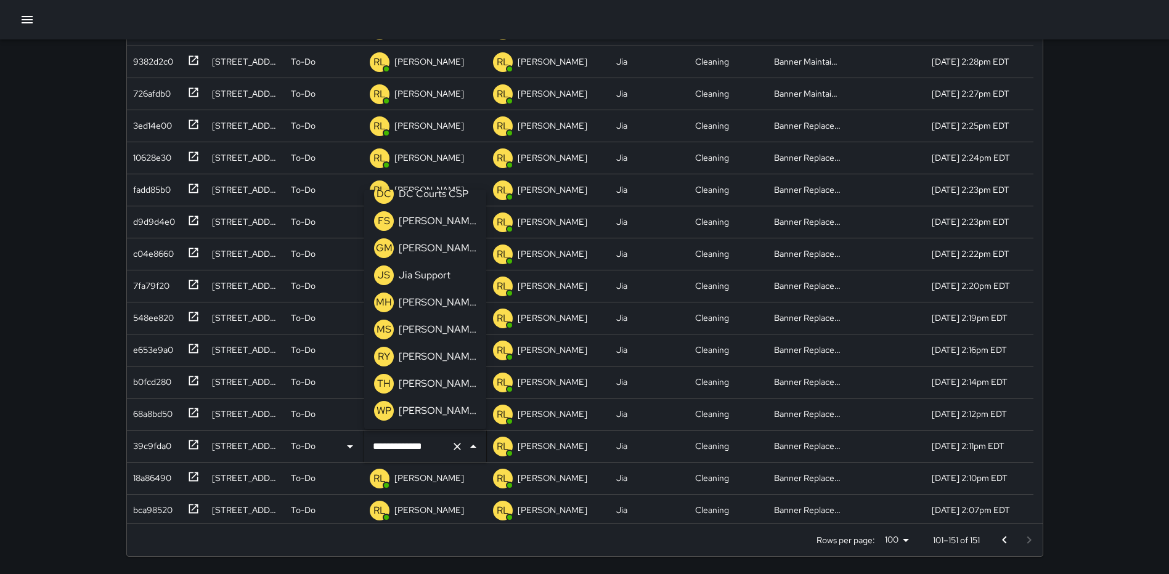
click at [432, 410] on p "[PERSON_NAME]" at bounding box center [438, 411] width 78 height 15
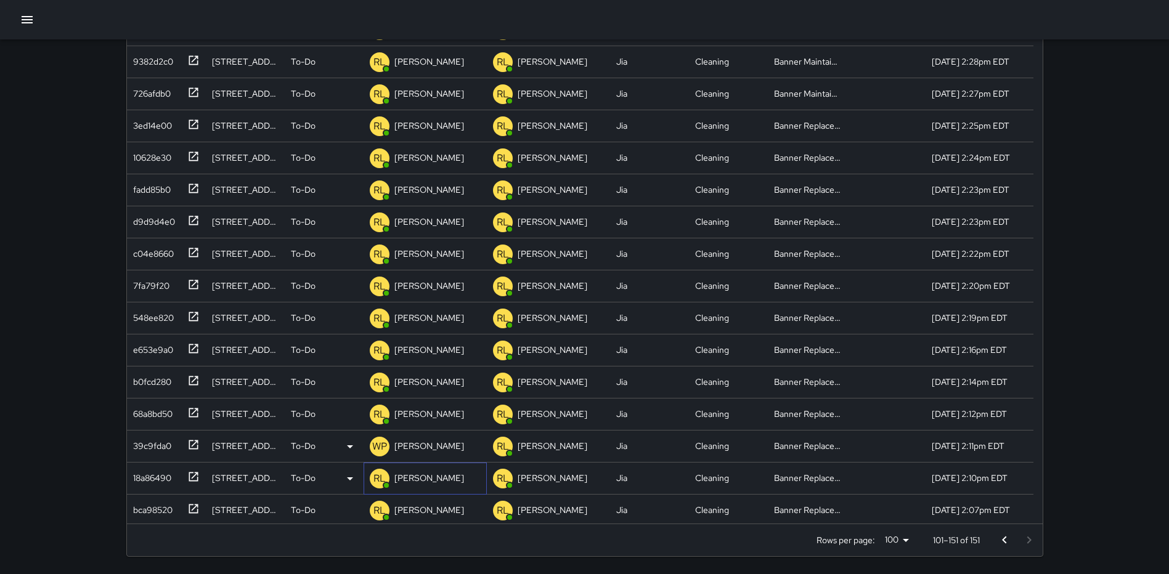
click at [442, 477] on p "[PERSON_NAME]" at bounding box center [429, 478] width 70 height 12
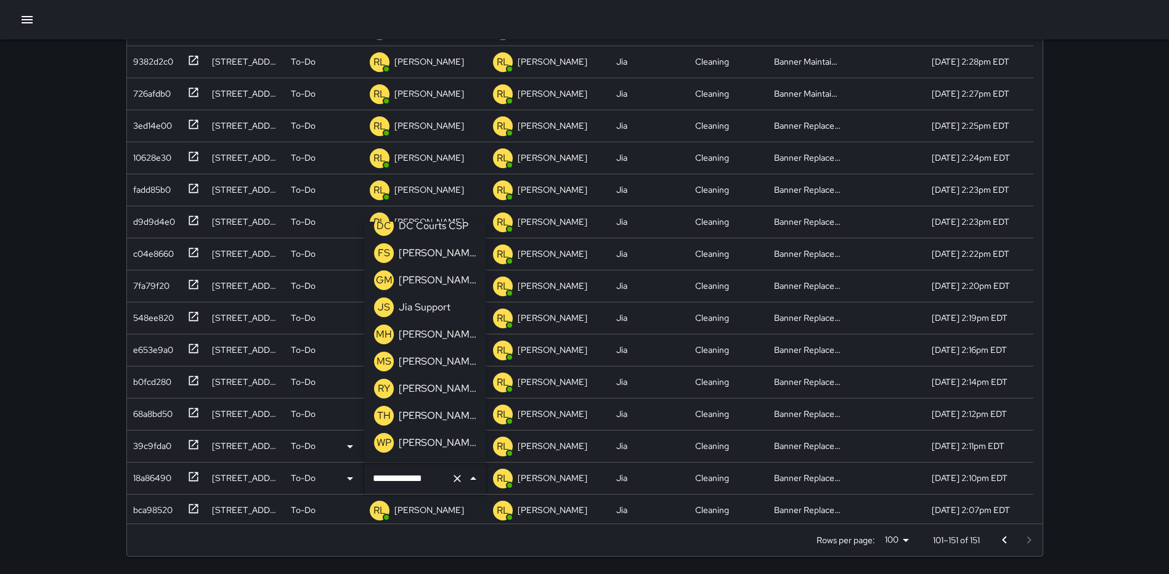
click at [431, 448] on p "[PERSON_NAME]" at bounding box center [438, 443] width 78 height 15
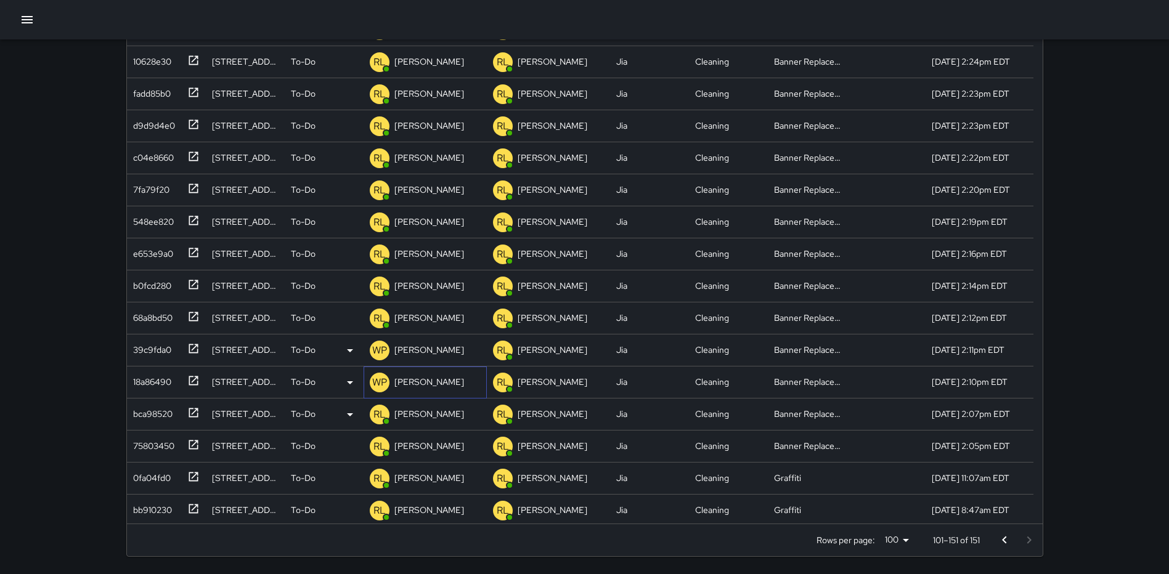
scroll to position [1146, 0]
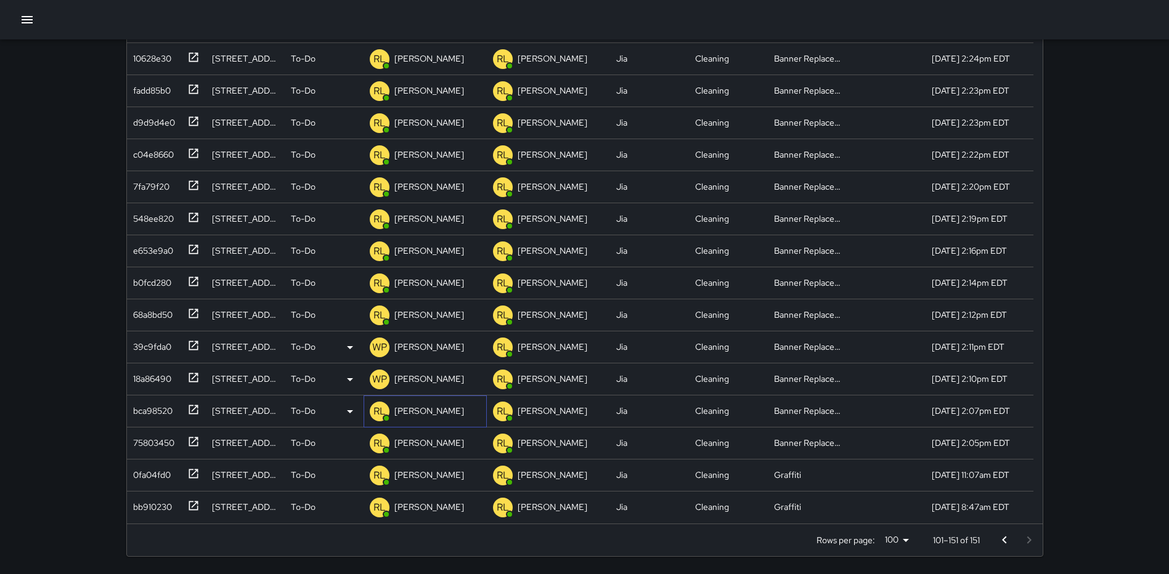
click at [453, 410] on p "[PERSON_NAME]" at bounding box center [429, 411] width 70 height 12
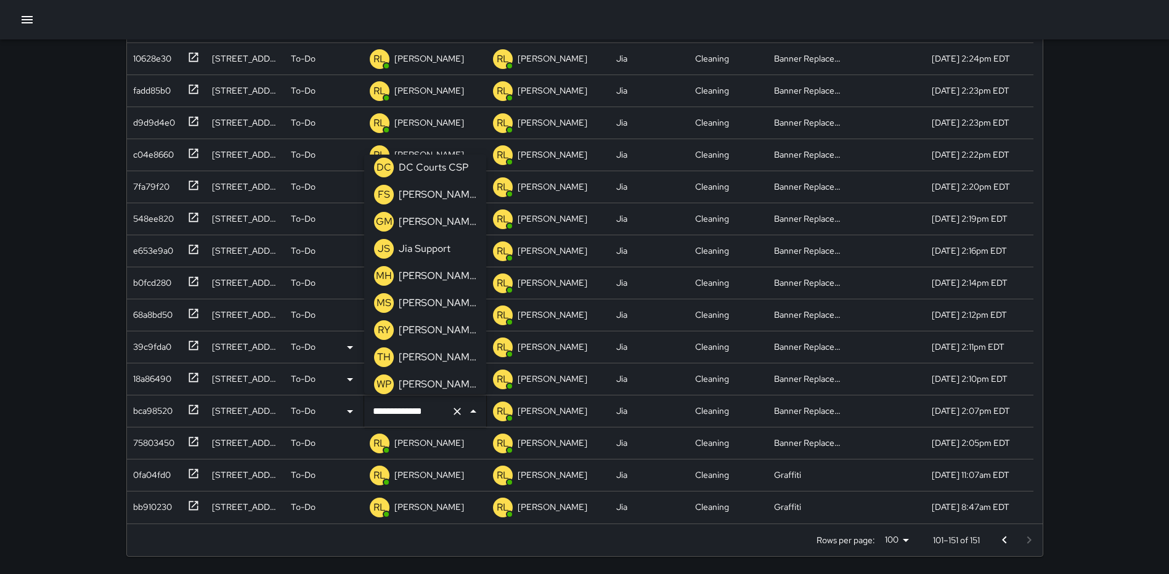
scroll to position [475, 0]
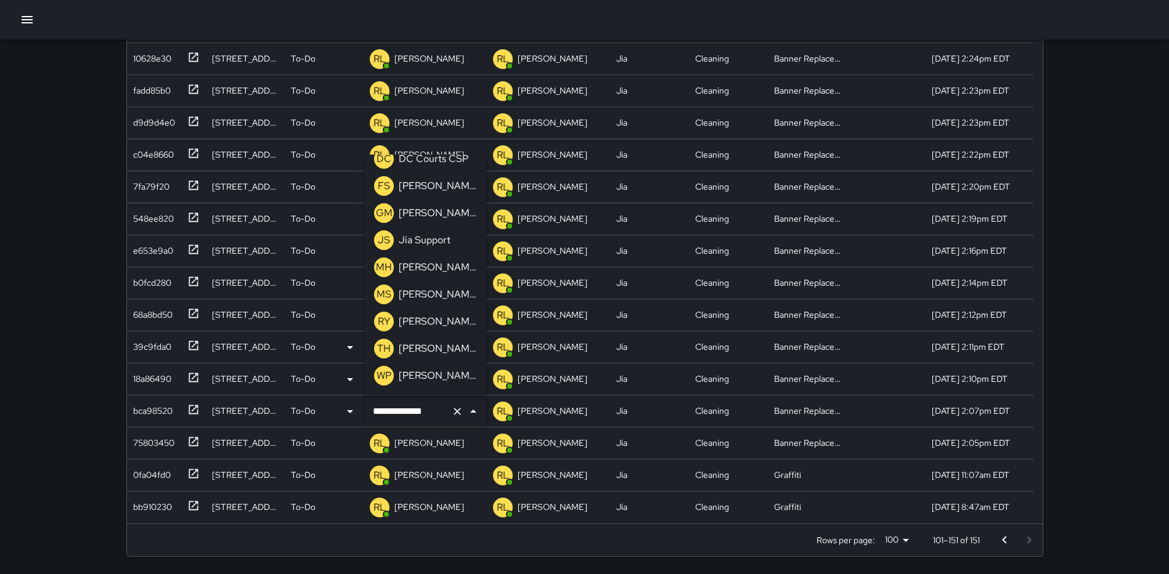
click at [438, 379] on p "[PERSON_NAME]" at bounding box center [438, 375] width 78 height 15
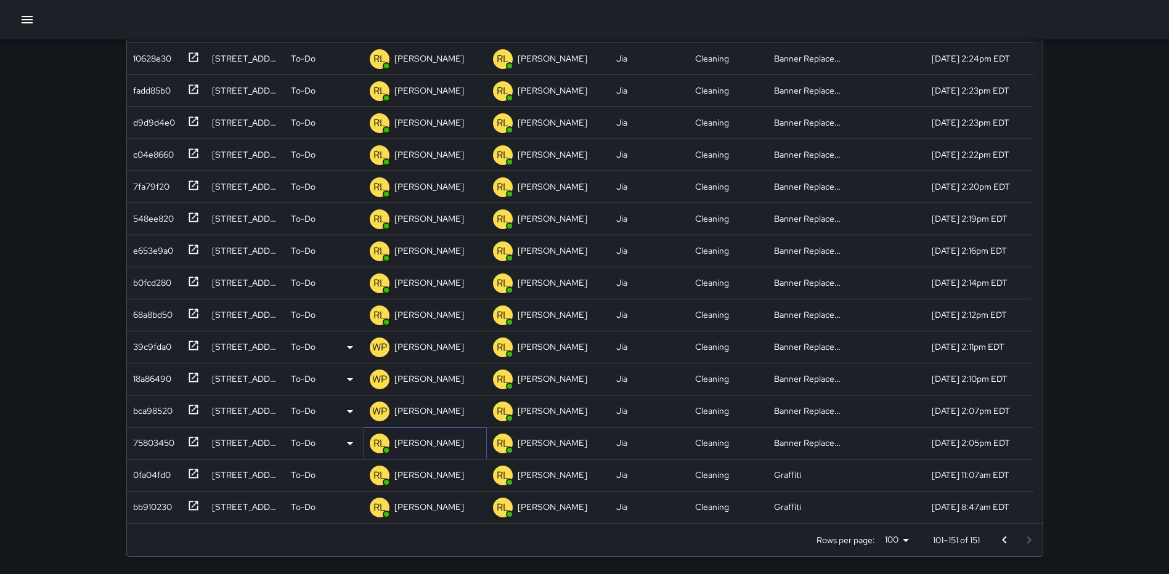
click at [419, 439] on p "[PERSON_NAME]" at bounding box center [429, 443] width 70 height 12
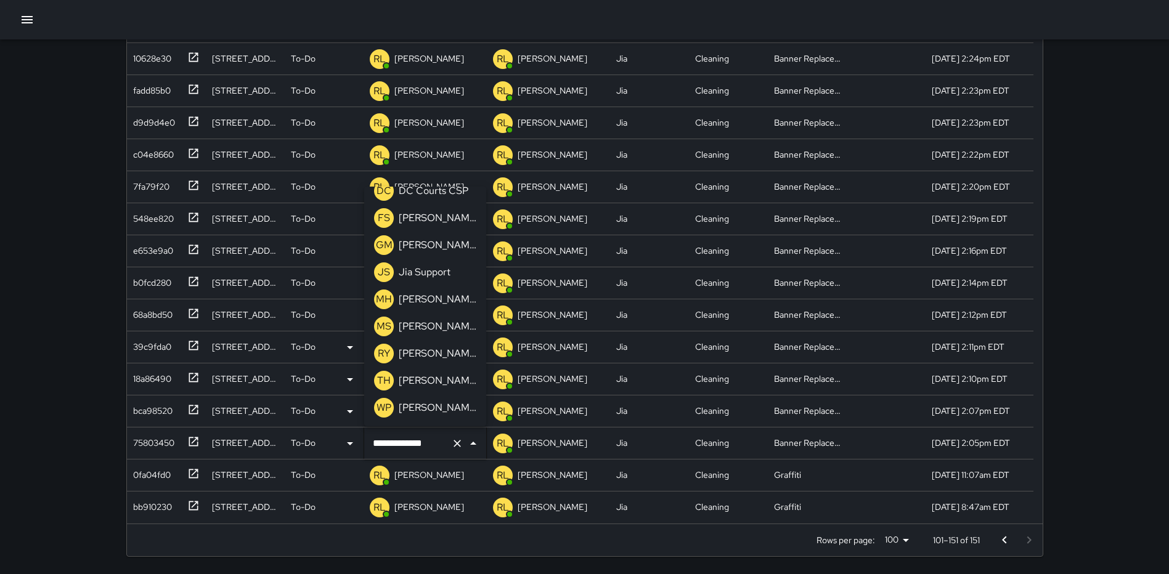
click at [436, 405] on p "[PERSON_NAME]" at bounding box center [438, 407] width 78 height 15
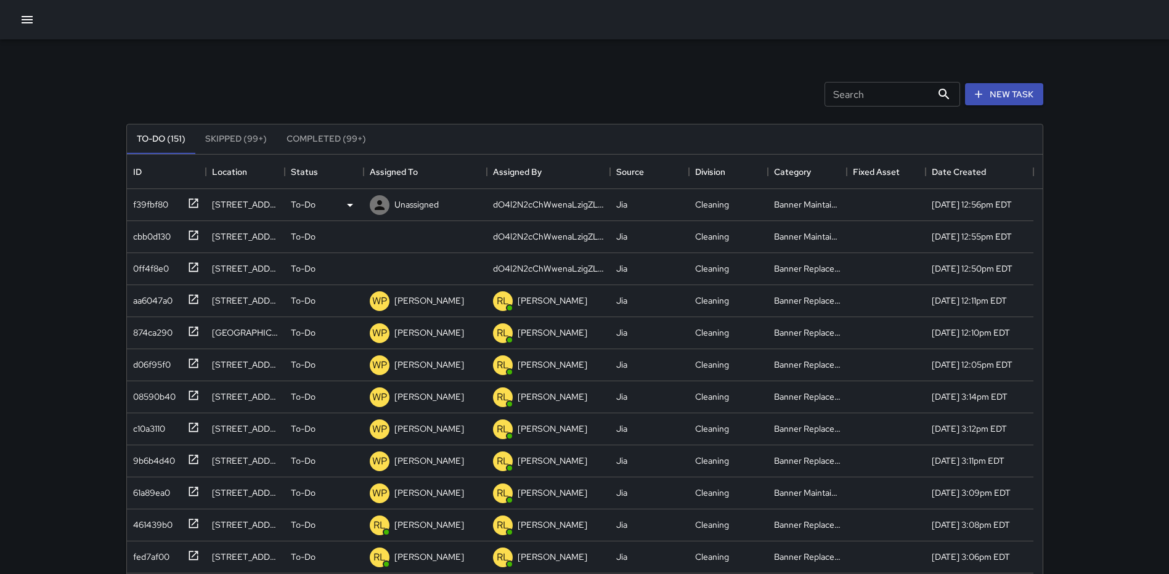
scroll to position [0, 0]
click at [27, 28] on button "button" at bounding box center [27, 19] width 25 height 25
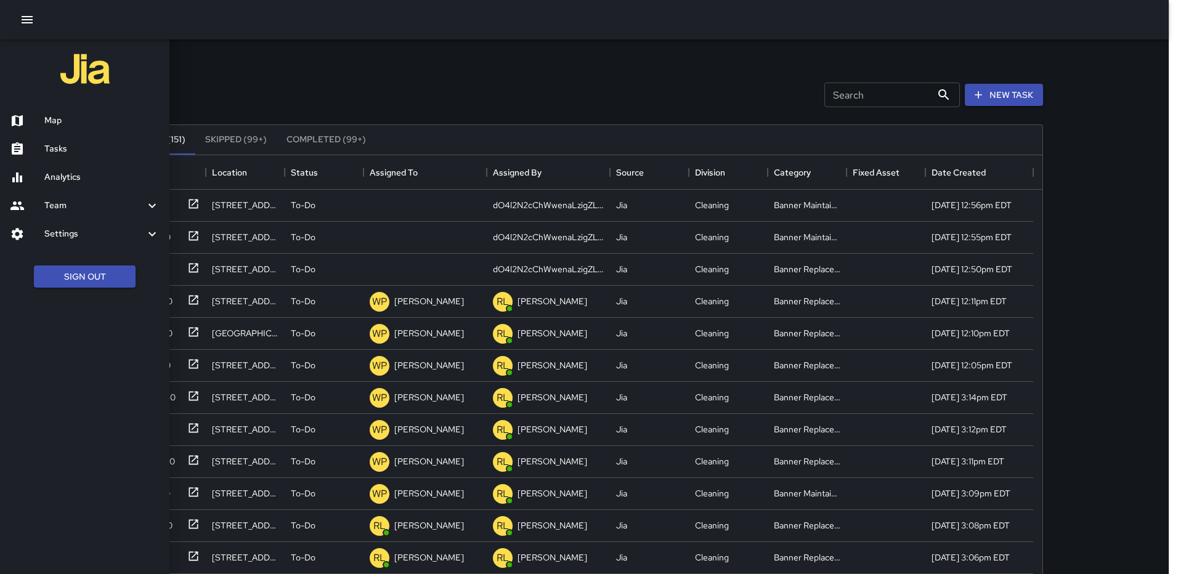
click at [61, 176] on h6 "Analytics" at bounding box center [101, 178] width 115 height 14
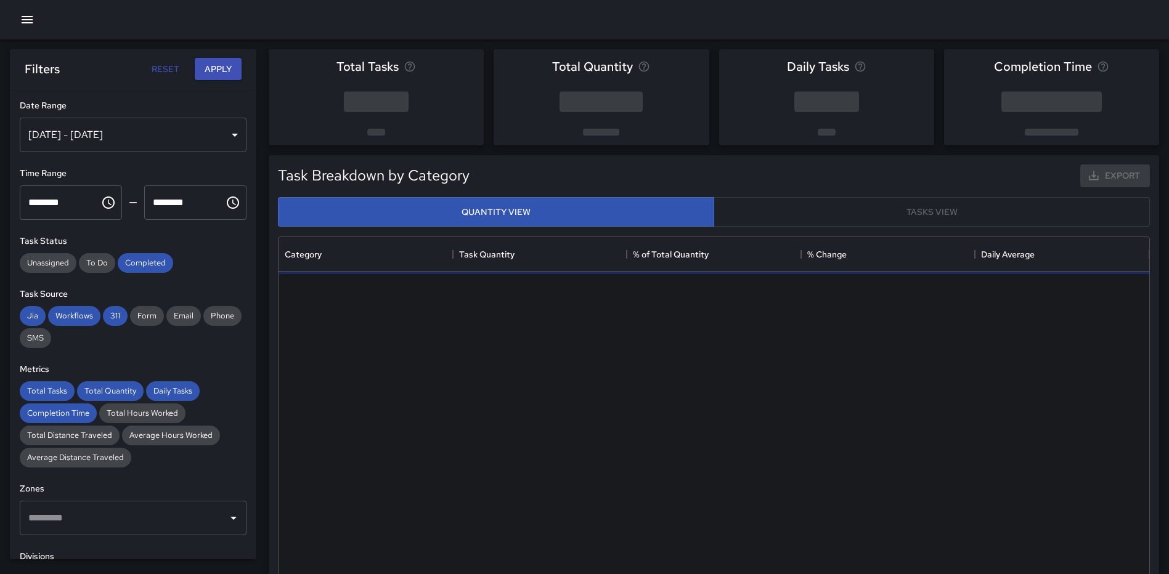
scroll to position [359, 861]
click at [213, 141] on div "[DATE] - [DATE]" at bounding box center [133, 135] width 227 height 34
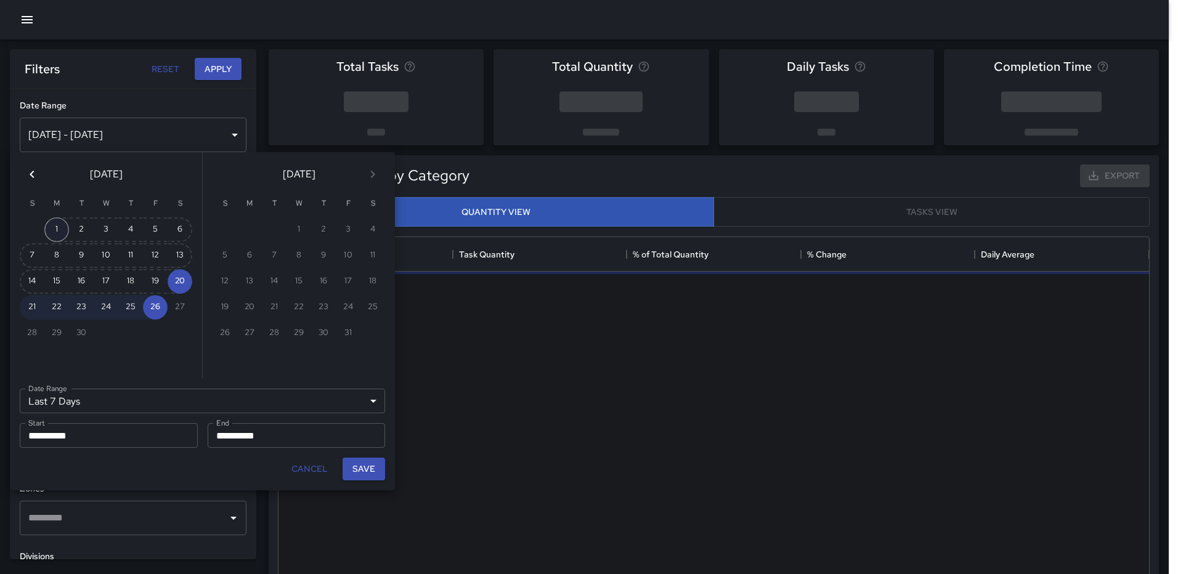
click at [54, 224] on button "1" at bounding box center [56, 229] width 25 height 25
type input "******"
type input "**********"
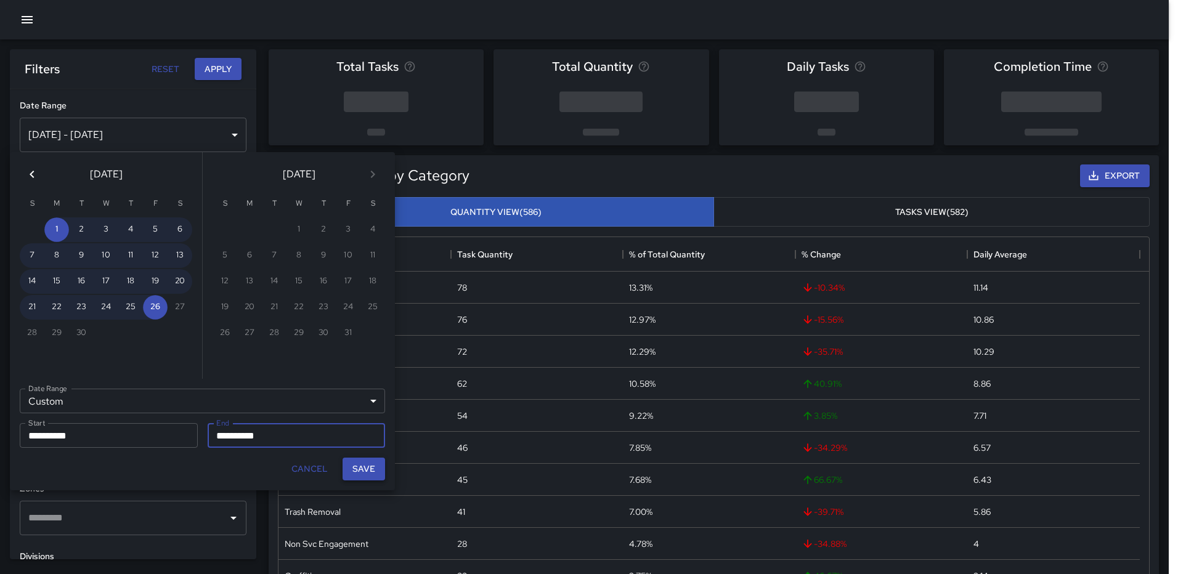
click at [376, 466] on button "Save" at bounding box center [364, 469] width 43 height 23
type input "**********"
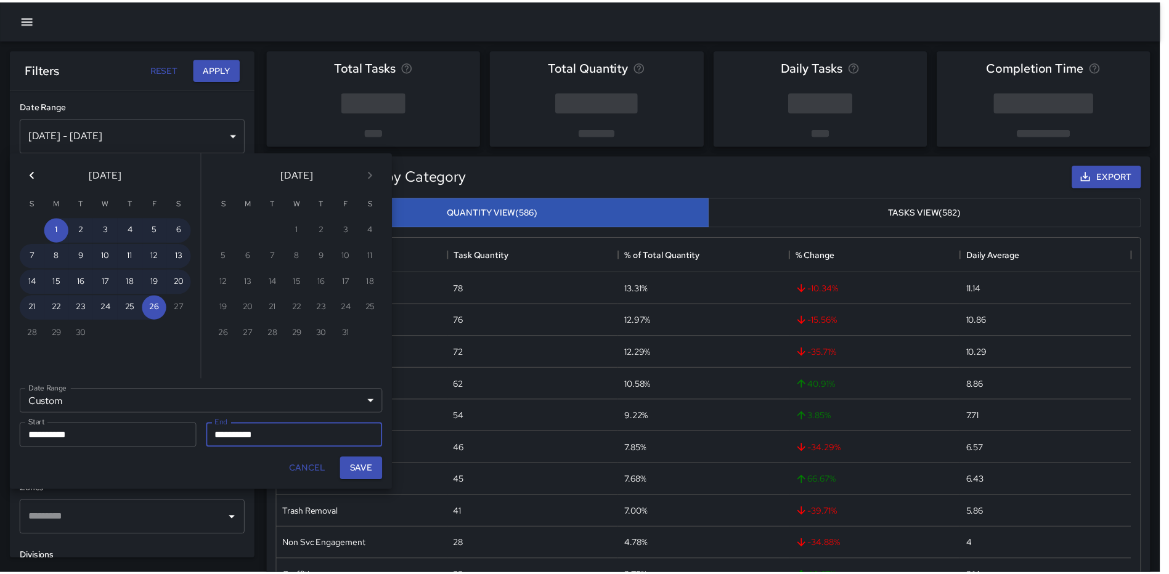
scroll to position [10, 10]
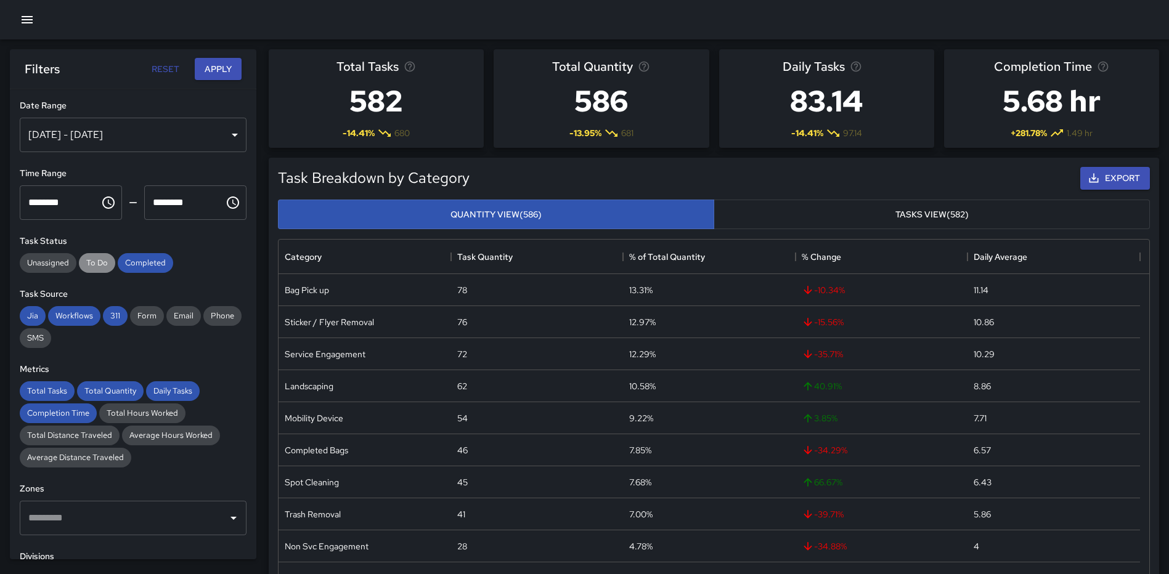
click at [104, 261] on span "To Do" at bounding box center [97, 263] width 36 height 10
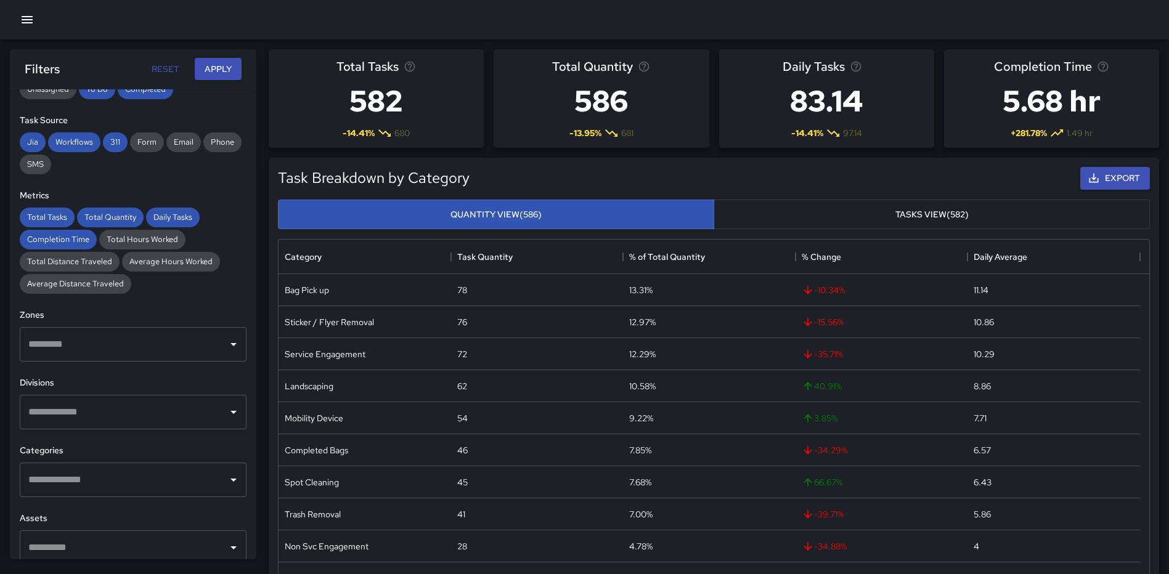
scroll to position [246, 0]
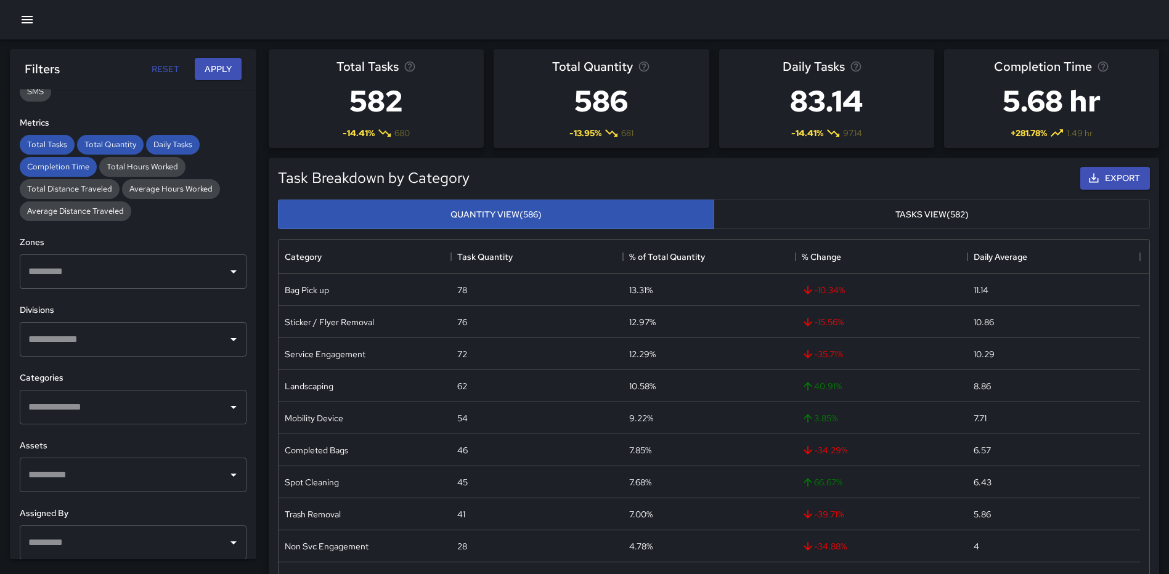
click at [142, 404] on input "text" at bounding box center [123, 406] width 197 height 23
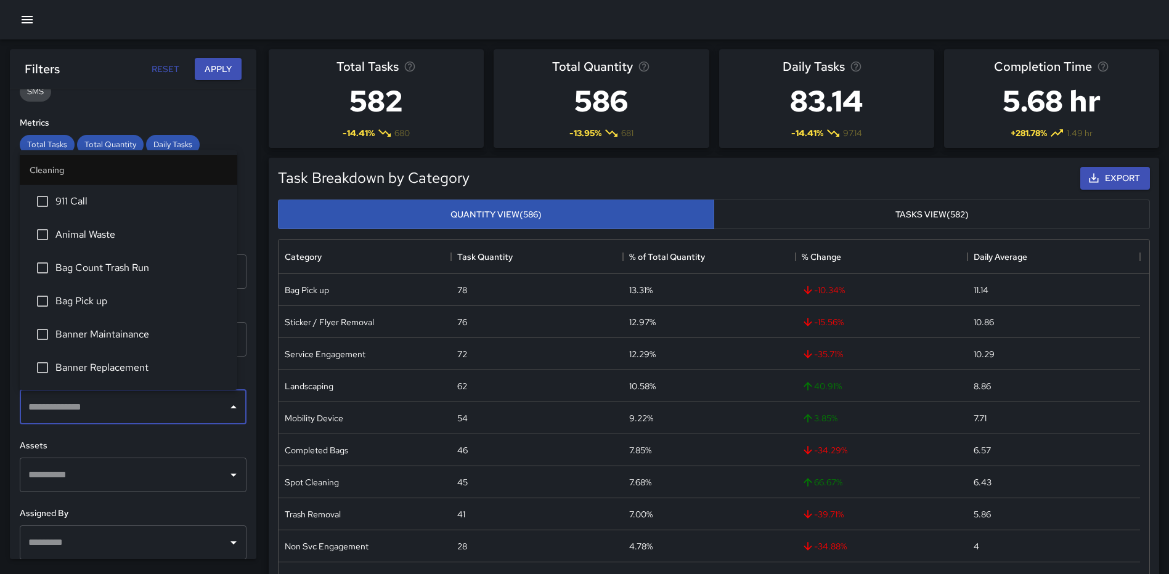
scroll to position [62, 0]
click at [122, 345] on span "Banner Replacement" at bounding box center [141, 339] width 172 height 15
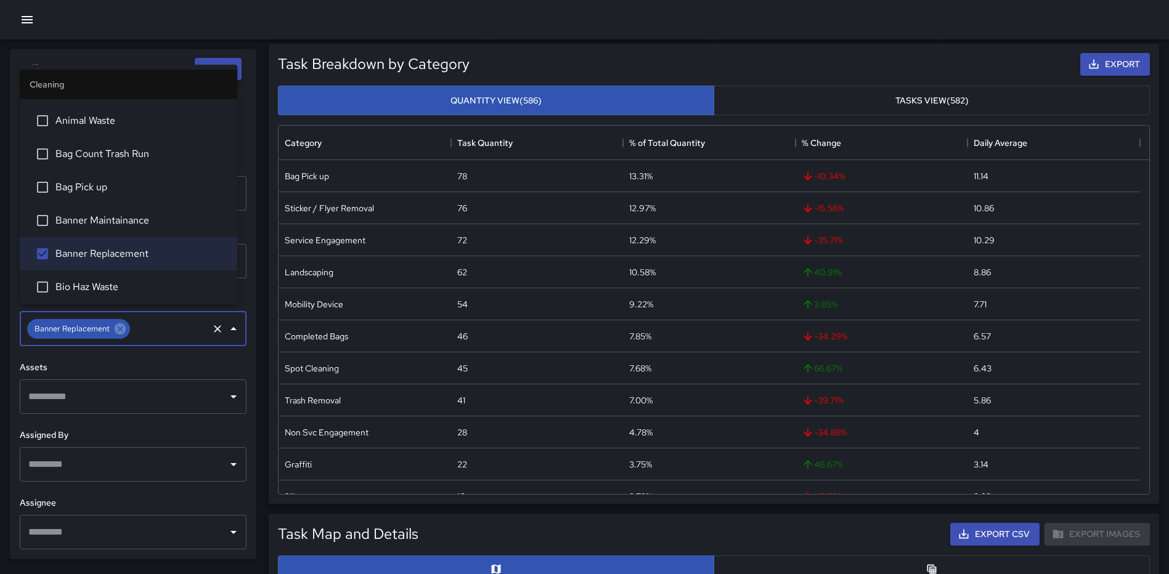
scroll to position [123, 0]
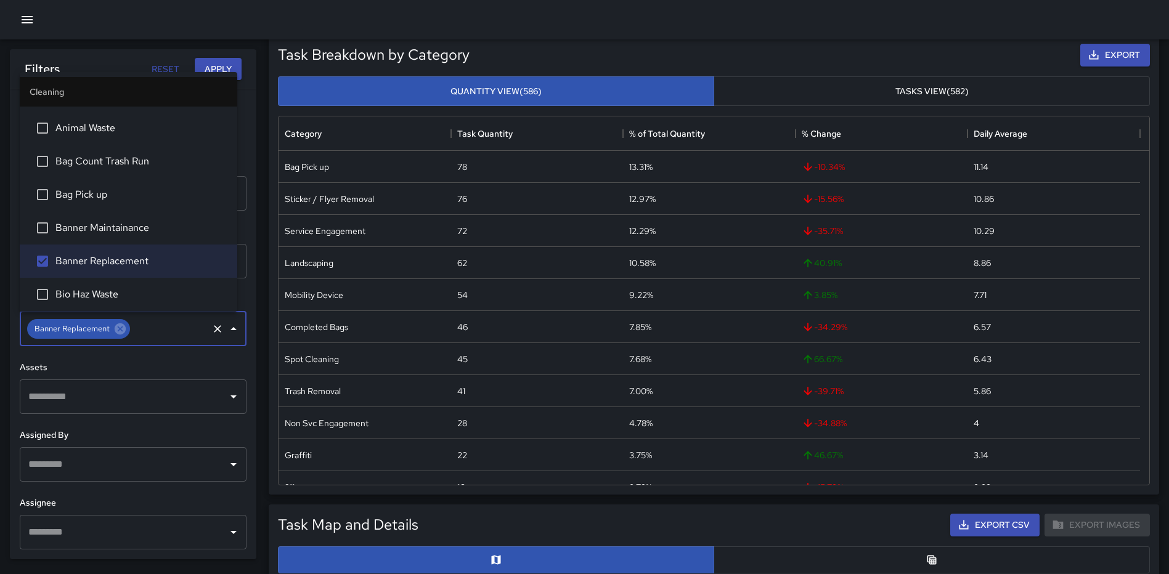
click at [118, 527] on input "text" at bounding box center [123, 532] width 197 height 23
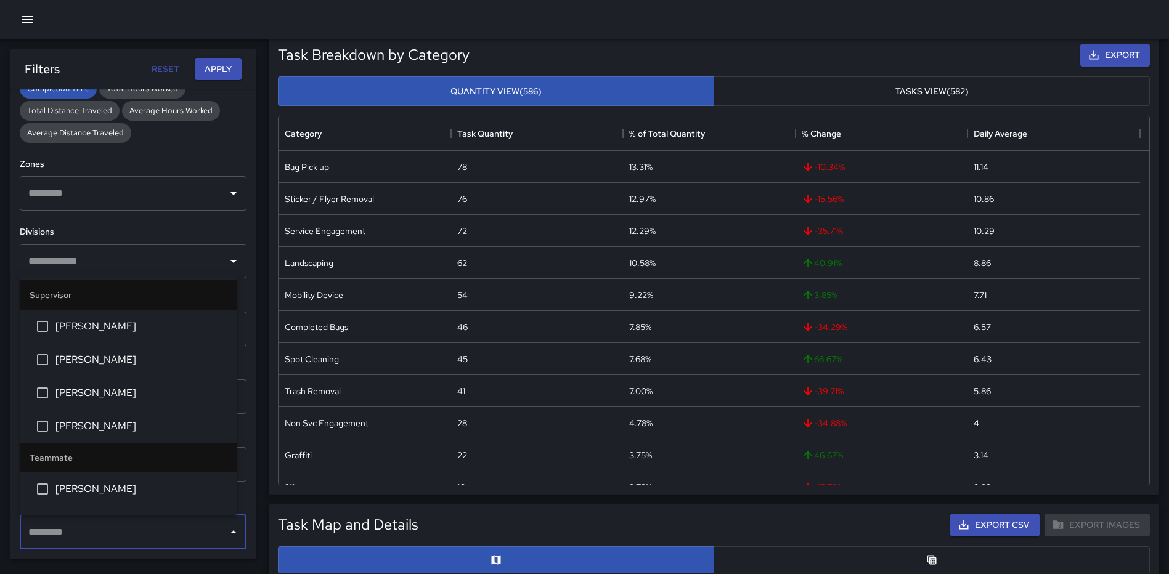
scroll to position [346, 0]
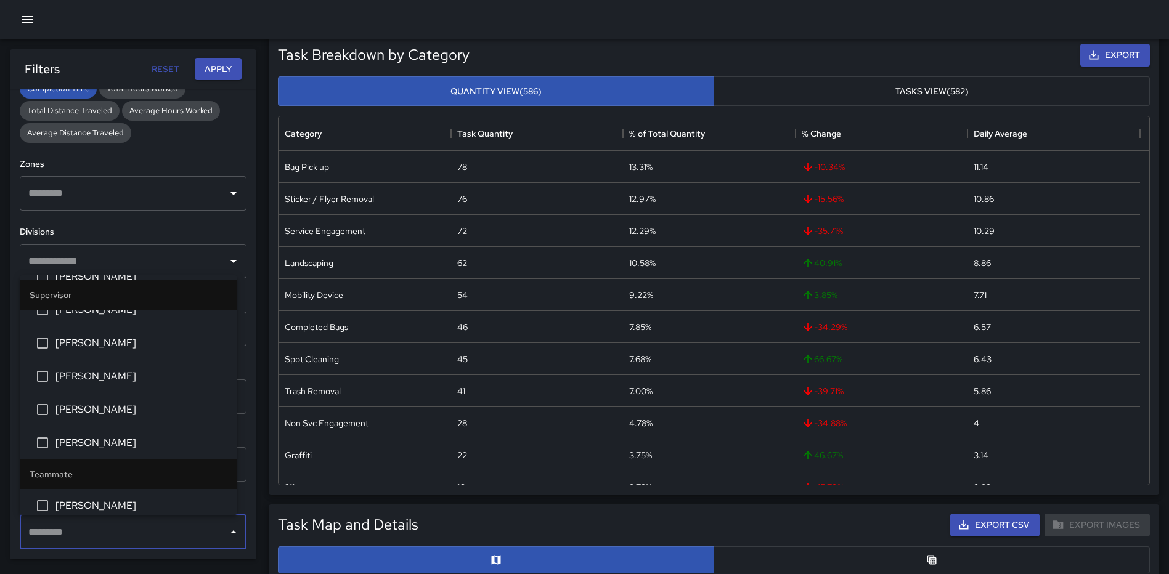
click at [113, 445] on span "[PERSON_NAME]" at bounding box center [141, 443] width 172 height 15
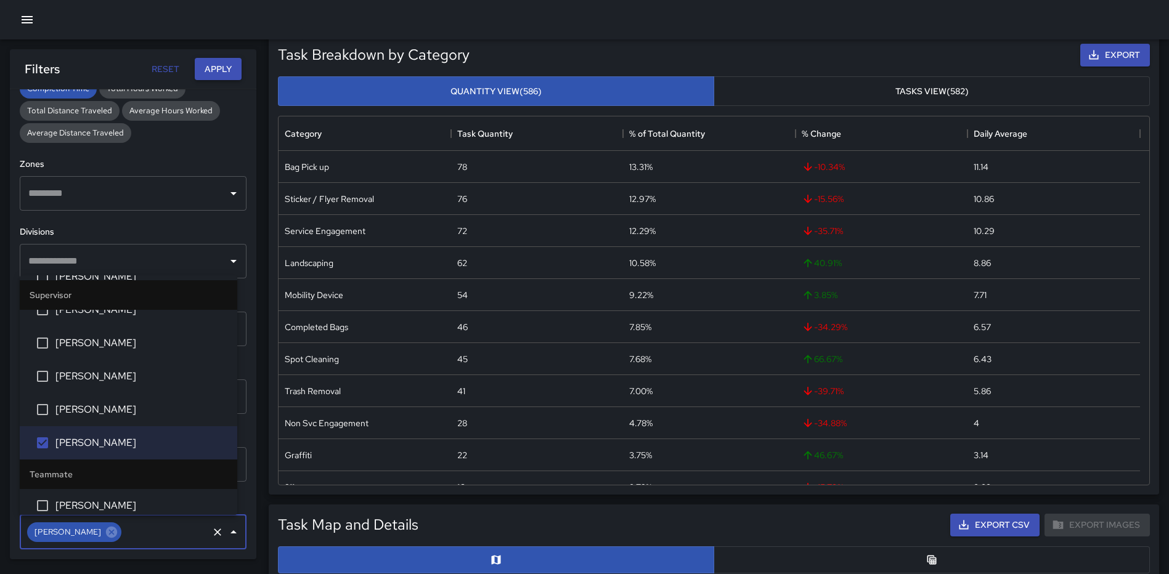
click at [221, 76] on button "Apply" at bounding box center [218, 69] width 47 height 23
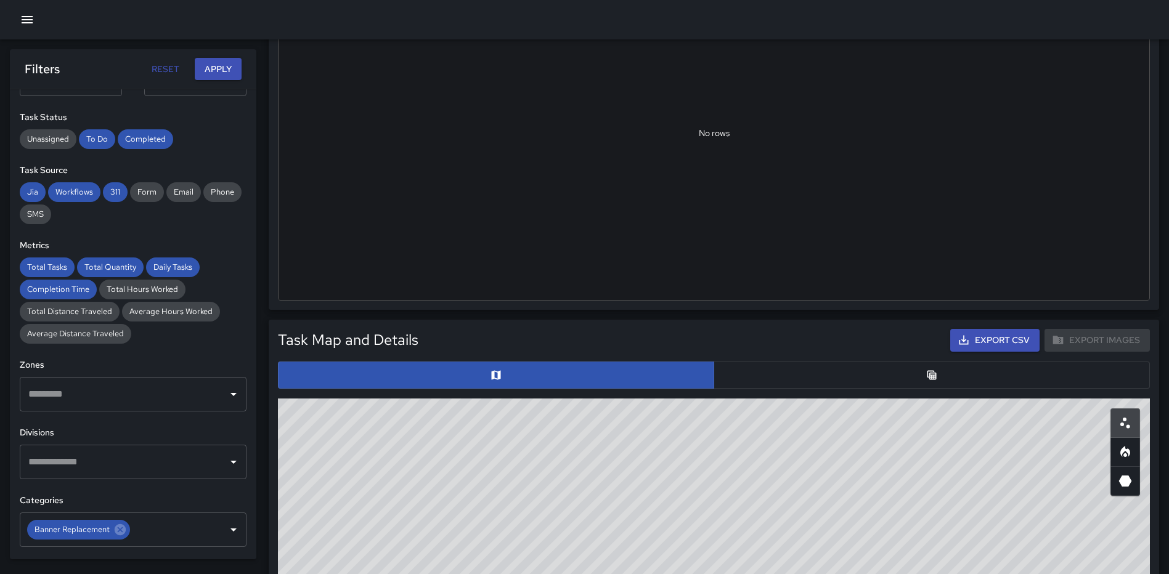
scroll to position [104, 0]
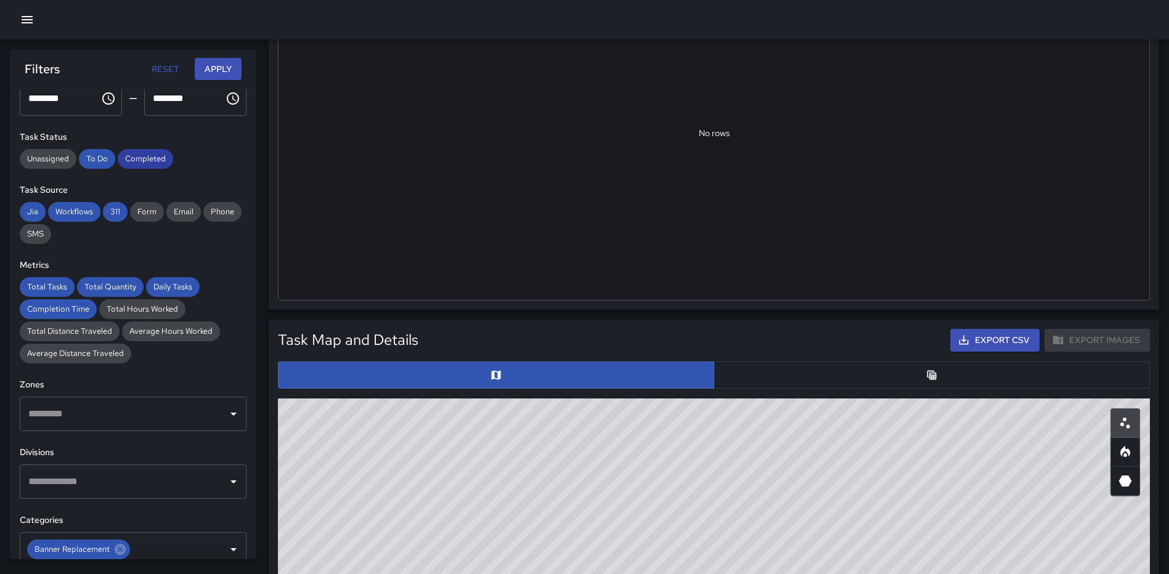
click at [148, 158] on span "Completed" at bounding box center [145, 158] width 55 height 10
click at [210, 74] on button "Apply" at bounding box center [218, 69] width 47 height 23
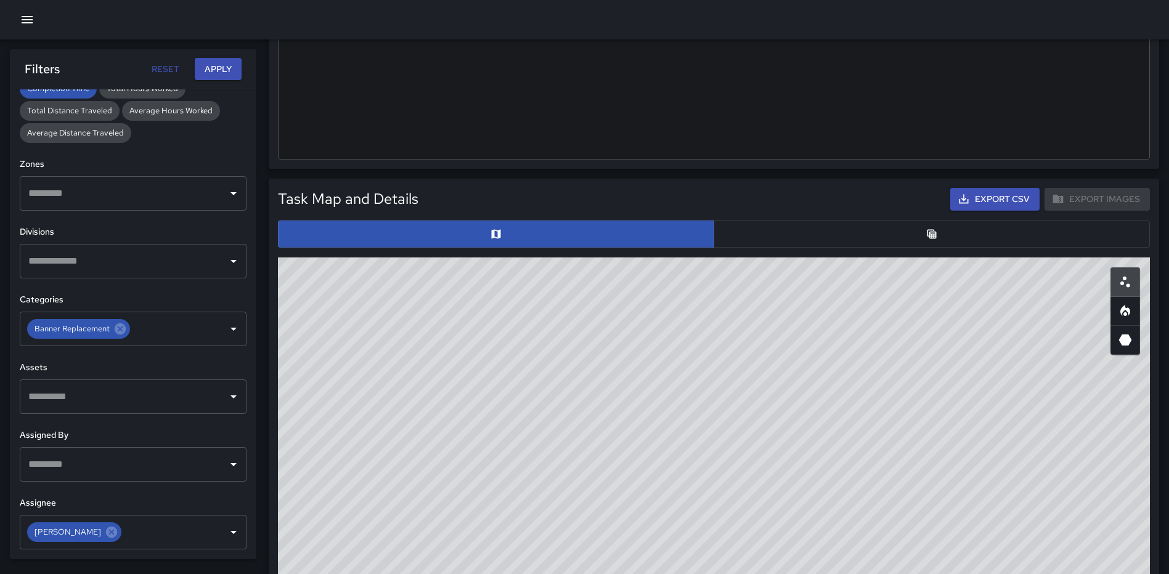
scroll to position [493, 0]
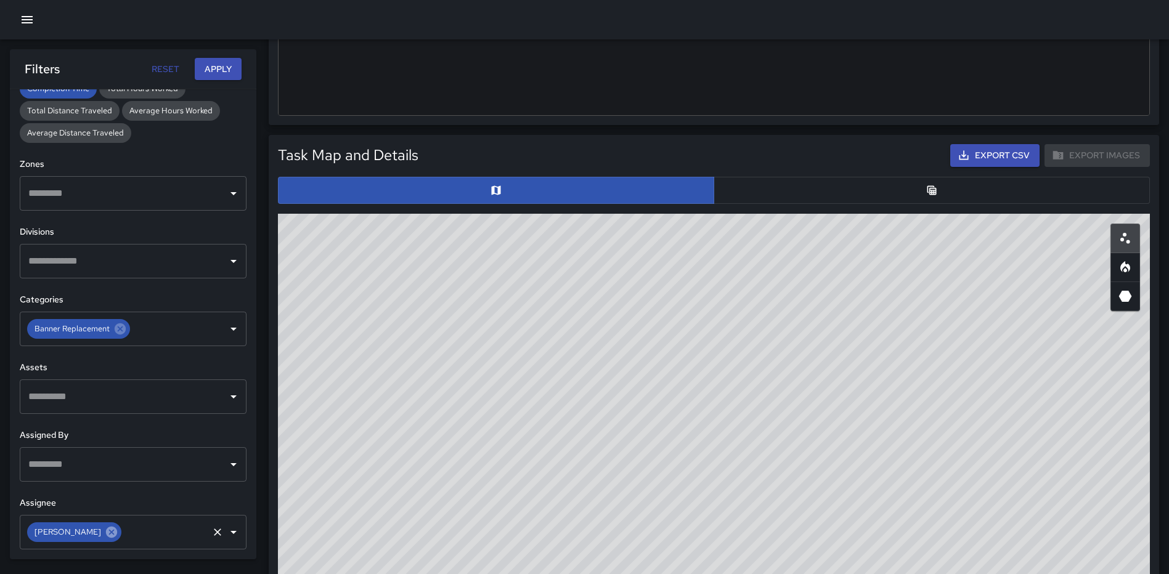
click at [106, 532] on icon at bounding box center [111, 531] width 11 height 11
click at [221, 68] on button "Apply" at bounding box center [218, 69] width 47 height 23
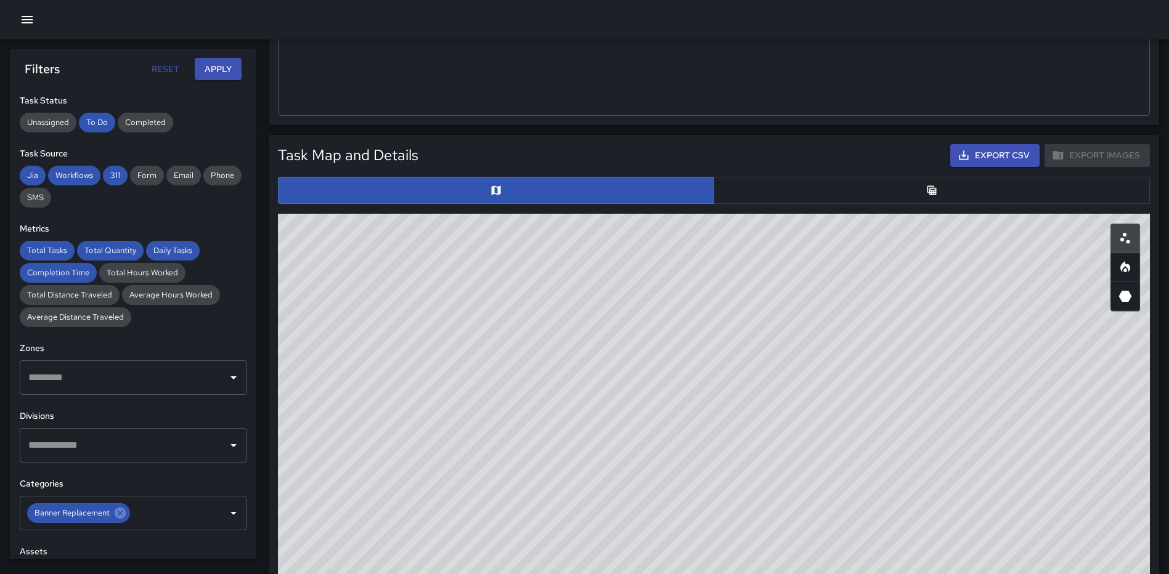
scroll to position [325, 0]
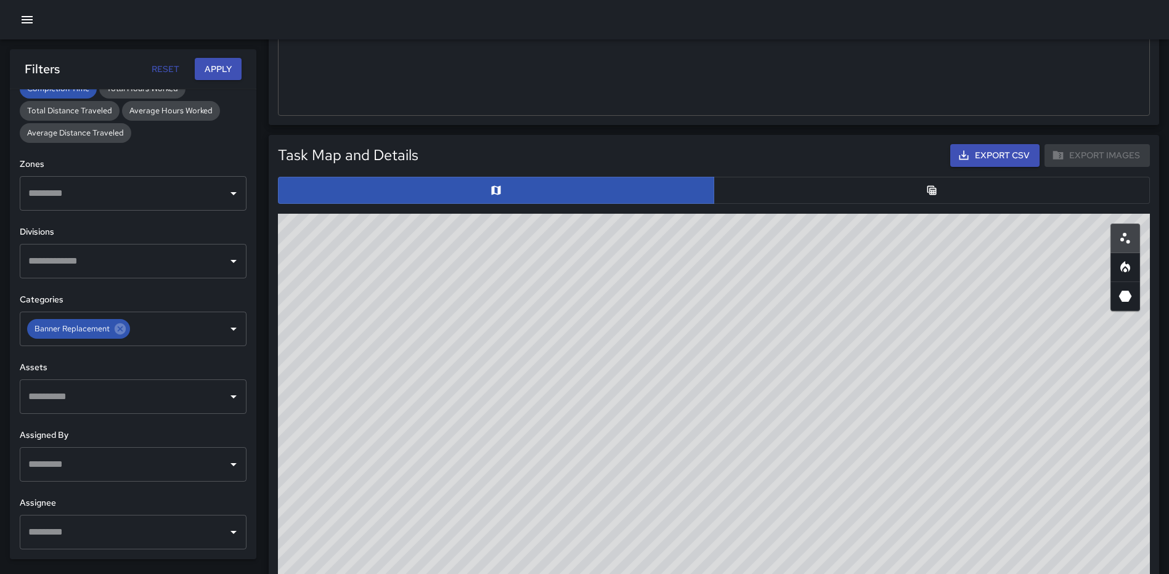
drag, startPoint x: 891, startPoint y: 421, endPoint x: 902, endPoint y: 460, distance: 41.0
click at [902, 460] on div "© Mapbox © OpenStreetMap Improve this map" at bounding box center [714, 460] width 872 height 493
drag, startPoint x: 906, startPoint y: 460, endPoint x: 850, endPoint y: 547, distance: 103.4
drag, startPoint x: 850, startPoint y: 547, endPoint x: 856, endPoint y: 304, distance: 242.8
click at [856, 304] on div "© Mapbox © OpenStreetMap Improve this map" at bounding box center [714, 460] width 872 height 493
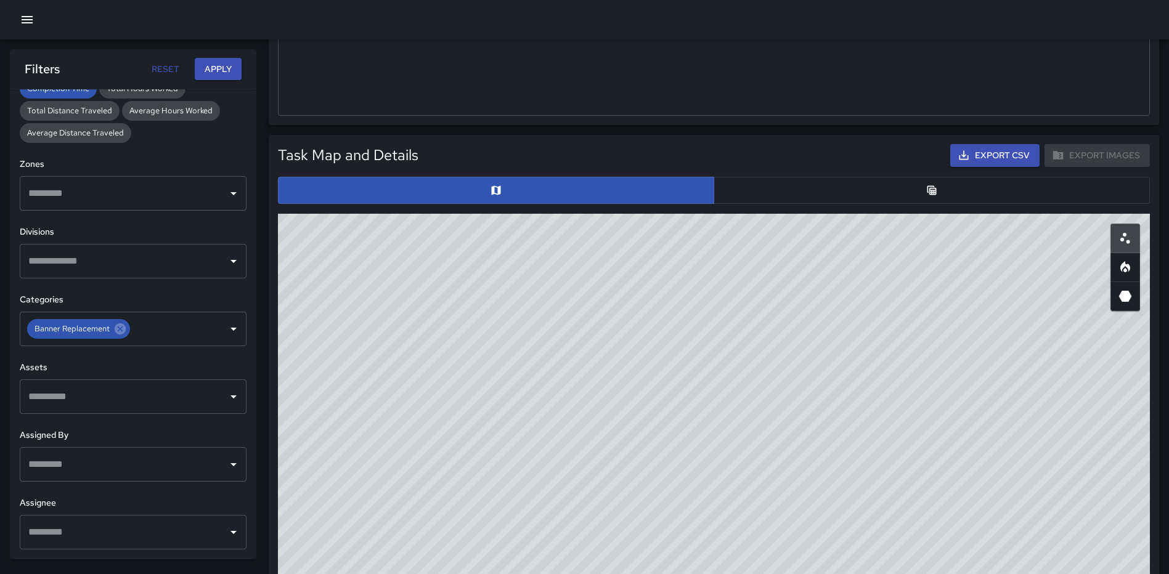
drag, startPoint x: 740, startPoint y: 437, endPoint x: 739, endPoint y: 324, distance: 112.7
click at [739, 326] on div "© Mapbox © OpenStreetMap Improve this map" at bounding box center [714, 460] width 872 height 493
drag, startPoint x: 838, startPoint y: 299, endPoint x: 869, endPoint y: 346, distance: 56.0
click at [869, 346] on div "© Mapbox © OpenStreetMap Improve this map" at bounding box center [714, 460] width 872 height 493
drag, startPoint x: 604, startPoint y: 371, endPoint x: 629, endPoint y: 466, distance: 98.8
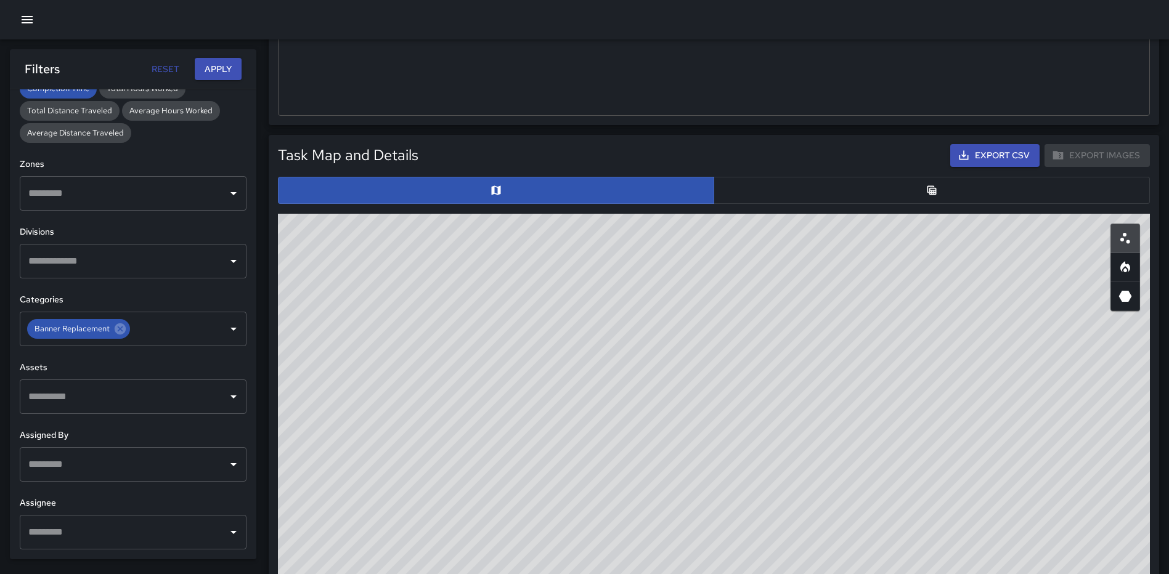
click at [630, 478] on div "© Mapbox © OpenStreetMap Improve this map" at bounding box center [714, 460] width 872 height 493
drag, startPoint x: 683, startPoint y: 330, endPoint x: 736, endPoint y: 394, distance: 83.6
click at [736, 394] on div "© Mapbox © OpenStreetMap Improve this map" at bounding box center [714, 460] width 872 height 493
drag, startPoint x: 806, startPoint y: 531, endPoint x: 805, endPoint y: 407, distance: 123.8
click at [805, 408] on div "© Mapbox © OpenStreetMap Improve this map" at bounding box center [714, 460] width 872 height 493
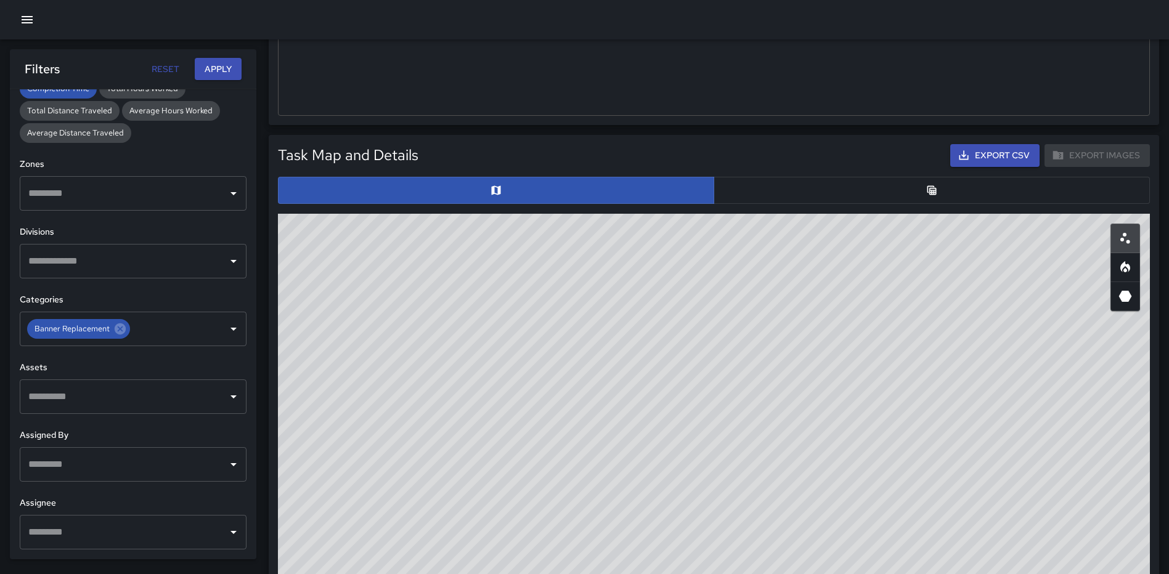
drag, startPoint x: 665, startPoint y: 519, endPoint x: 657, endPoint y: 445, distance: 74.3
click at [649, 448] on div "© Mapbox © OpenStreetMap Improve this map" at bounding box center [714, 460] width 872 height 493
click at [30, 17] on icon "button" at bounding box center [27, 19] width 11 height 7
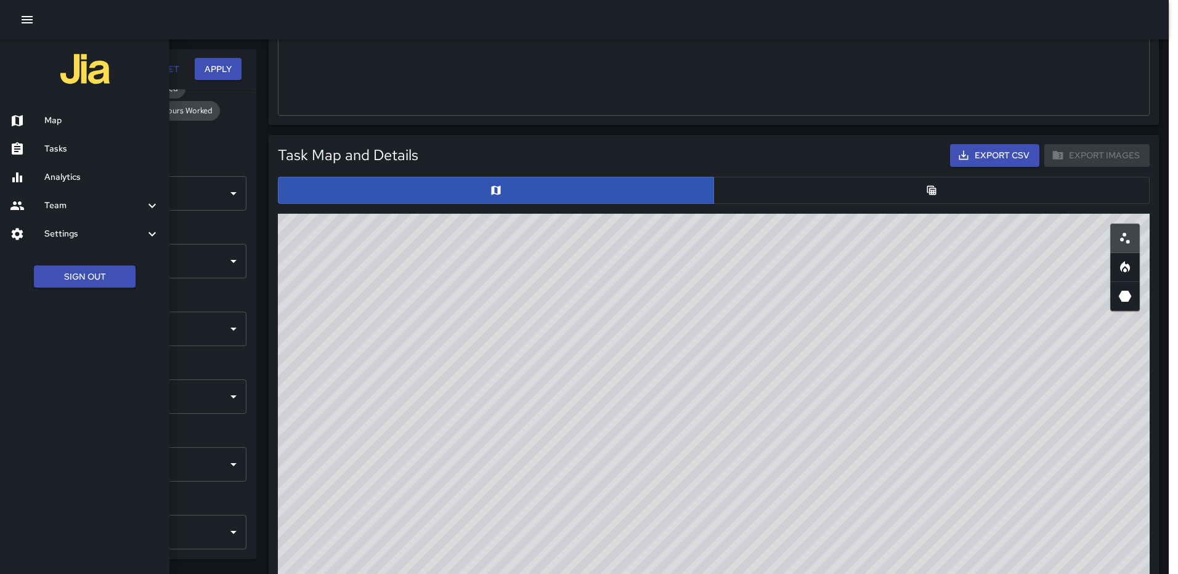
click at [61, 110] on div "Map" at bounding box center [84, 121] width 169 height 28
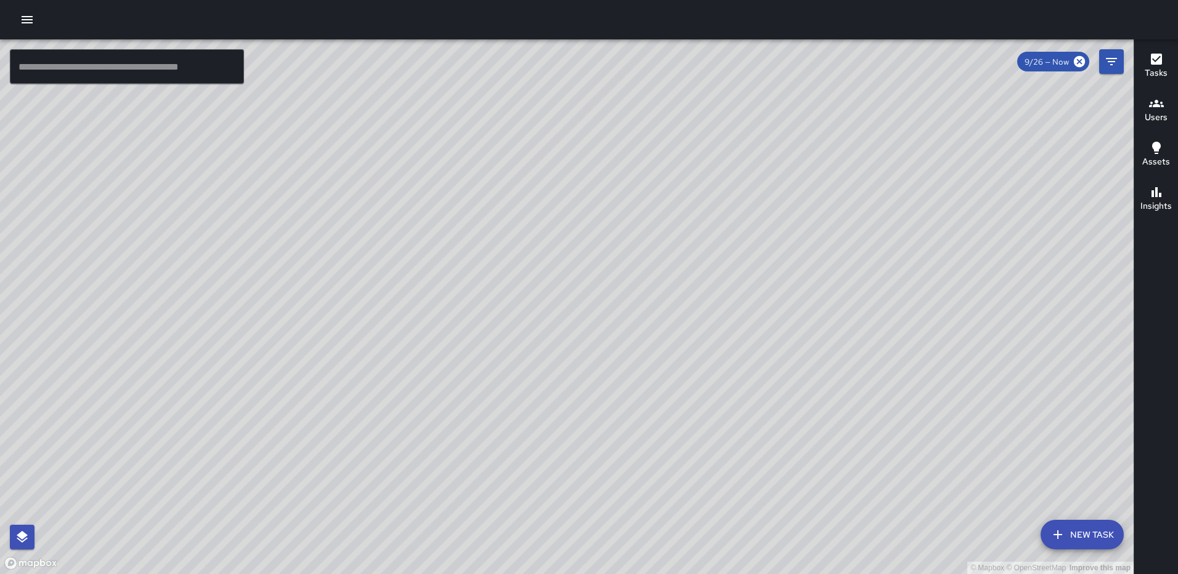
click at [1160, 55] on icon "button" at bounding box center [1156, 59] width 11 height 11
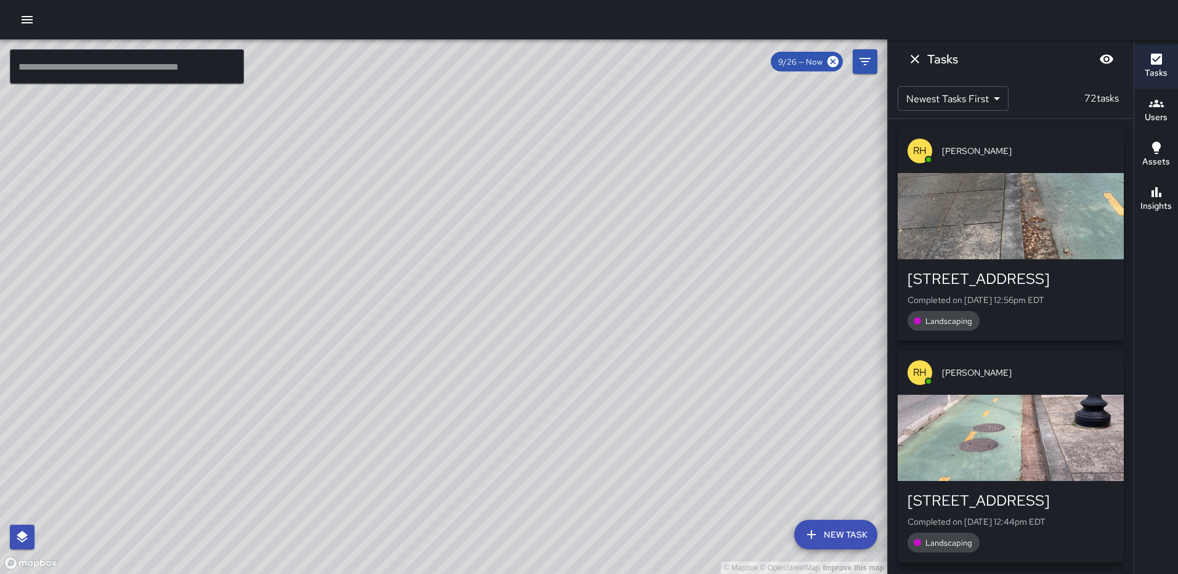
click at [1009, 233] on div "button" at bounding box center [1011, 216] width 226 height 86
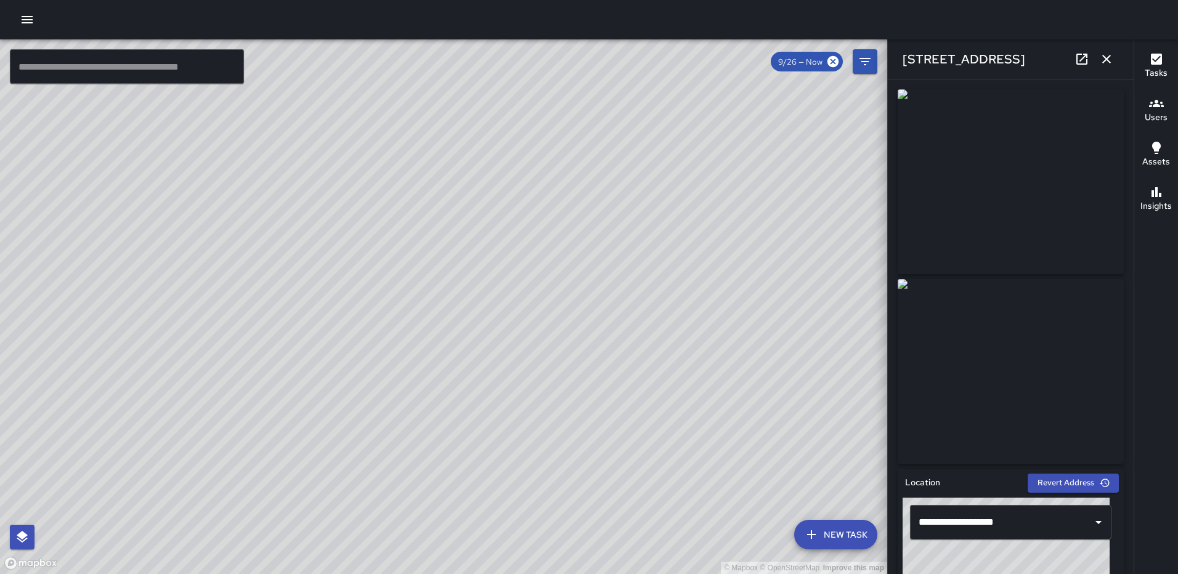
type input "**********"
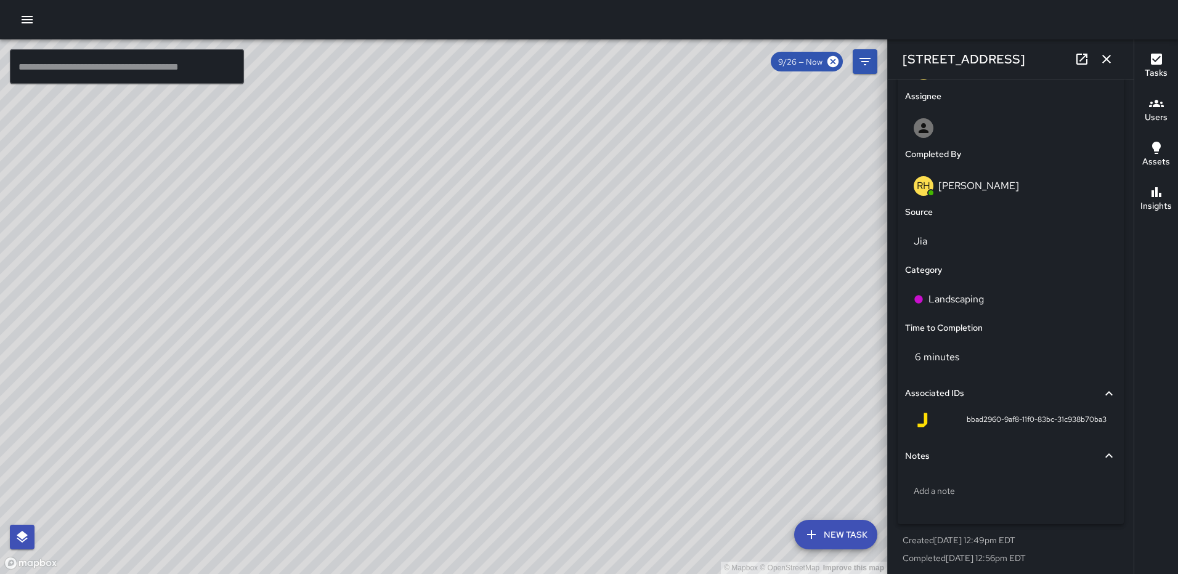
scroll to position [700, 0]
